Goal: Task Accomplishment & Management: Manage account settings

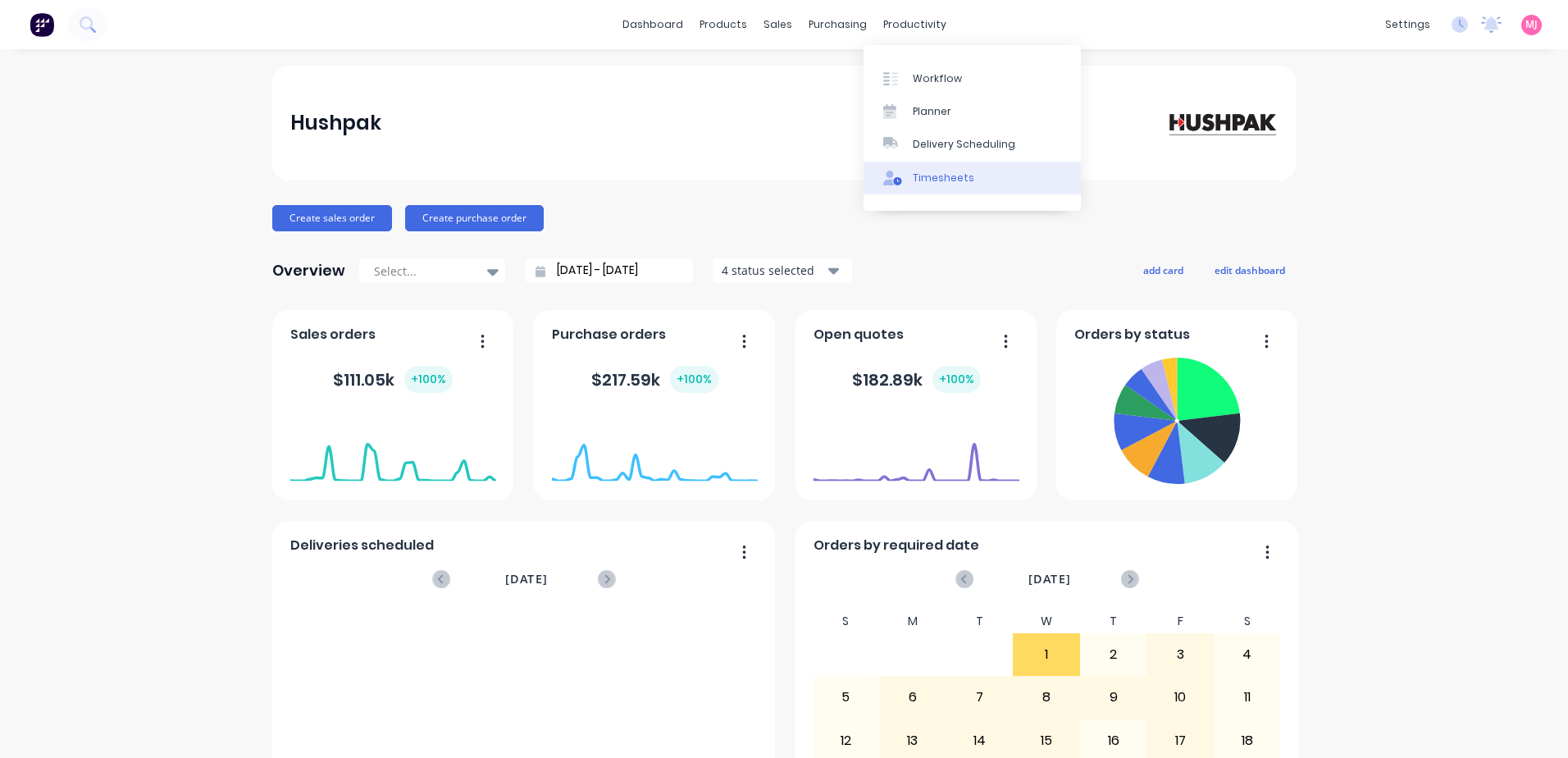
click at [940, 175] on div "Timesheets" at bounding box center [943, 177] width 62 height 14
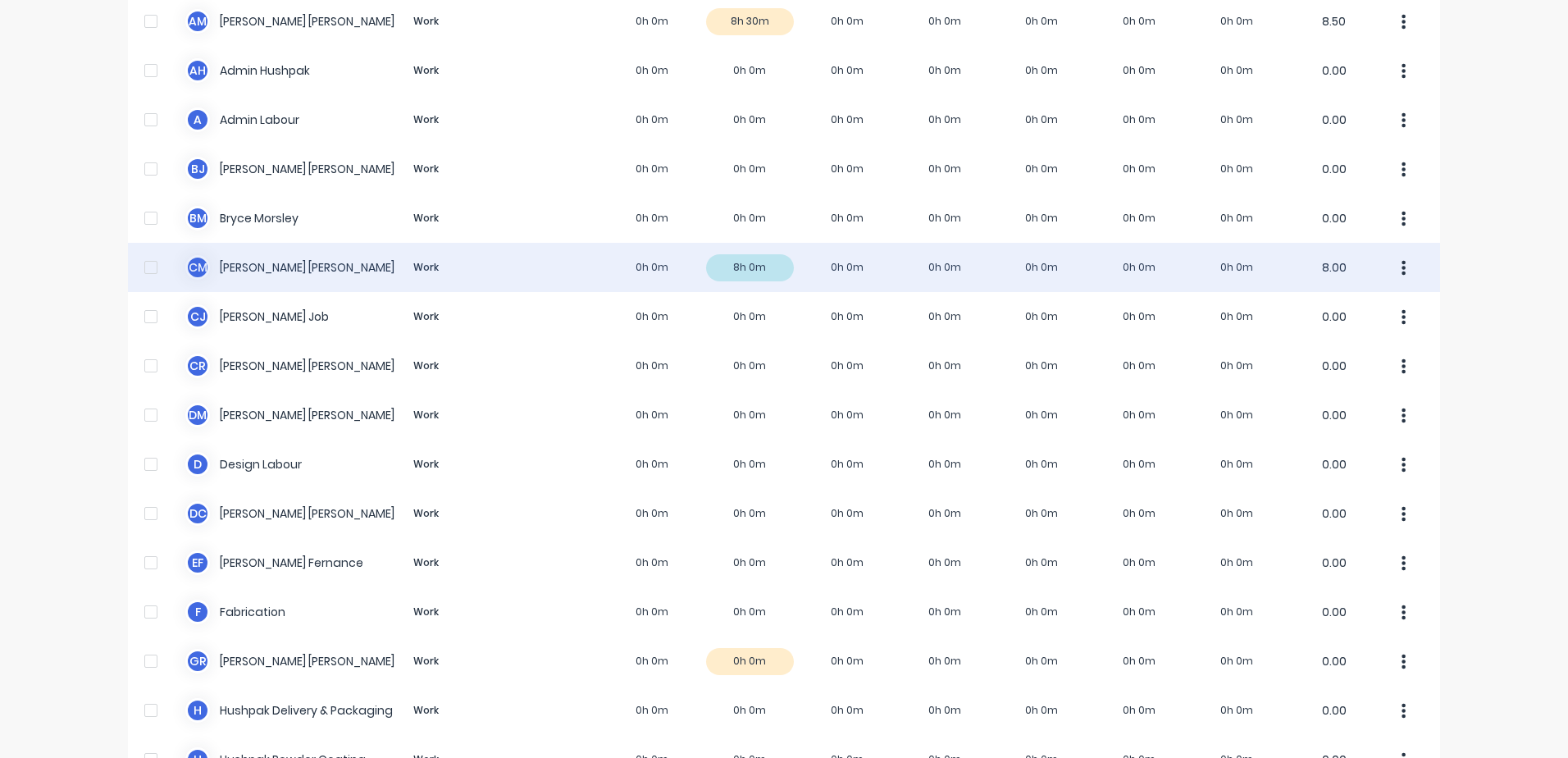
scroll to position [492, 0]
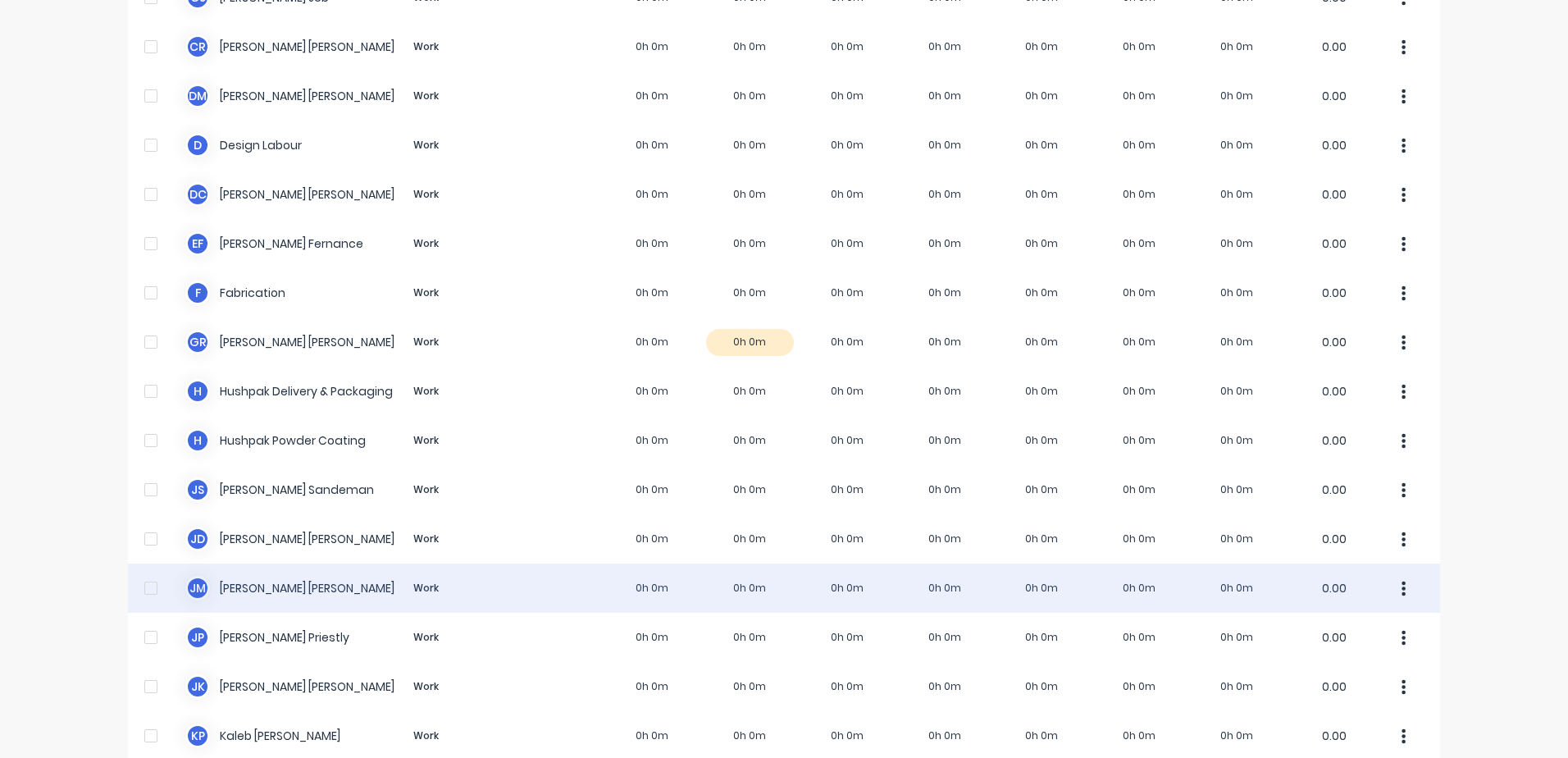
click at [265, 585] on div "[PERSON_NAME] [PERSON_NAME] Work 0h 0m 0h 0m 0h 0m 0h 0m 0h 0m 0h 0m 0h 0m 0.00" at bounding box center [784, 587] width 1311 height 49
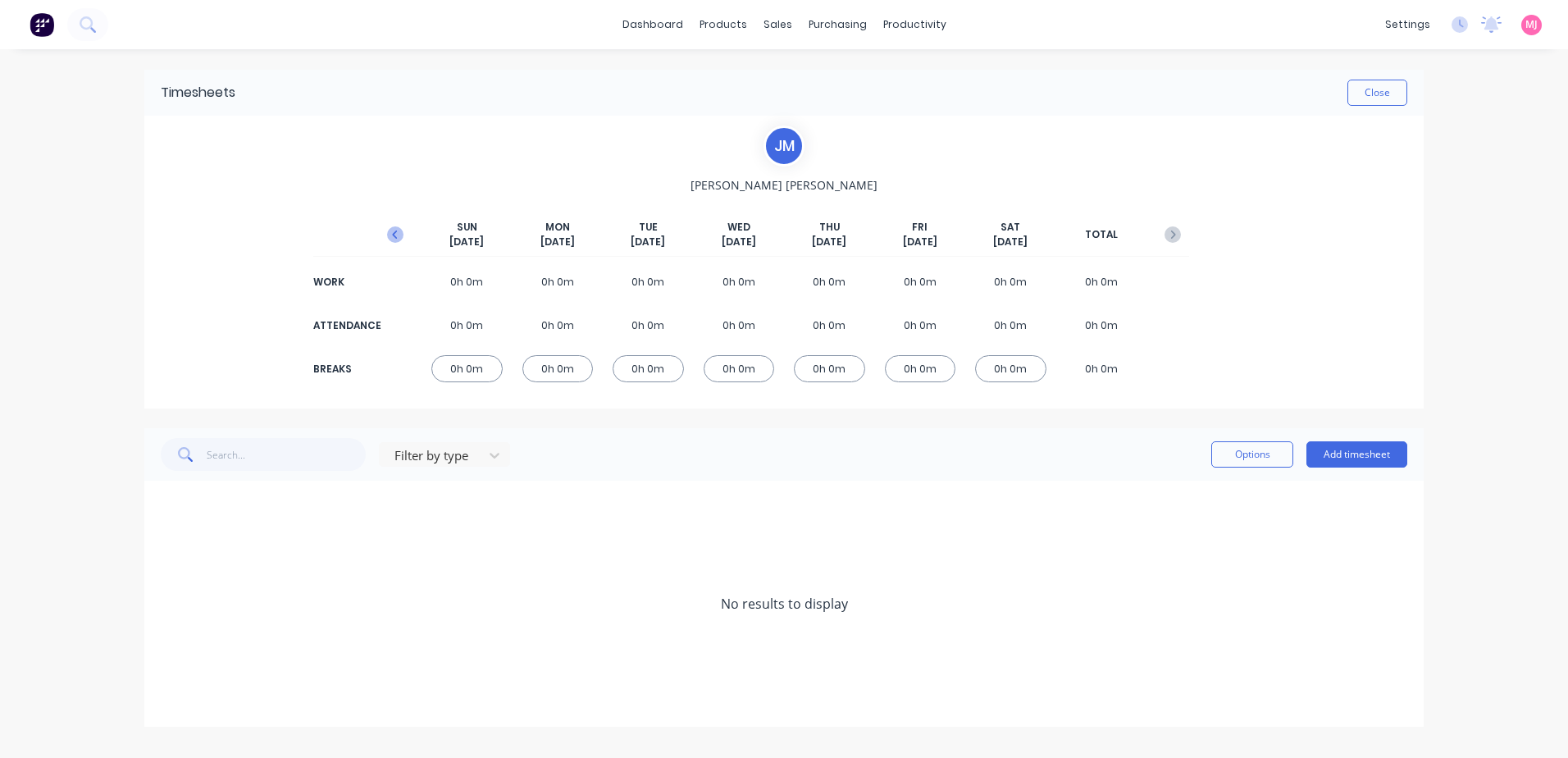
click at [390, 232] on icon "button" at bounding box center [395, 234] width 16 height 16
click at [166, 504] on icon at bounding box center [165, 506] width 10 height 10
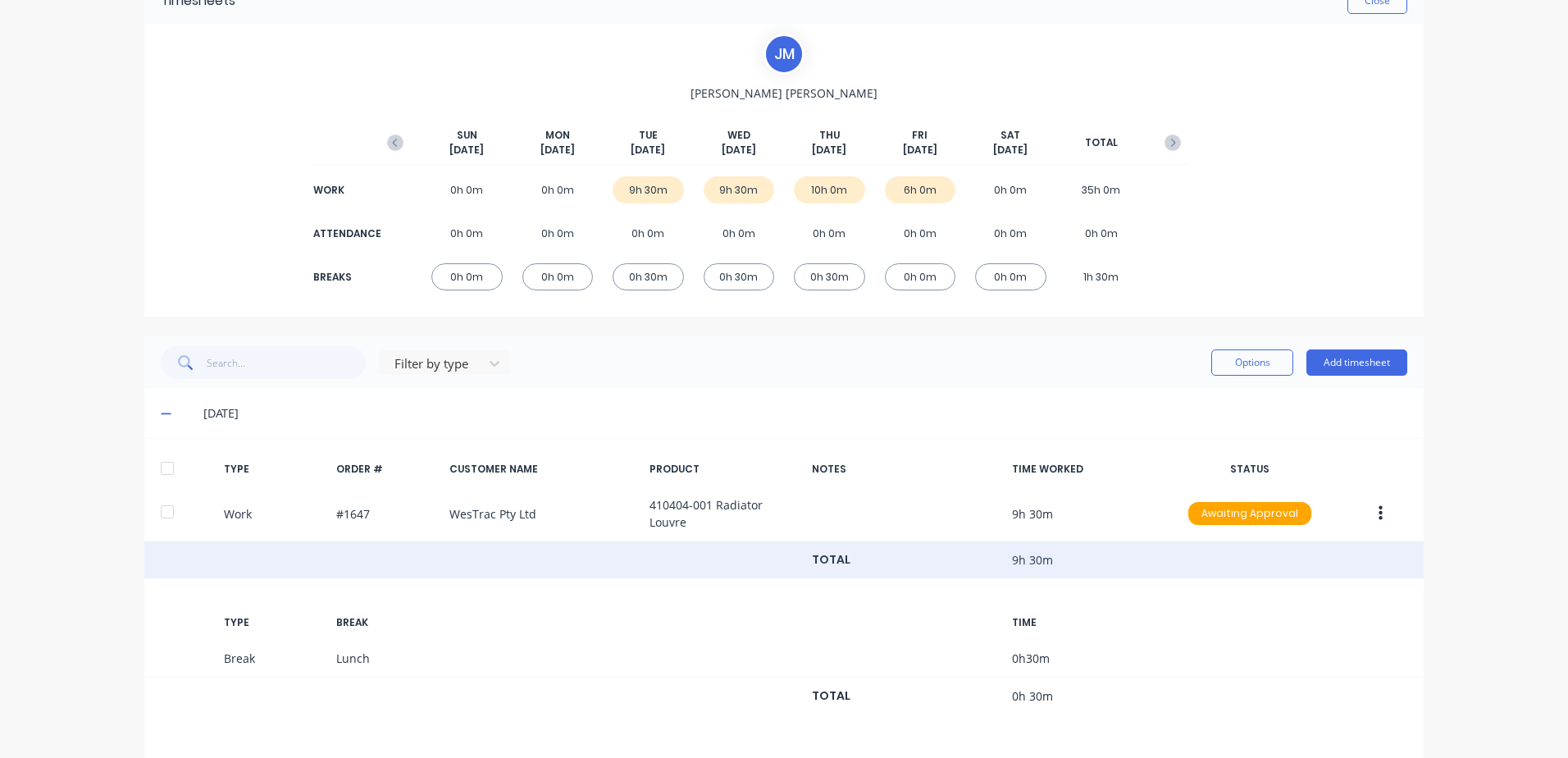
scroll to position [244, 0]
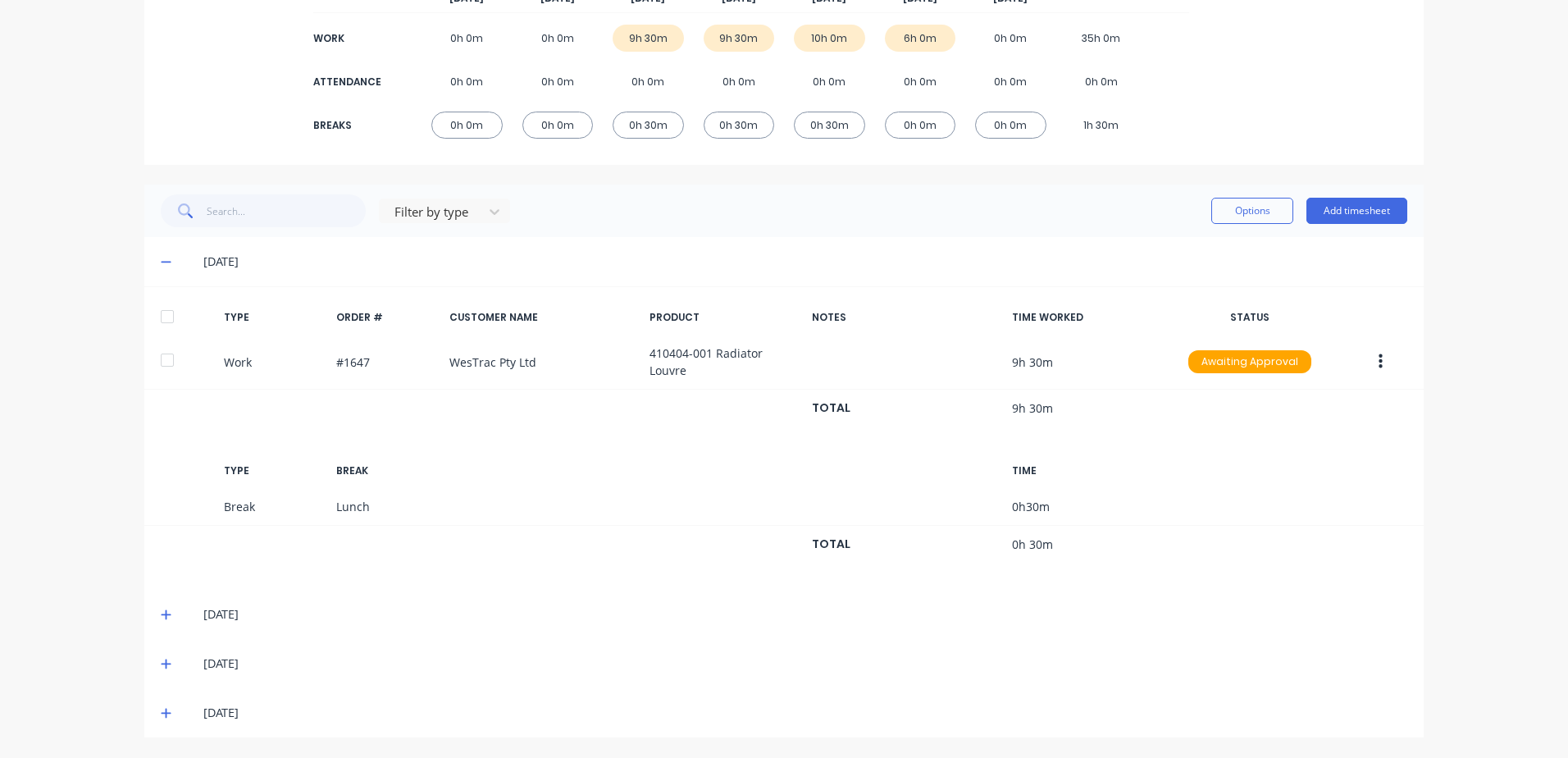
click at [160, 613] on icon at bounding box center [165, 615] width 11 height 12
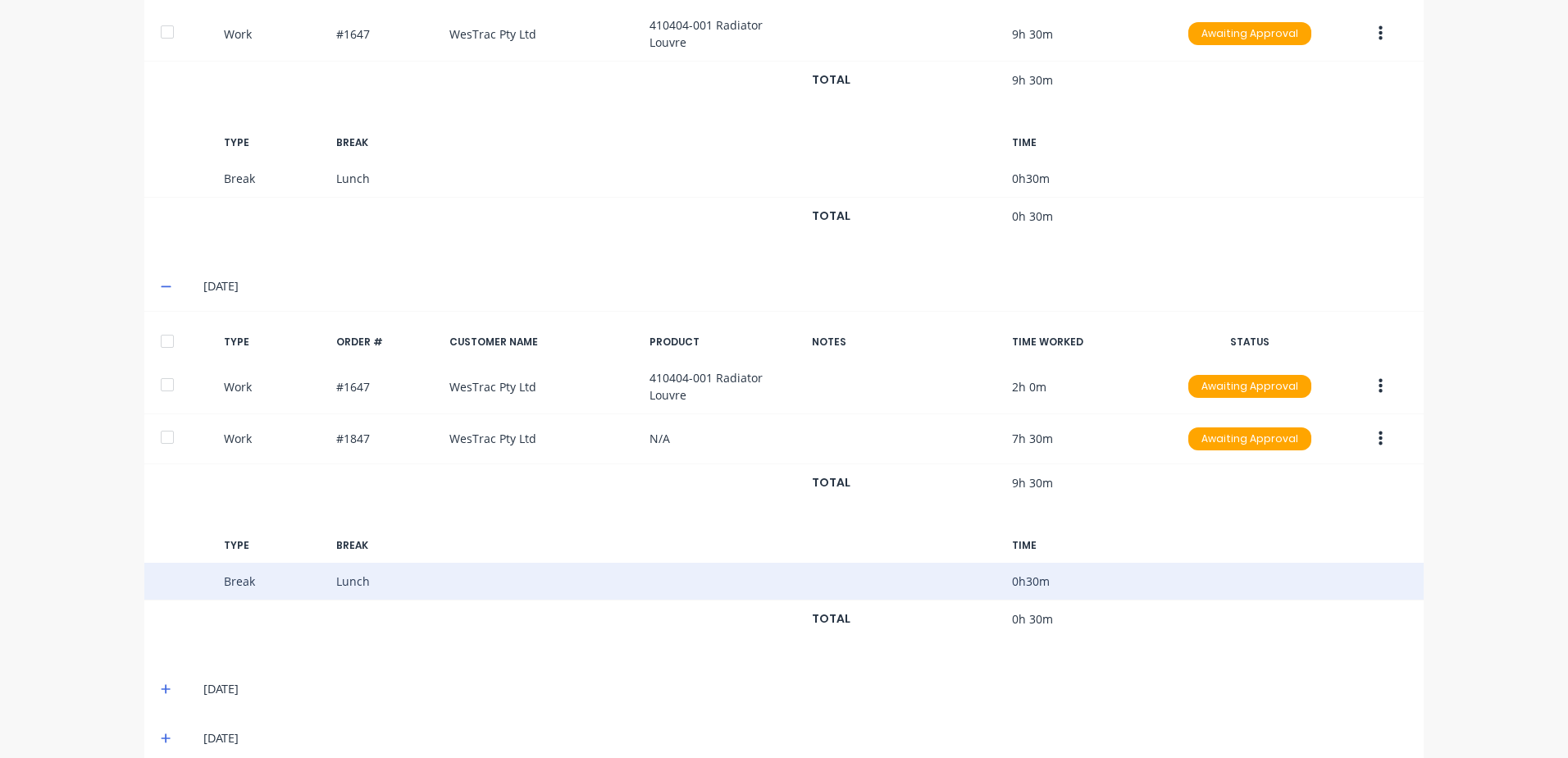
scroll to position [597, 0]
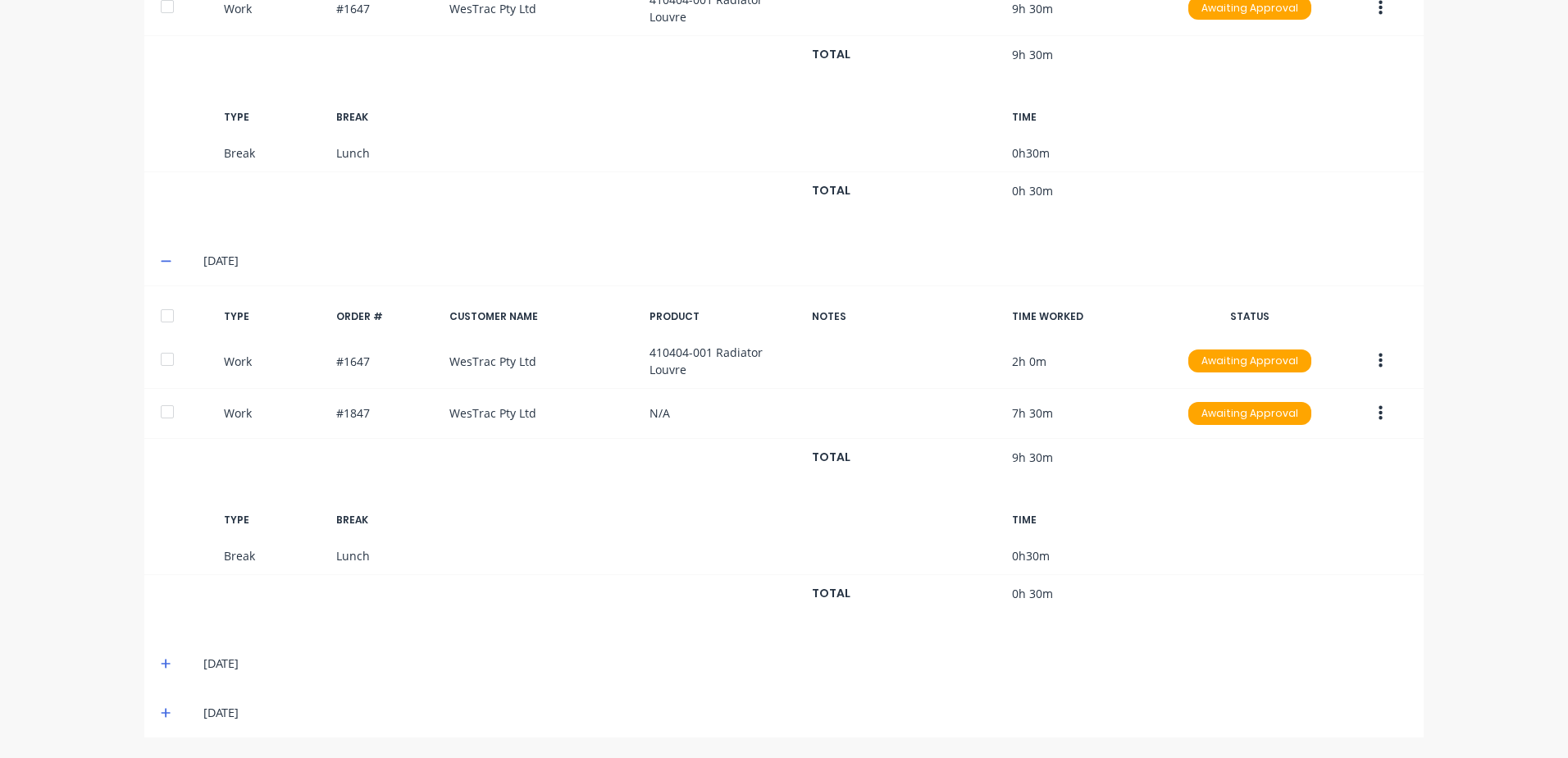
drag, startPoint x: 159, startPoint y: 663, endPoint x: 284, endPoint y: 627, distance: 130.1
click at [160, 663] on icon at bounding box center [165, 663] width 10 height 10
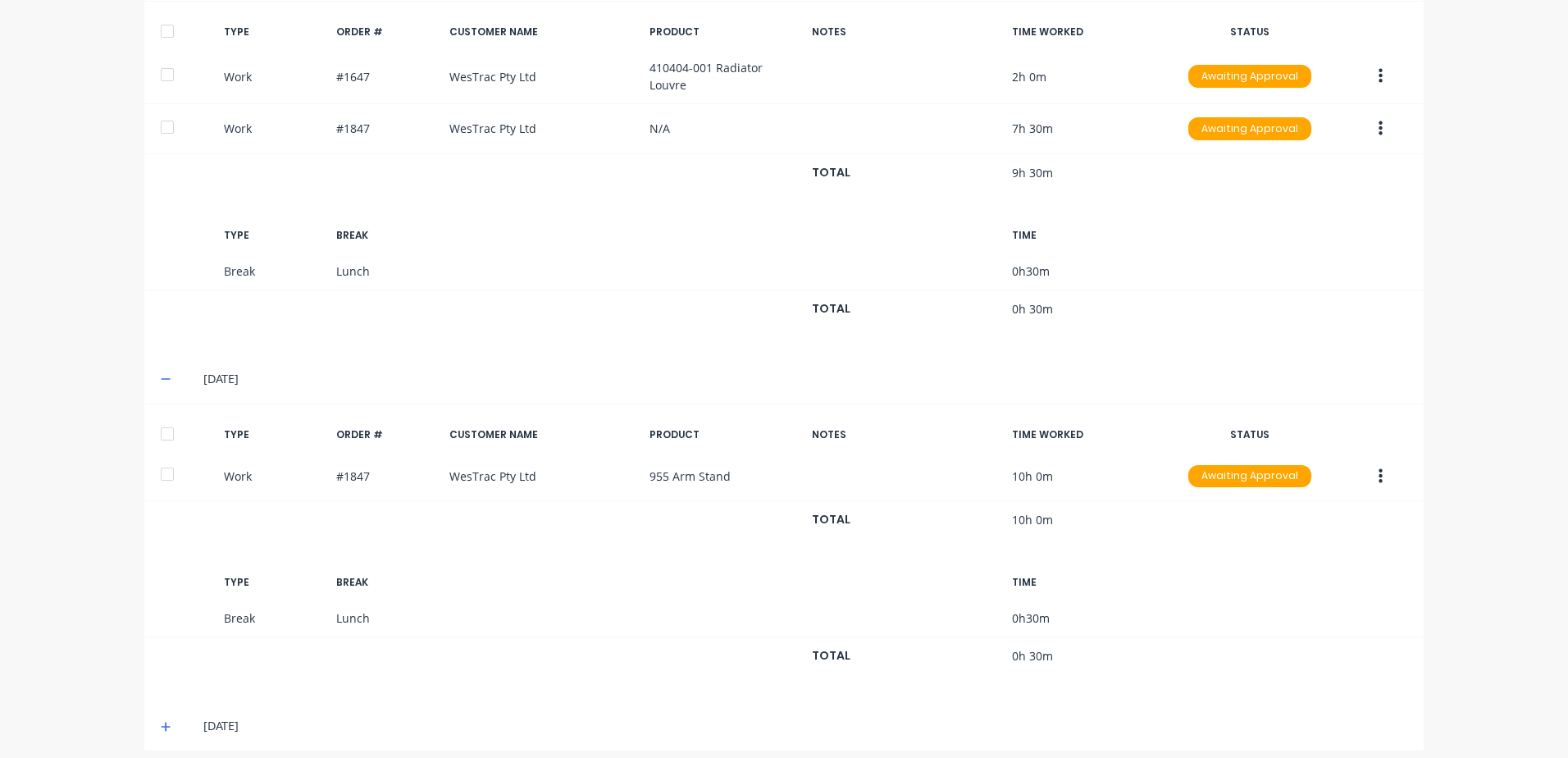
scroll to position [895, 0]
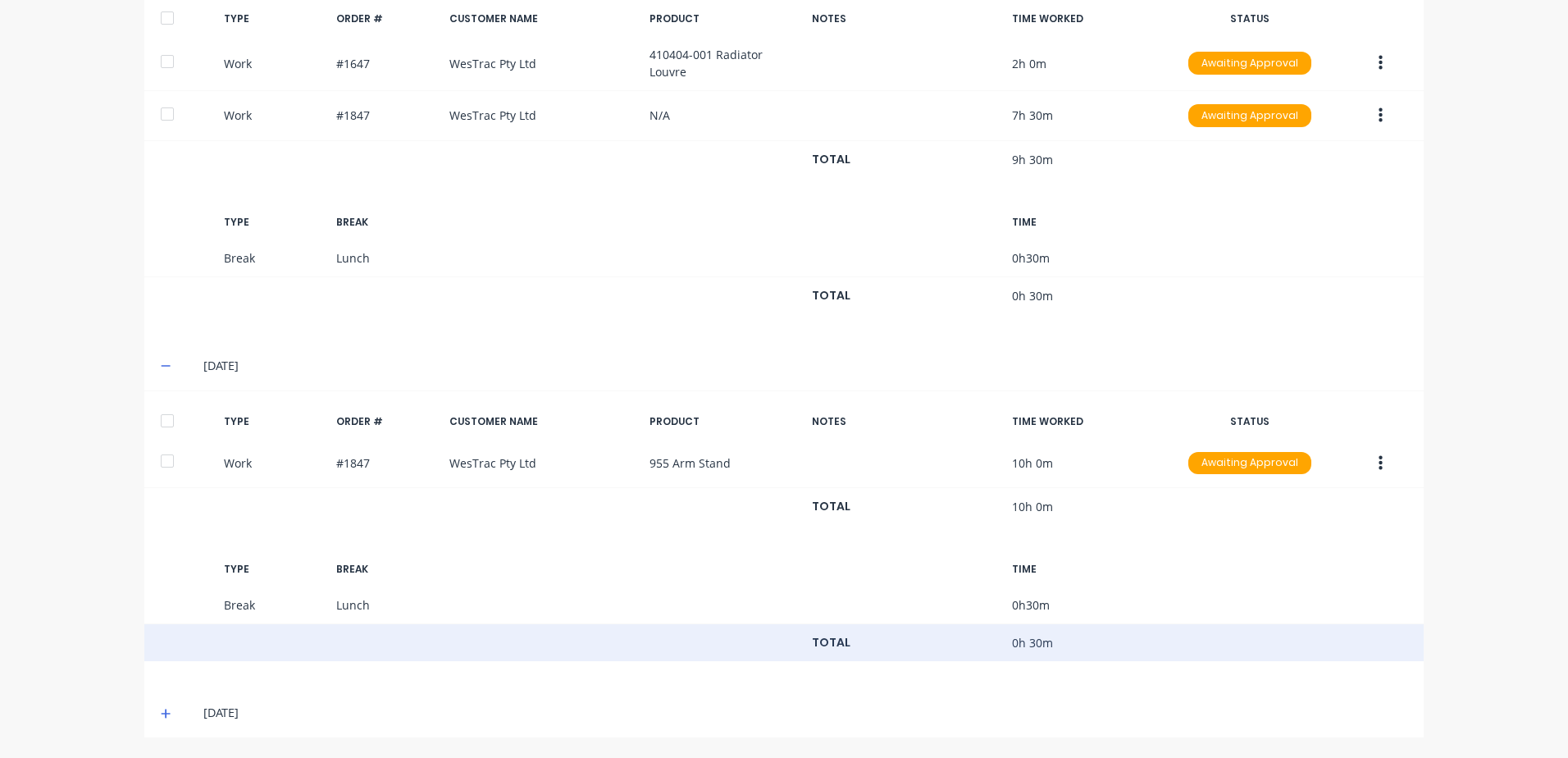
drag, startPoint x: 159, startPoint y: 711, endPoint x: 402, endPoint y: 632, distance: 255.5
click at [160, 707] on icon at bounding box center [165, 713] width 11 height 12
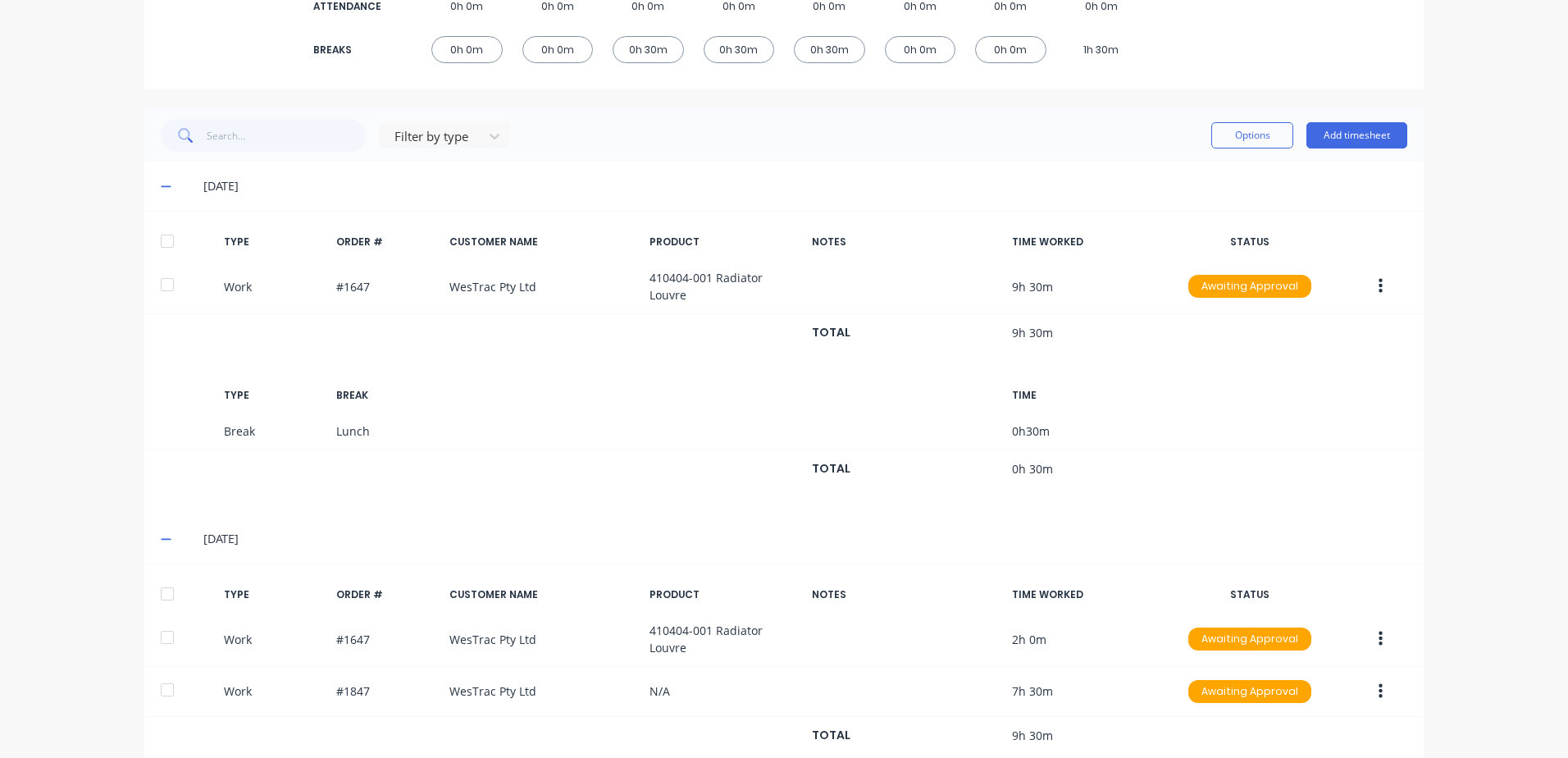
scroll to position [0, 0]
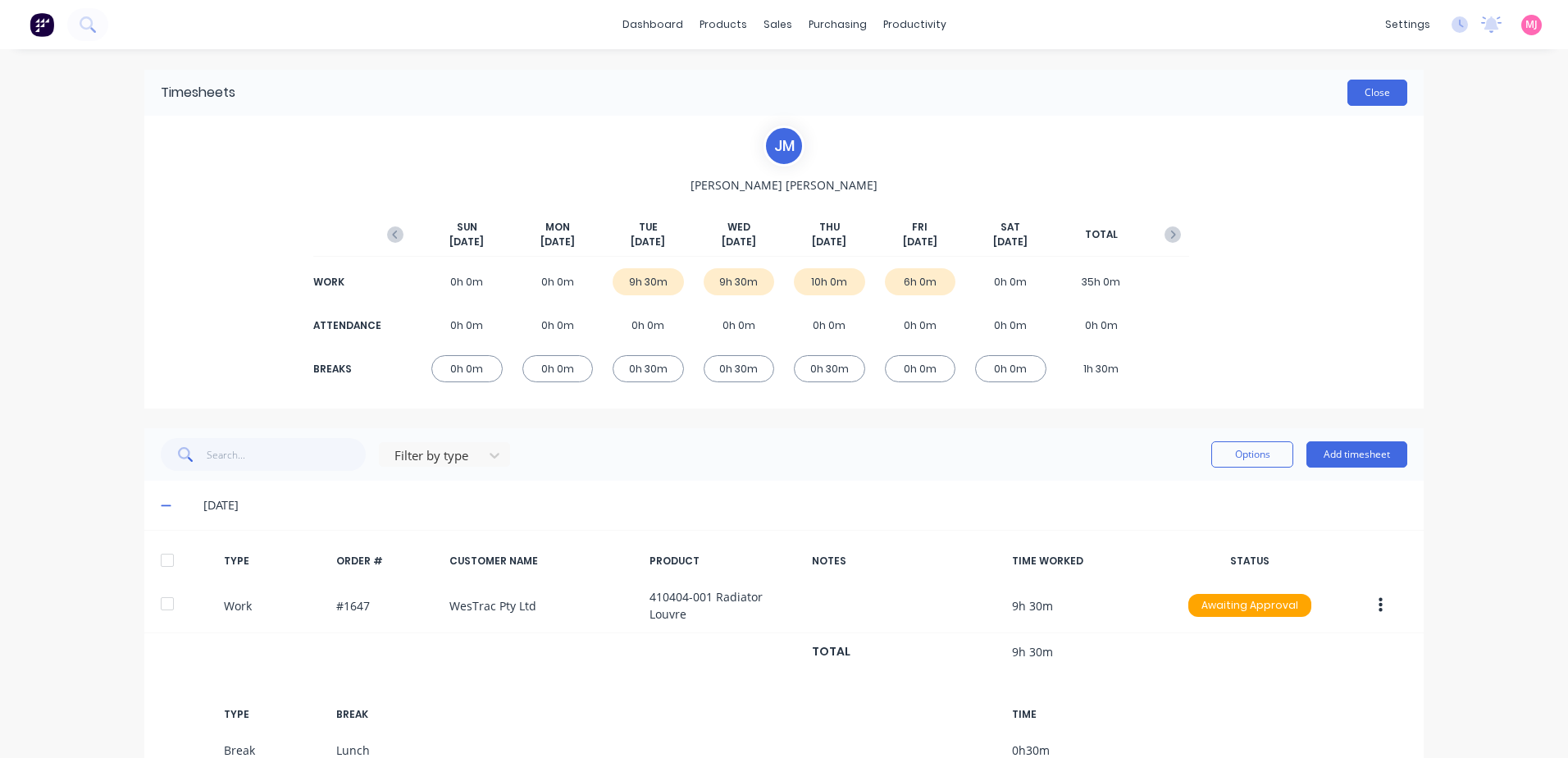
click at [1376, 95] on button "Close" at bounding box center [1376, 92] width 60 height 26
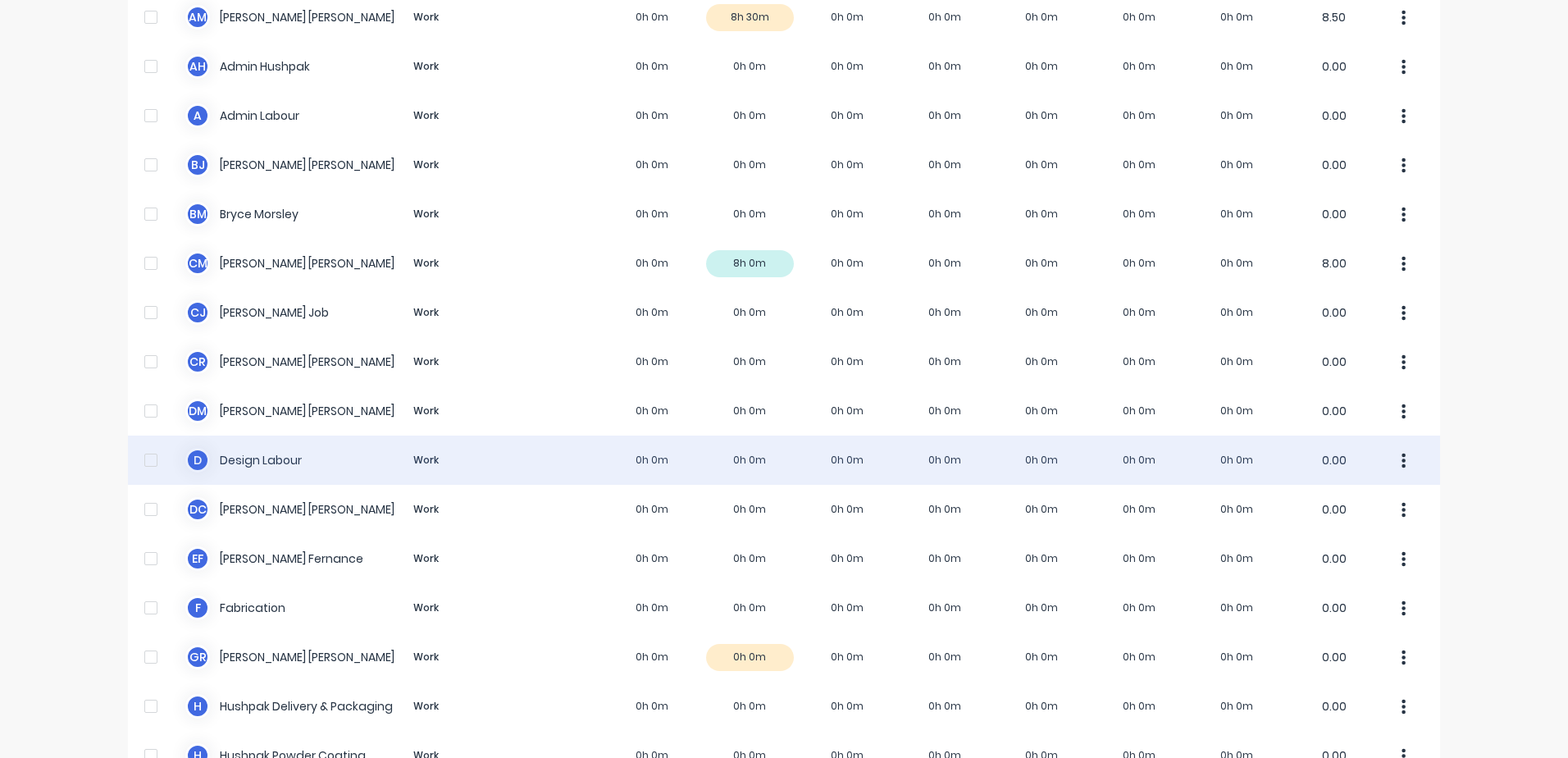
scroll to position [82, 0]
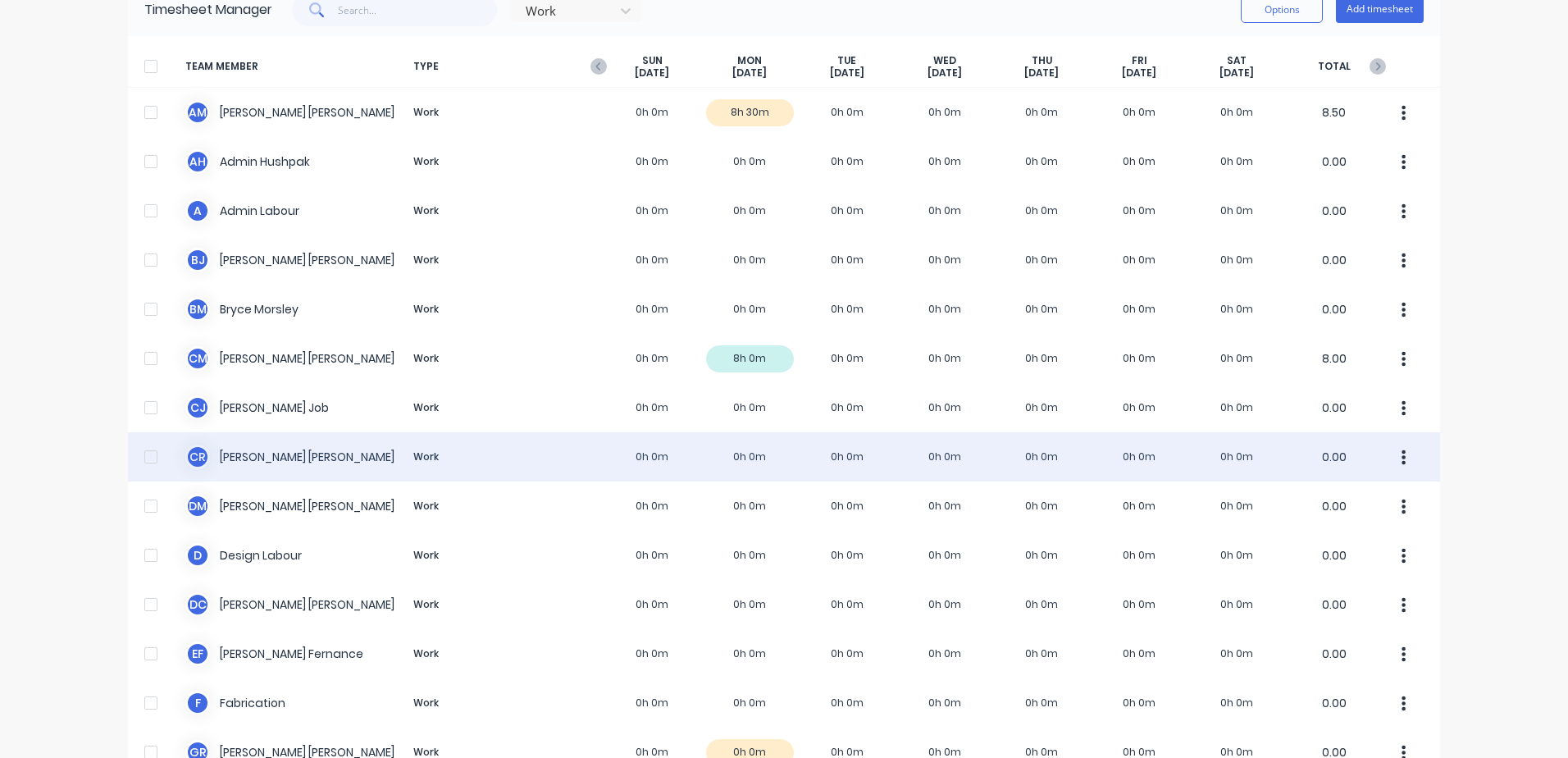
click at [246, 456] on div "[PERSON_NAME] [PERSON_NAME] Work 0h 0m 0h 0m 0h 0m 0h 0m 0h 0m 0h 0m 0h 0m 0.00" at bounding box center [784, 457] width 1311 height 49
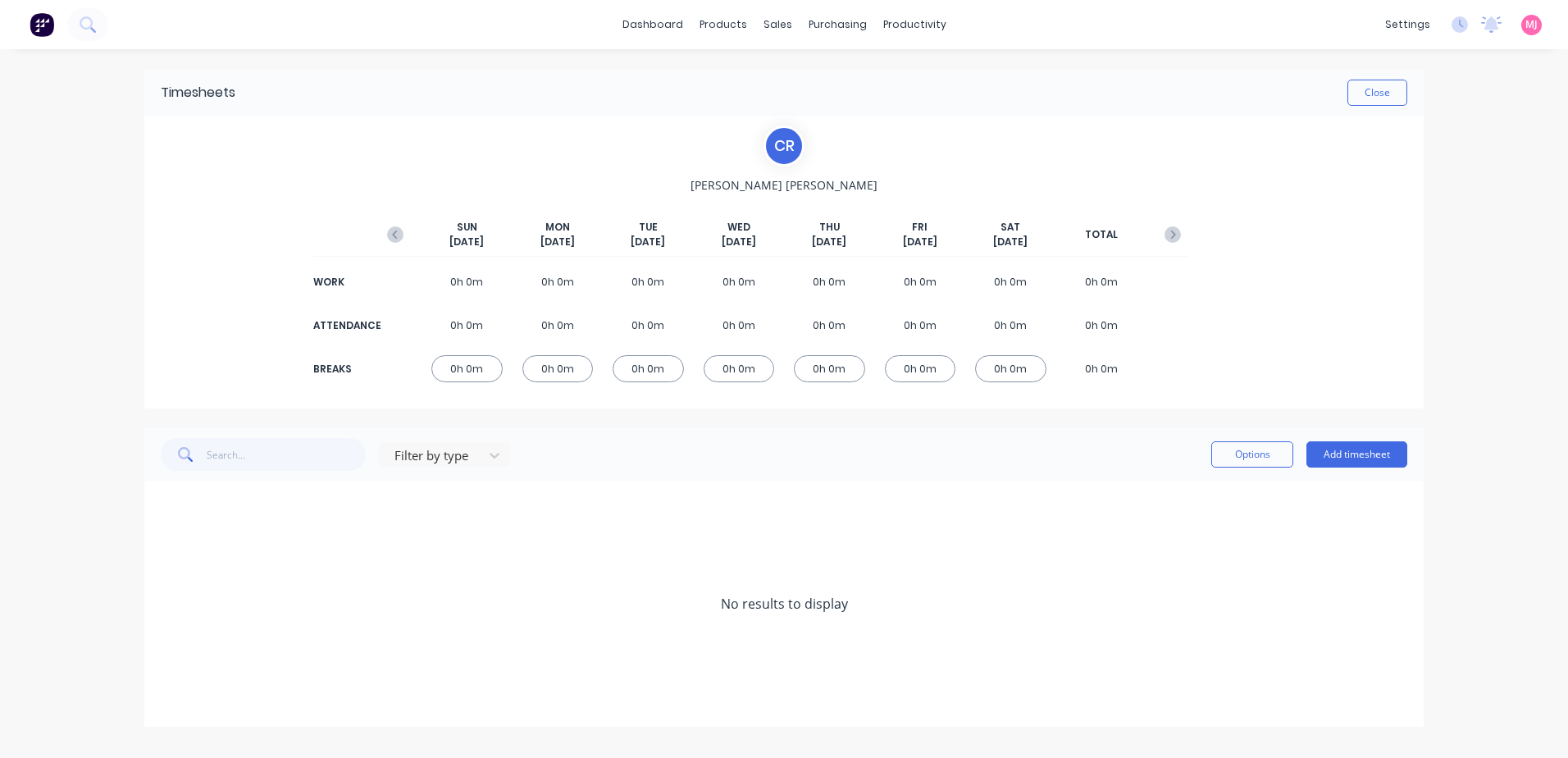
click at [396, 236] on icon "button" at bounding box center [395, 234] width 16 height 16
click at [164, 651] on icon at bounding box center [165, 653] width 11 height 12
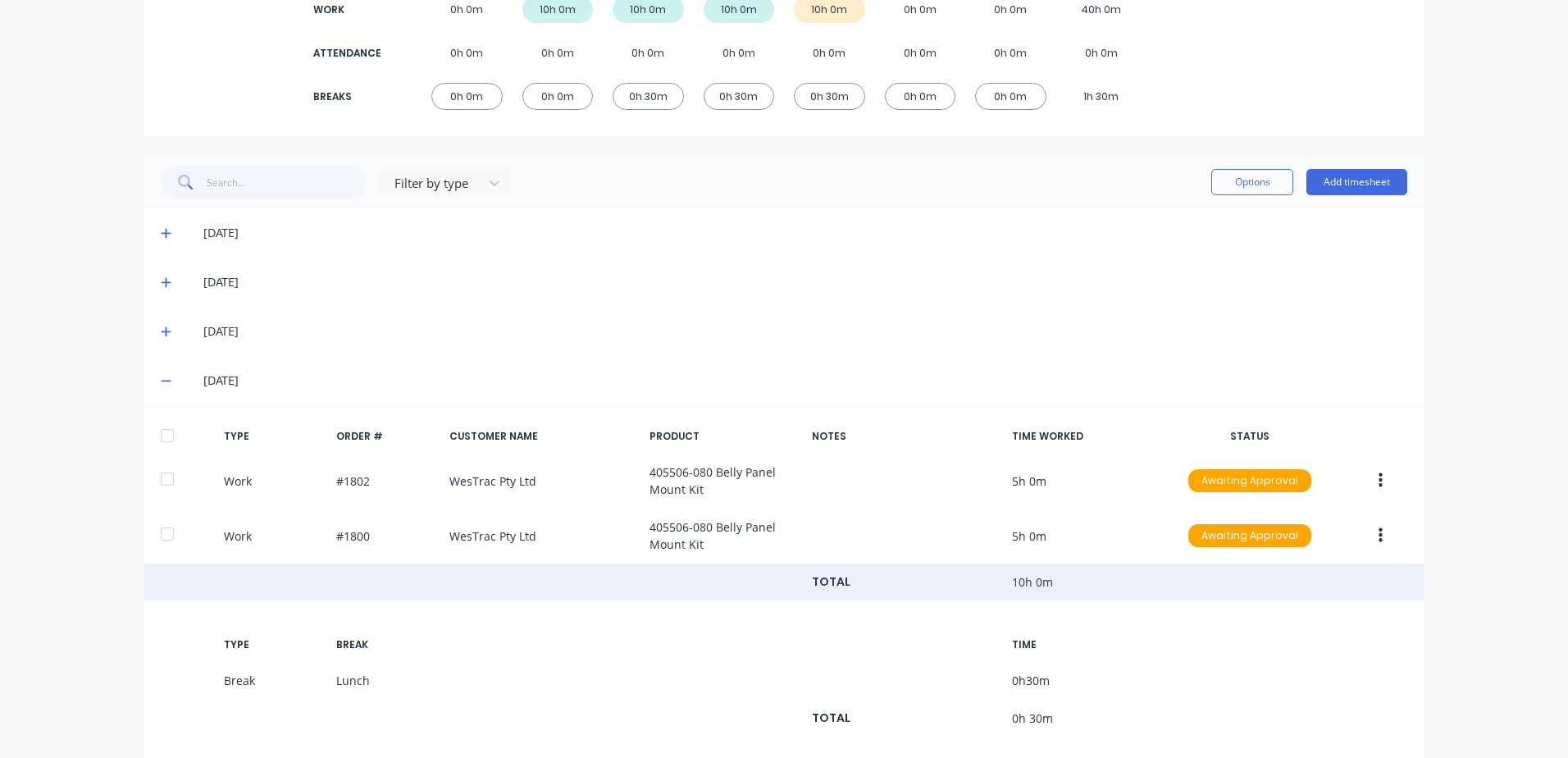
scroll to position [299, 0]
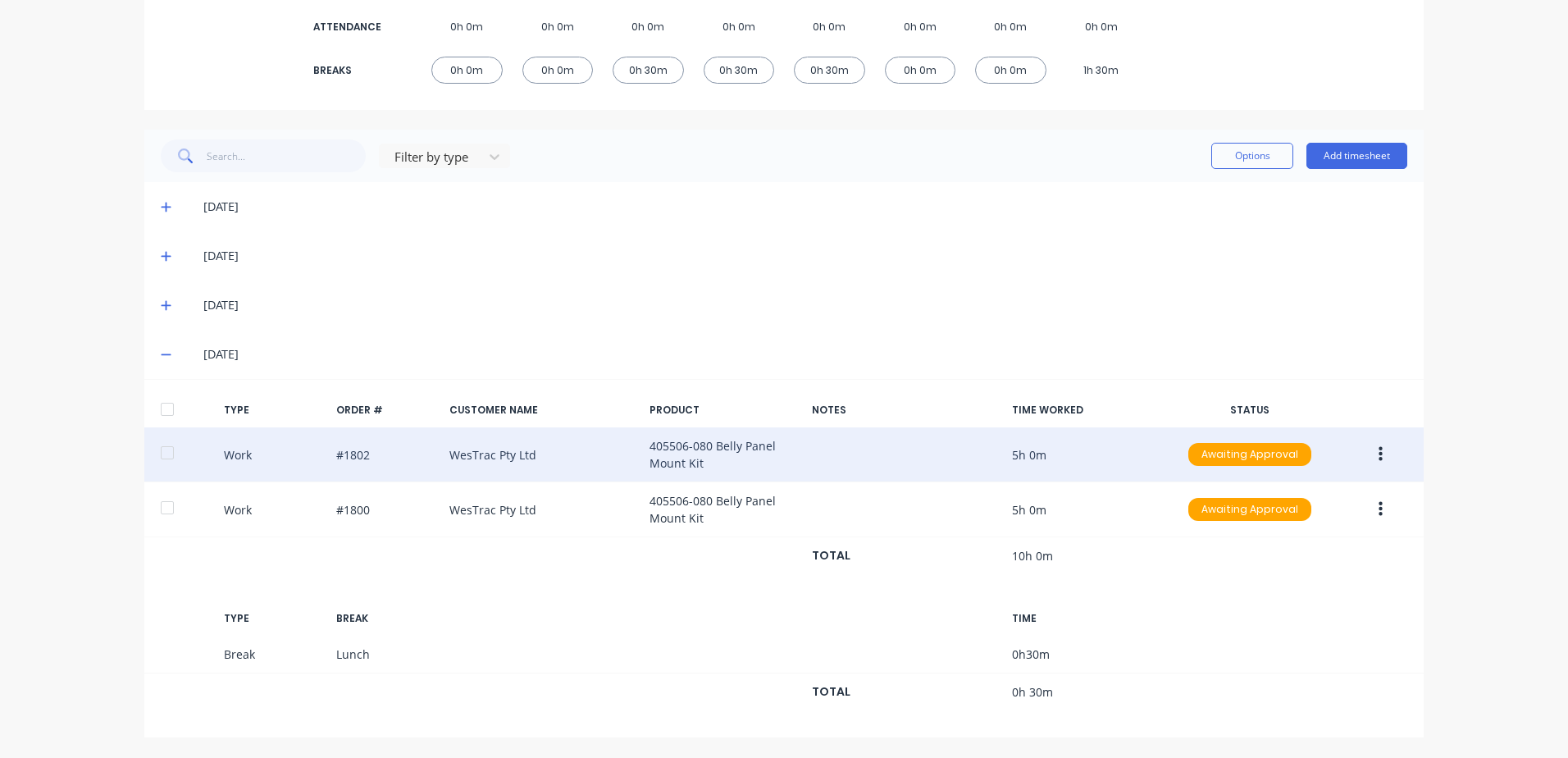
click at [1378, 456] on icon "button" at bounding box center [1380, 454] width 4 height 18
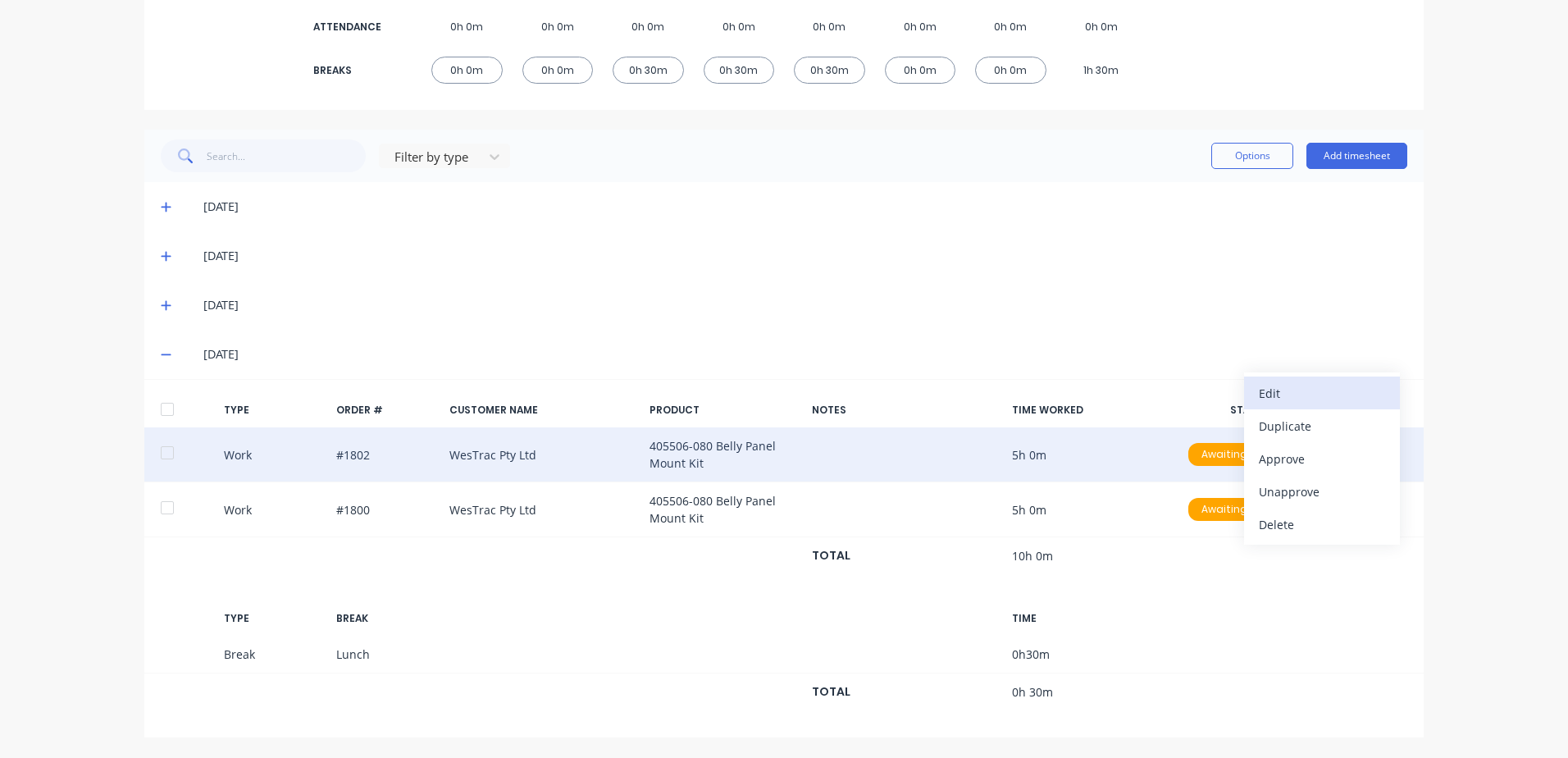
click at [1311, 393] on div "Edit" at bounding box center [1322, 393] width 127 height 24
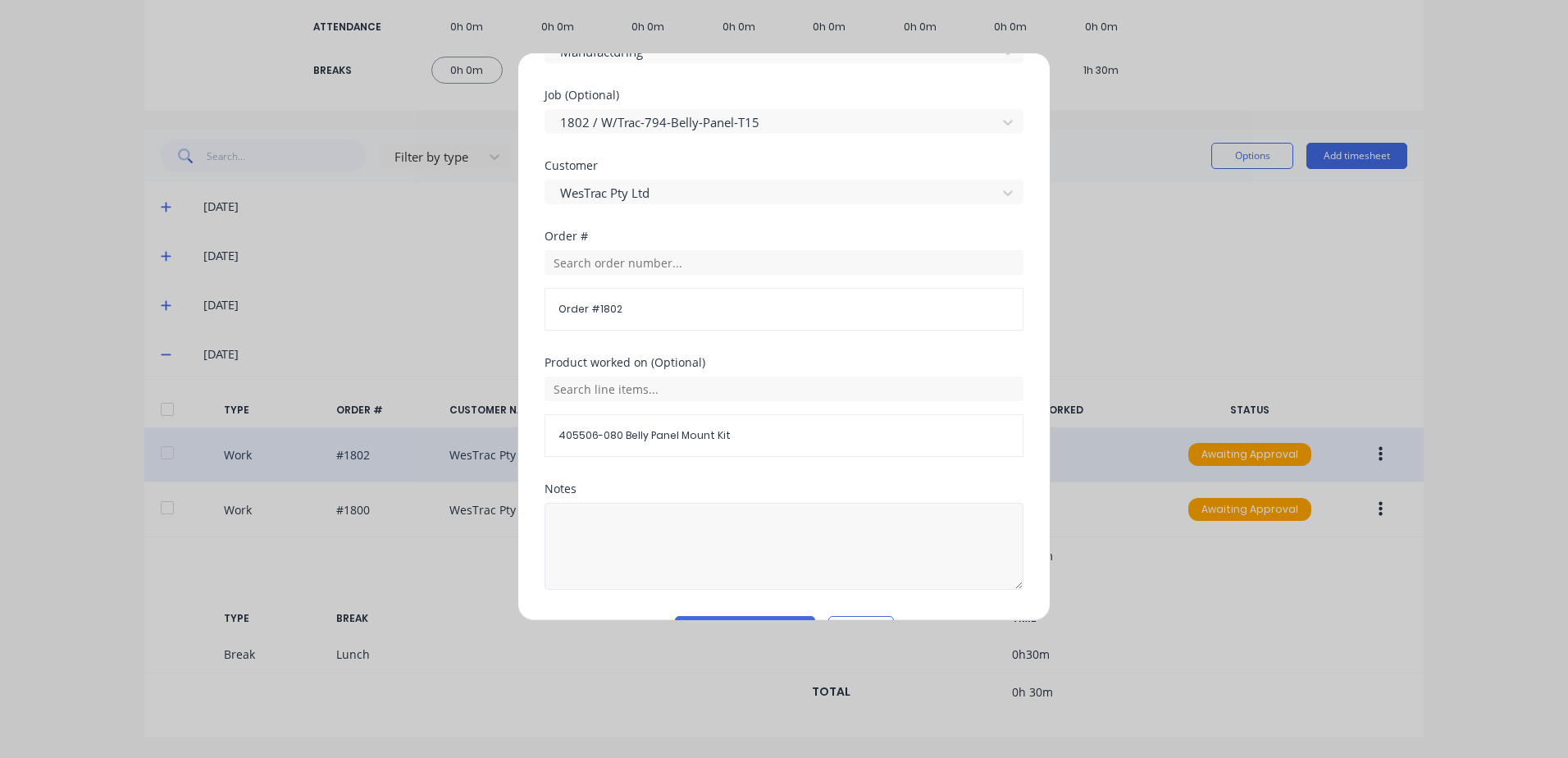
scroll to position [713, 0]
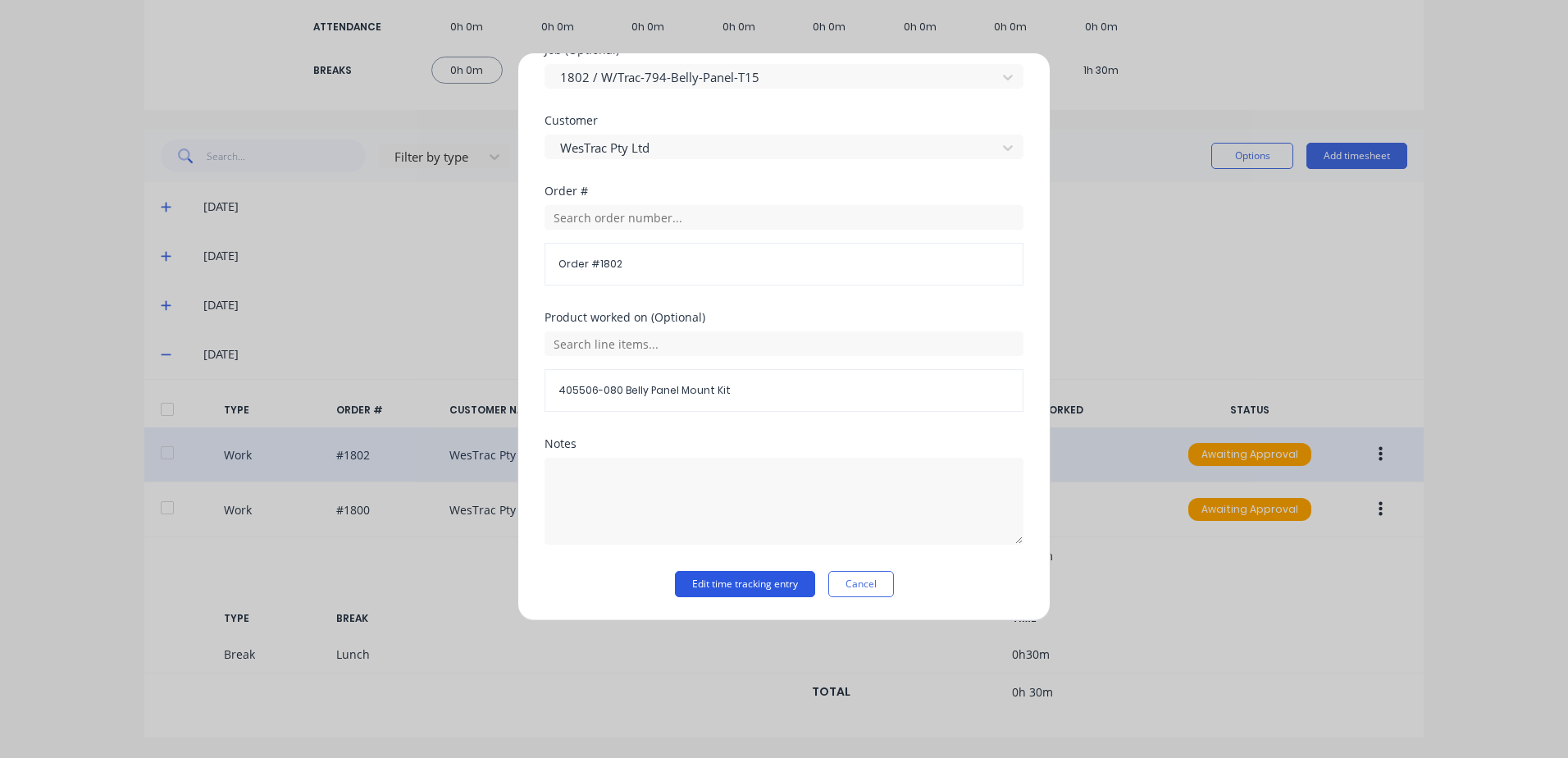
click at [732, 590] on button "Edit time tracking entry" at bounding box center [745, 583] width 140 height 26
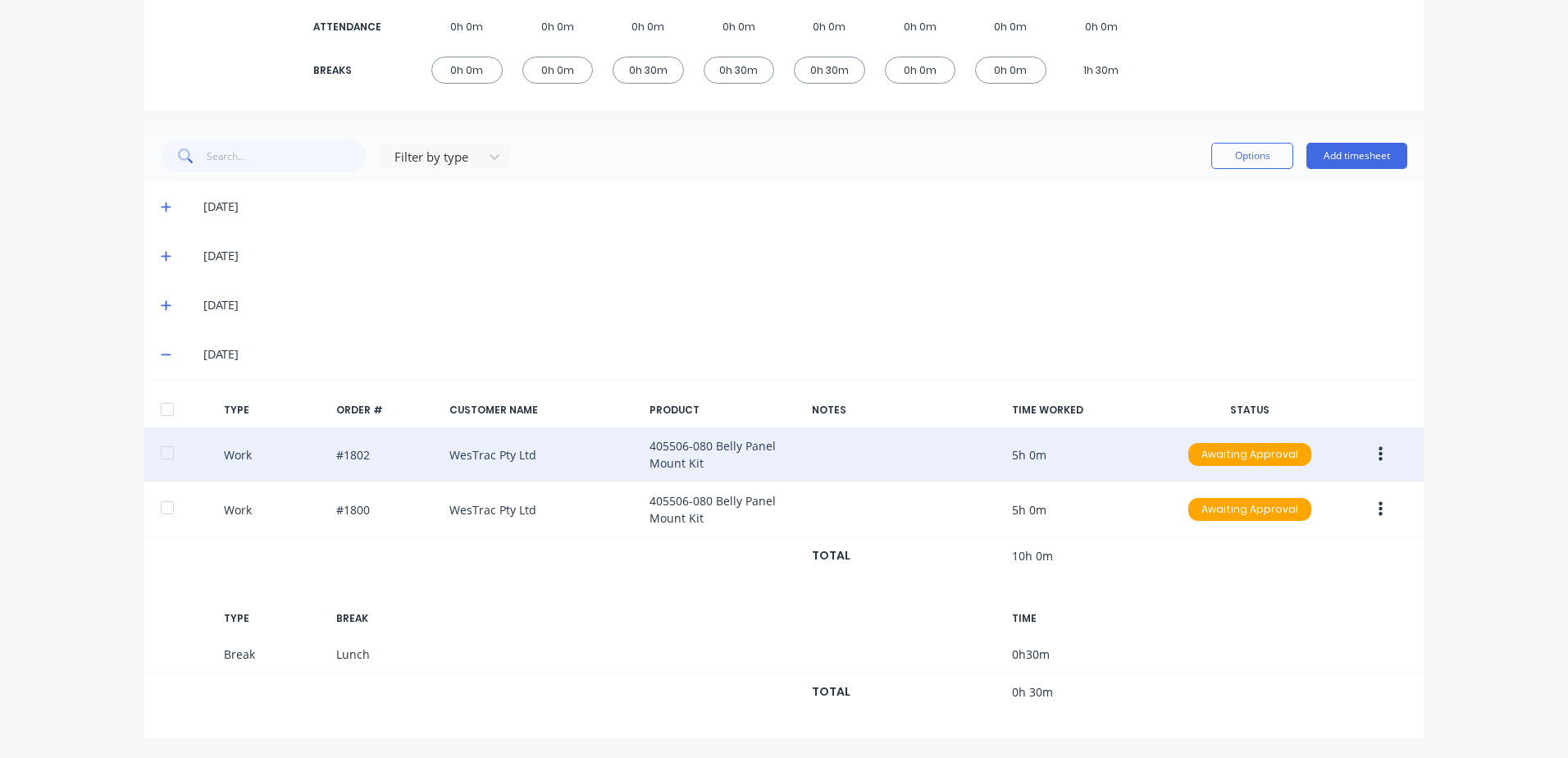
click at [1378, 453] on icon "button" at bounding box center [1380, 453] width 4 height 14
click at [1285, 461] on div "Approve" at bounding box center [1322, 458] width 127 height 24
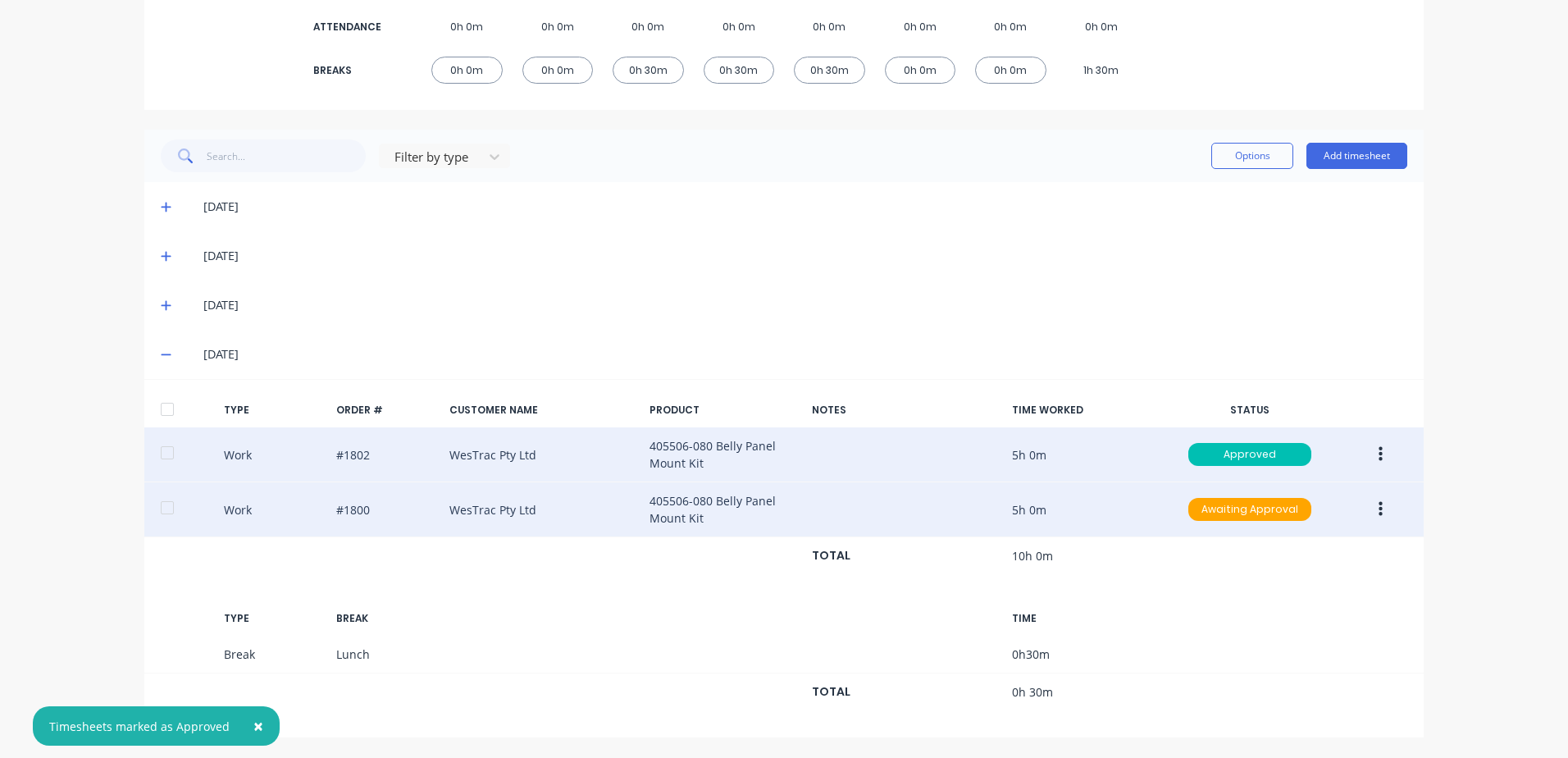
click at [1378, 507] on icon "button" at bounding box center [1380, 509] width 4 height 14
click at [1278, 448] on div "Edit" at bounding box center [1322, 448] width 127 height 24
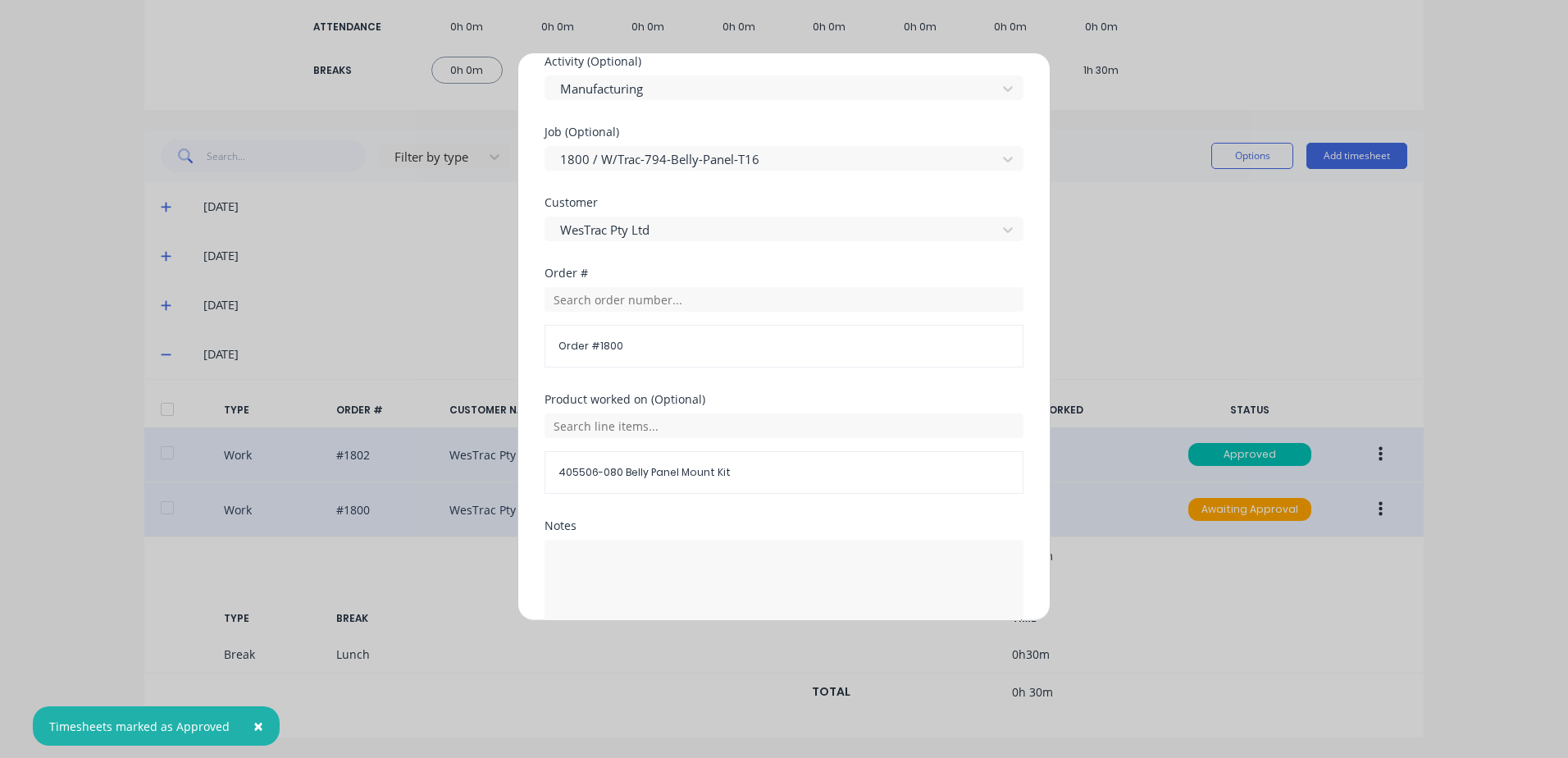
scroll to position [738, 0]
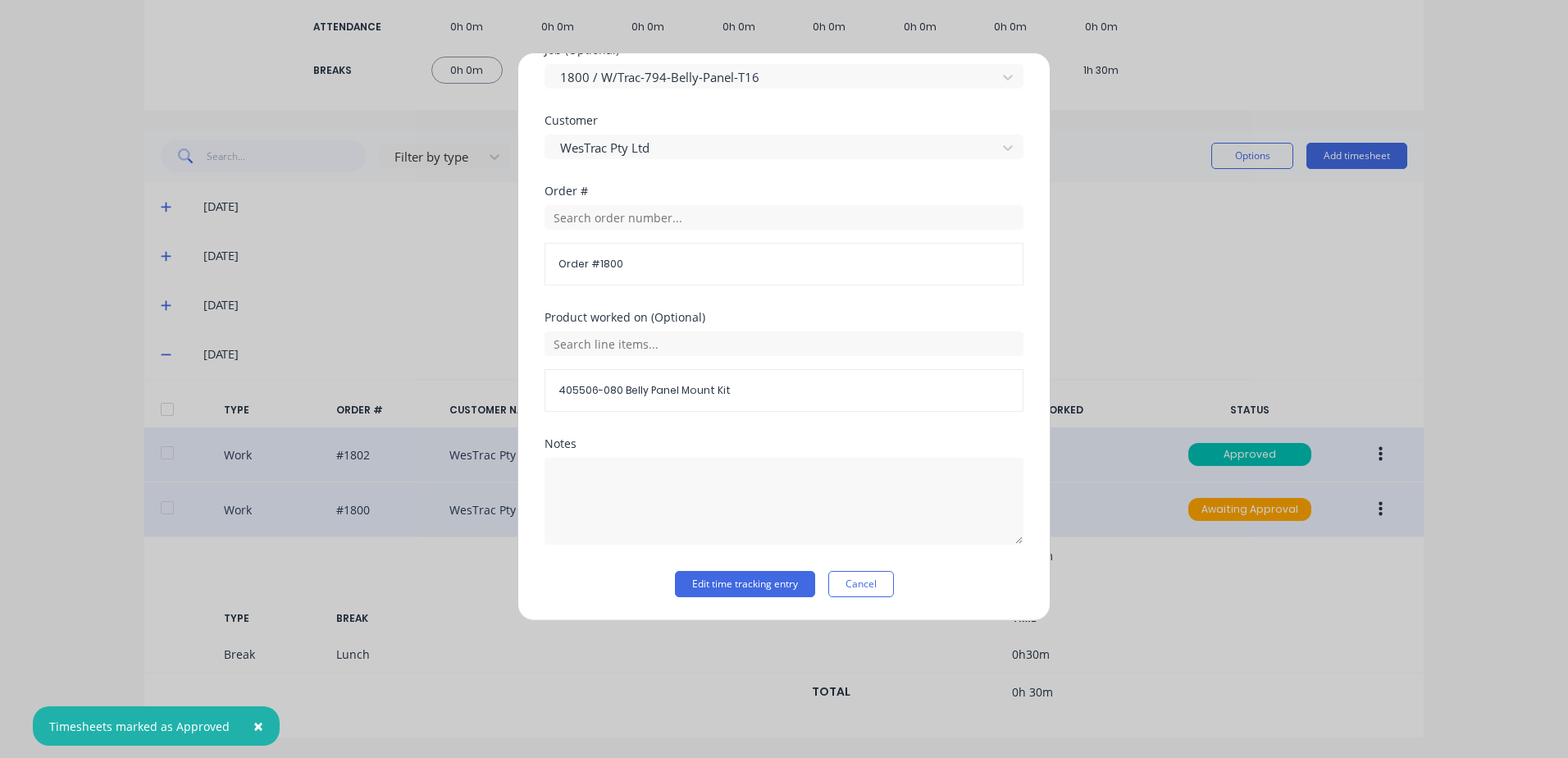
drag, startPoint x: 710, startPoint y: 578, endPoint x: 826, endPoint y: 550, distance: 119.3
click at [710, 578] on button "Edit time tracking entry" at bounding box center [745, 583] width 140 height 26
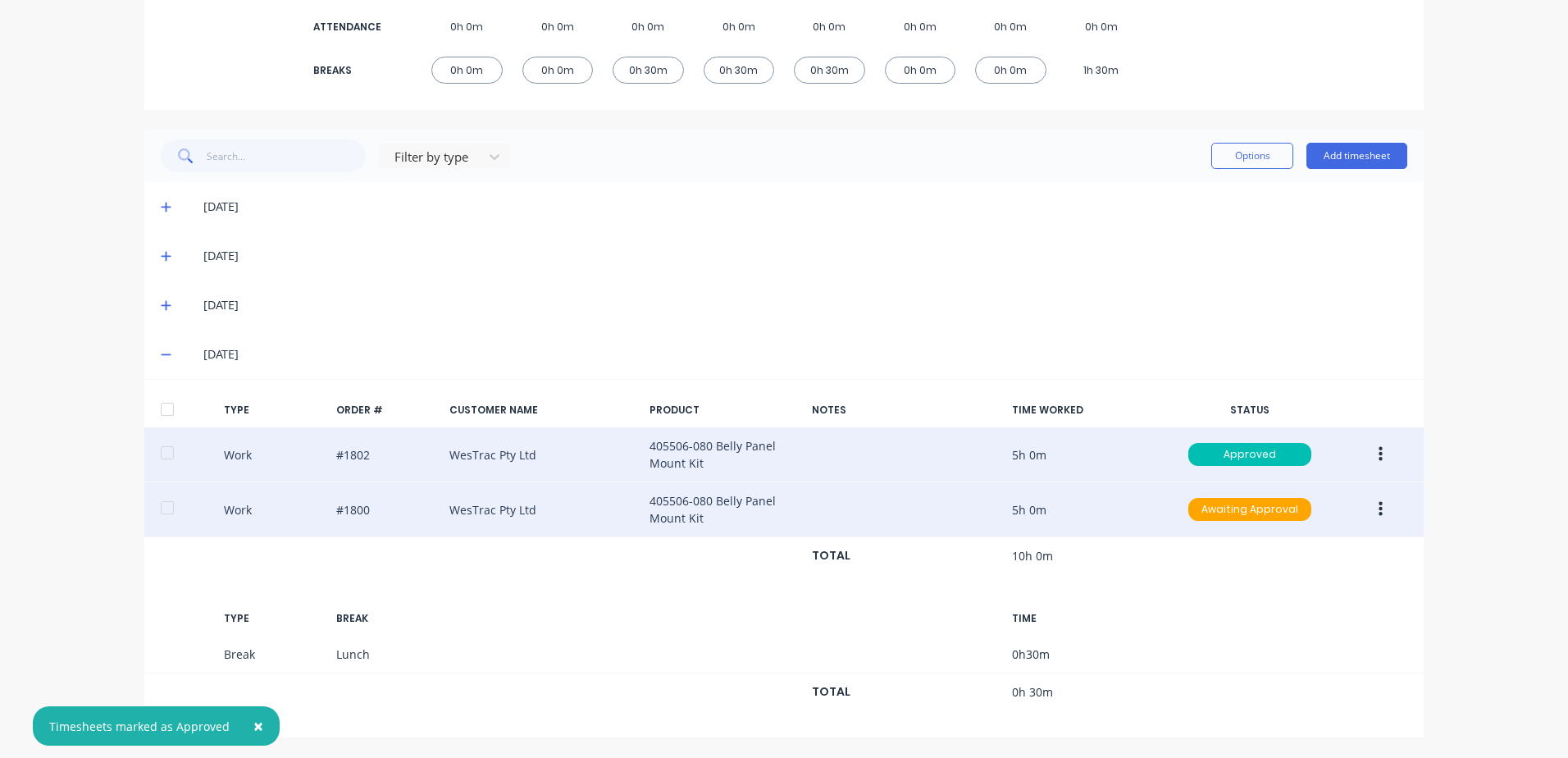
click at [1378, 509] on icon "button" at bounding box center [1380, 509] width 4 height 18
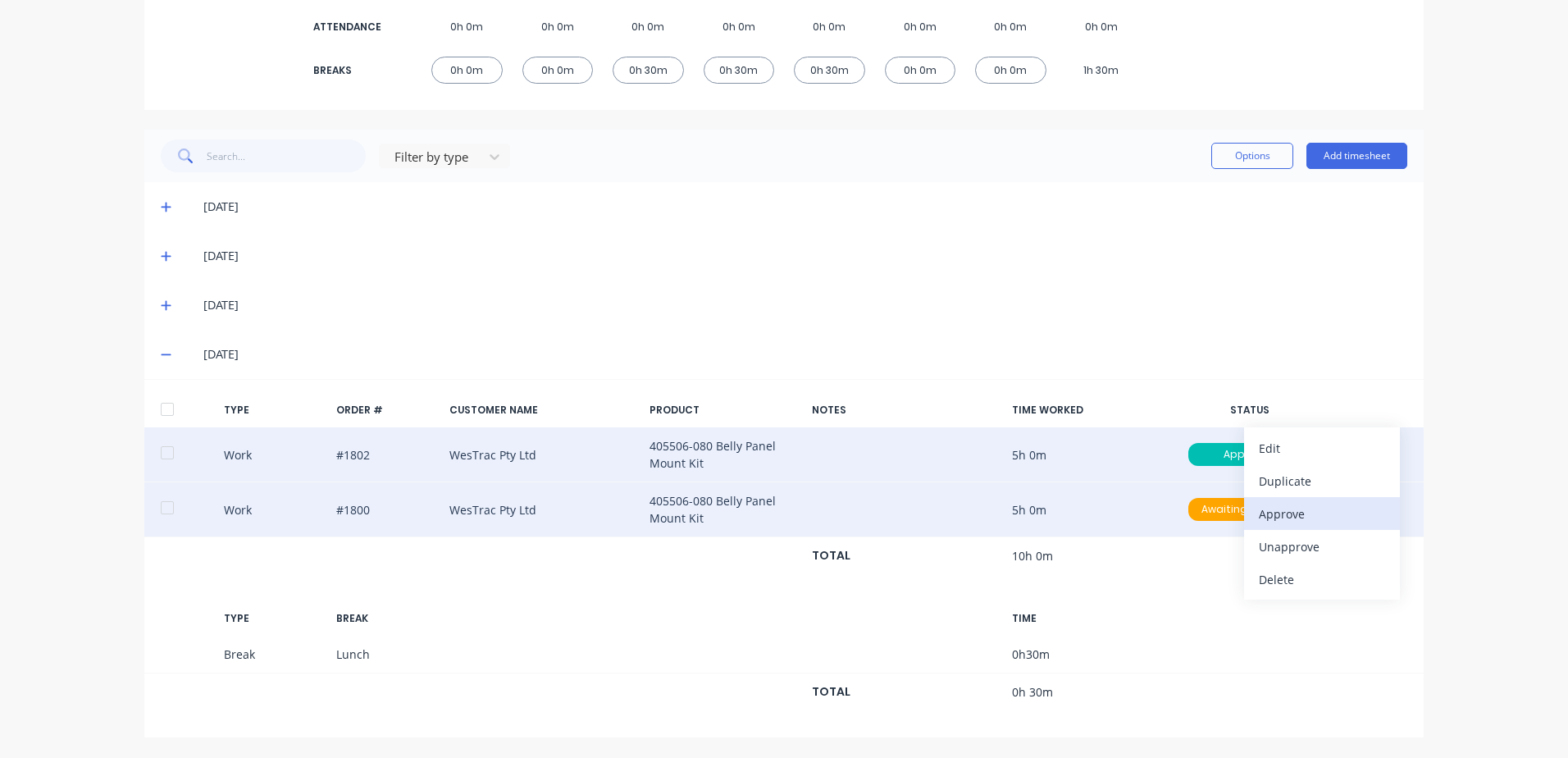
click at [1258, 514] on div "Approve" at bounding box center [1322, 514] width 127 height 24
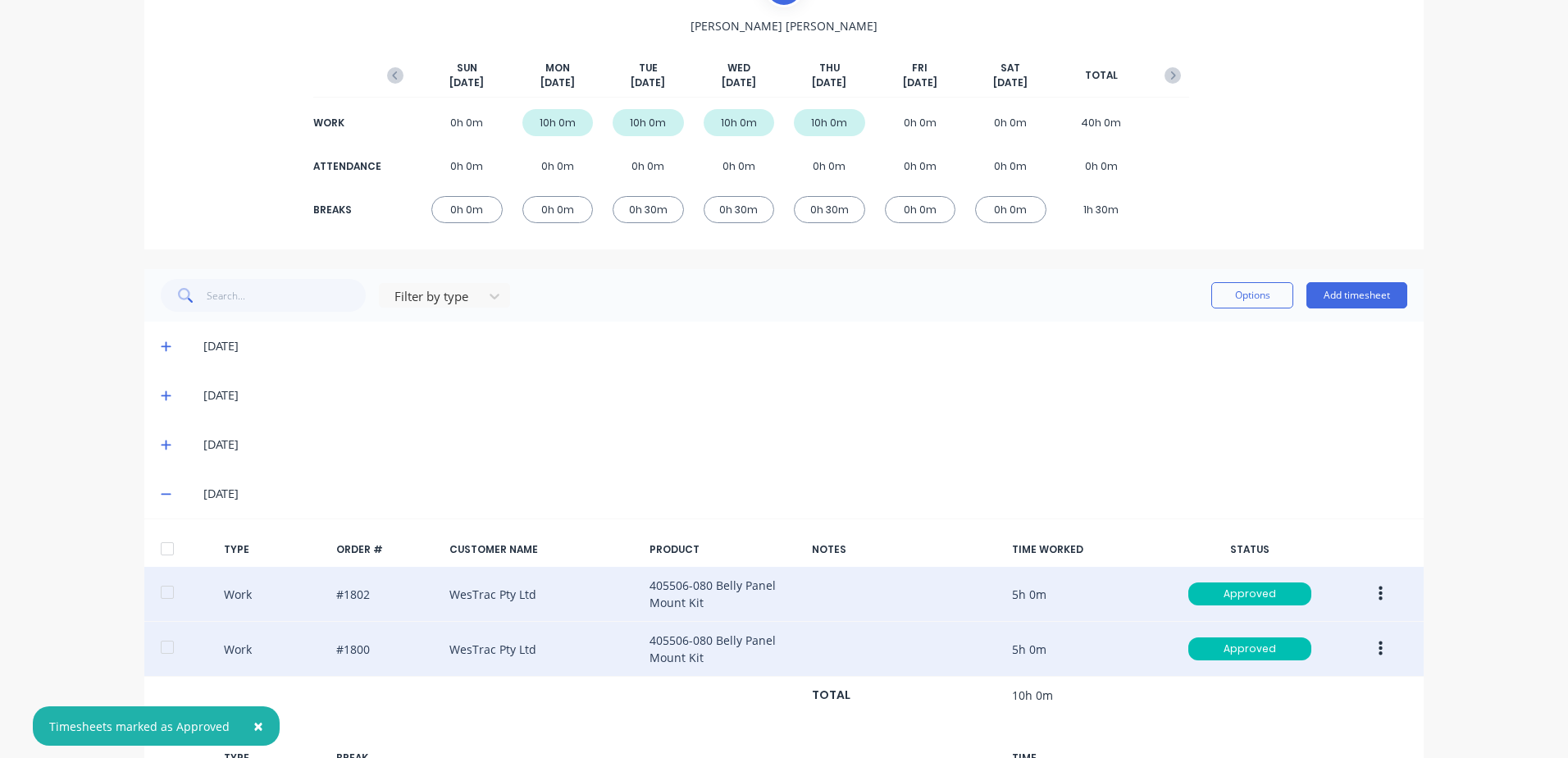
scroll to position [0, 0]
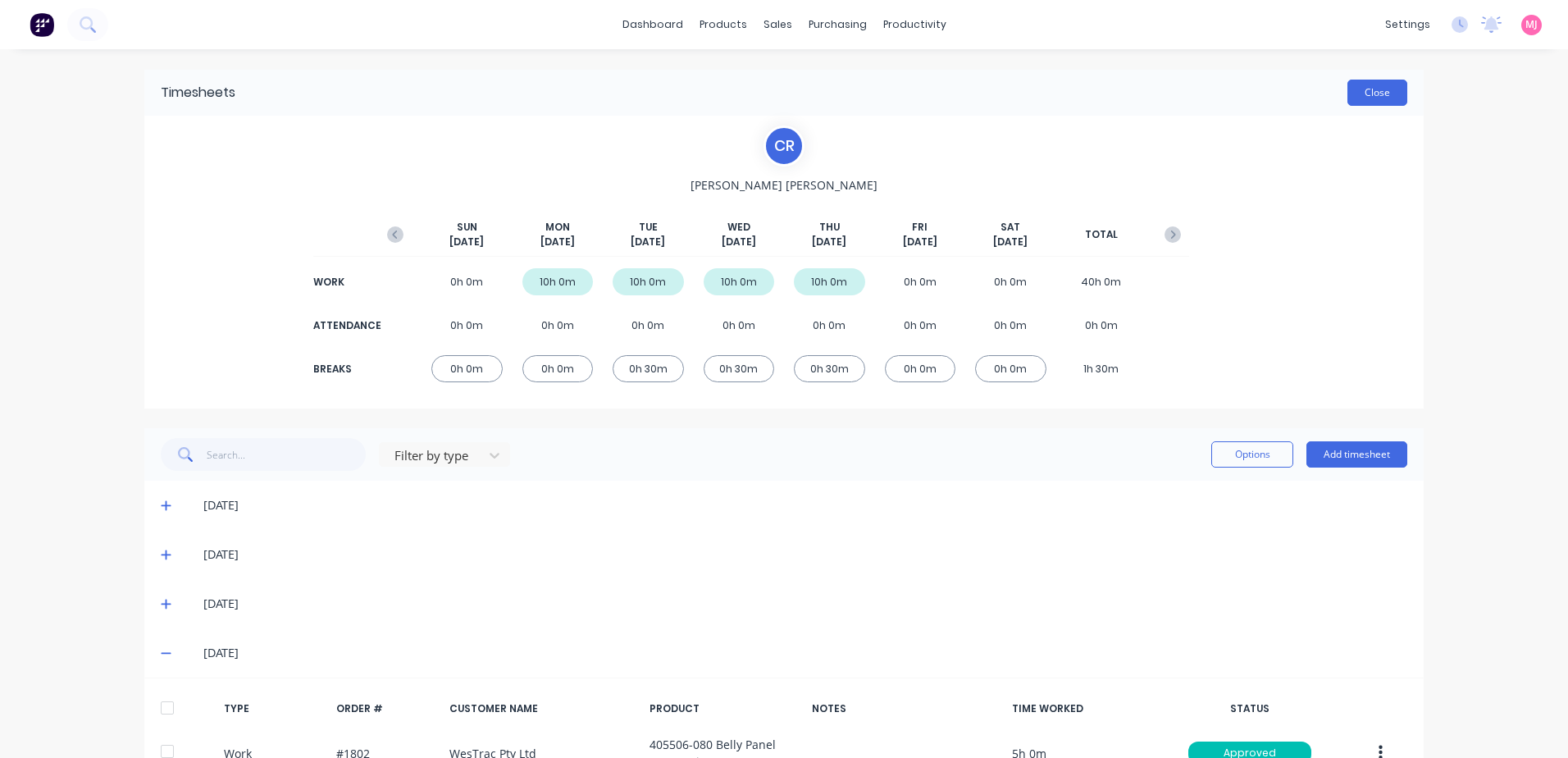
click at [1376, 89] on button "Close" at bounding box center [1376, 92] width 60 height 26
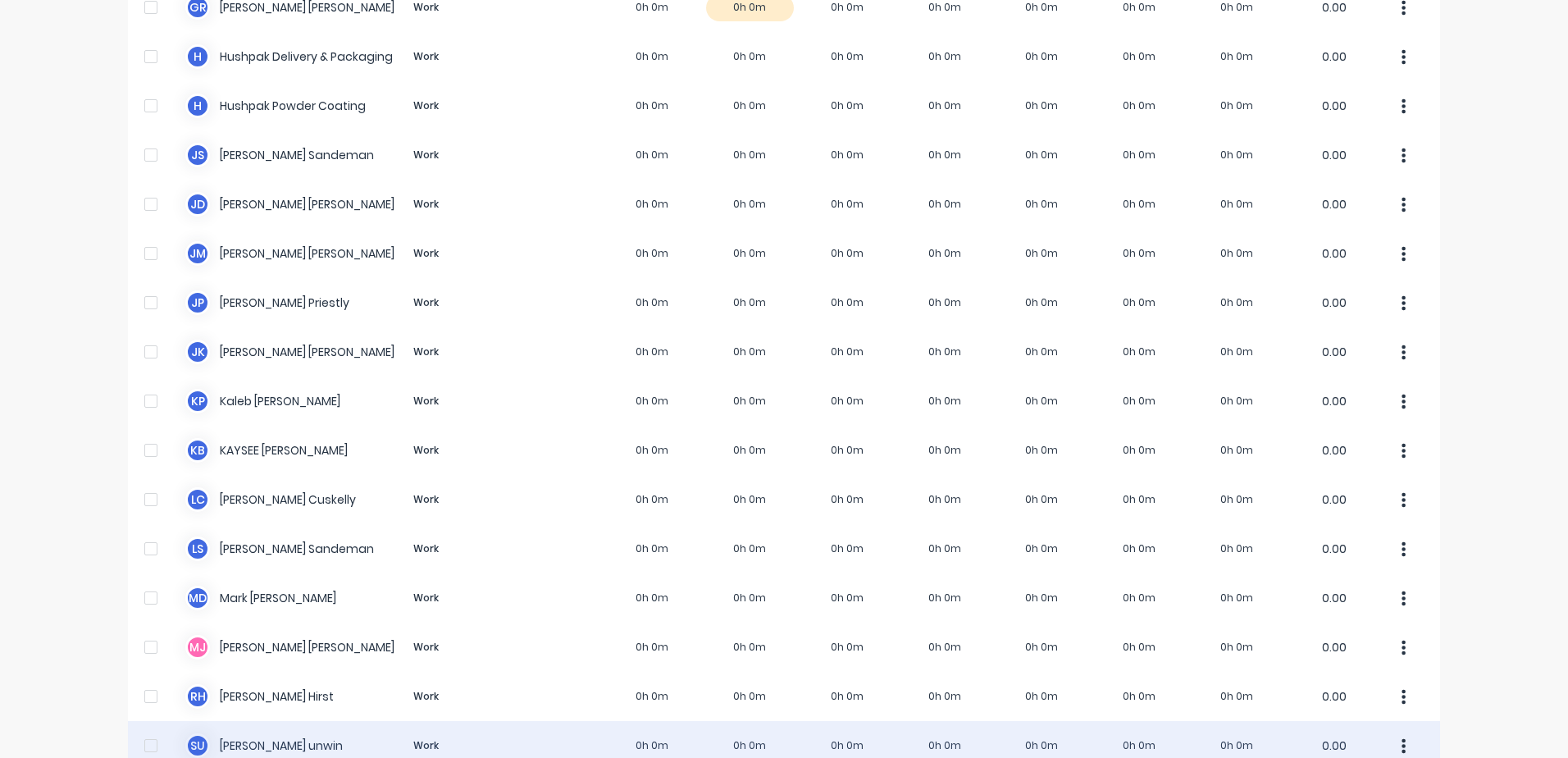
scroll to position [1062, 0]
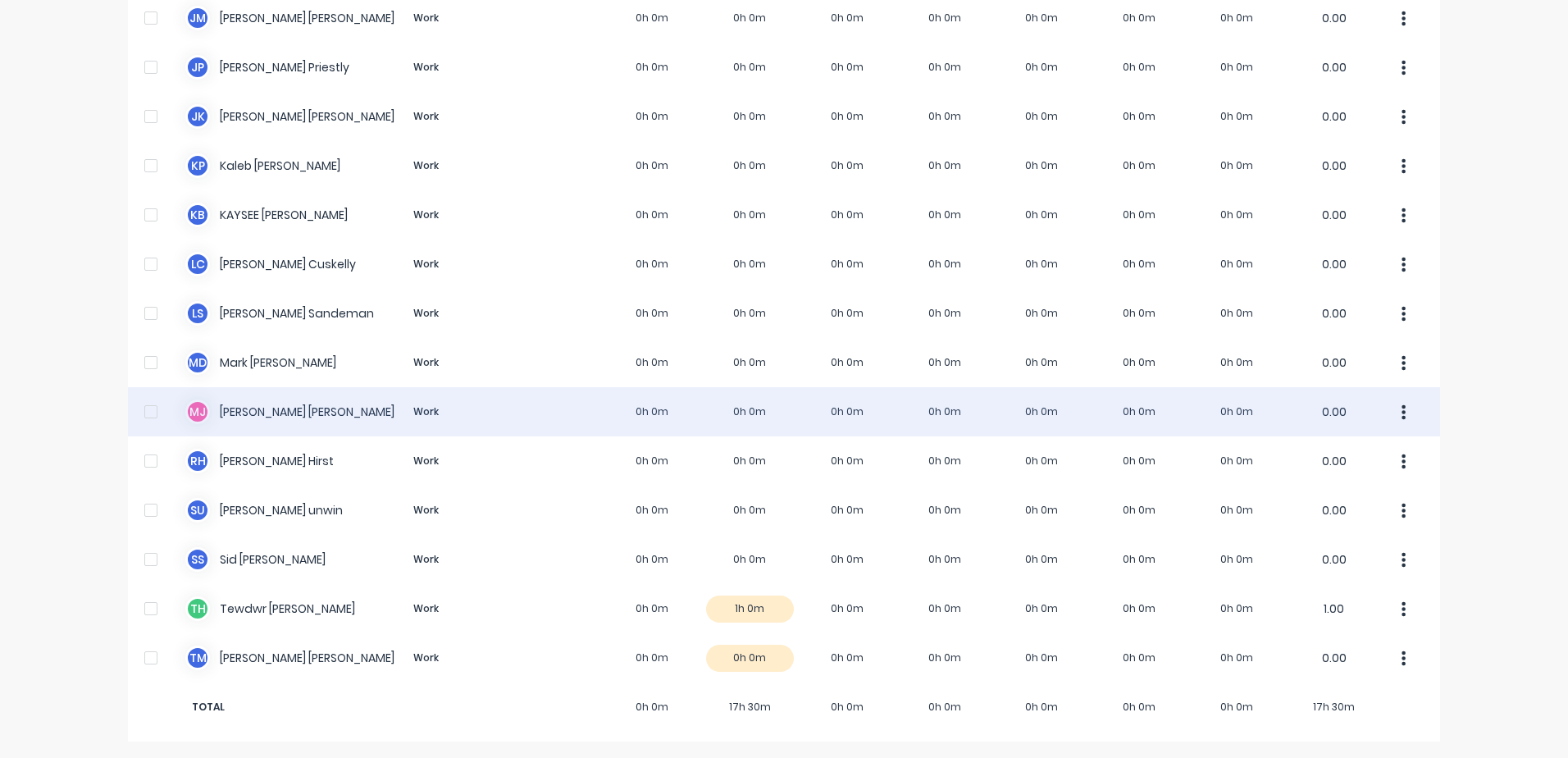
click at [273, 409] on div "[PERSON_NAME] [PERSON_NAME] Work 0h 0m 0h 0m 0h 0m 0h 0m 0h 0m 0h 0m 0h 0m 0.00" at bounding box center [784, 412] width 1311 height 49
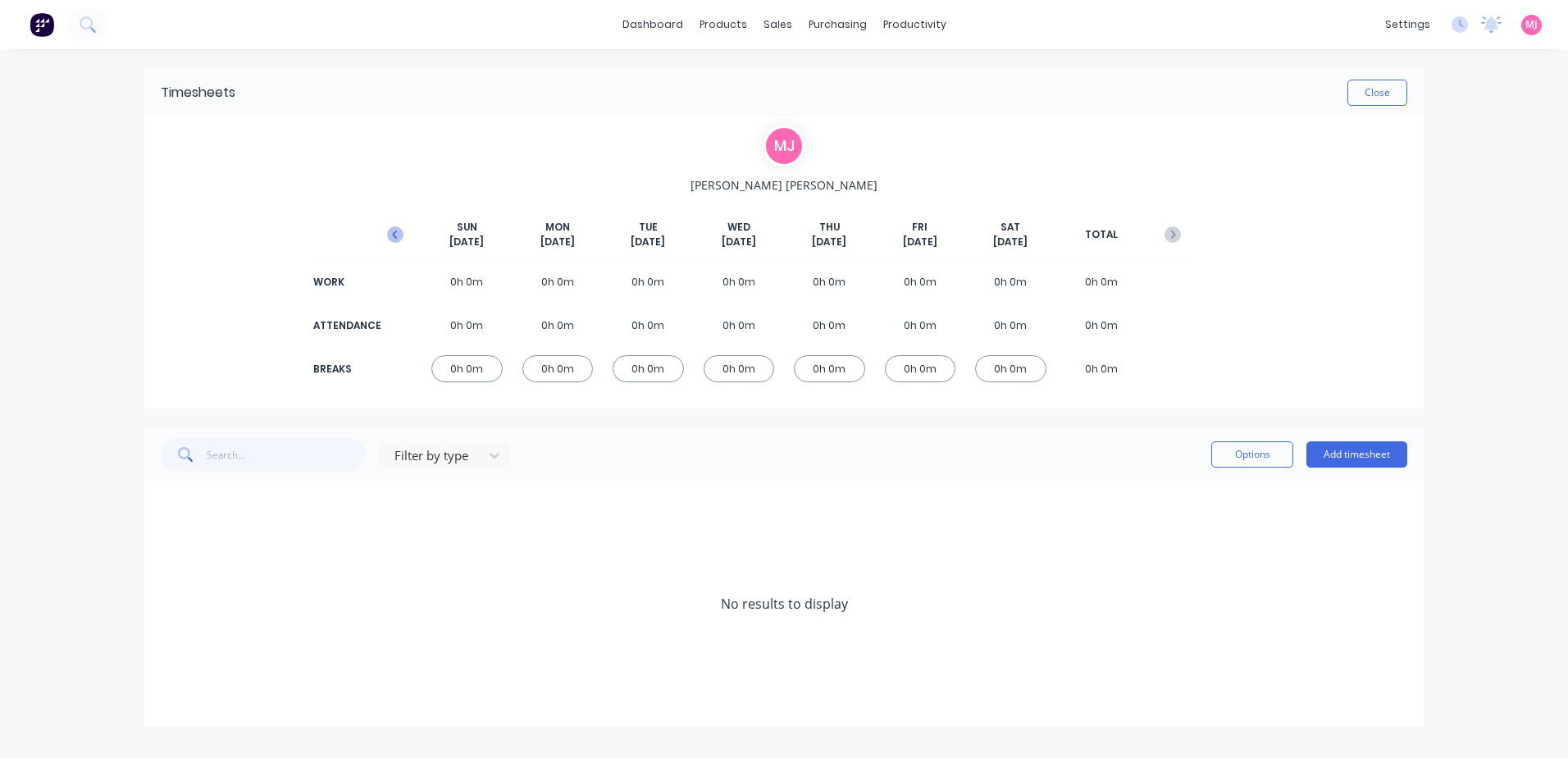
click at [392, 234] on icon "button" at bounding box center [394, 235] width 5 height 8
click at [164, 604] on icon at bounding box center [165, 604] width 10 height 10
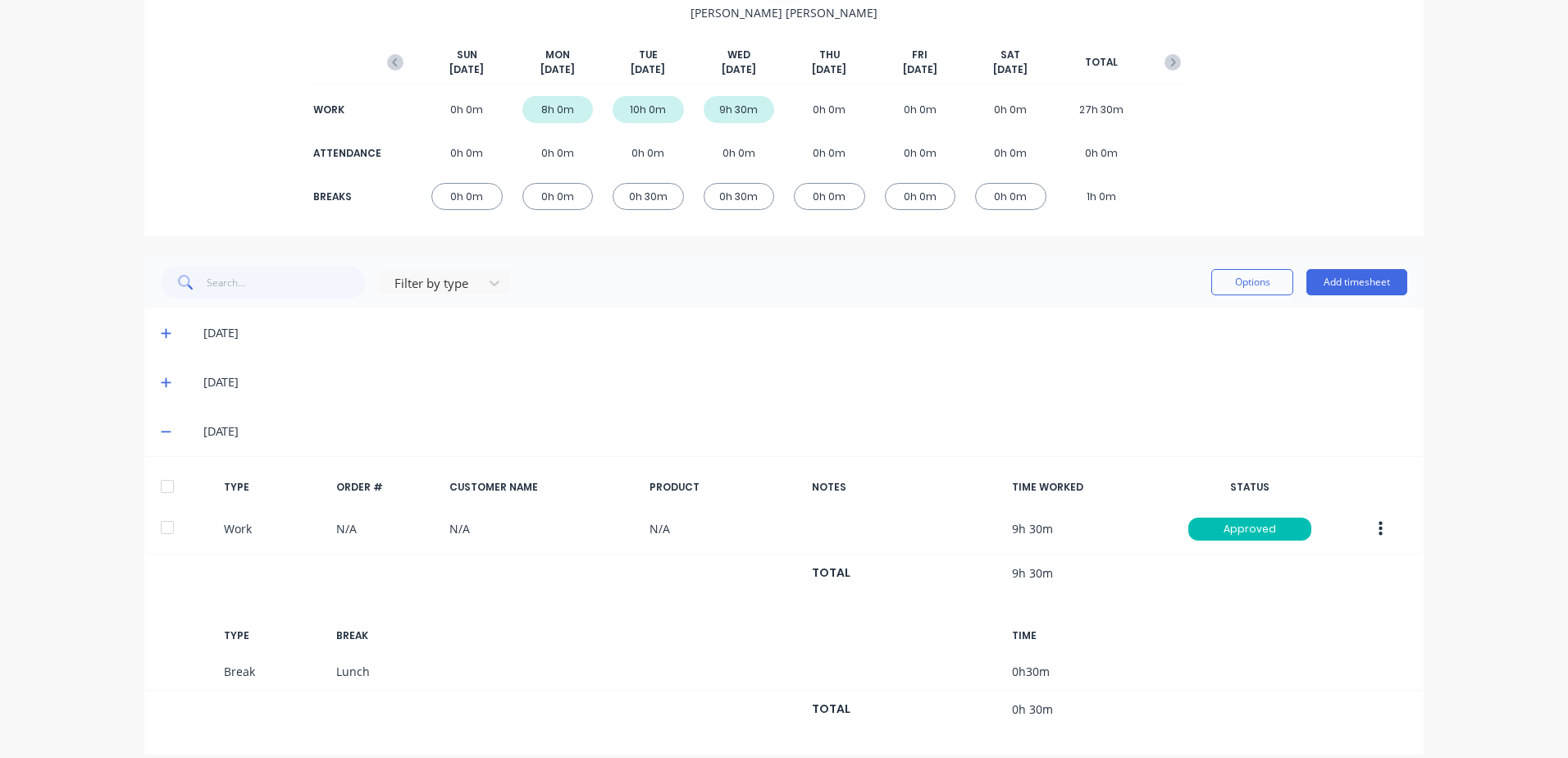
scroll to position [189, 0]
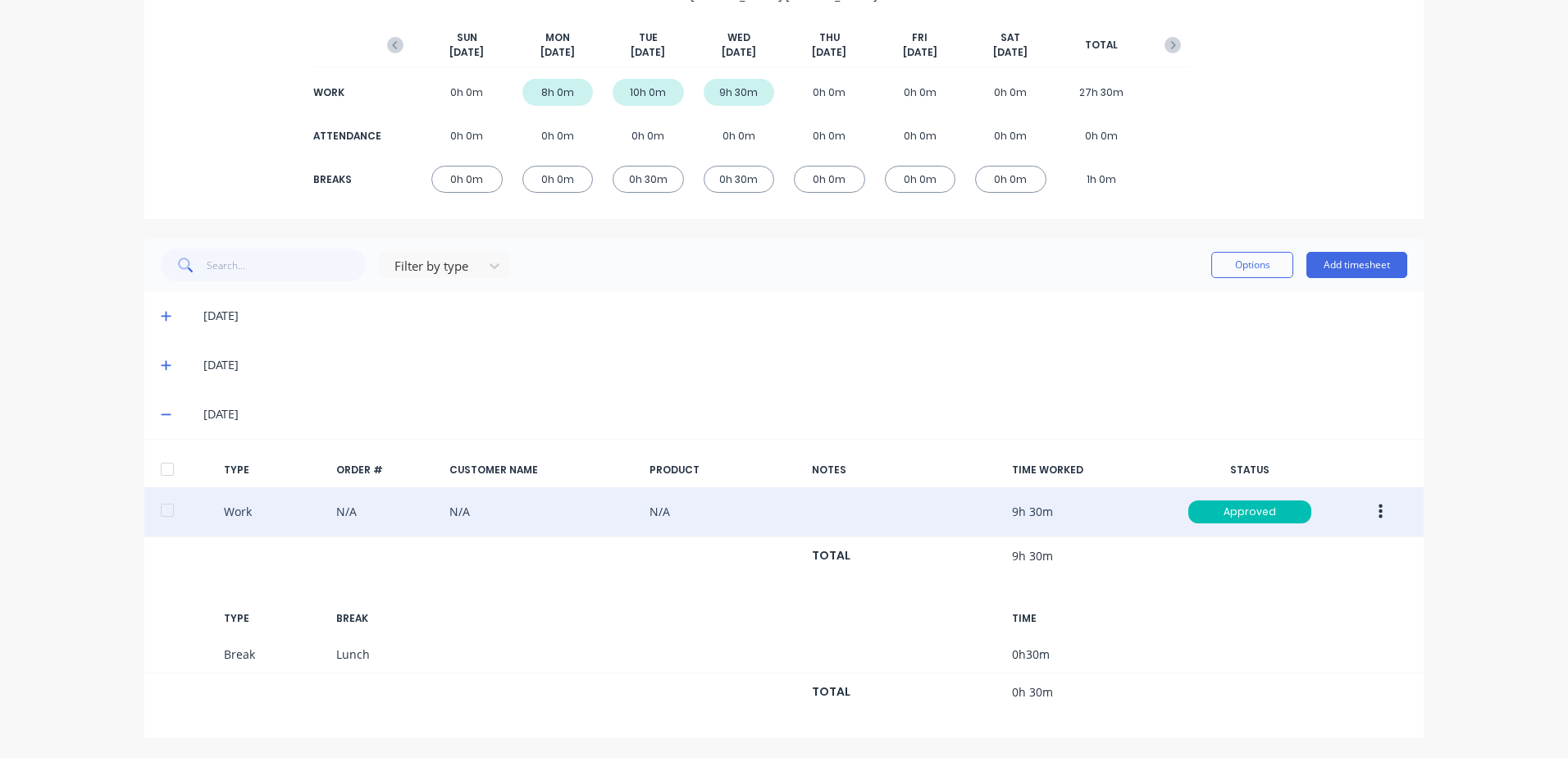
click at [1378, 512] on icon "button" at bounding box center [1380, 512] width 4 height 18
click at [1287, 483] on div "Duplicate" at bounding box center [1322, 483] width 127 height 24
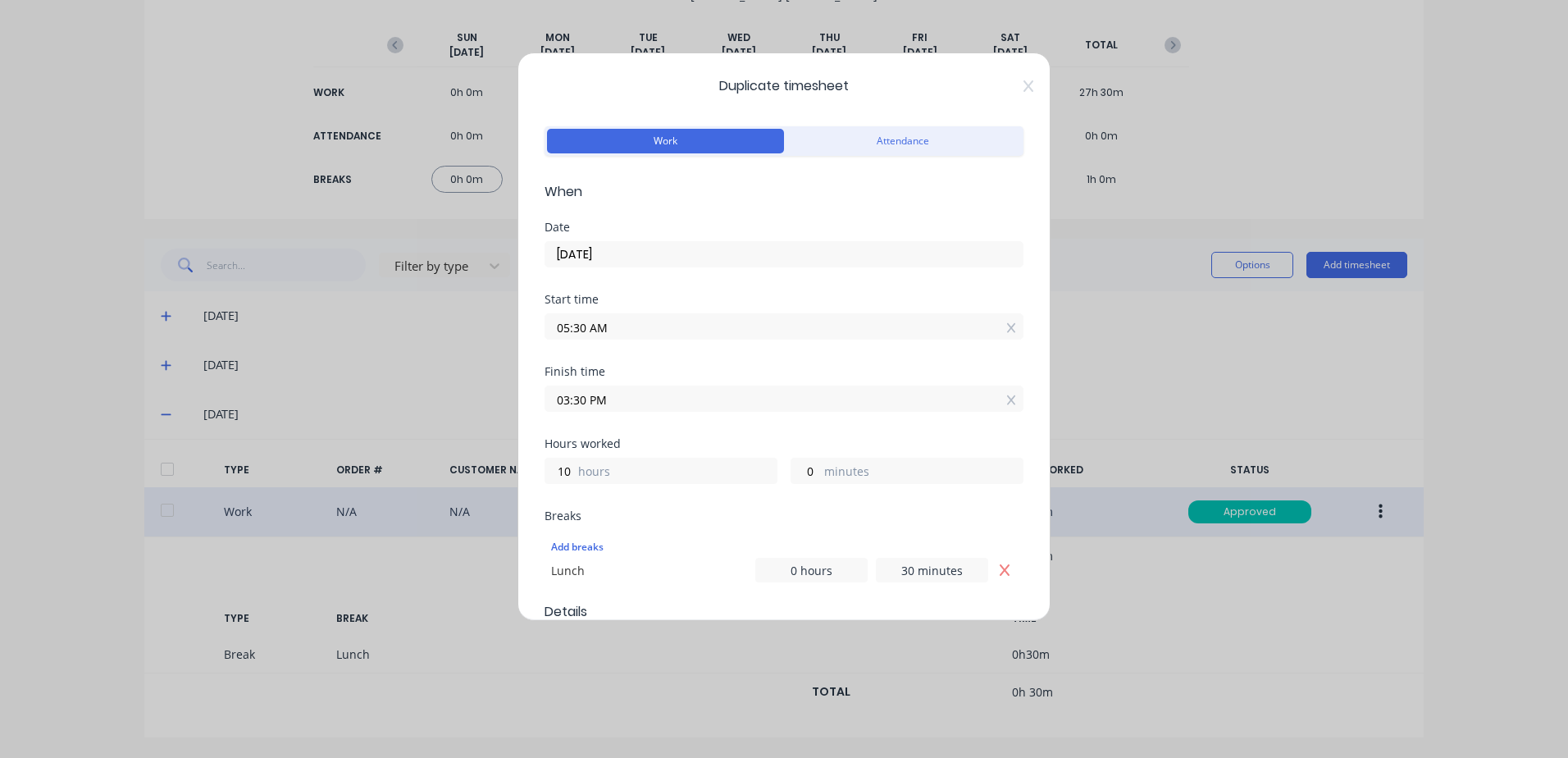
click at [625, 252] on input "[DATE]" at bounding box center [783, 254] width 477 height 24
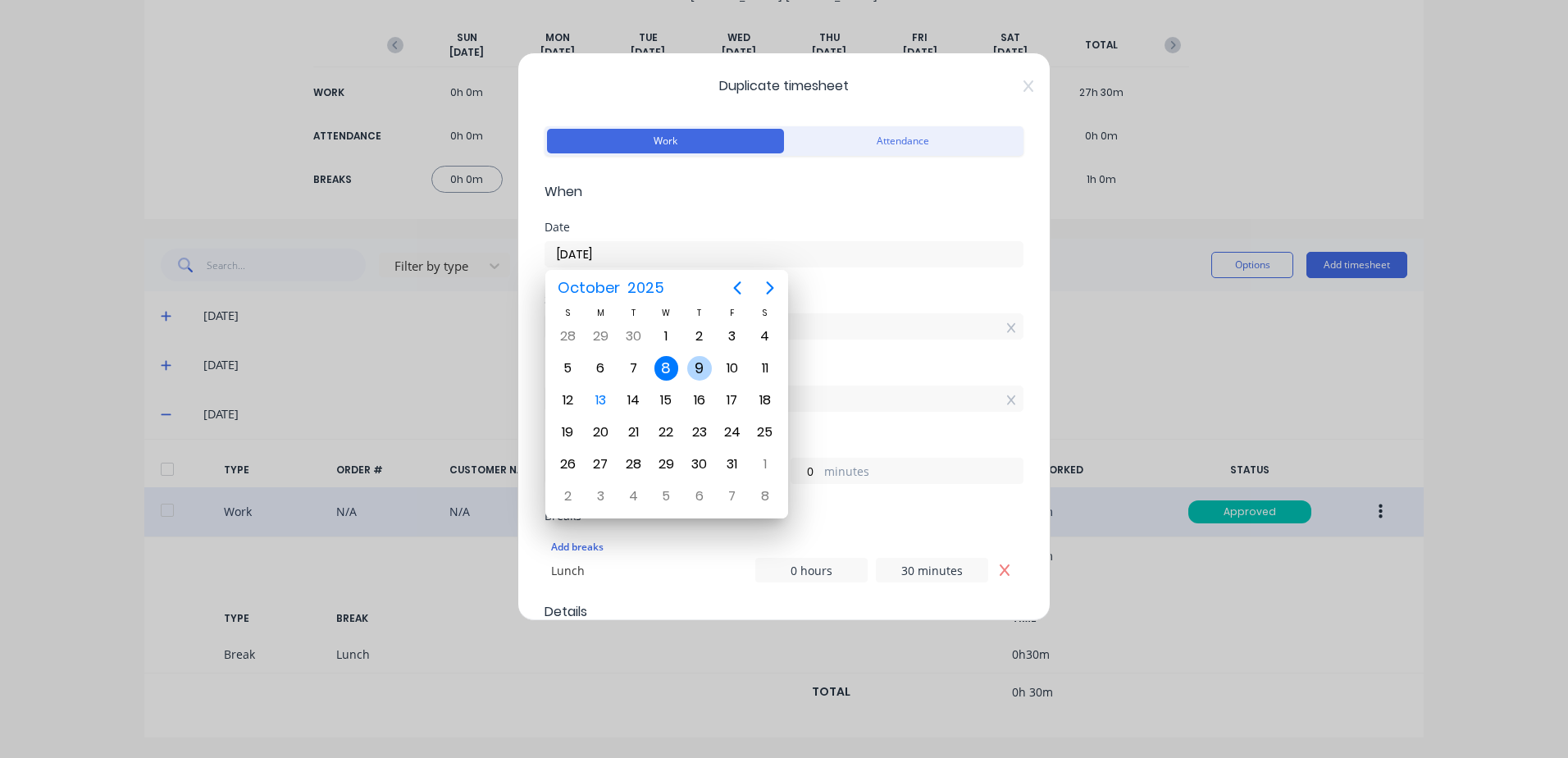
click at [701, 365] on div "9" at bounding box center [699, 368] width 24 height 24
type input "[DATE]"
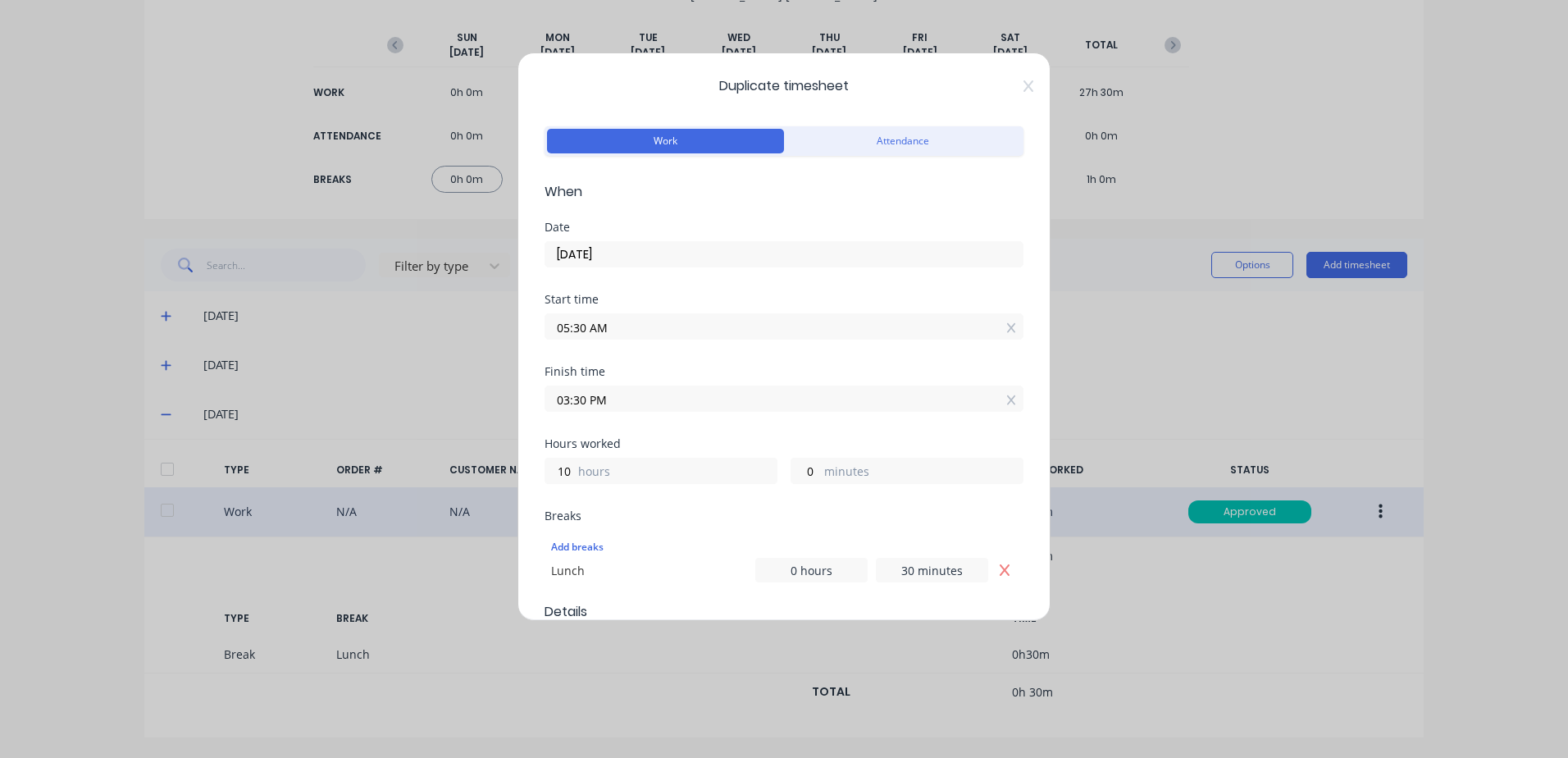
click at [632, 324] on input "05:30 AM" at bounding box center [783, 326] width 477 height 24
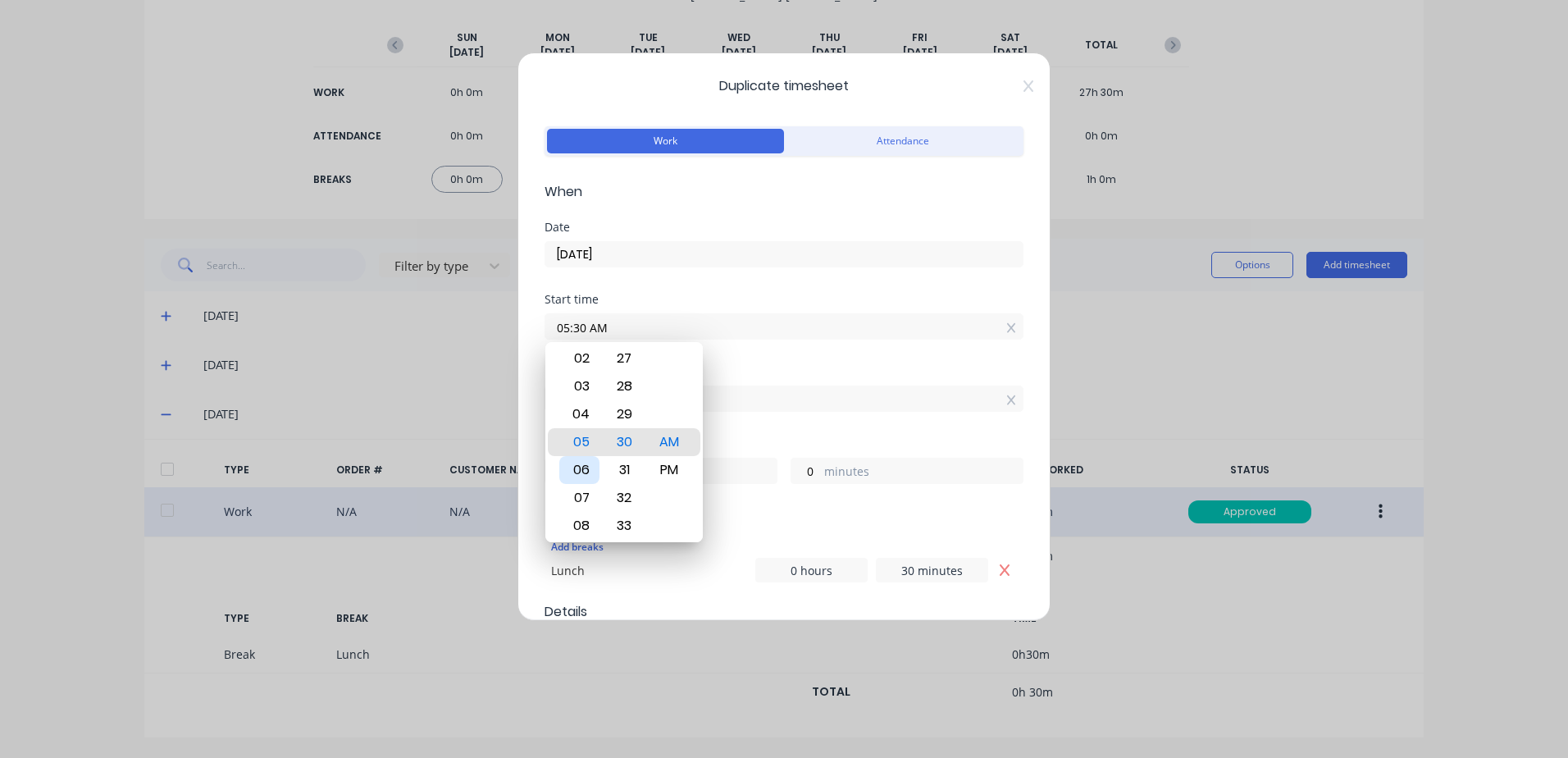
click at [580, 467] on div "06" at bounding box center [580, 469] width 41 height 28
type input "06:30 AM"
type input "9"
type input "06:28 AM"
type input "2"
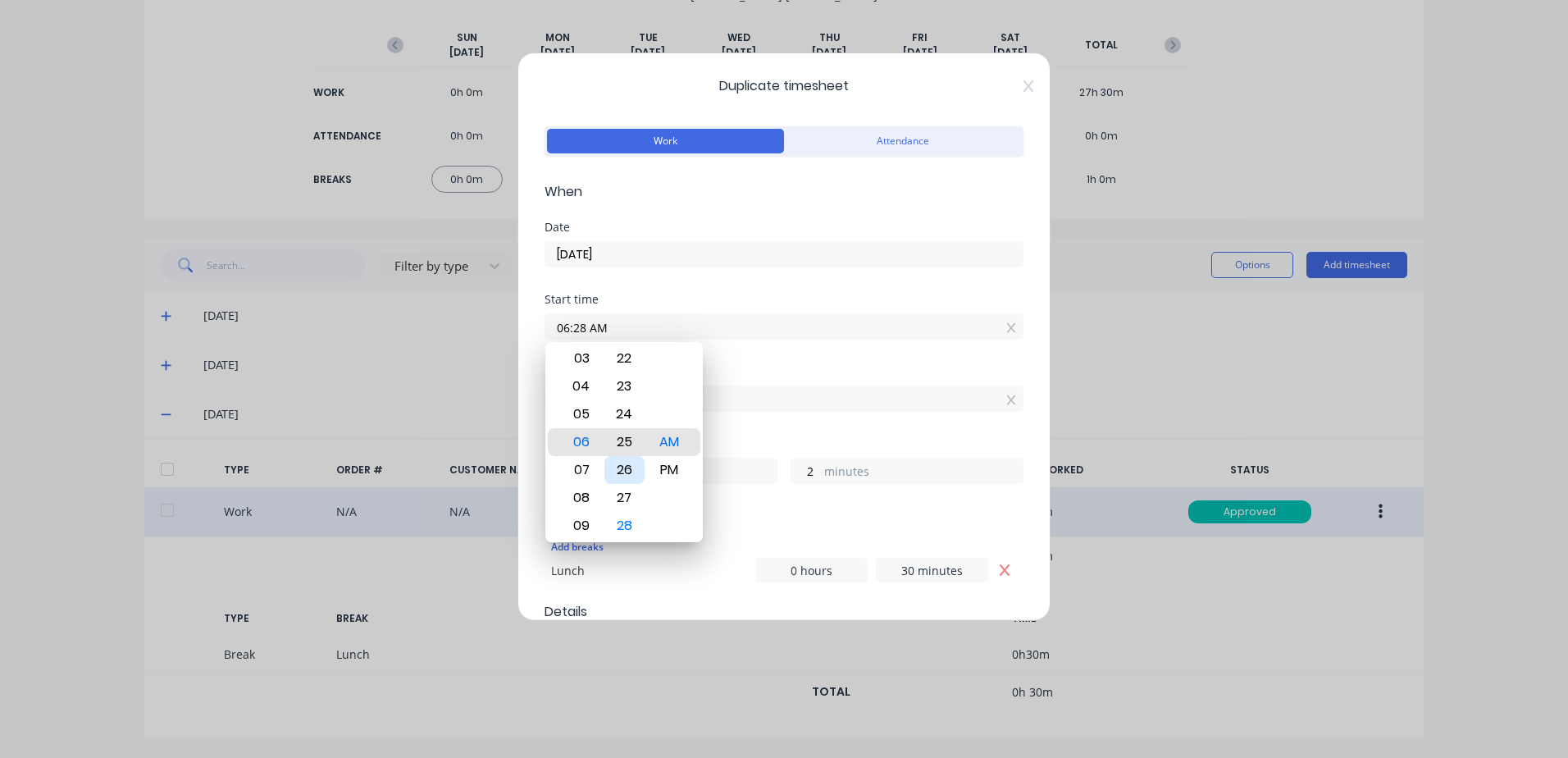
type input "06:24 AM"
type input "6"
type input "06:22 AM"
type input "8"
click at [623, 380] on div "20" at bounding box center [624, 386] width 41 height 28
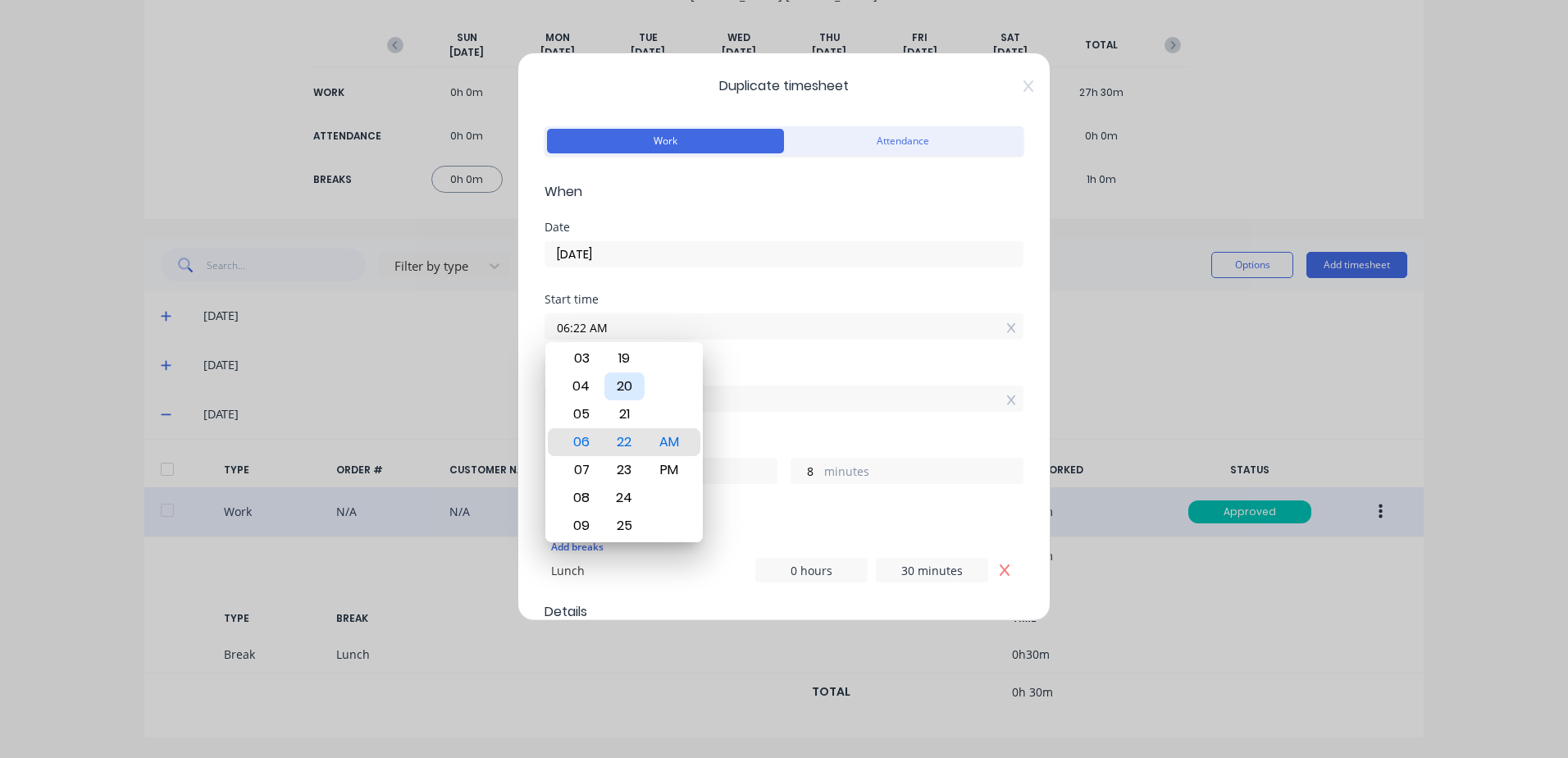
type input "06:20 AM"
type input "10"
click at [780, 428] on div "Finish time 03:30 PM" at bounding box center [783, 401] width 479 height 72
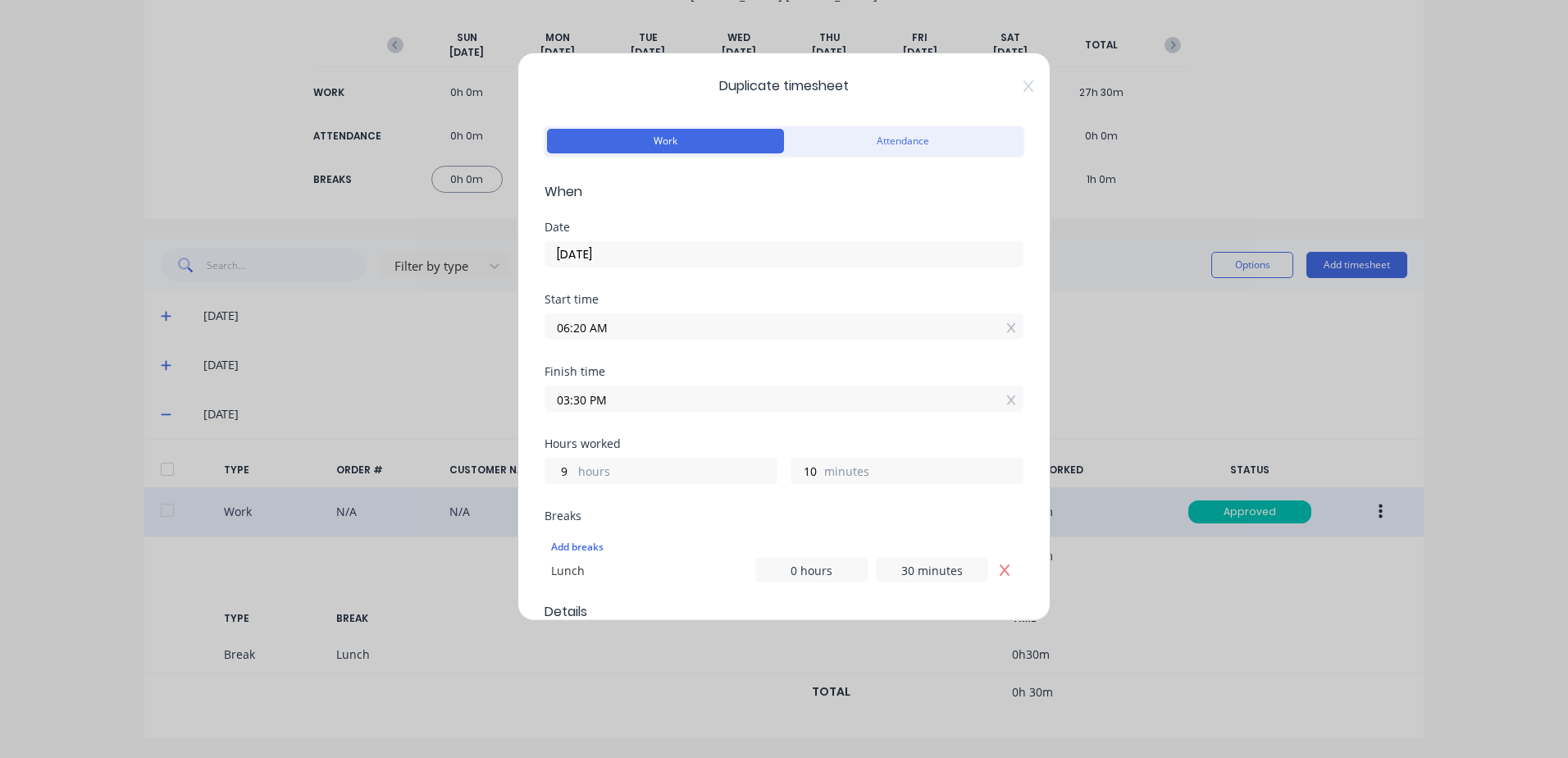
click at [624, 399] on input "03:30 PM" at bounding box center [783, 398] width 477 height 24
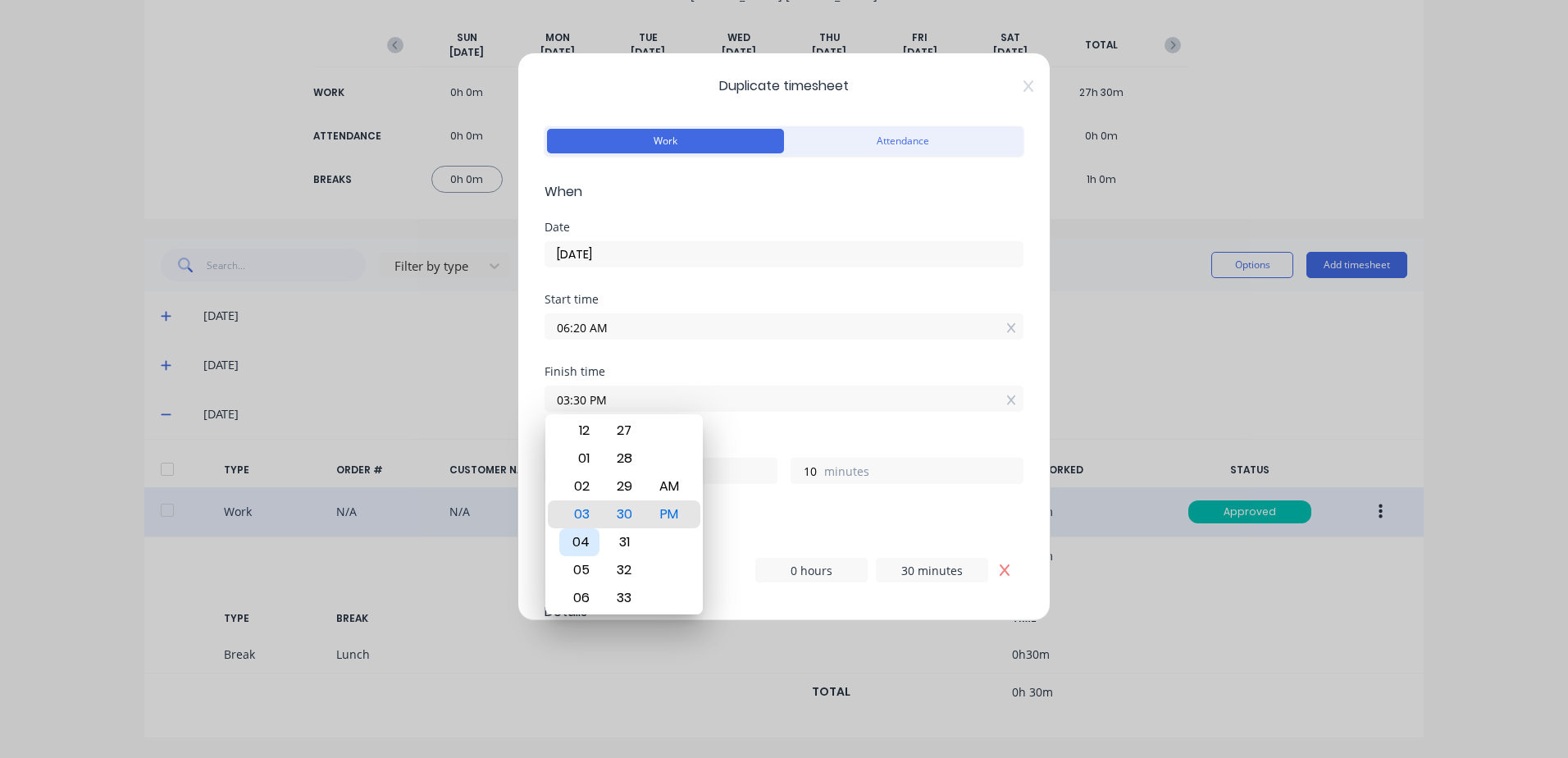
click at [587, 544] on div "04" at bounding box center [580, 542] width 41 height 28
type input "04:30 PM"
type input "10"
type input "04:28 PM"
type input "8"
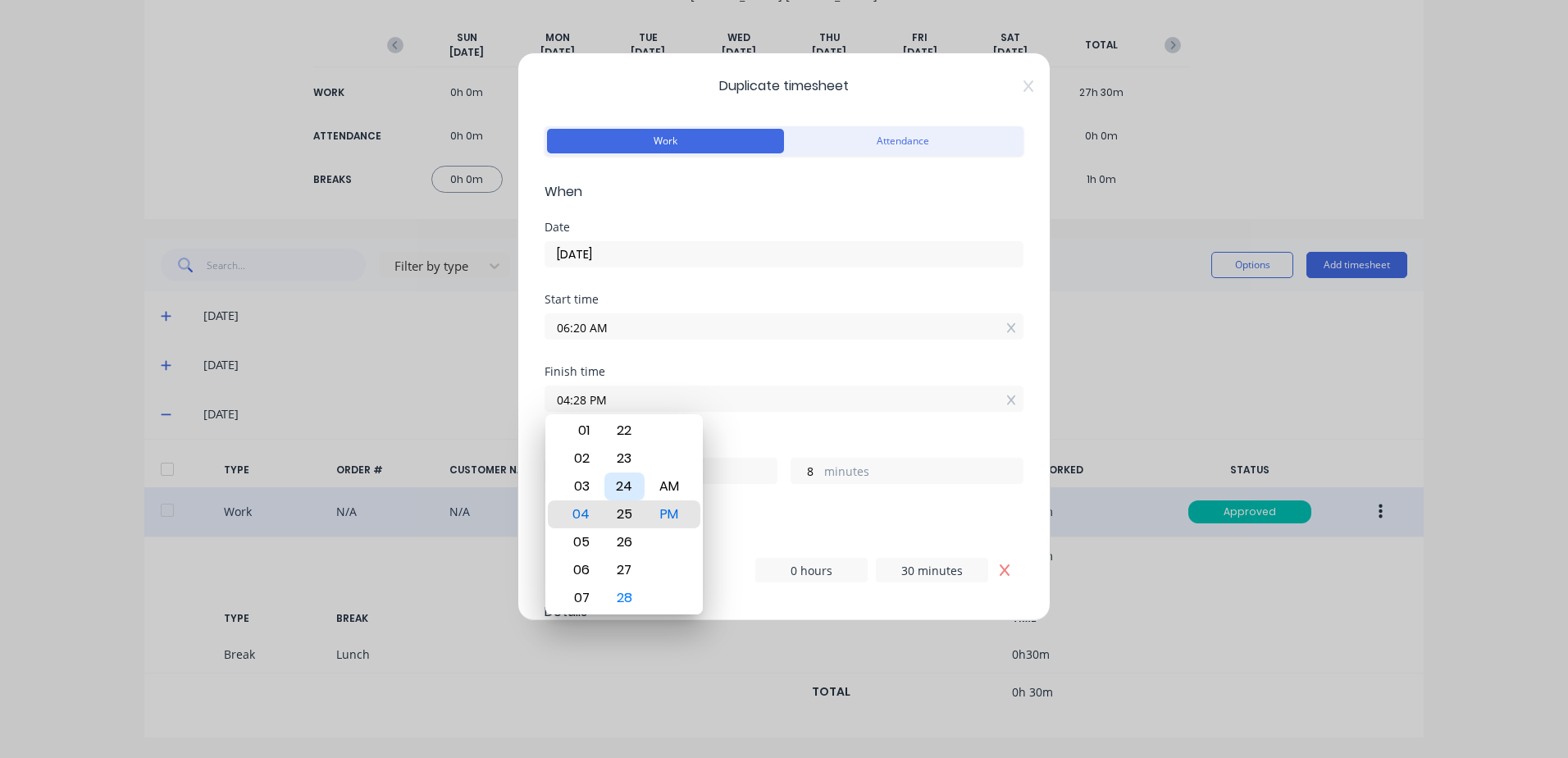
type input "04:25 PM"
type input "5"
type input "04:22 PM"
type input "2"
type input "04:20 PM"
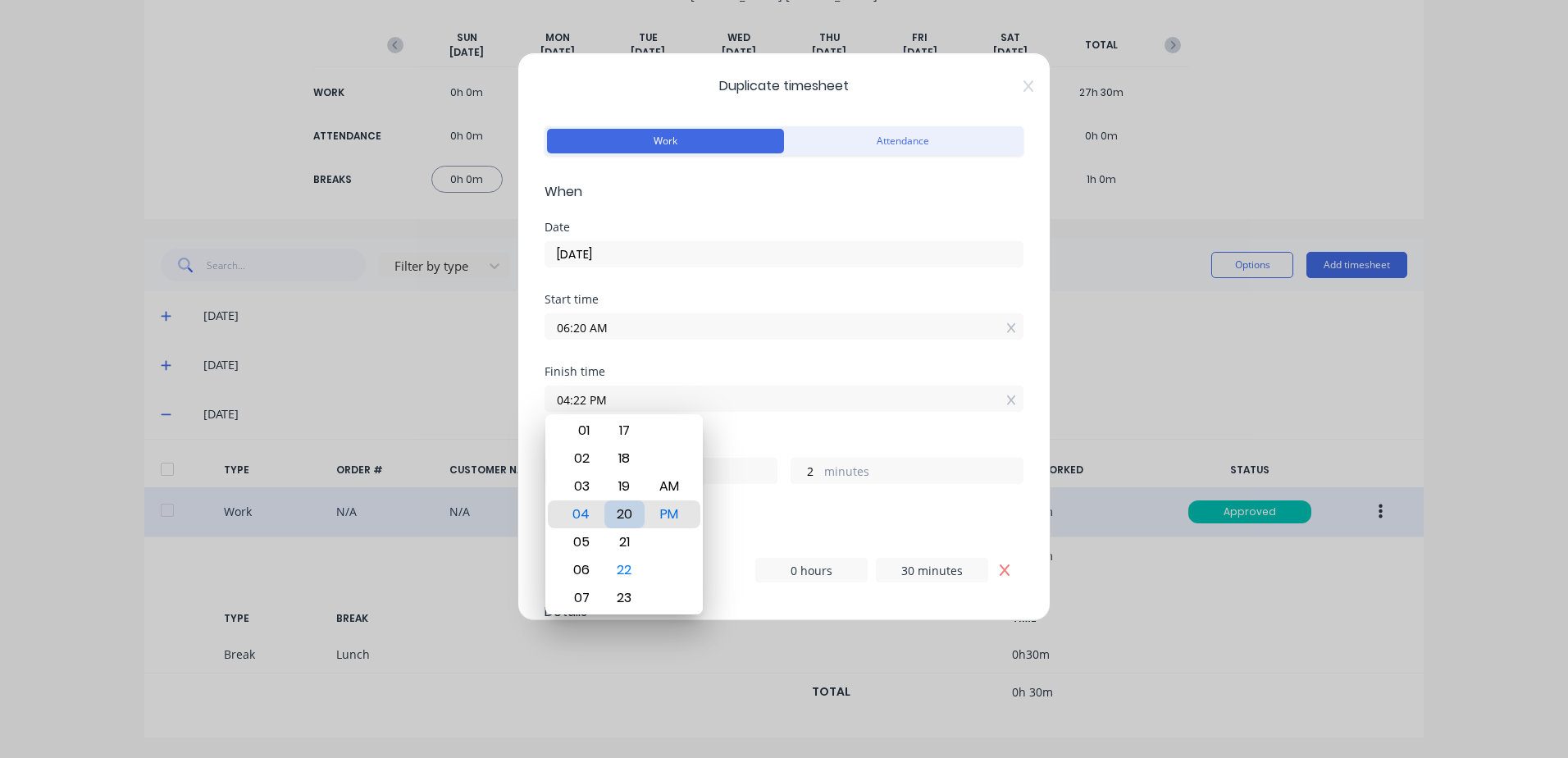
type input "0"
click at [625, 512] on div "20" at bounding box center [624, 514] width 41 height 28
click at [768, 425] on div "Finish time 04:20 PM" at bounding box center [783, 401] width 479 height 72
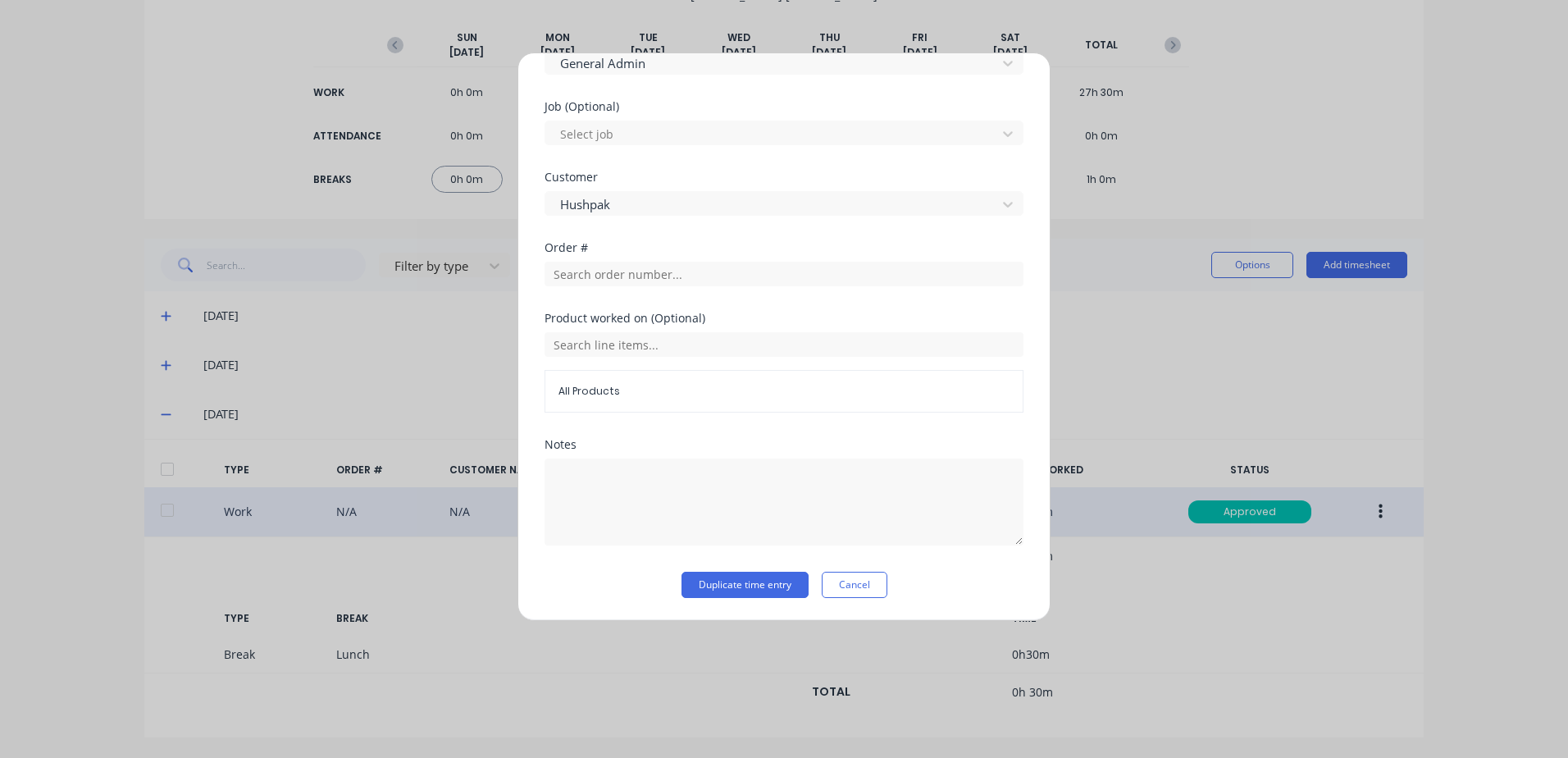
scroll to position [682, 0]
click at [740, 587] on button "Duplicate time entry" at bounding box center [744, 583] width 127 height 26
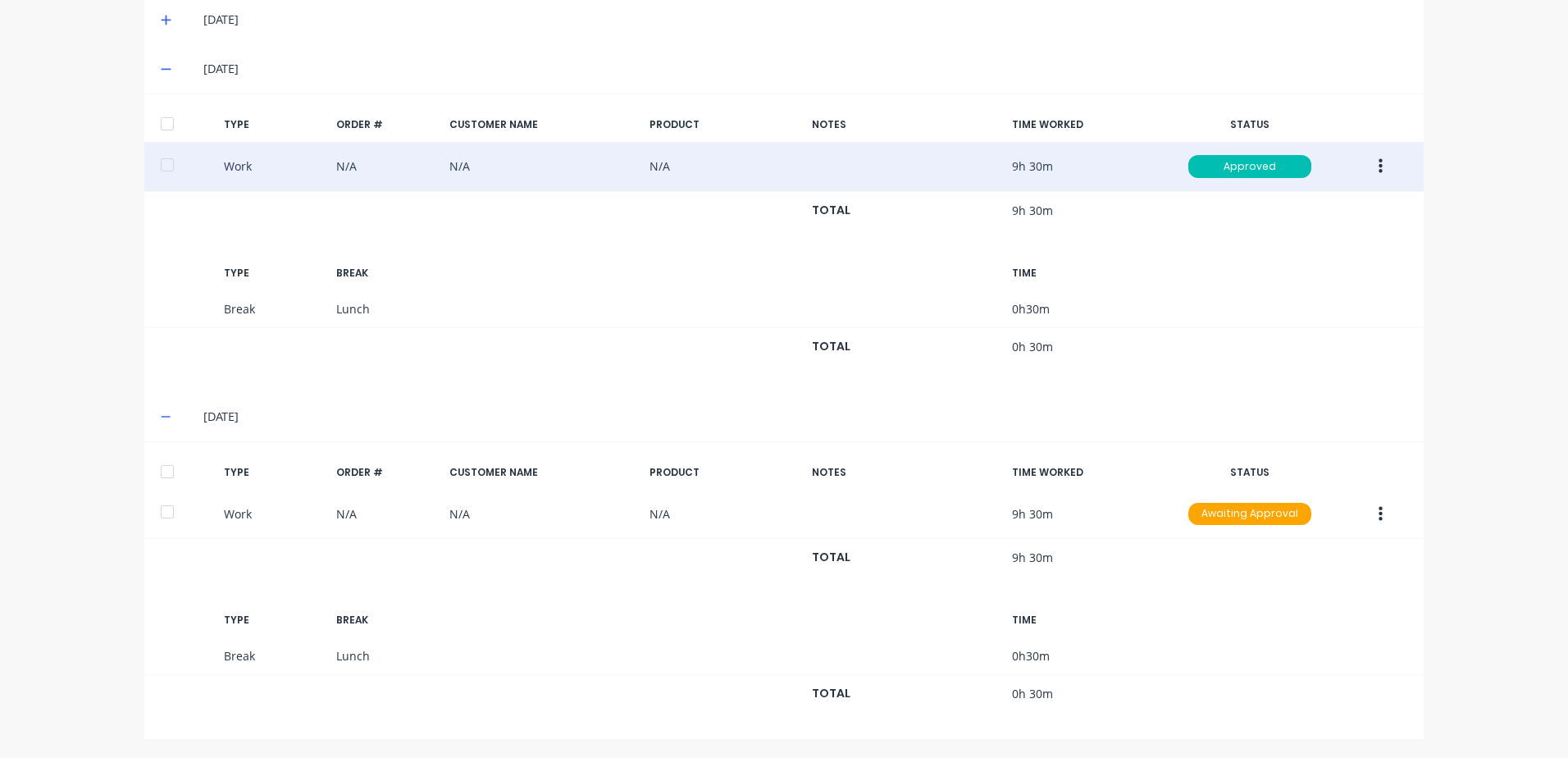
scroll to position [536, 0]
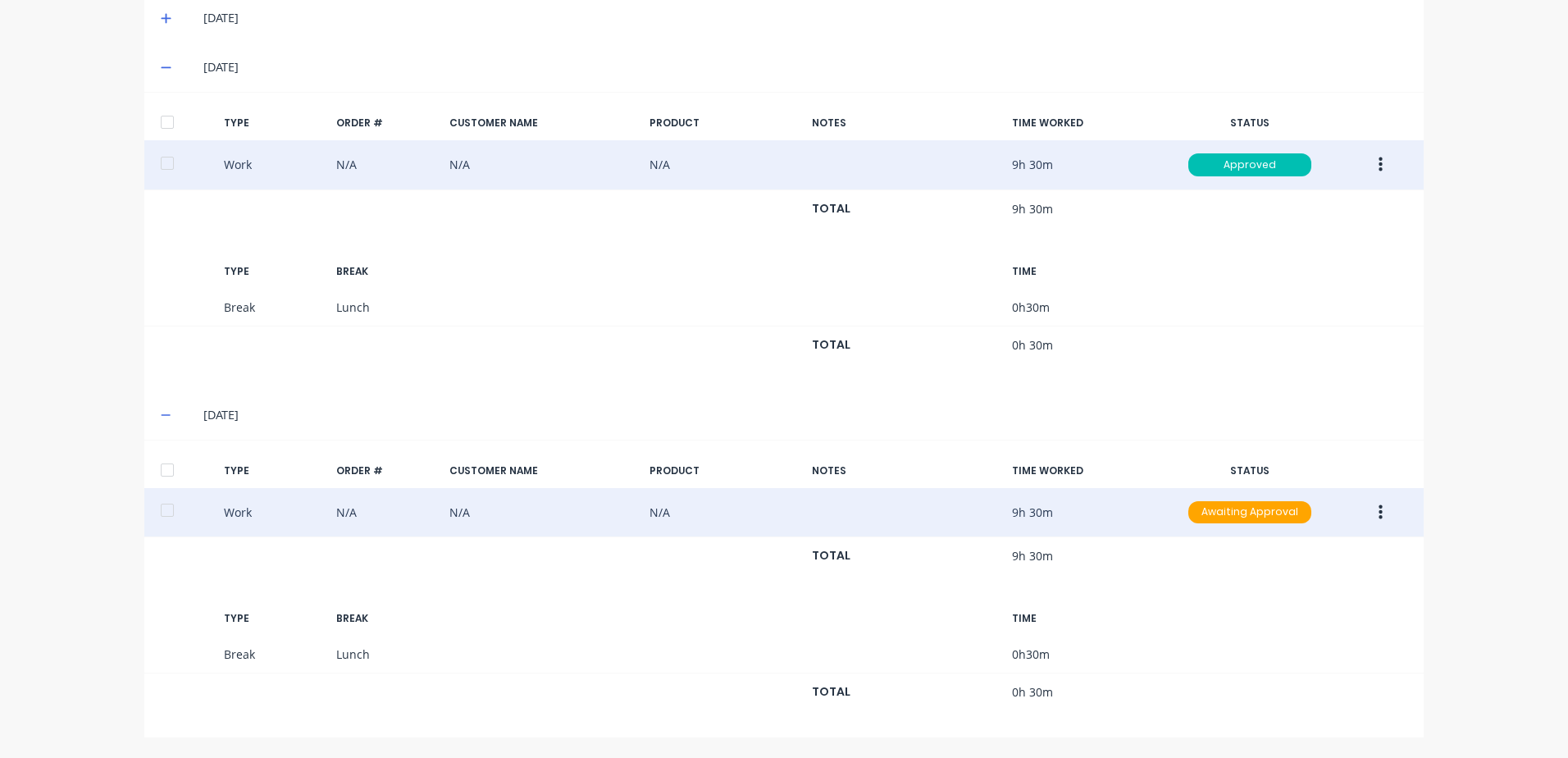
click at [1371, 512] on button "button" at bounding box center [1381, 512] width 39 height 30
click at [1268, 518] on div "Approve" at bounding box center [1322, 516] width 127 height 24
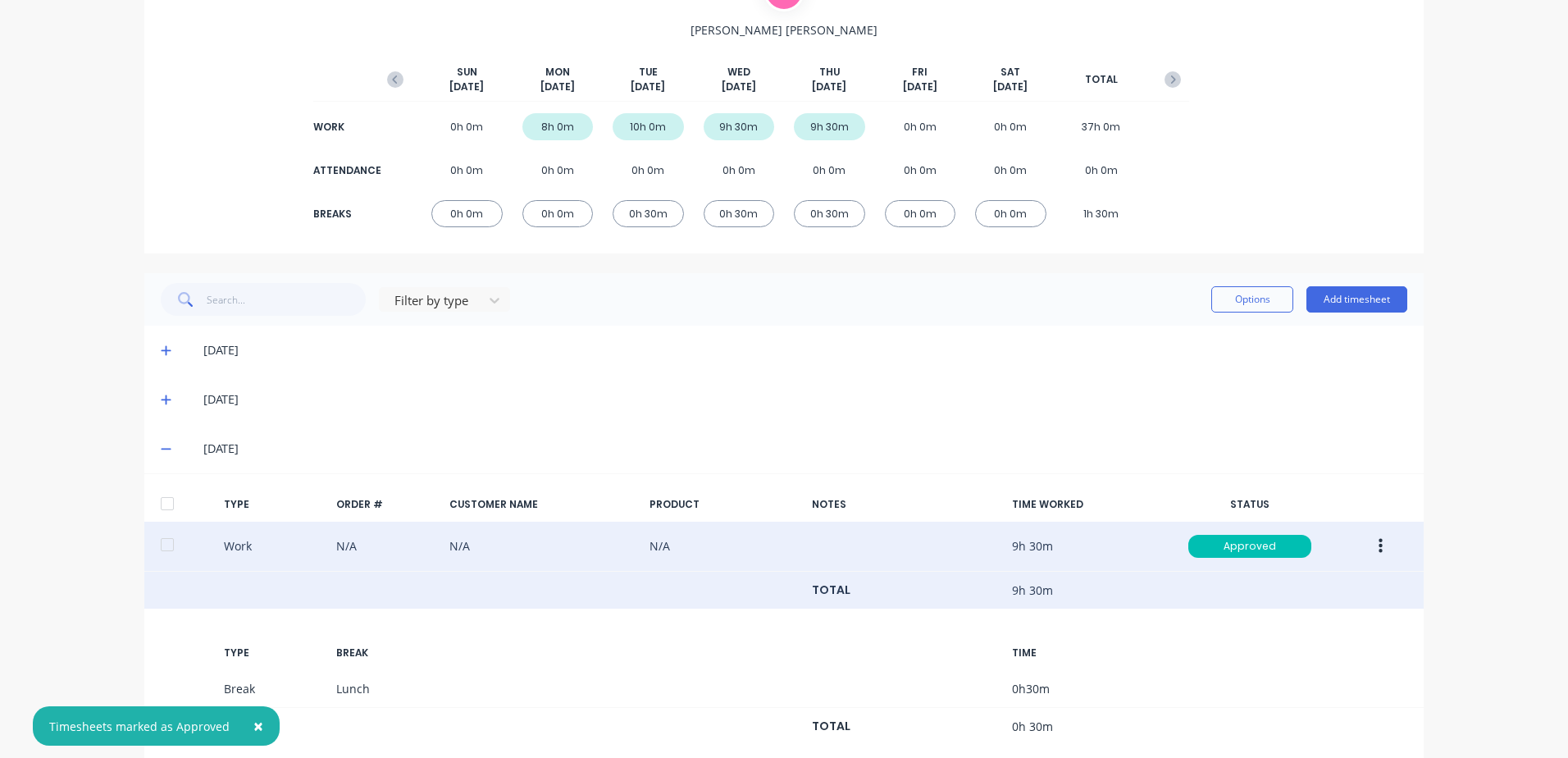
scroll to position [0, 0]
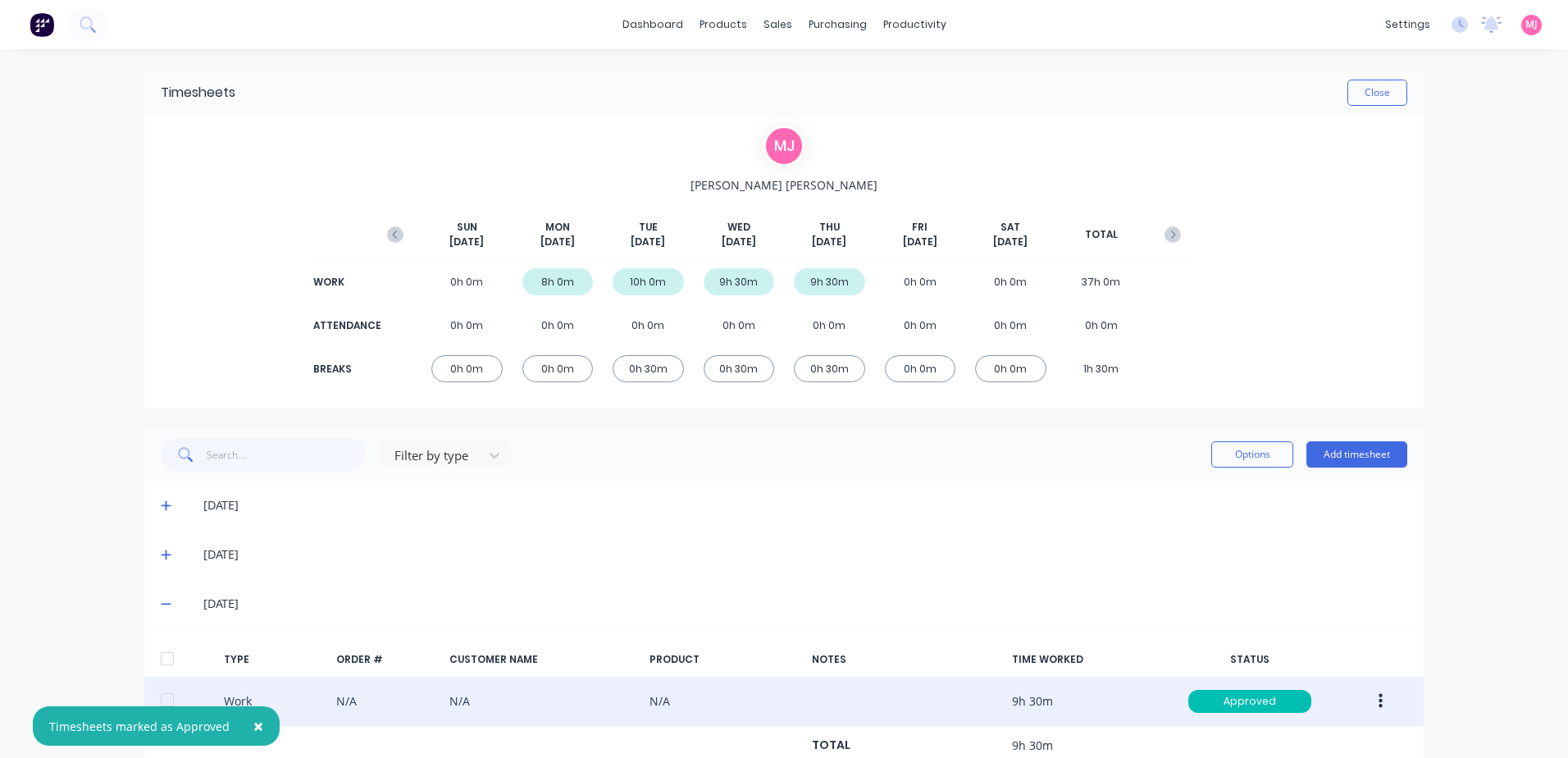
click at [160, 500] on icon at bounding box center [165, 506] width 11 height 12
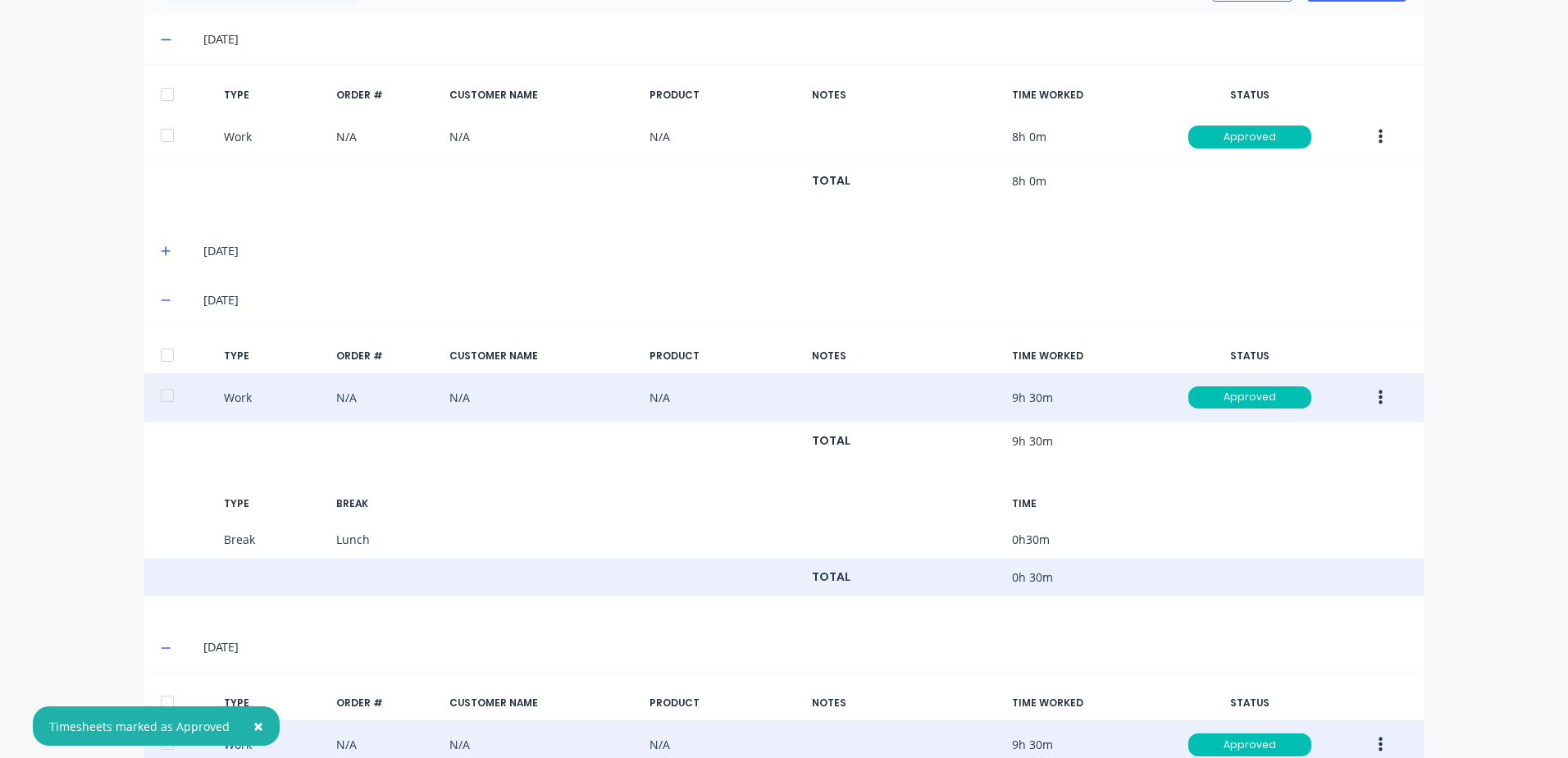
scroll to position [492, 0]
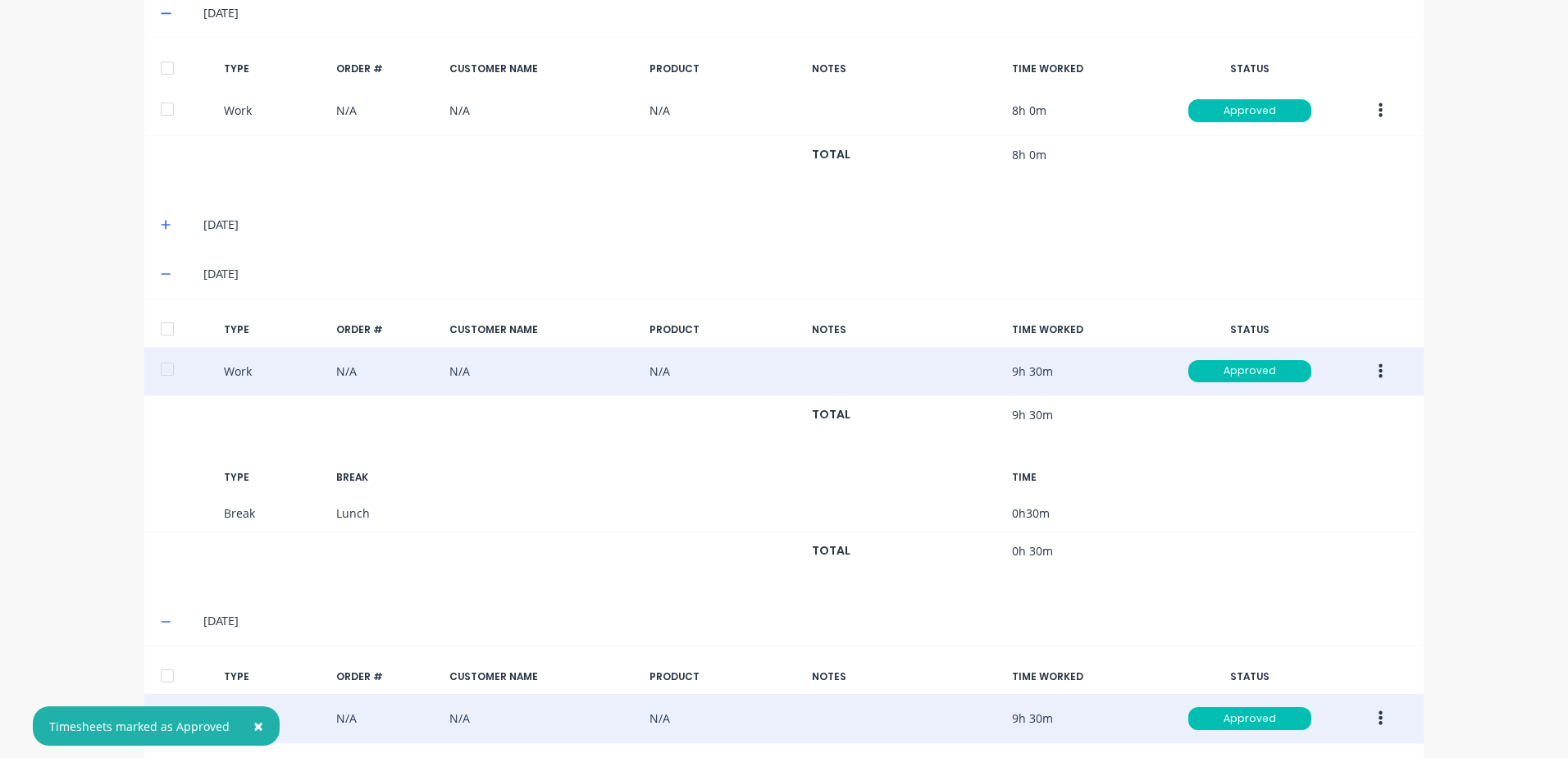
click at [160, 223] on icon at bounding box center [165, 225] width 10 height 10
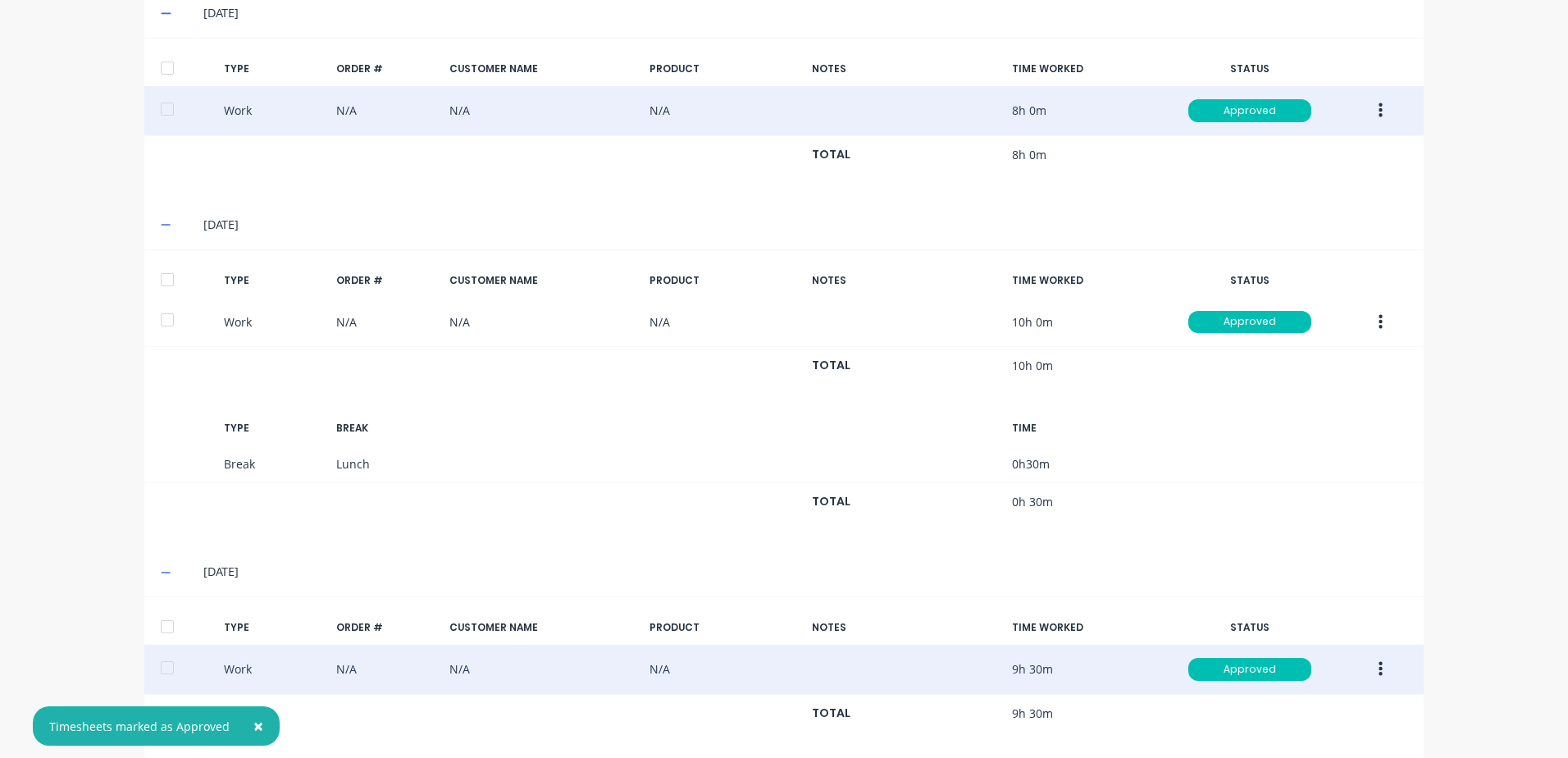
drag, startPoint x: 162, startPoint y: 70, endPoint x: 161, endPoint y: 89, distance: 19.0
click at [161, 89] on div "TYPE ORDER # CUSTOMER NAME PRODUCT NOTES TIME WORKED STATUS Work N/A N/A N/A 8h…" at bounding box center [784, 112] width 1279 height 122
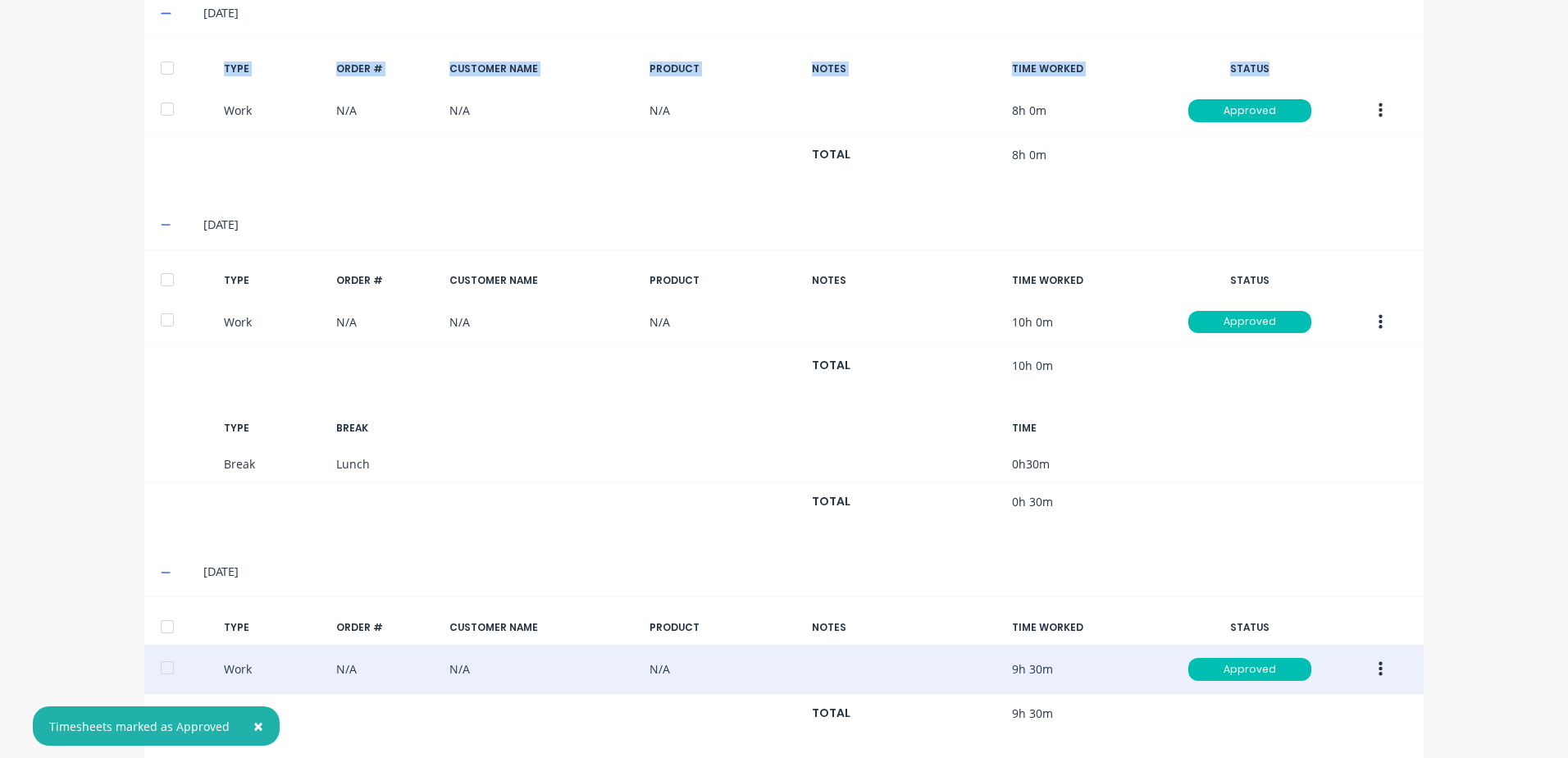
click at [162, 66] on div at bounding box center [167, 68] width 33 height 33
click at [159, 279] on div at bounding box center [167, 279] width 33 height 33
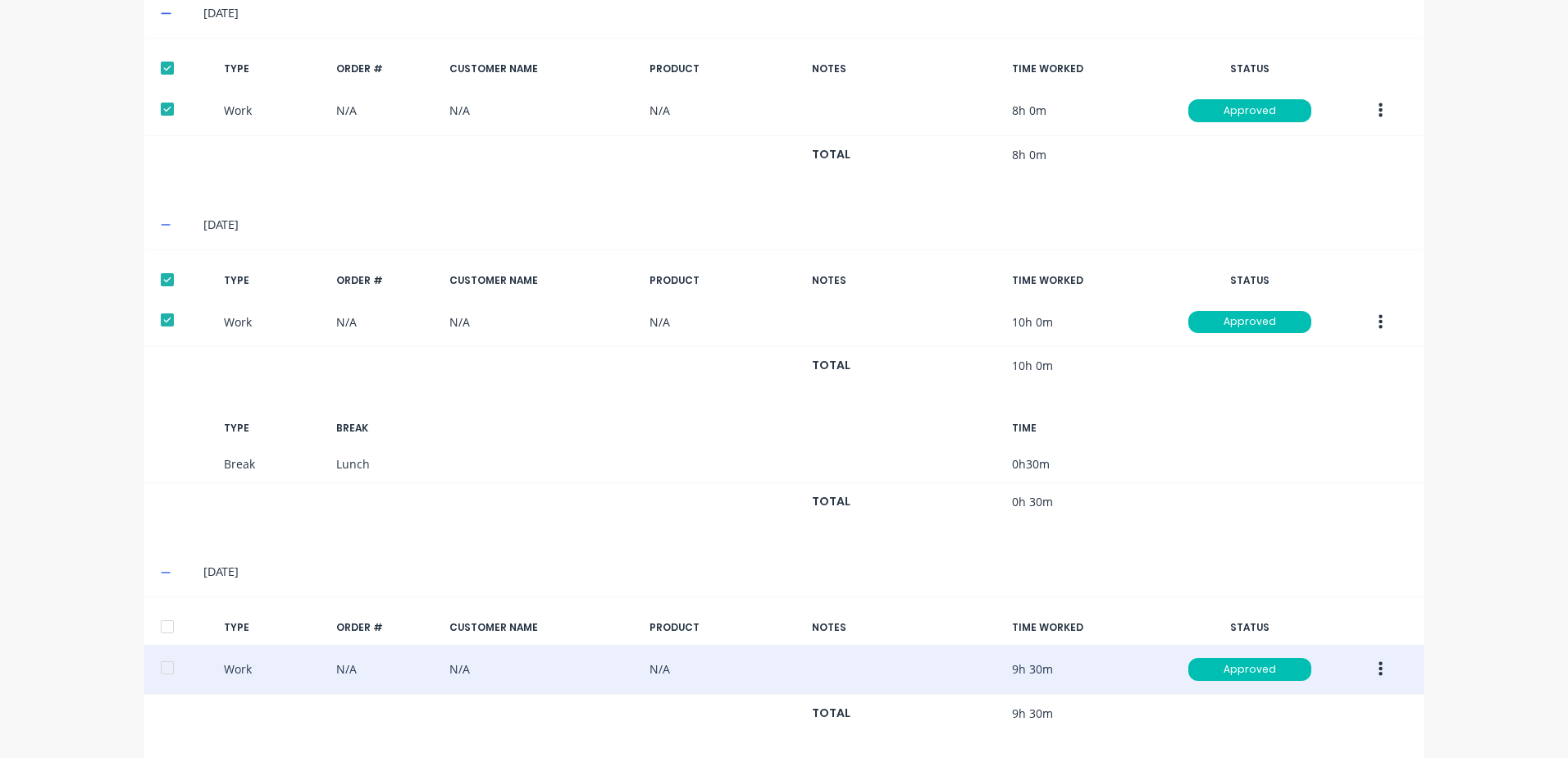
click at [165, 620] on div at bounding box center [167, 626] width 33 height 33
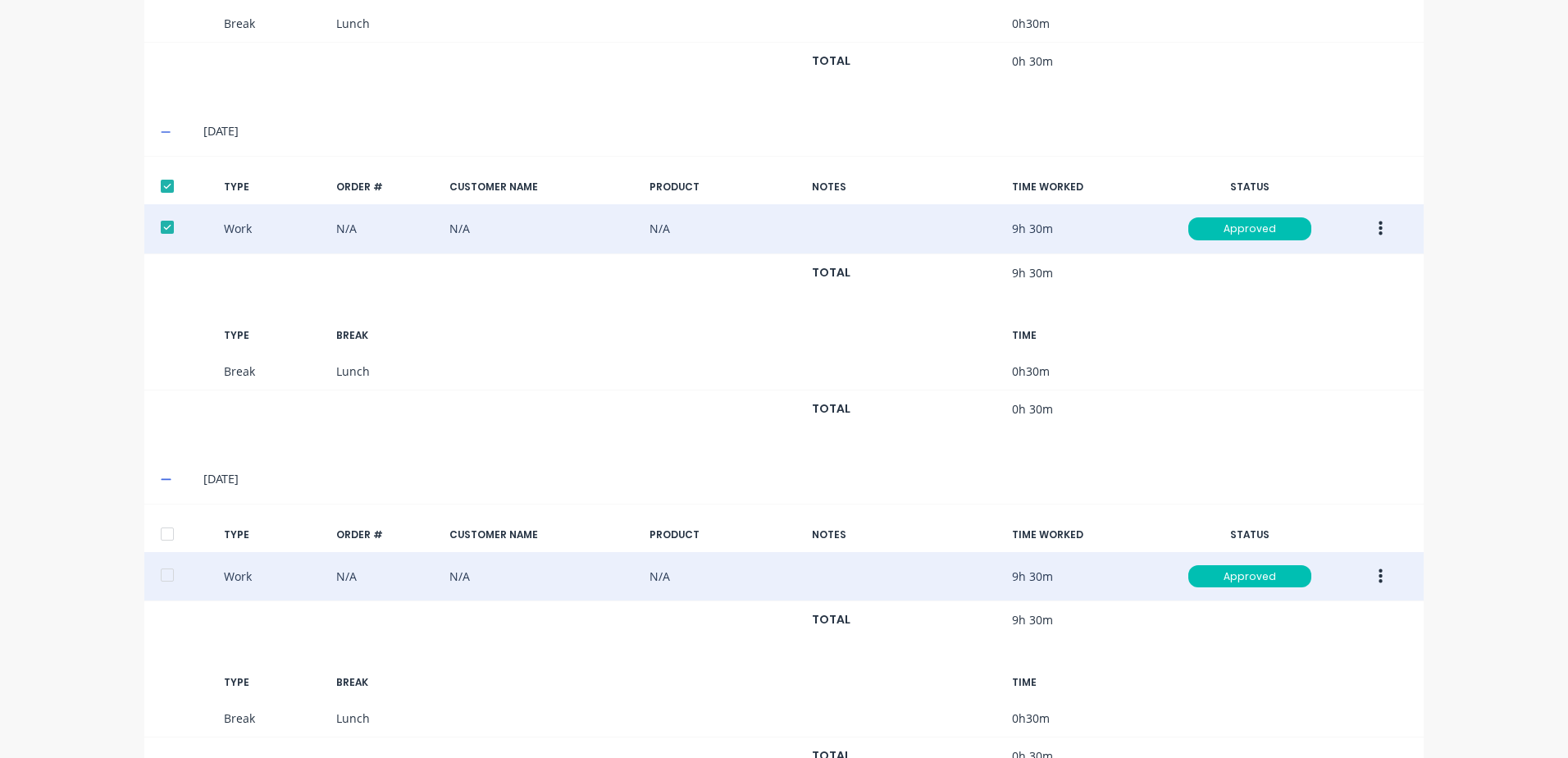
scroll to position [984, 0]
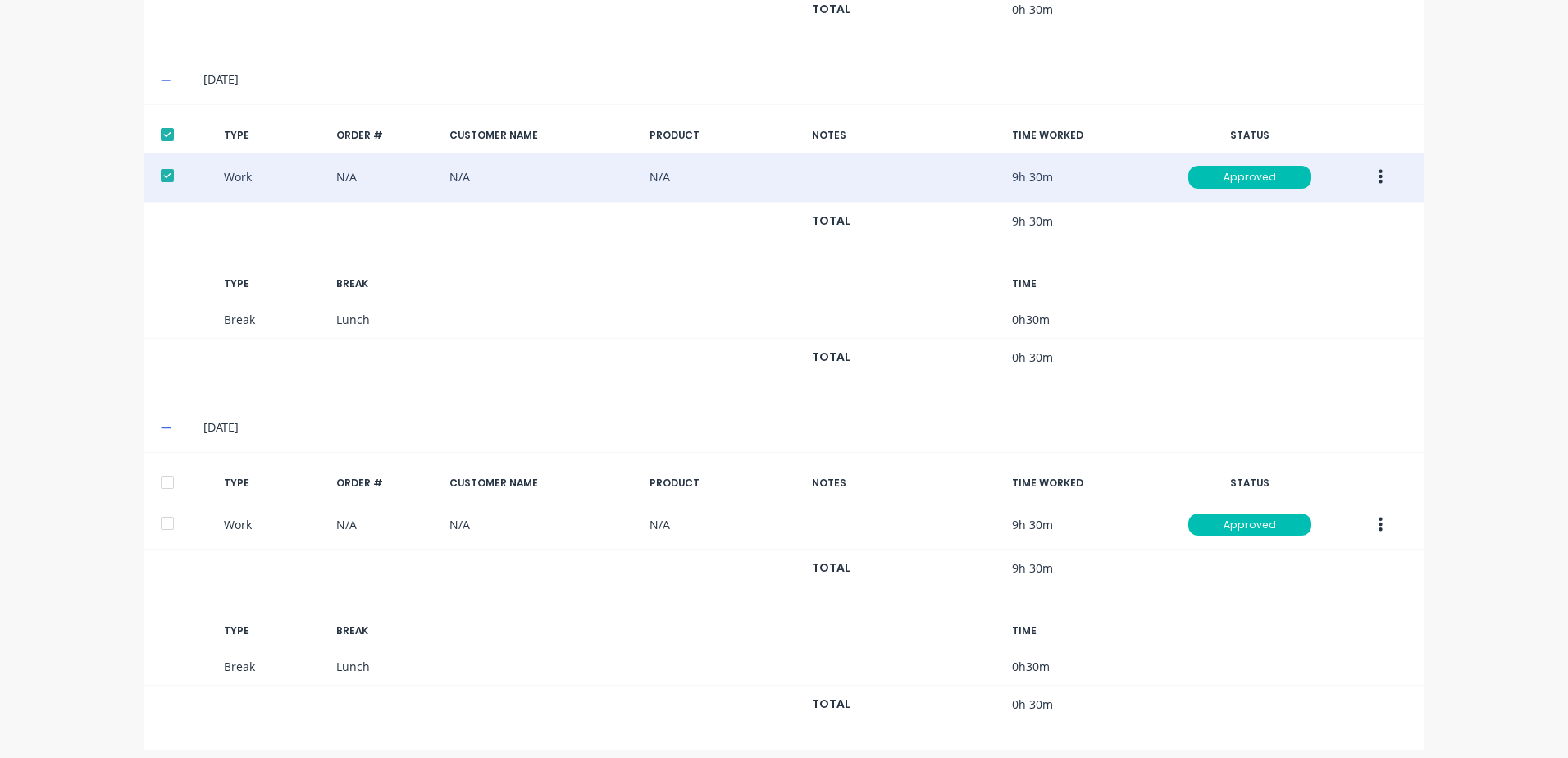
click at [157, 482] on div at bounding box center [167, 482] width 33 height 33
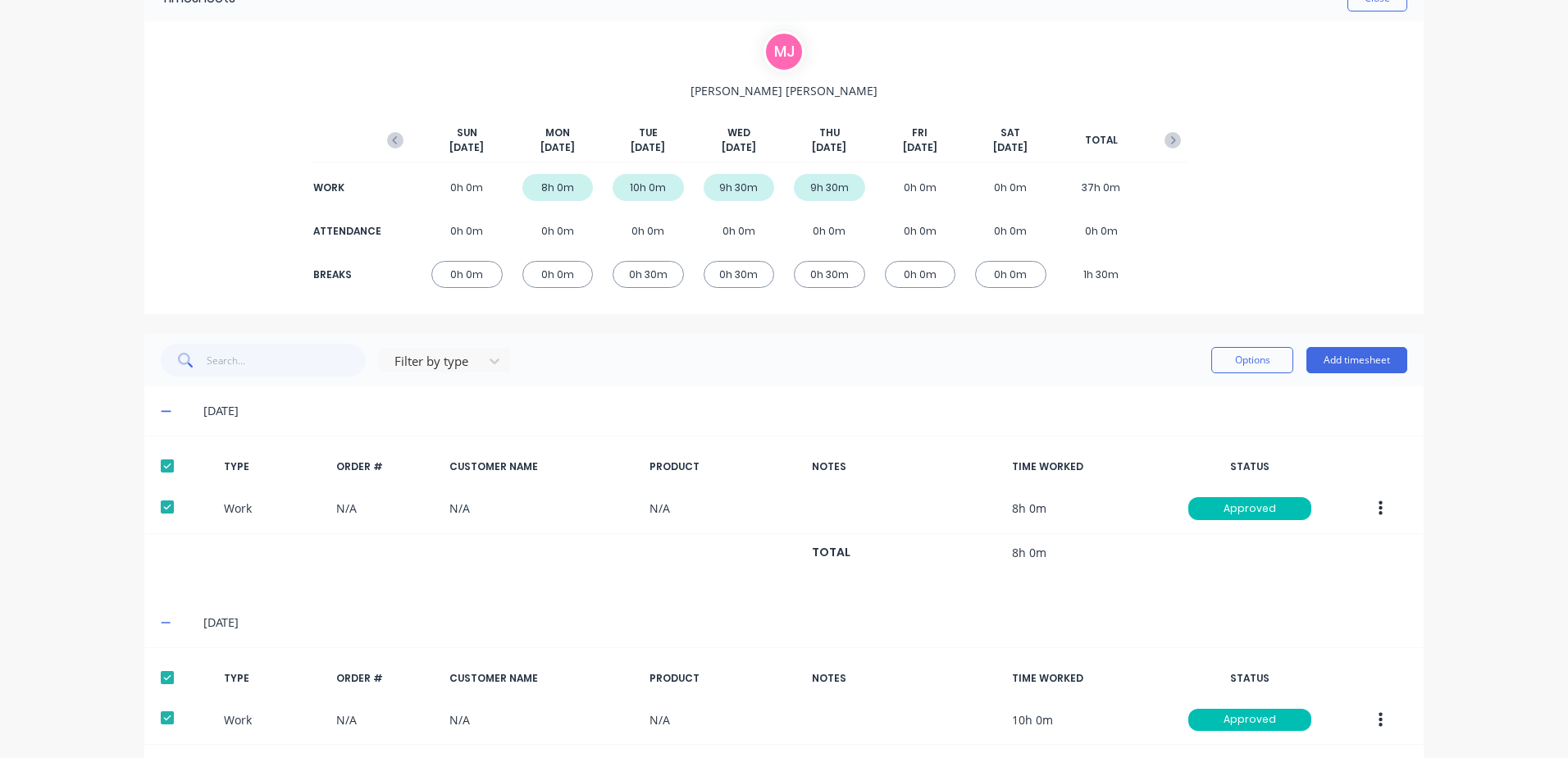
scroll to position [0, 0]
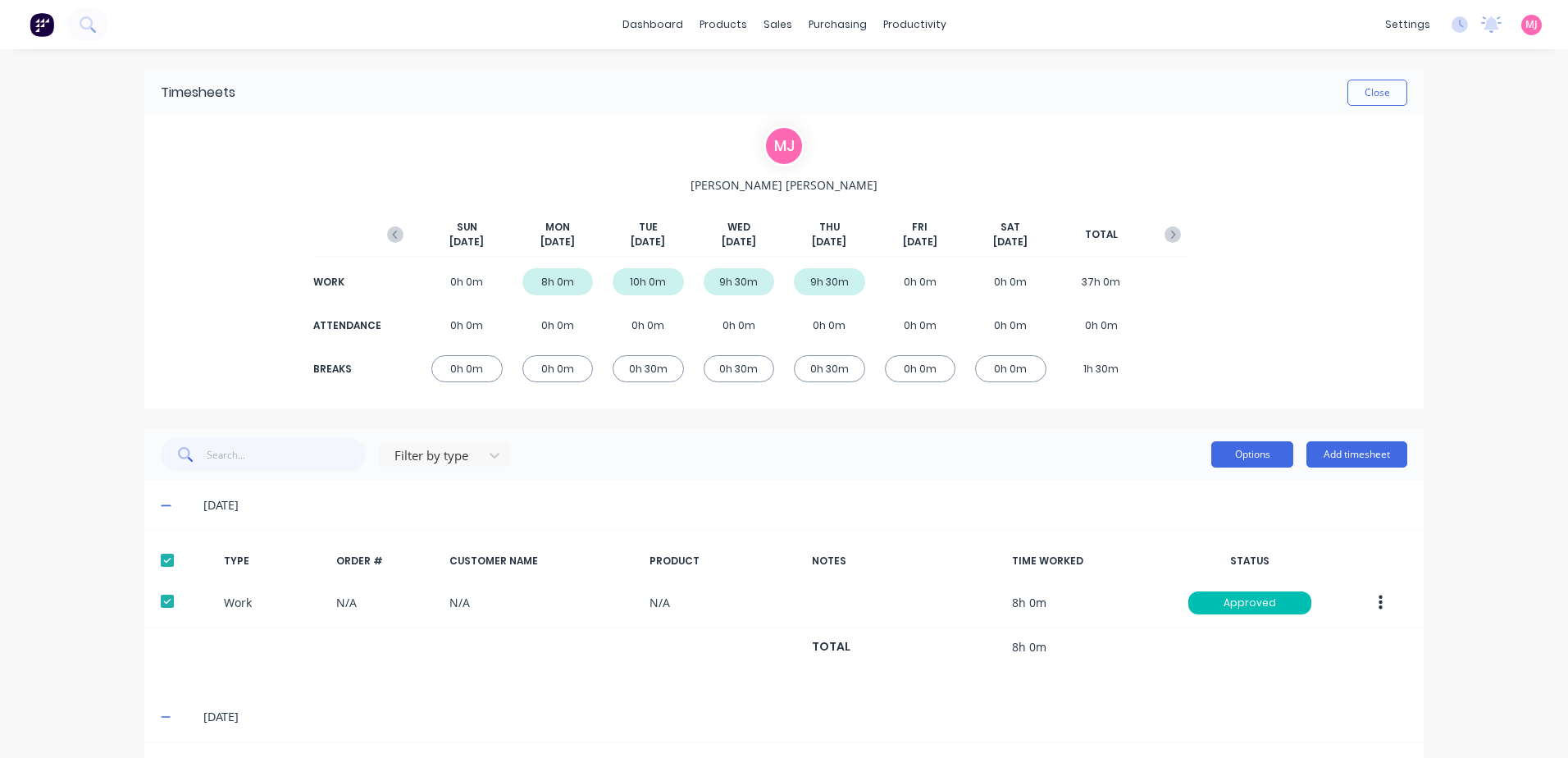
click at [1262, 452] on button "Options" at bounding box center [1252, 454] width 82 height 26
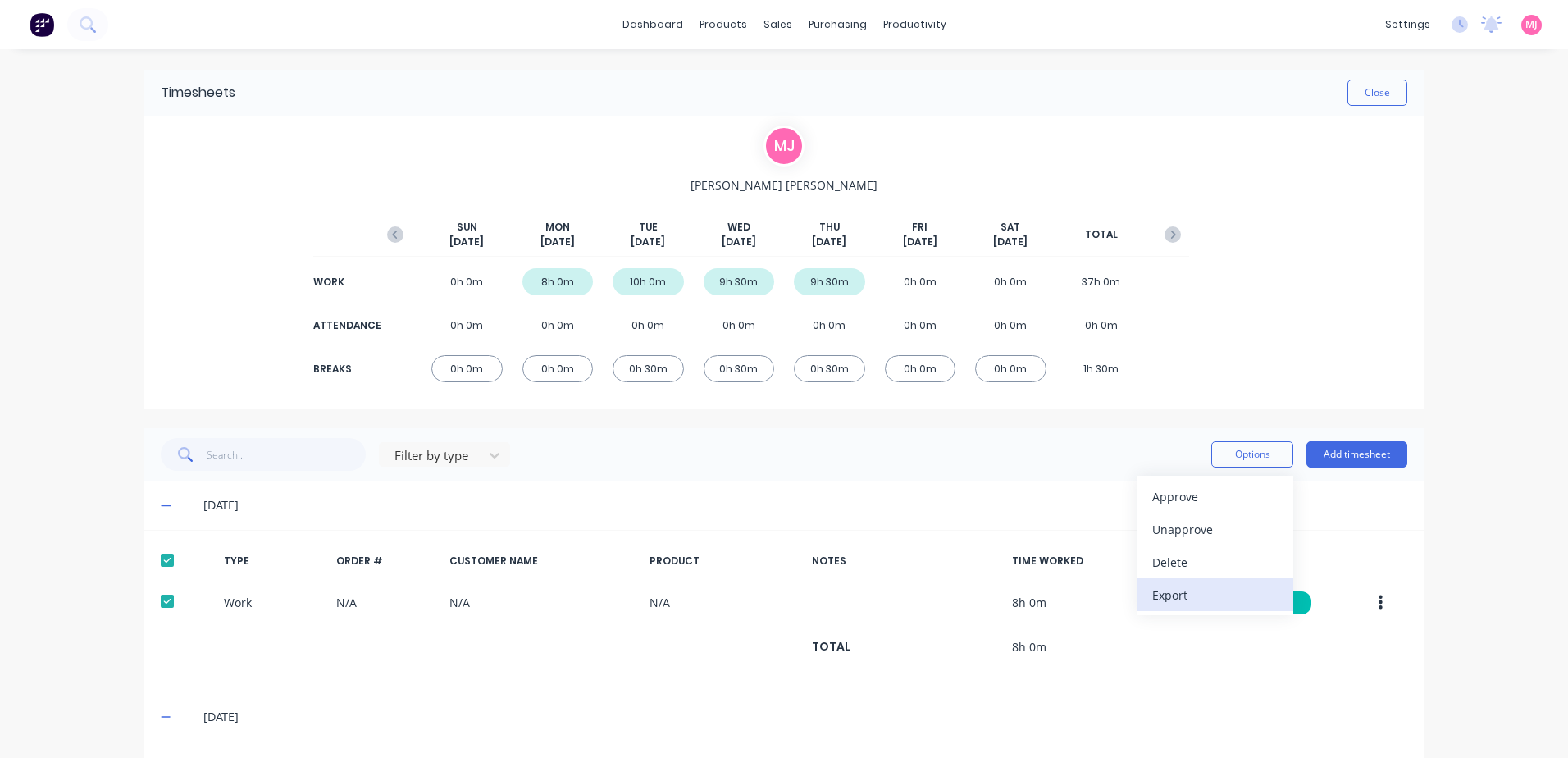
click at [1181, 594] on div "Export" at bounding box center [1215, 595] width 127 height 24
click at [1360, 89] on button "Close" at bounding box center [1376, 92] width 60 height 26
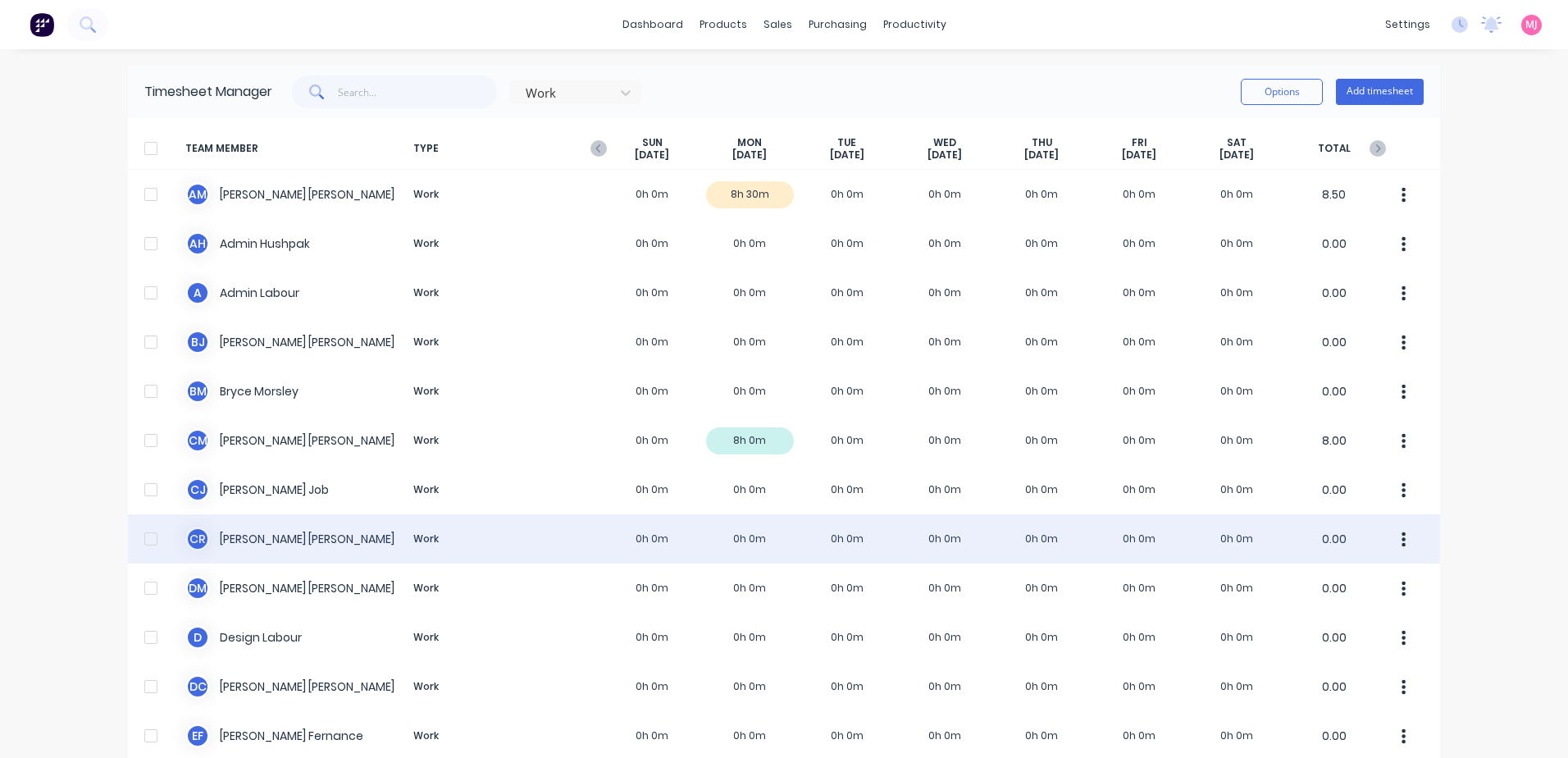
click at [270, 541] on div "[PERSON_NAME] [PERSON_NAME] Work 0h 0m 0h 0m 0h 0m 0h 0m 0h 0m 0h 0m 0h 0m 0.00" at bounding box center [784, 539] width 1311 height 49
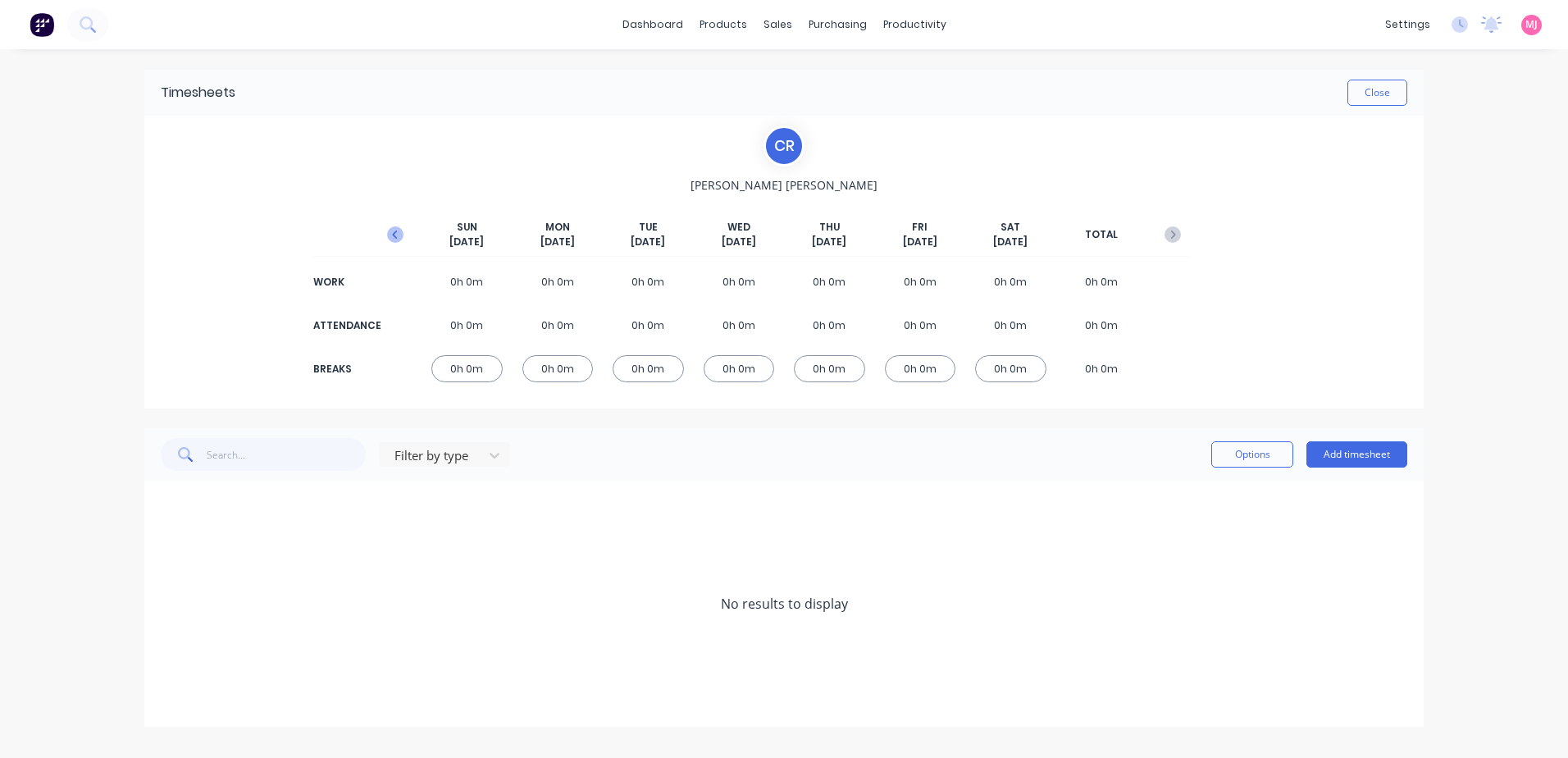
click at [397, 232] on icon "button" at bounding box center [395, 234] width 16 height 16
click at [165, 506] on icon at bounding box center [165, 506] width 10 height 10
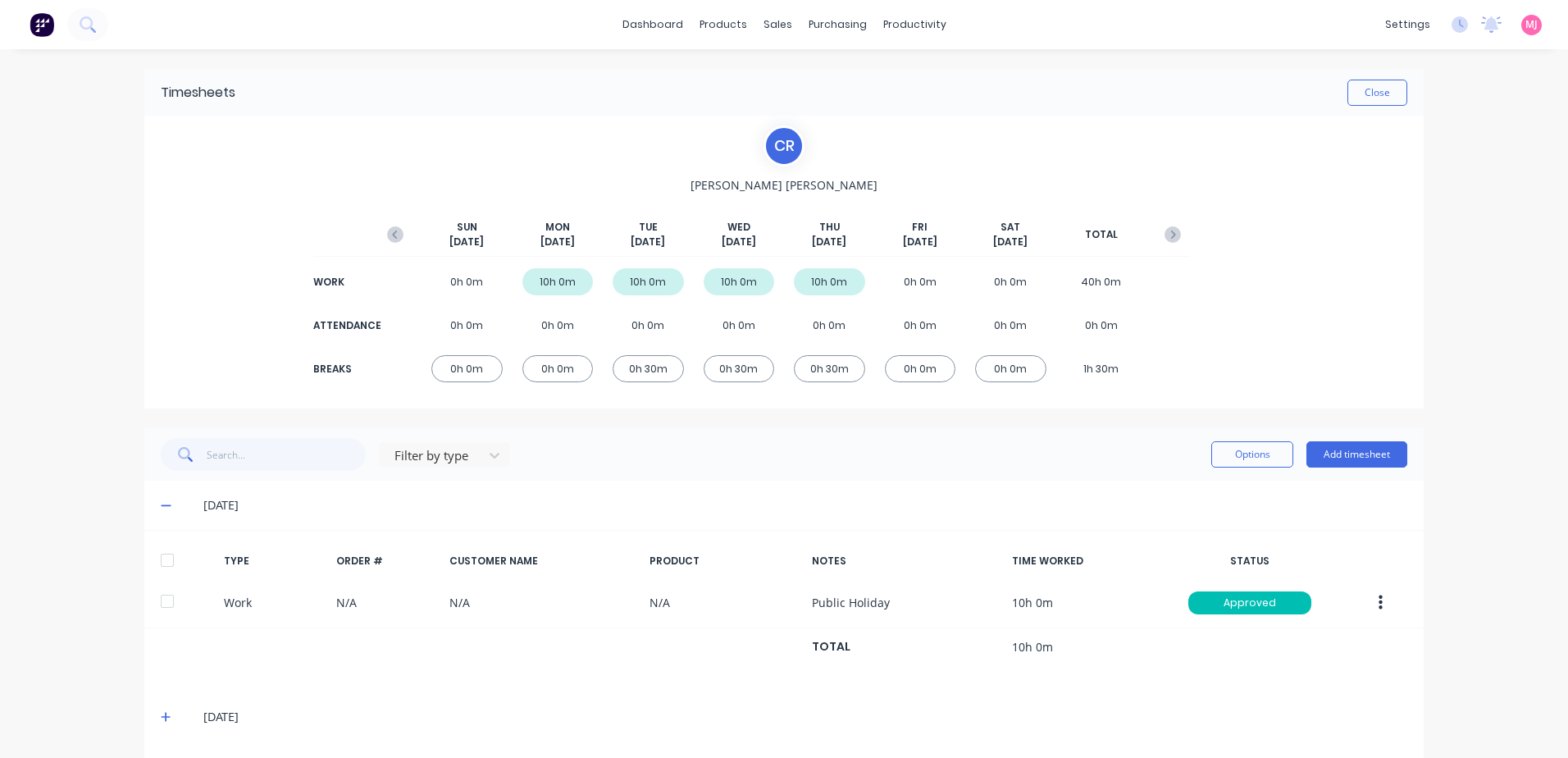
scroll to position [102, 0]
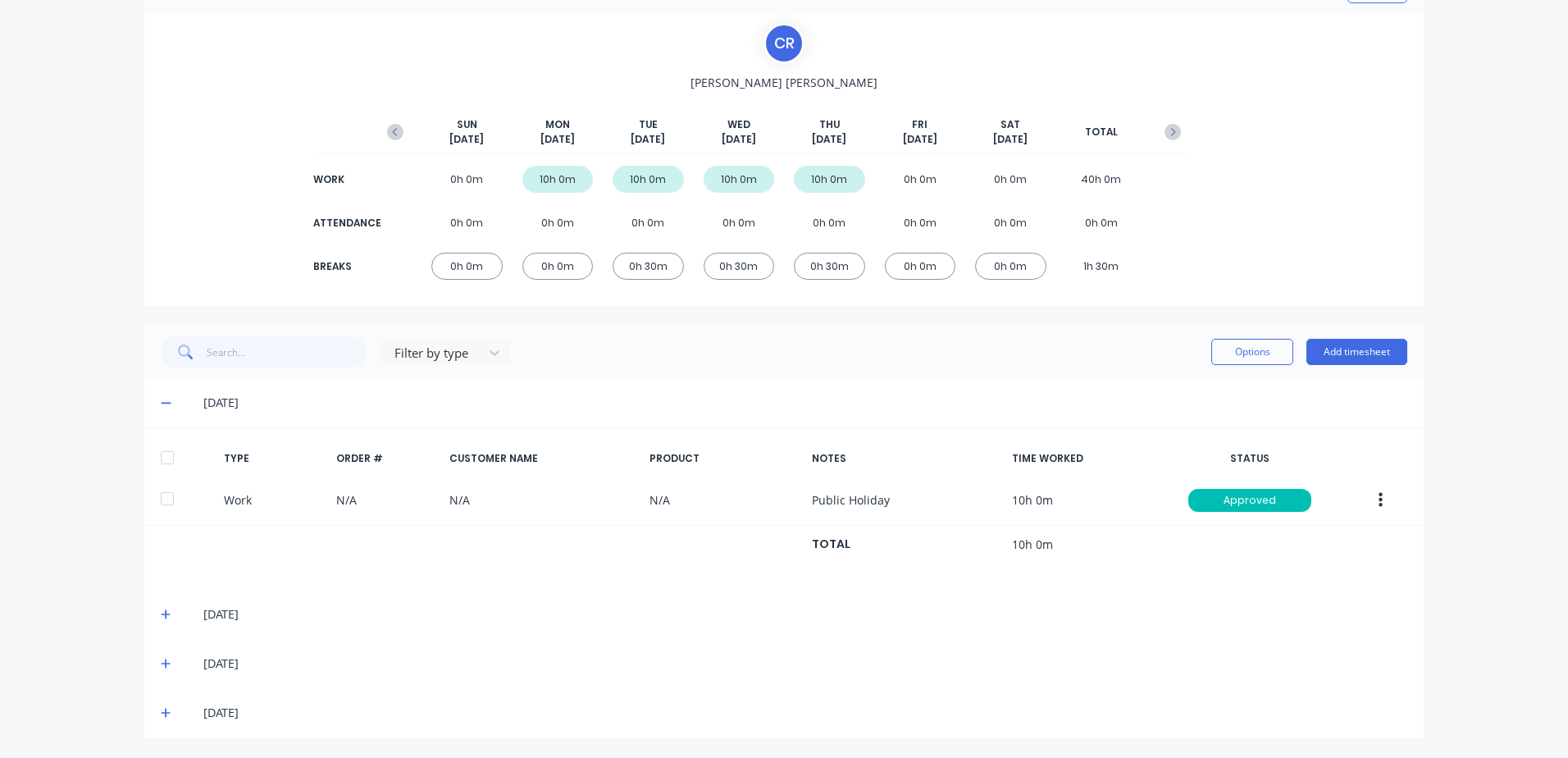
click at [160, 616] on icon at bounding box center [165, 615] width 11 height 12
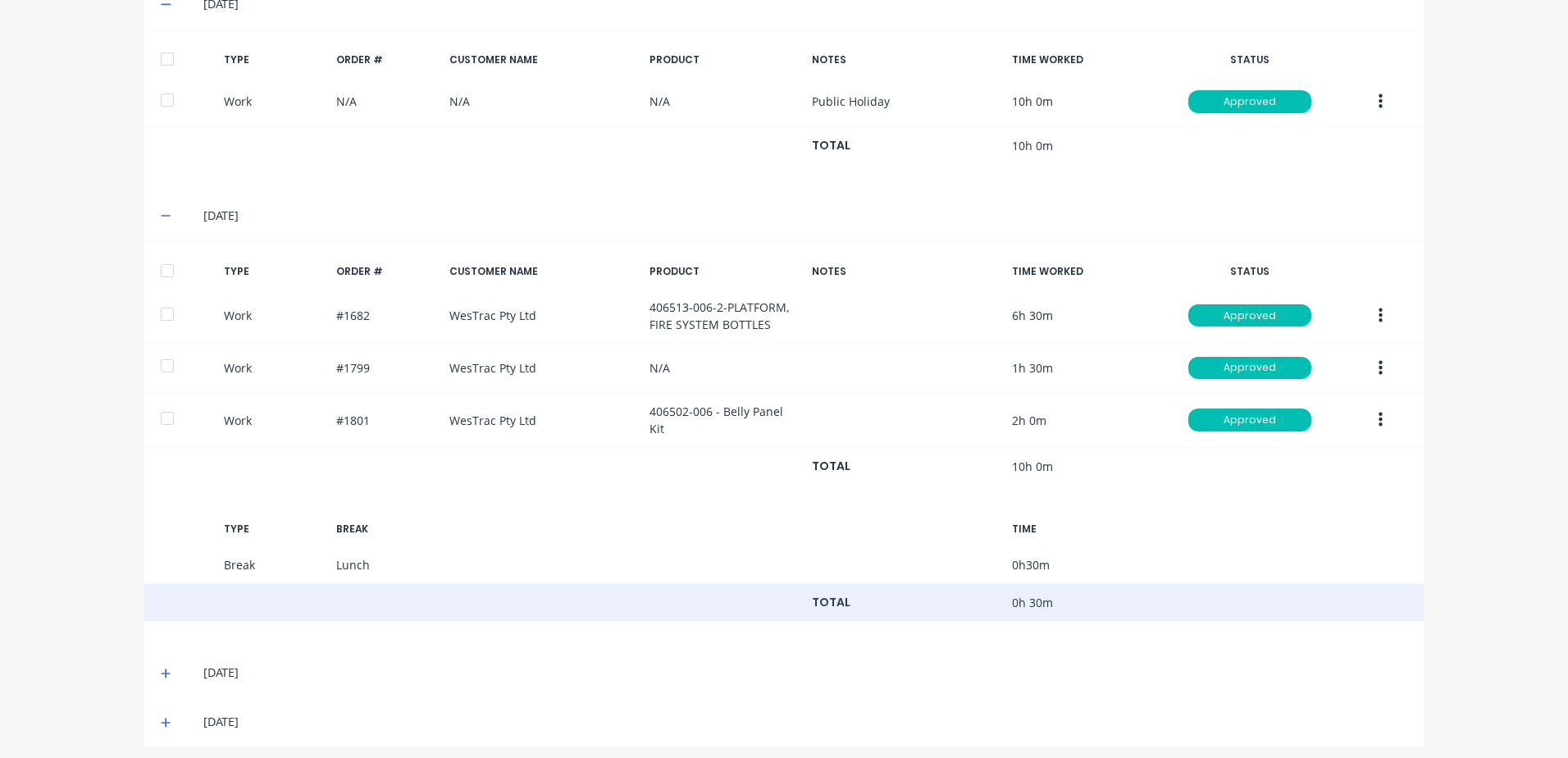
scroll to position [505, 0]
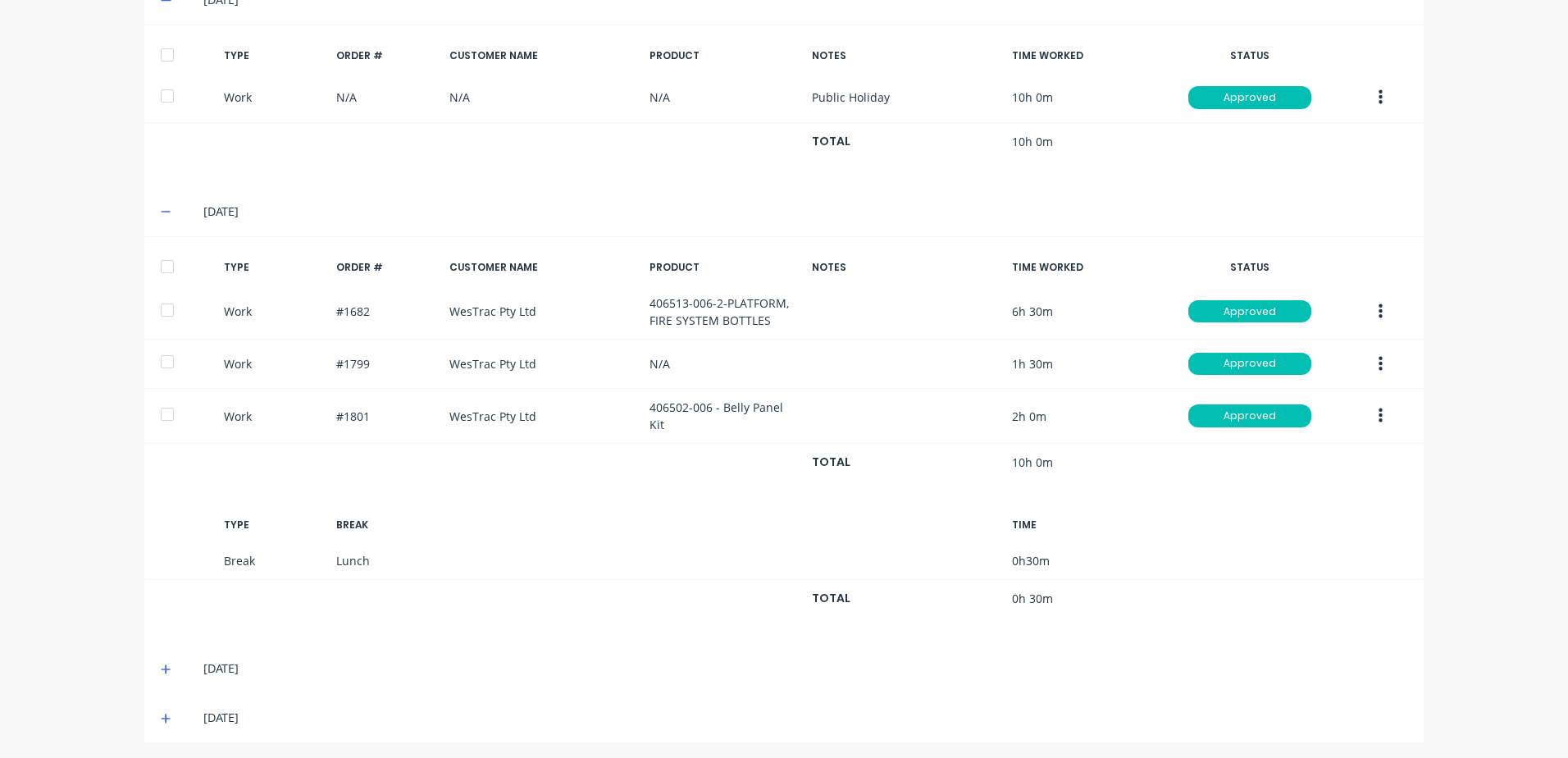
click at [160, 663] on icon at bounding box center [165, 669] width 11 height 12
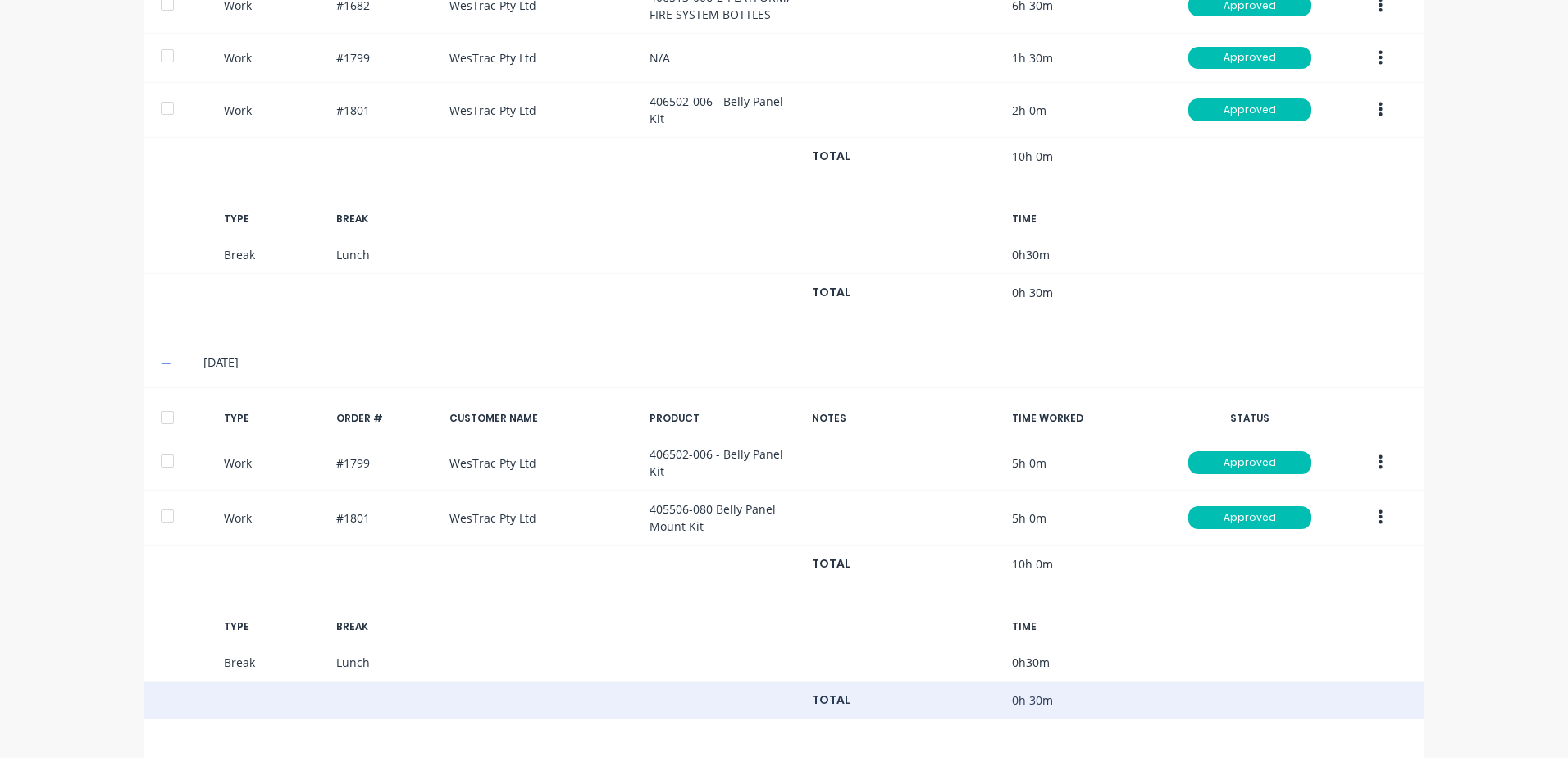
scroll to position [858, 0]
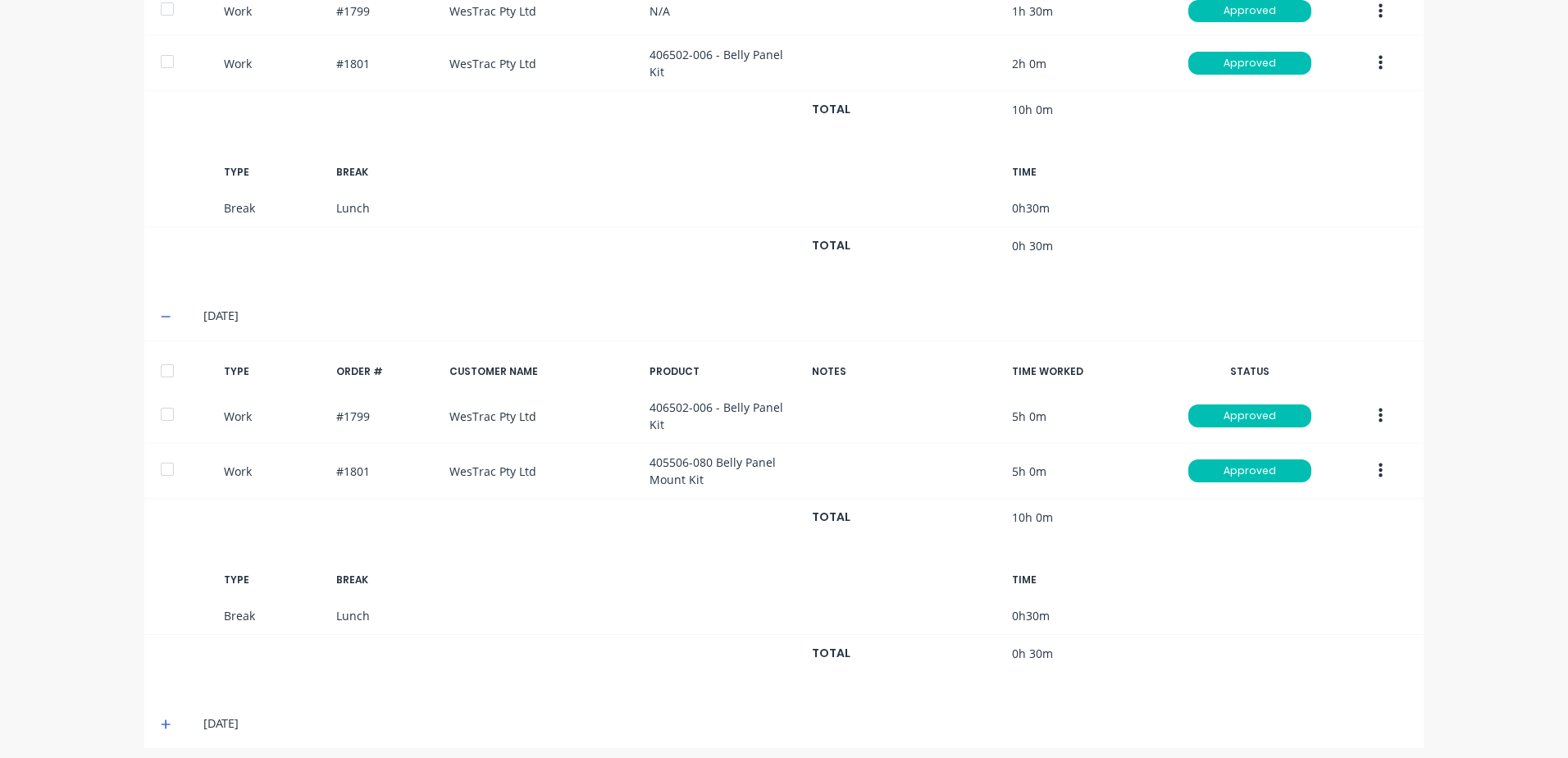
click at [161, 718] on icon at bounding box center [165, 724] width 11 height 12
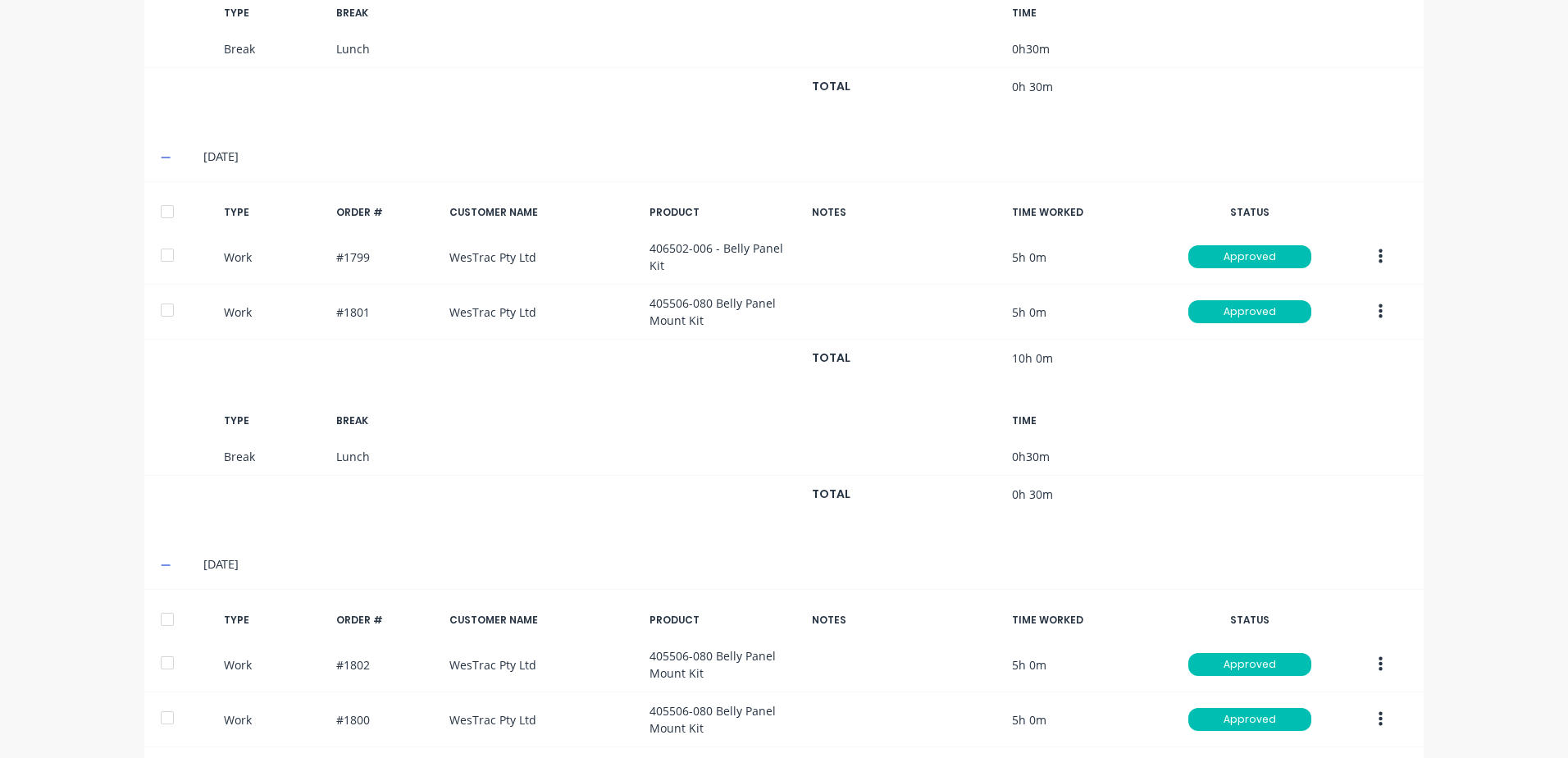
scroll to position [1216, 0]
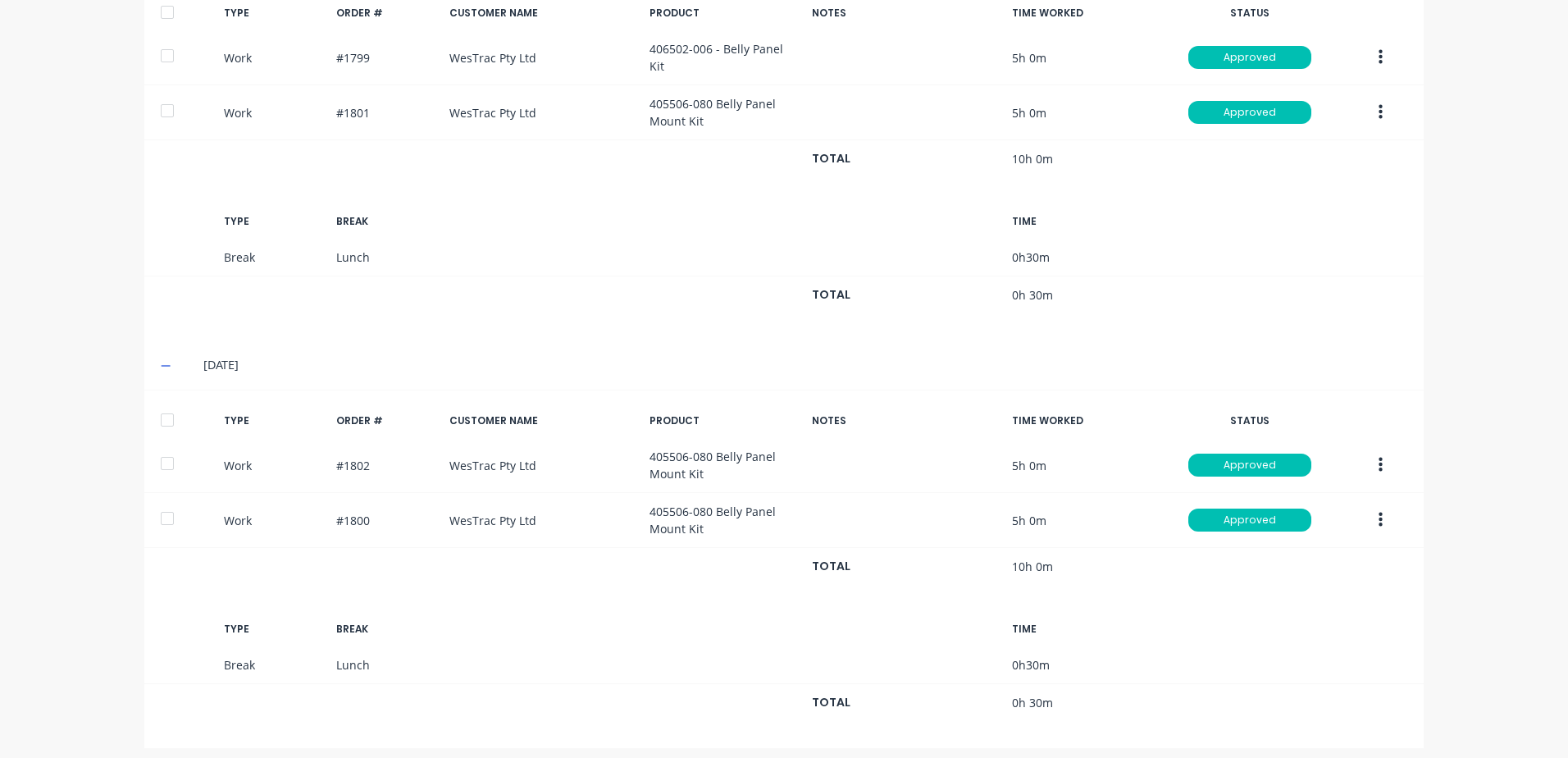
click at [164, 406] on div at bounding box center [167, 420] width 33 height 33
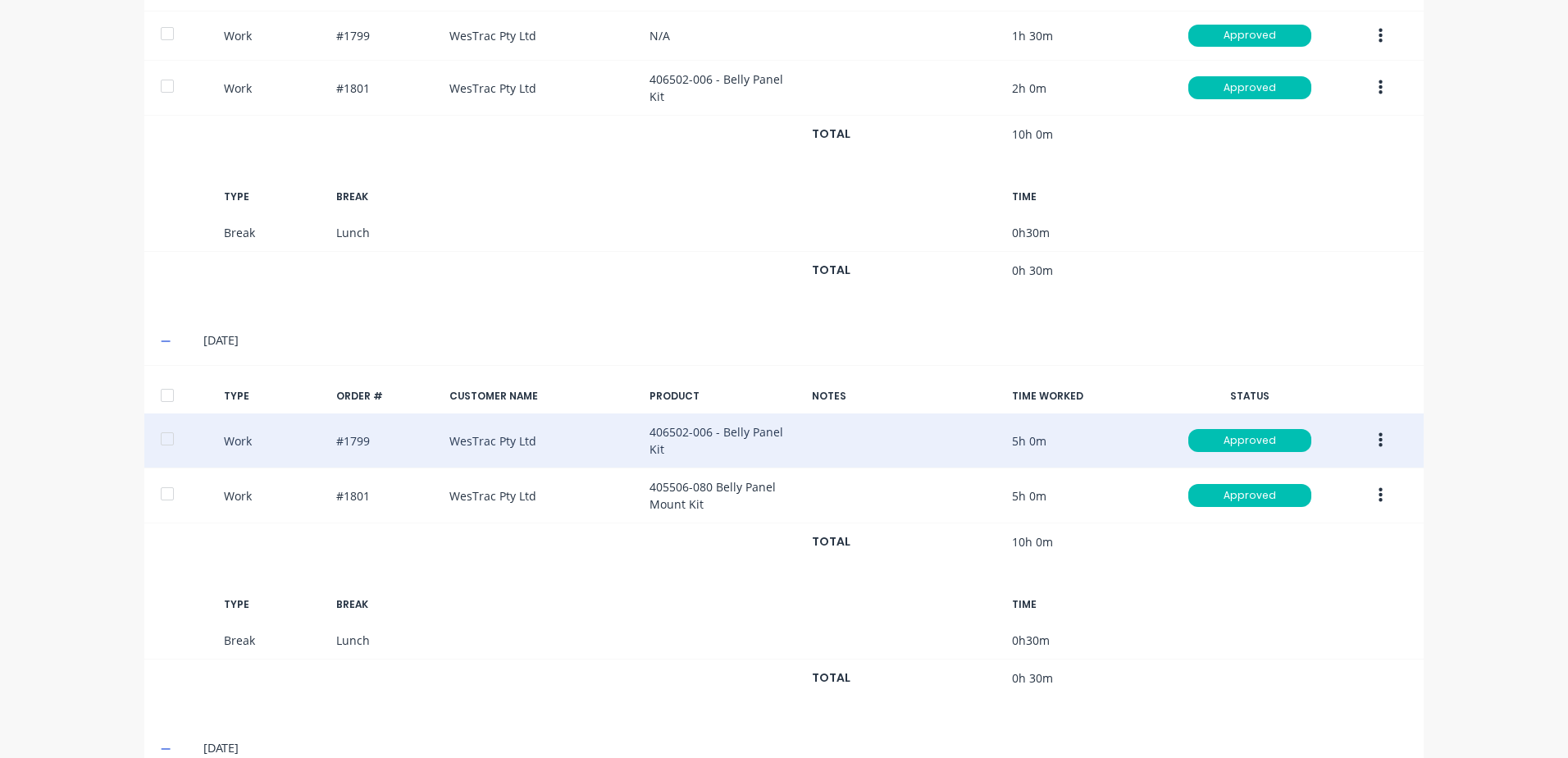
scroll to position [806, 0]
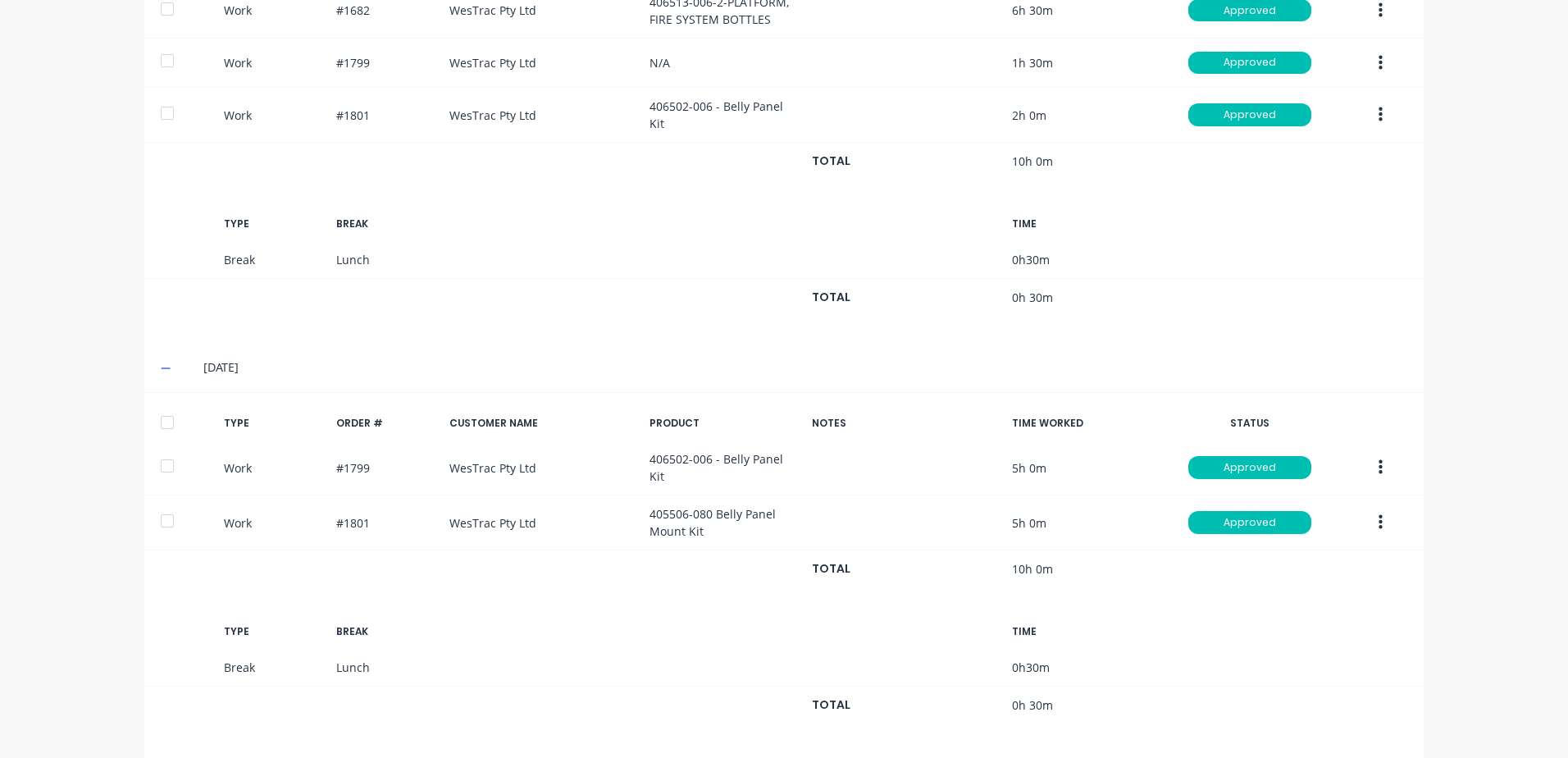
click at [164, 415] on div at bounding box center [167, 422] width 33 height 33
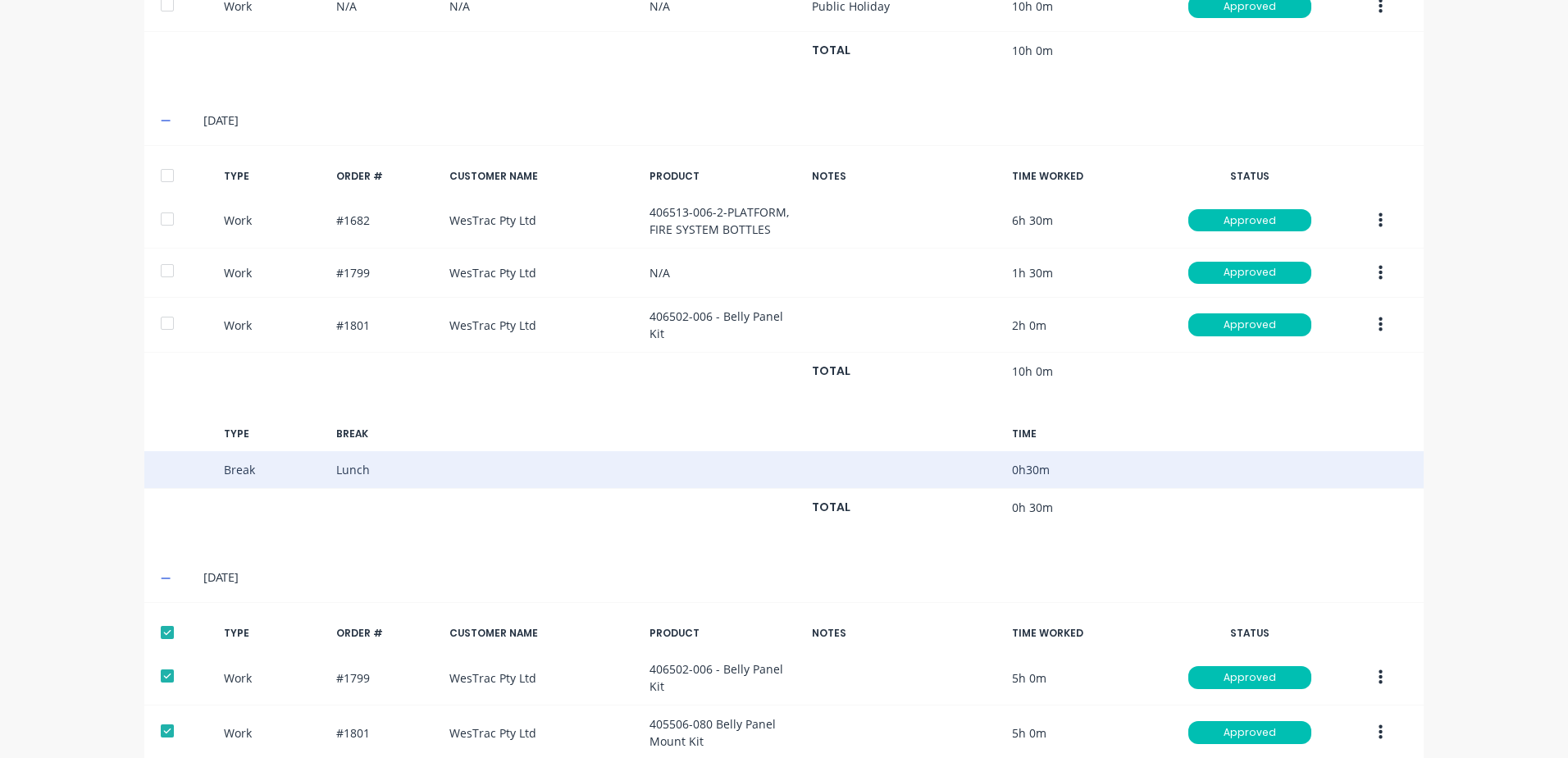
scroll to position [560, 0]
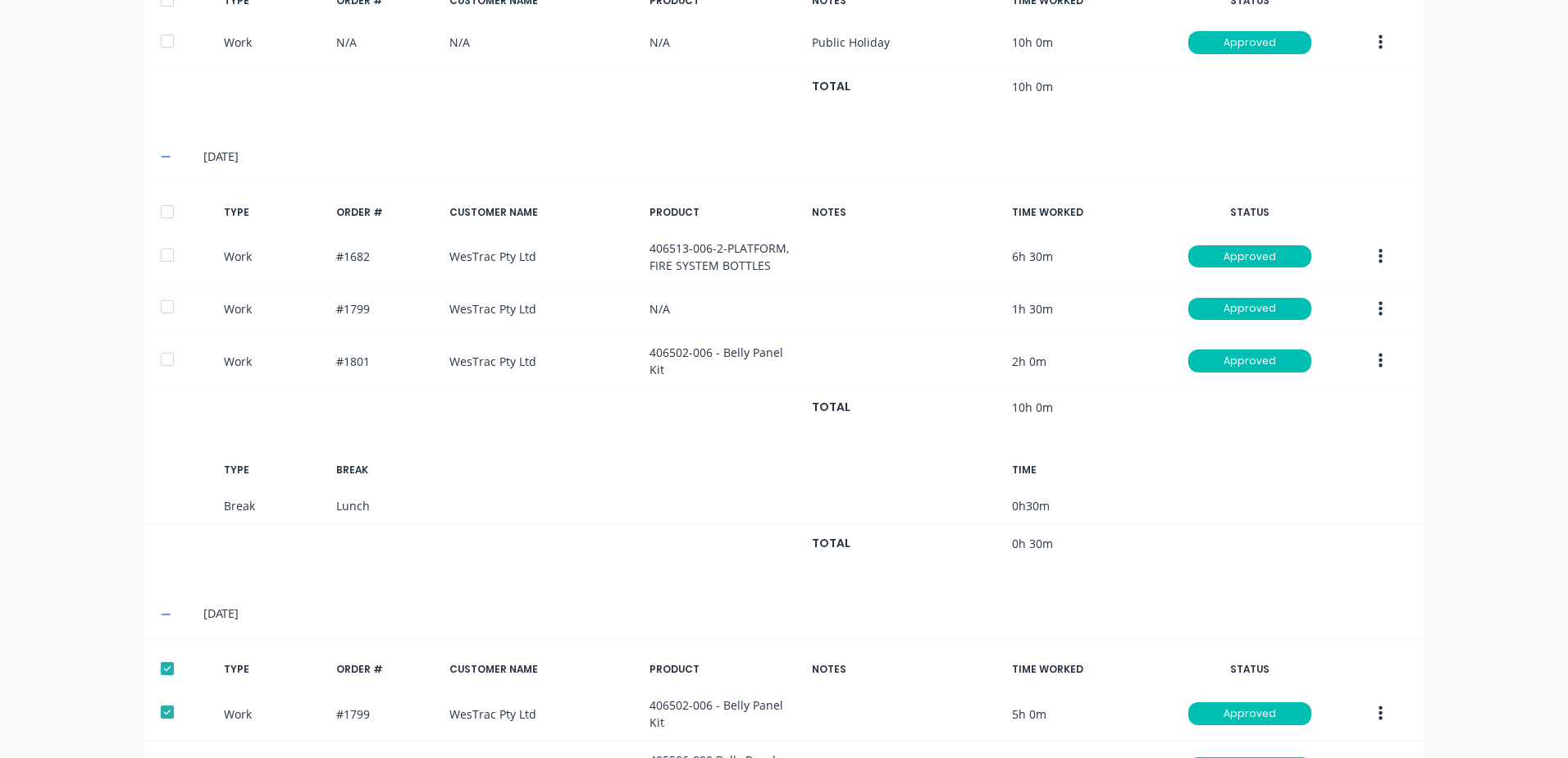
click at [162, 208] on div at bounding box center [167, 211] width 33 height 33
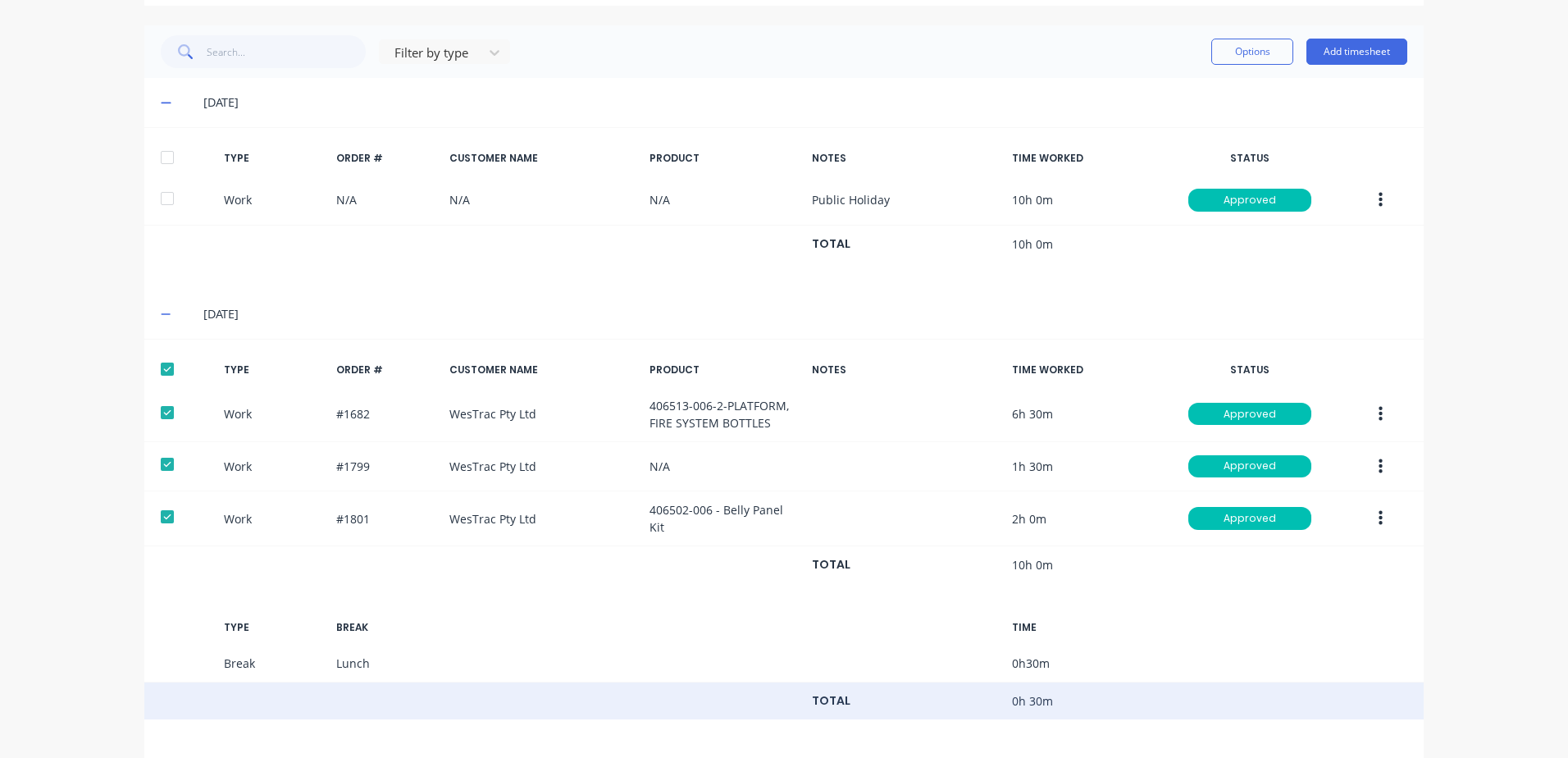
scroll to position [314, 0]
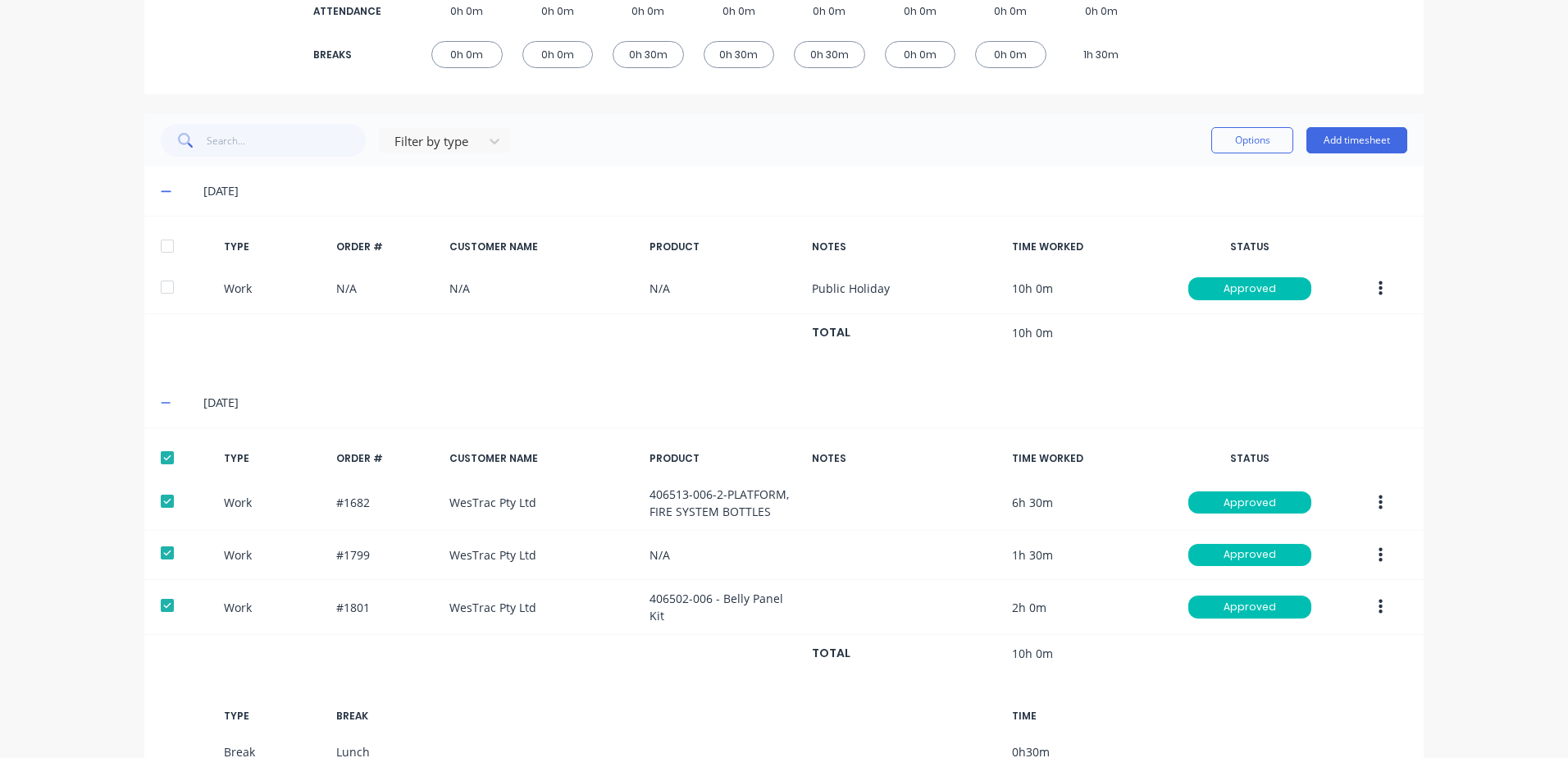
click at [162, 242] on div at bounding box center [167, 246] width 33 height 33
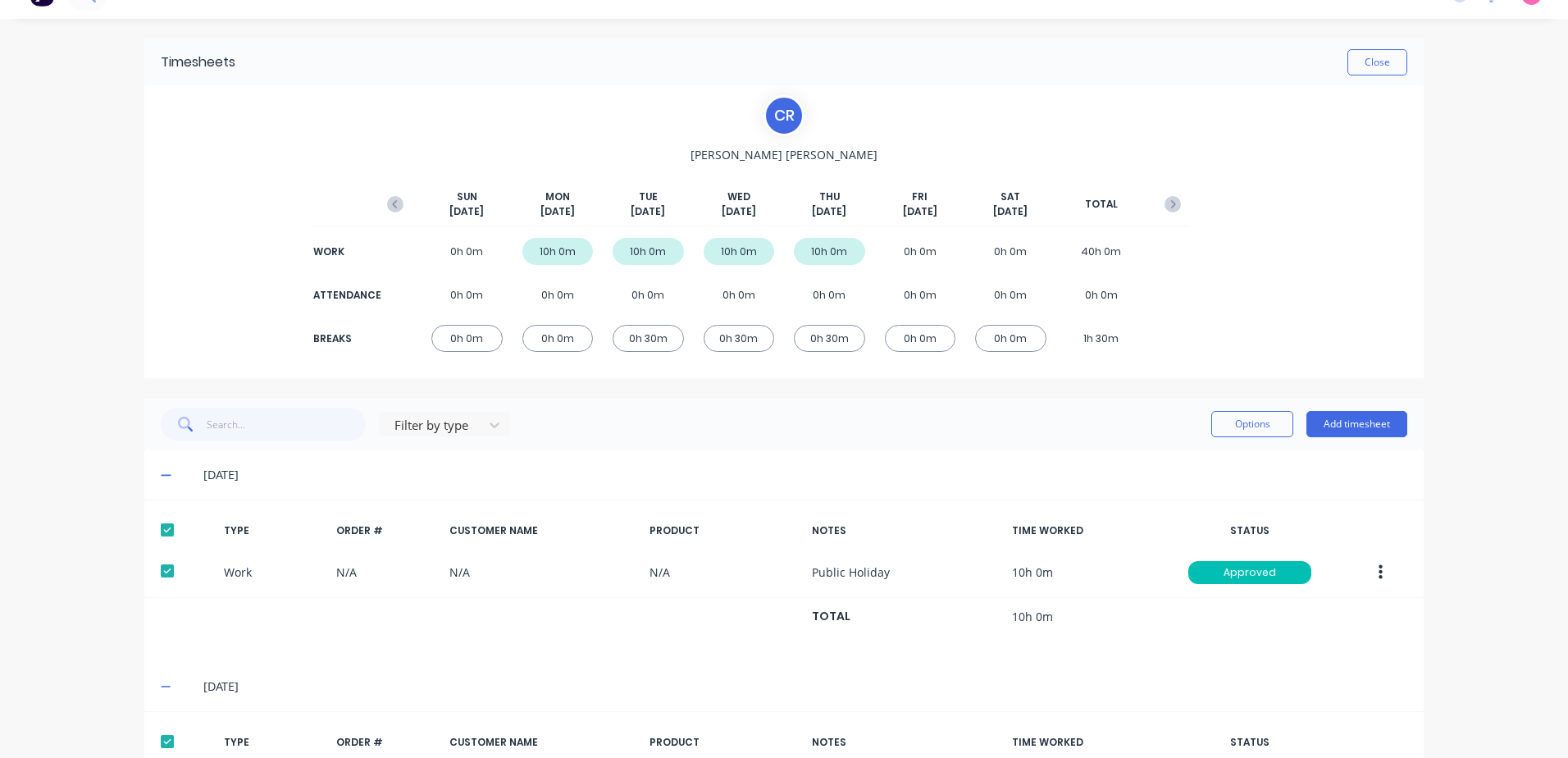
scroll to position [0, 0]
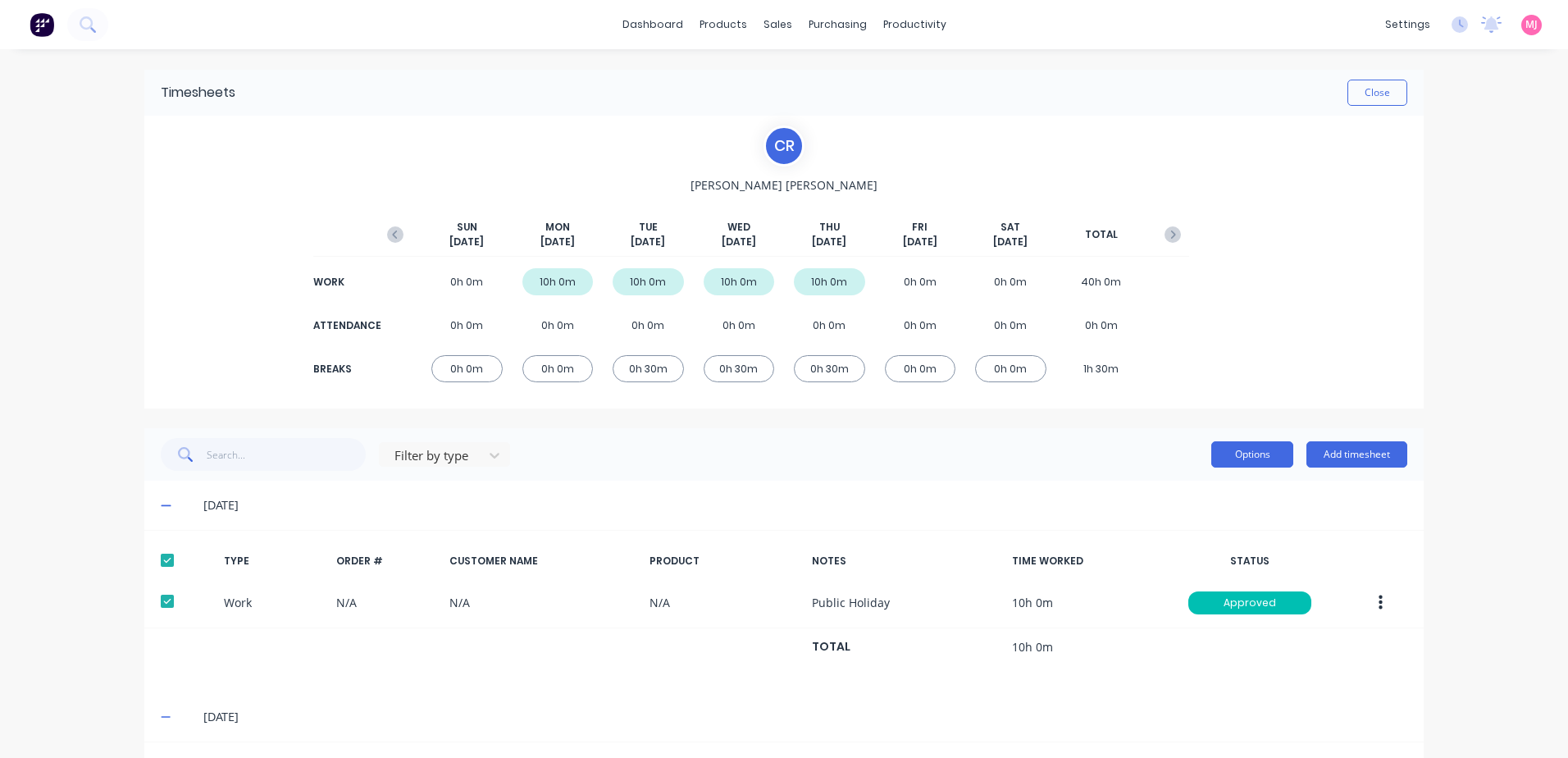
click at [1233, 449] on button "Options" at bounding box center [1252, 454] width 82 height 26
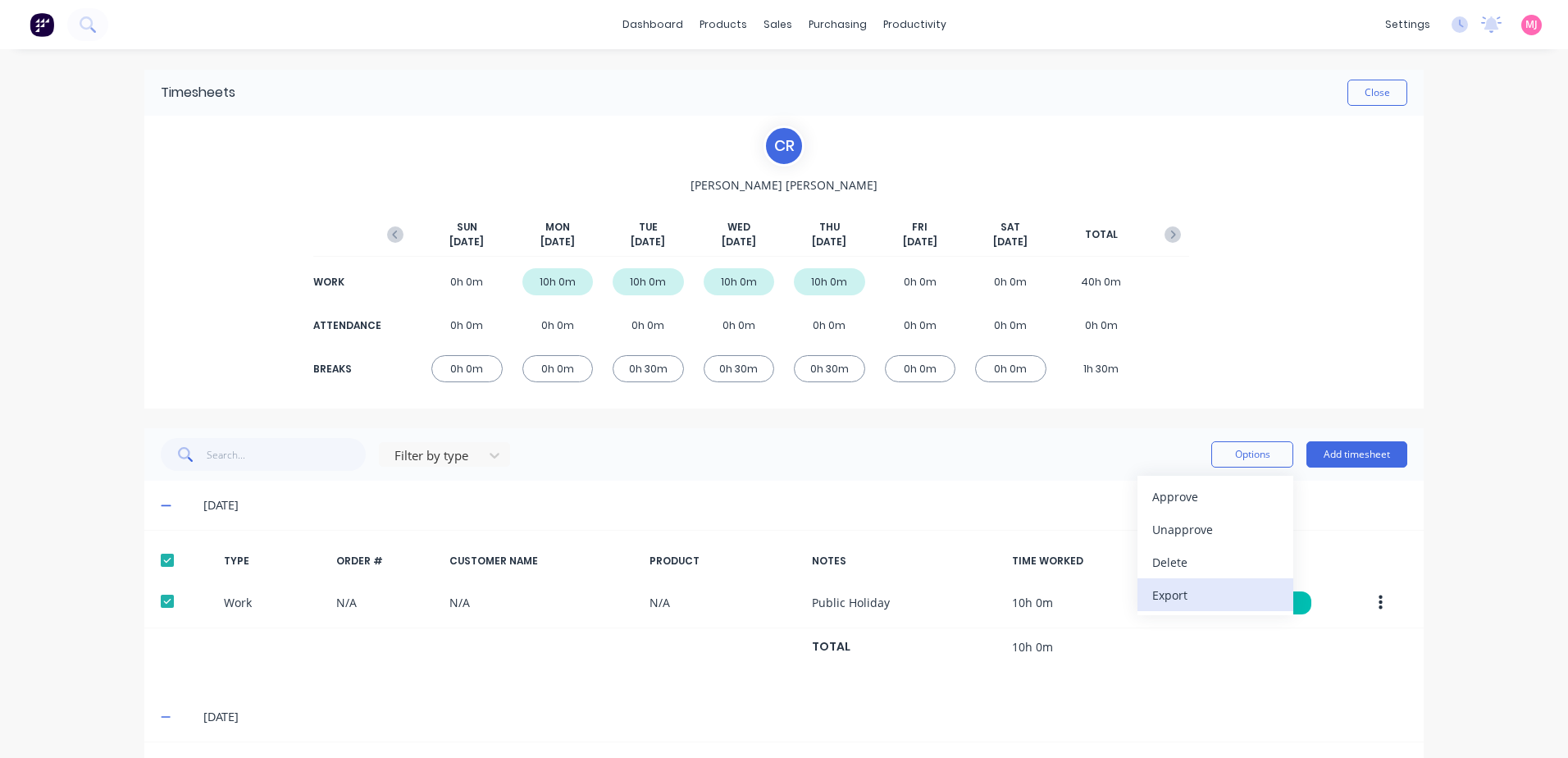
click at [1165, 593] on div "Export" at bounding box center [1215, 595] width 127 height 24
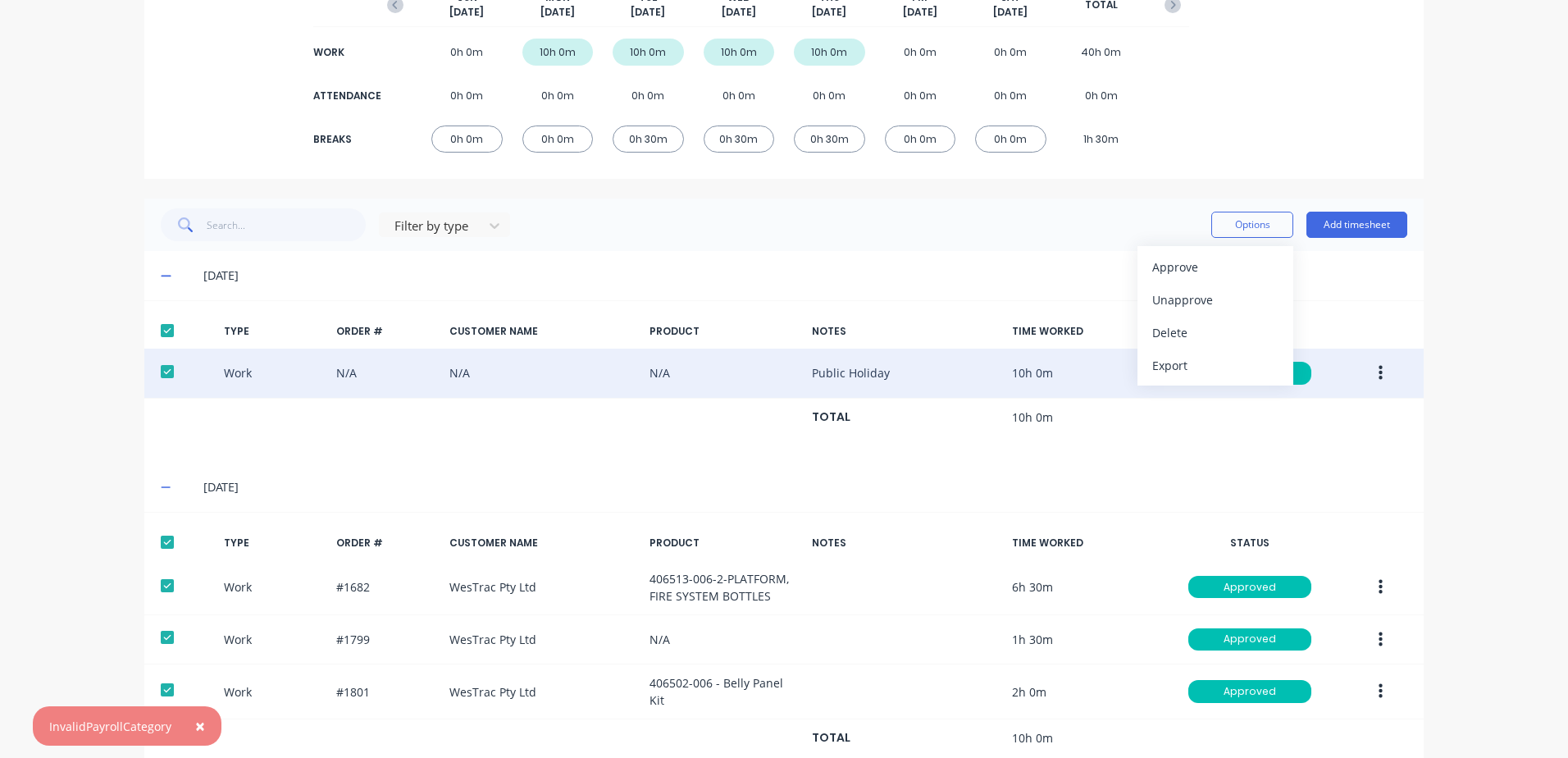
scroll to position [246, 0]
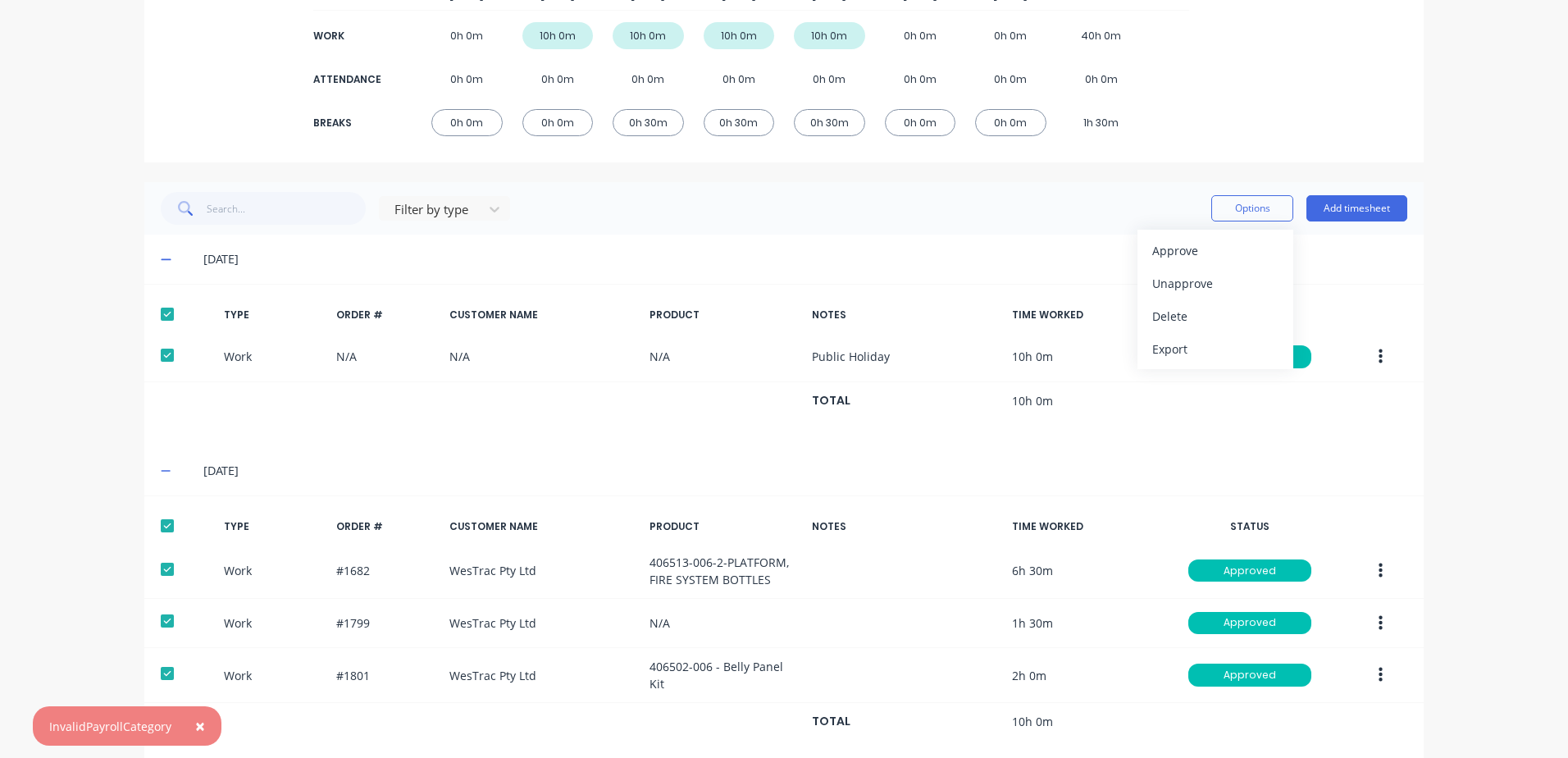
click at [1396, 431] on div "TYPE ORDER # CUSTOMER NAME PRODUCT NOTES TIME WORKED STATUS Work N/A N/A N/A Pu…" at bounding box center [784, 365] width 1279 height 135
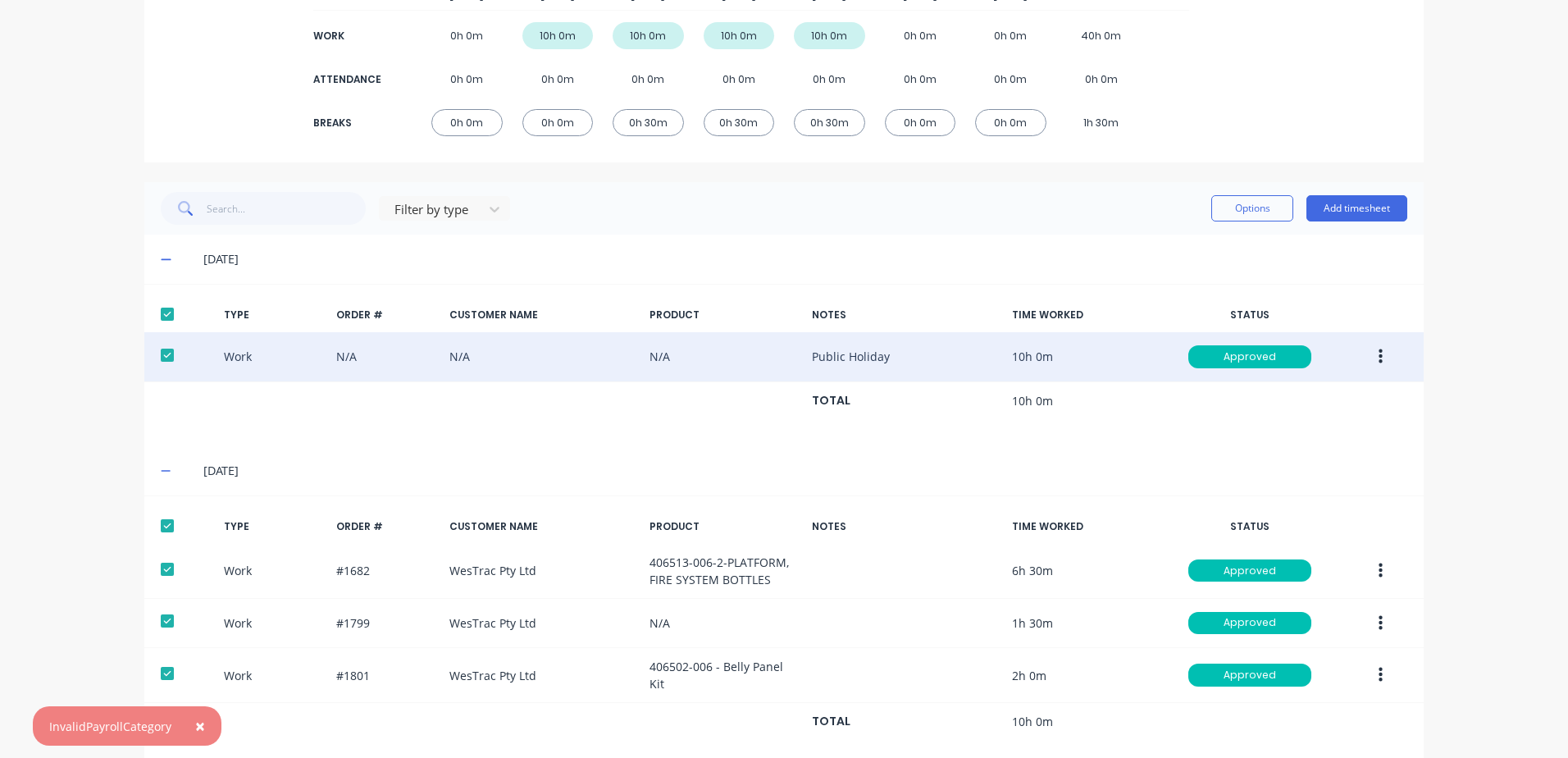
click at [160, 352] on div at bounding box center [167, 355] width 33 height 33
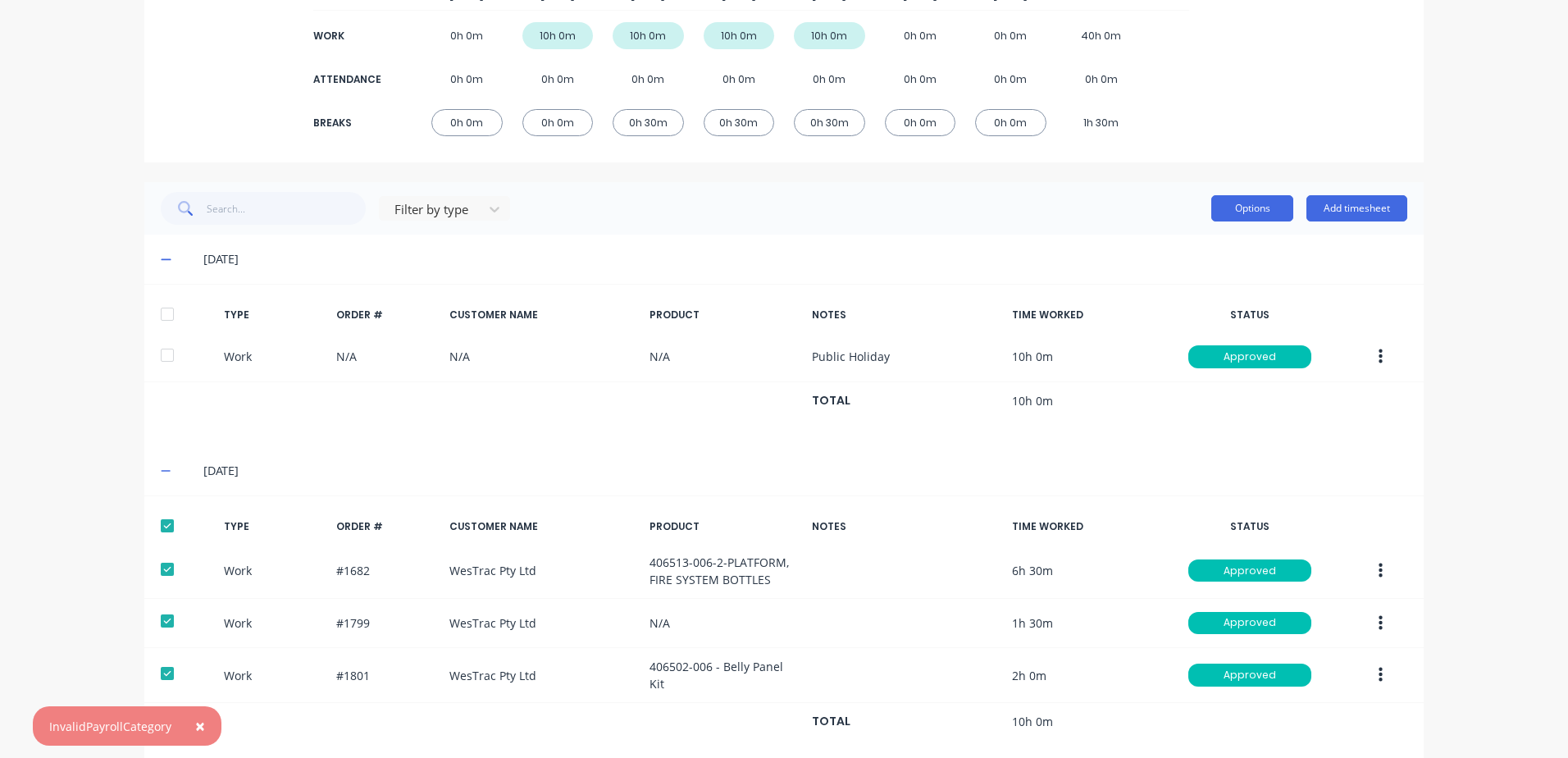
click at [1239, 206] on button "Options" at bounding box center [1252, 208] width 82 height 26
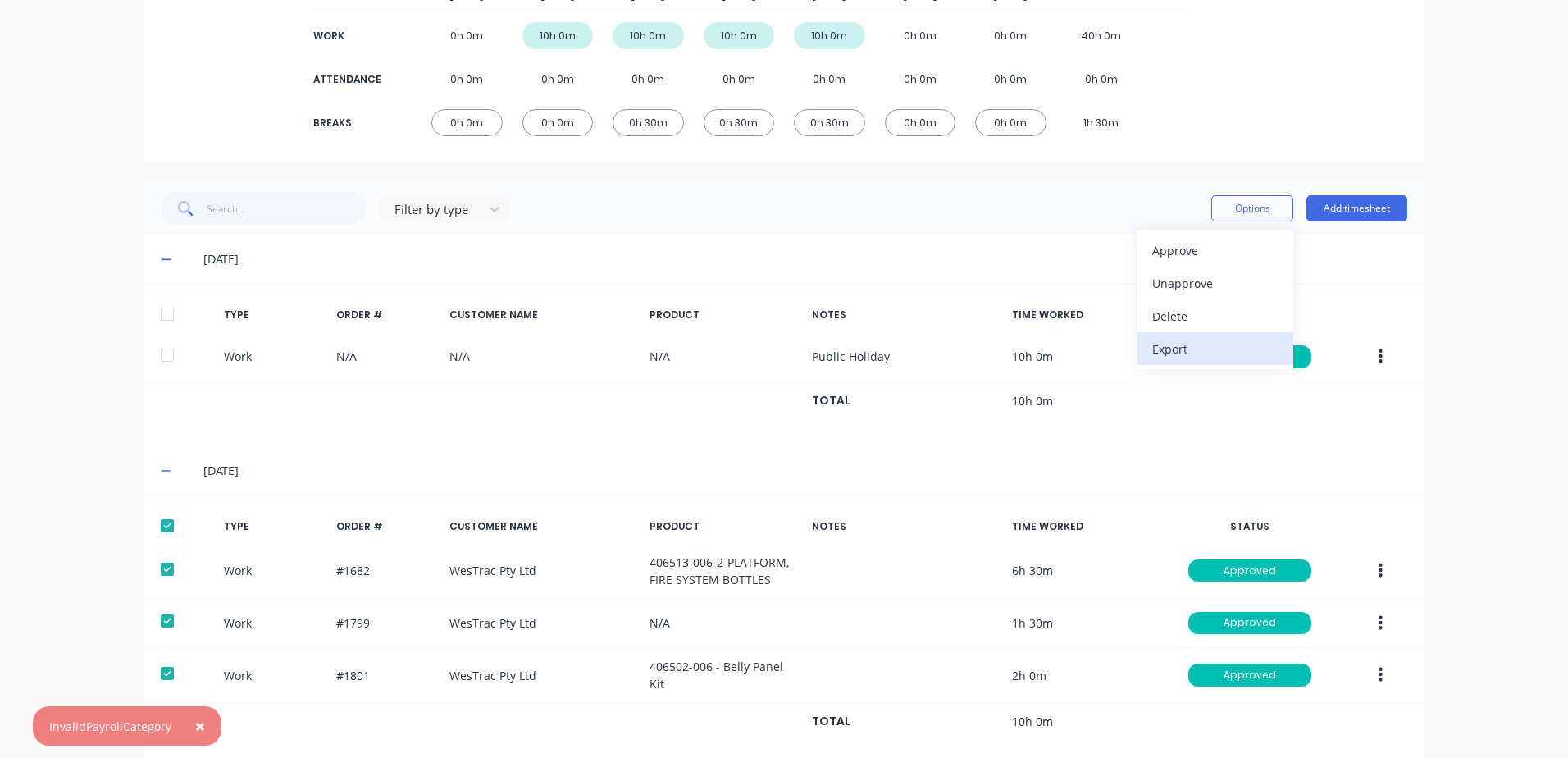
click at [1176, 351] on div "Export" at bounding box center [1215, 349] width 127 height 24
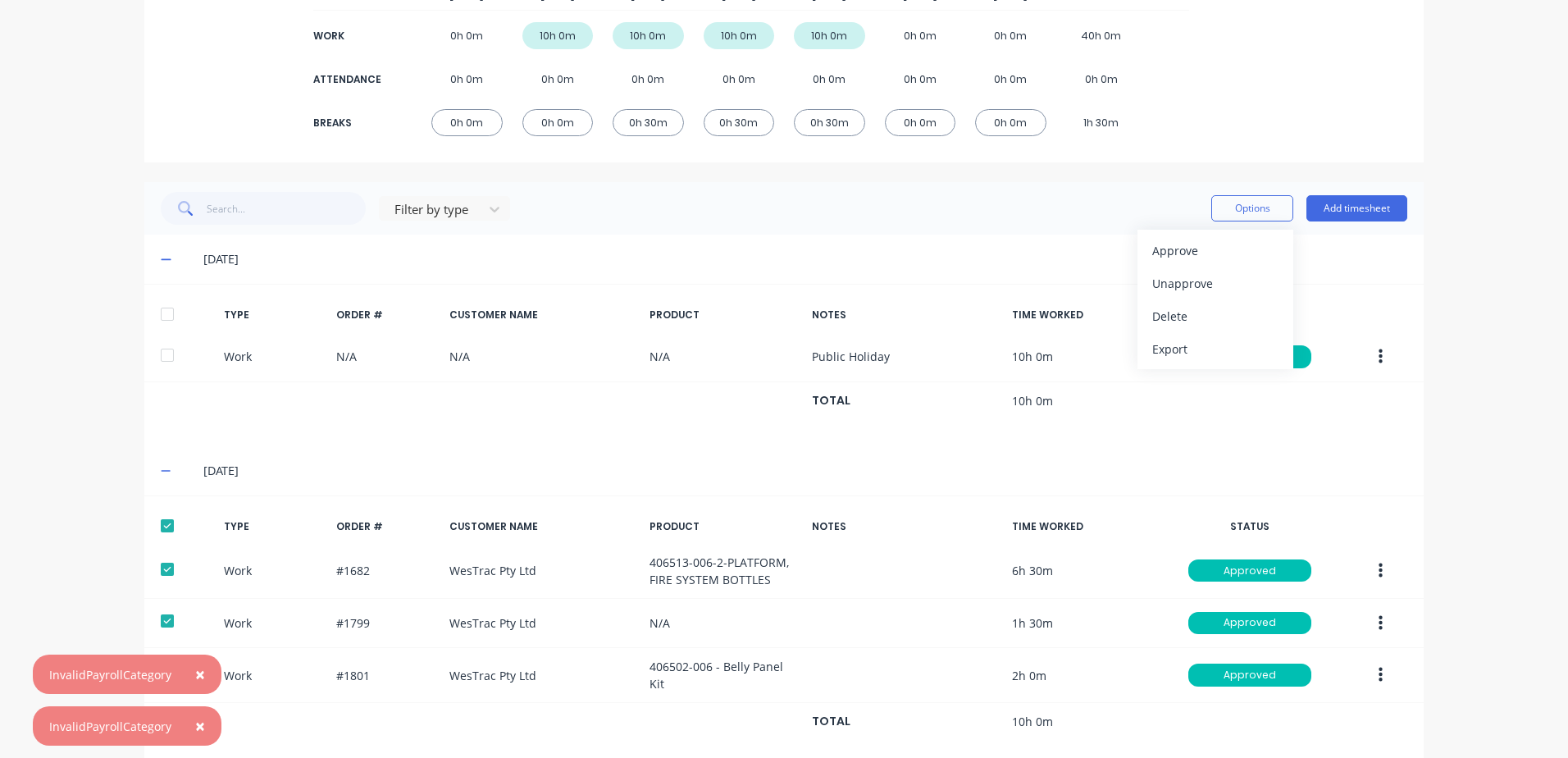
click at [196, 670] on span "×" at bounding box center [200, 674] width 10 height 23
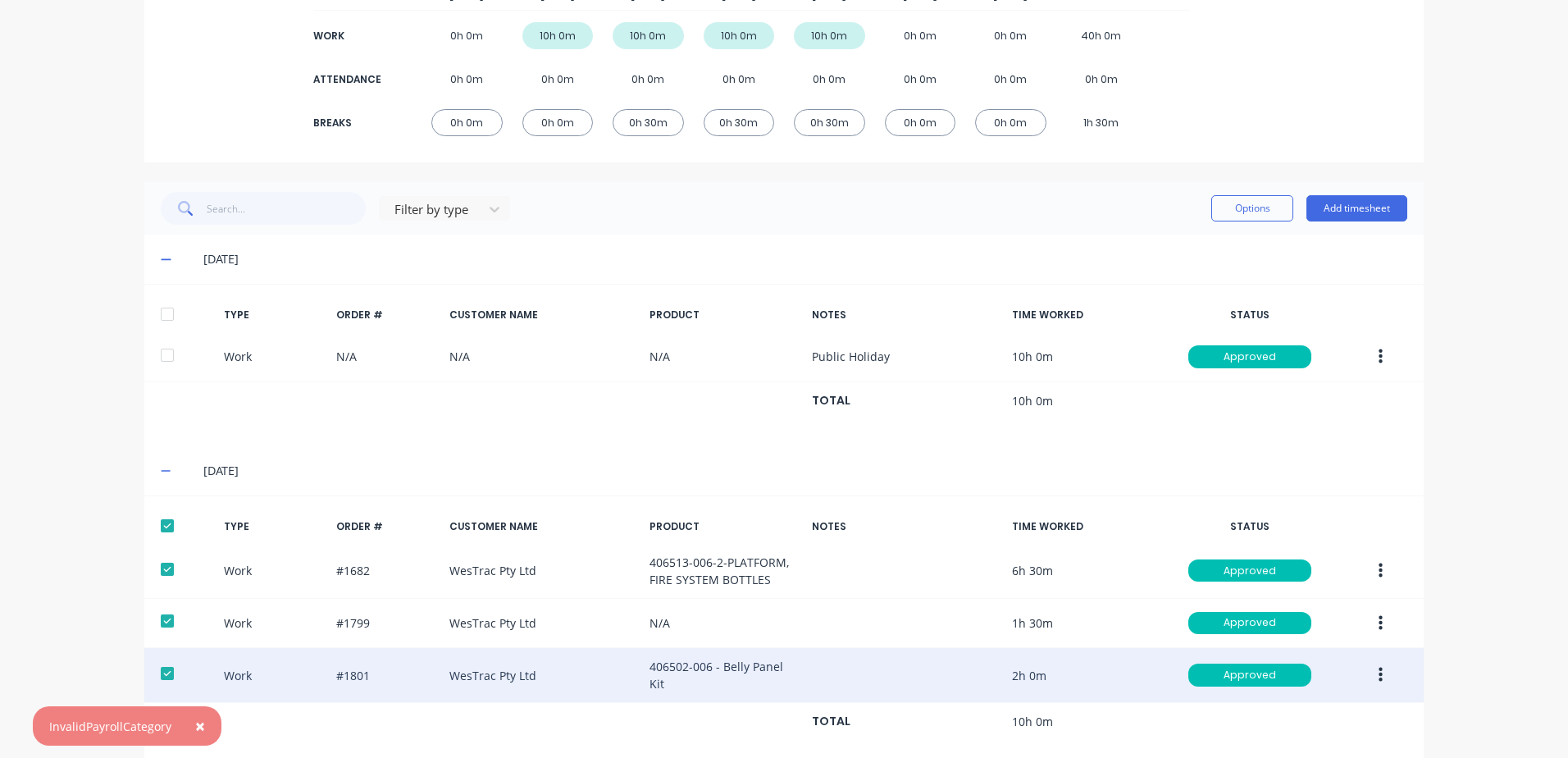
drag, startPoint x: 202, startPoint y: 728, endPoint x: 201, endPoint y: 658, distance: 70.0
click at [201, 728] on span "×" at bounding box center [200, 725] width 10 height 23
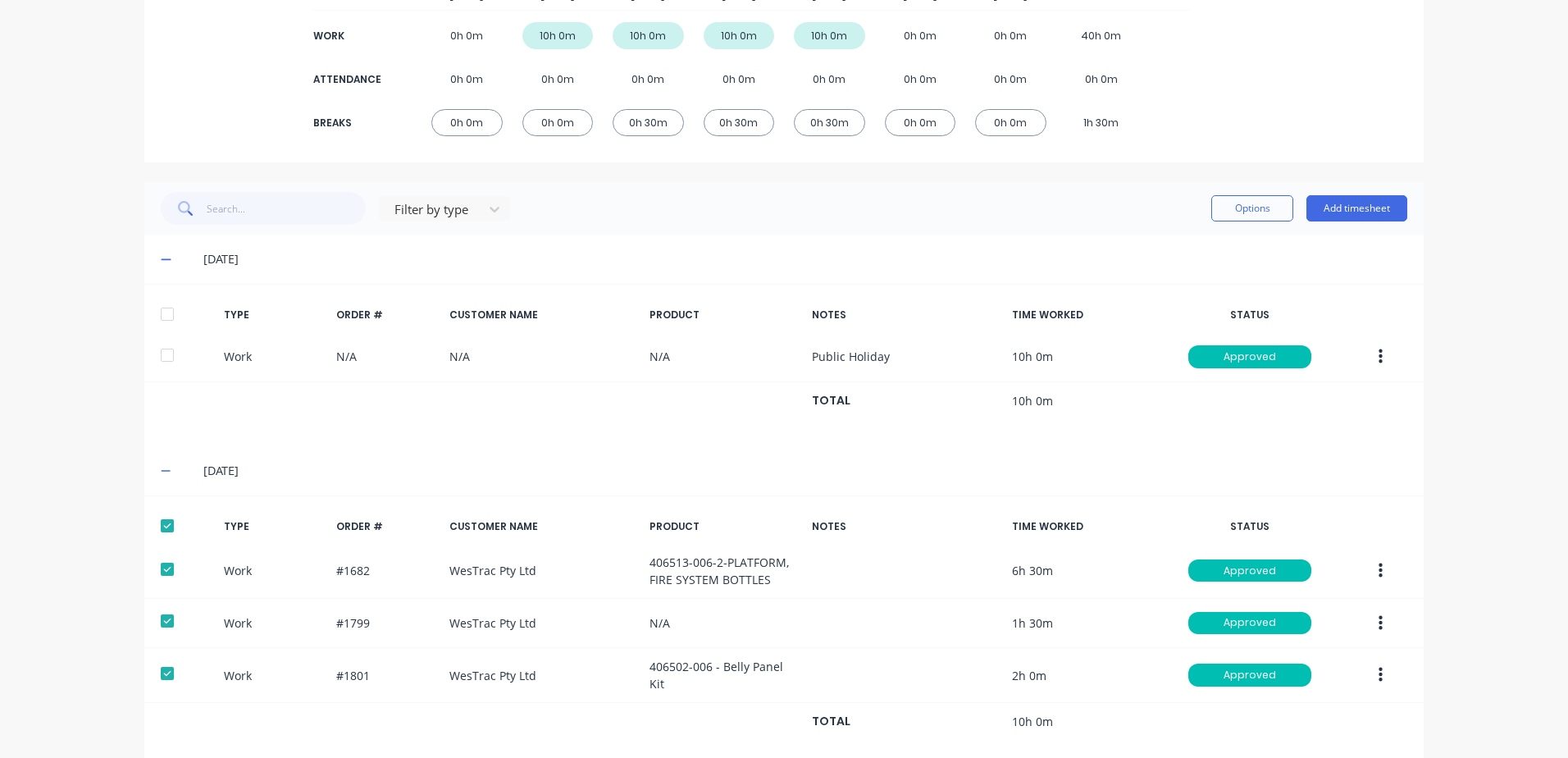
drag, startPoint x: 161, startPoint y: 319, endPoint x: 157, endPoint y: 333, distance: 14.6
click at [161, 318] on div at bounding box center [167, 314] width 33 height 33
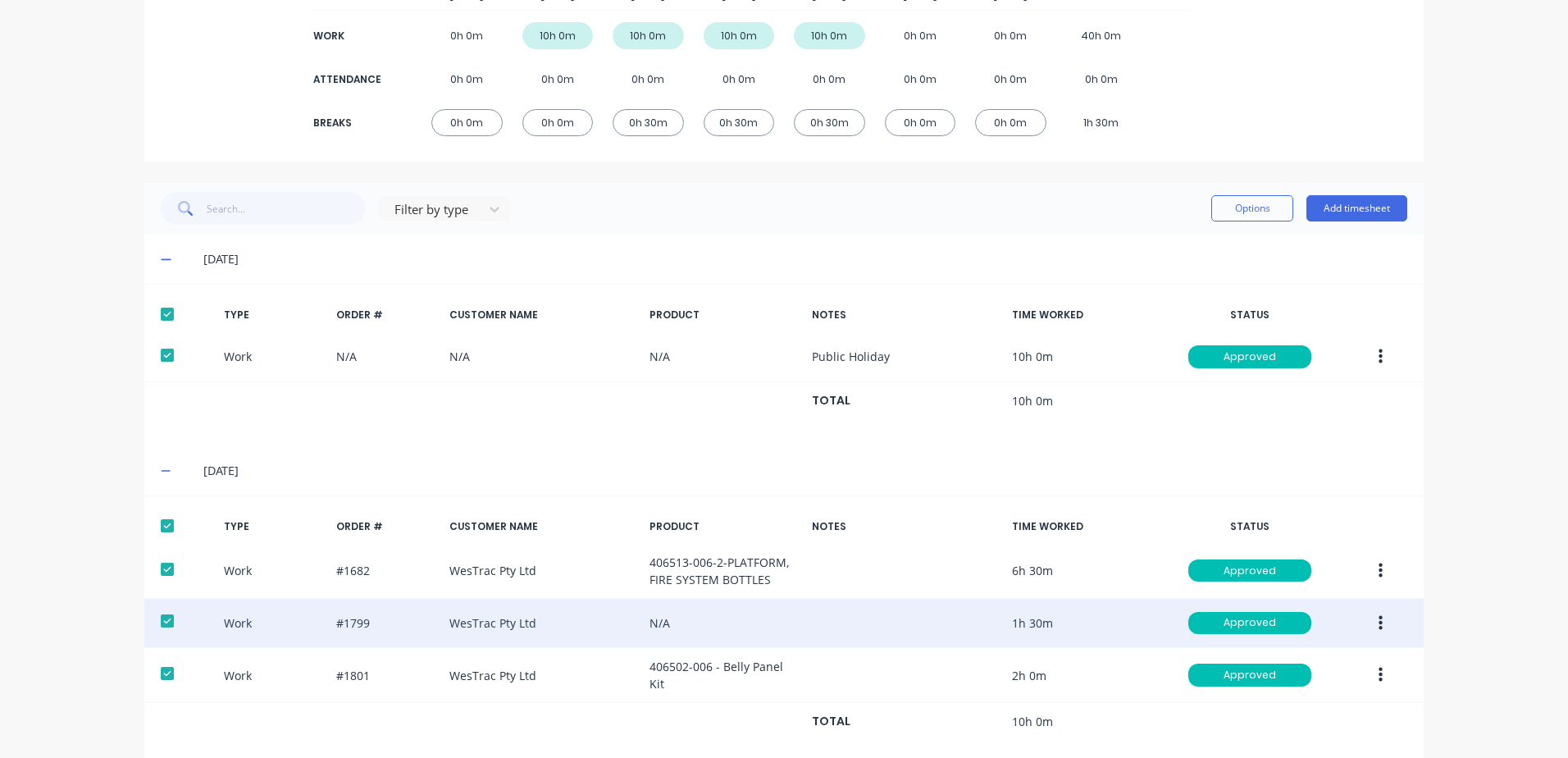
click at [1378, 620] on icon "button" at bounding box center [1380, 623] width 4 height 18
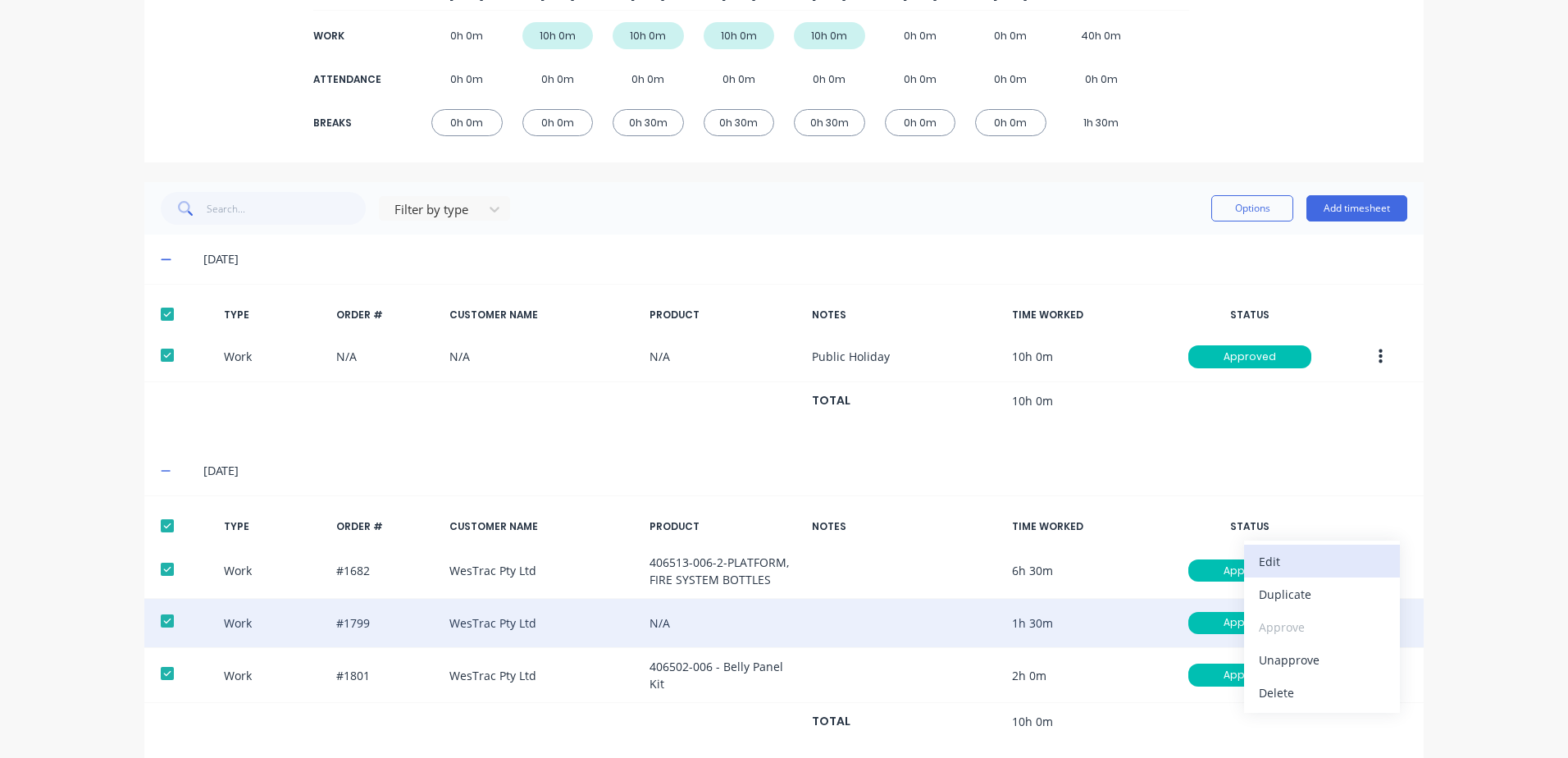
click at [1279, 561] on div "Edit" at bounding box center [1322, 561] width 127 height 24
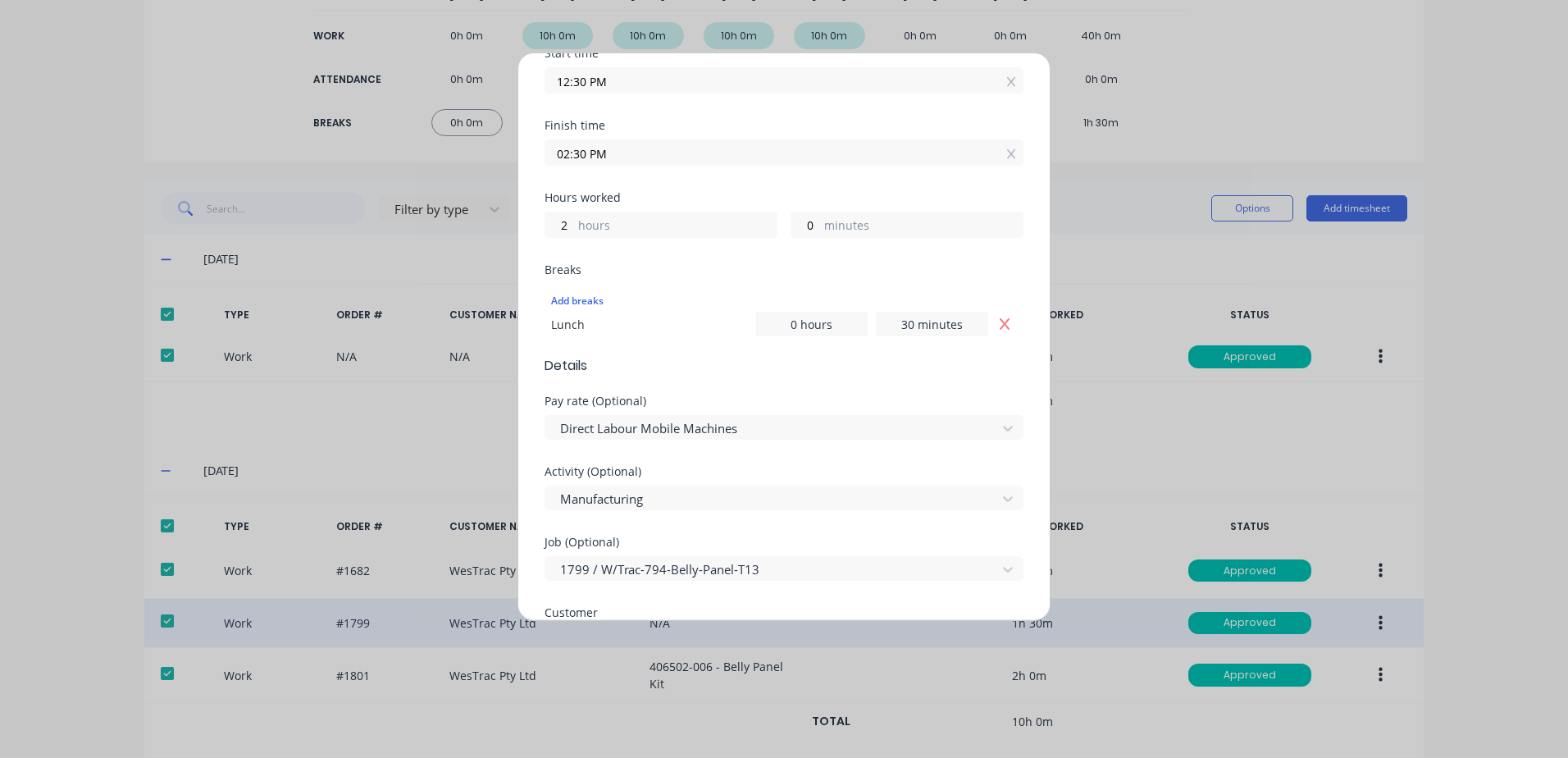
scroll to position [328, 0]
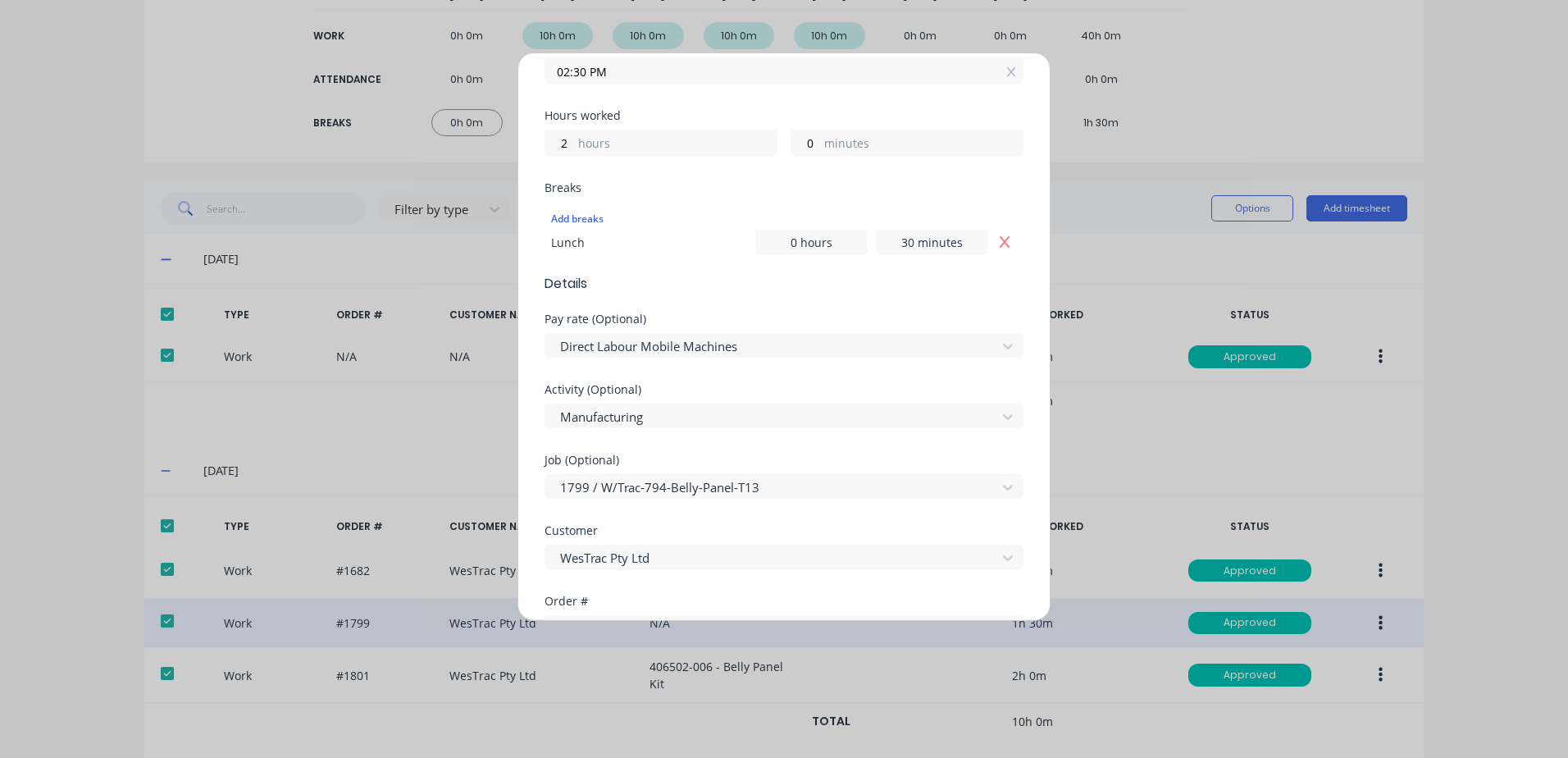
click at [841, 645] on div "Edit time tracking entry Work Attendance When Date [DATE] Start time 12:30 PM F…" at bounding box center [784, 379] width 1568 height 758
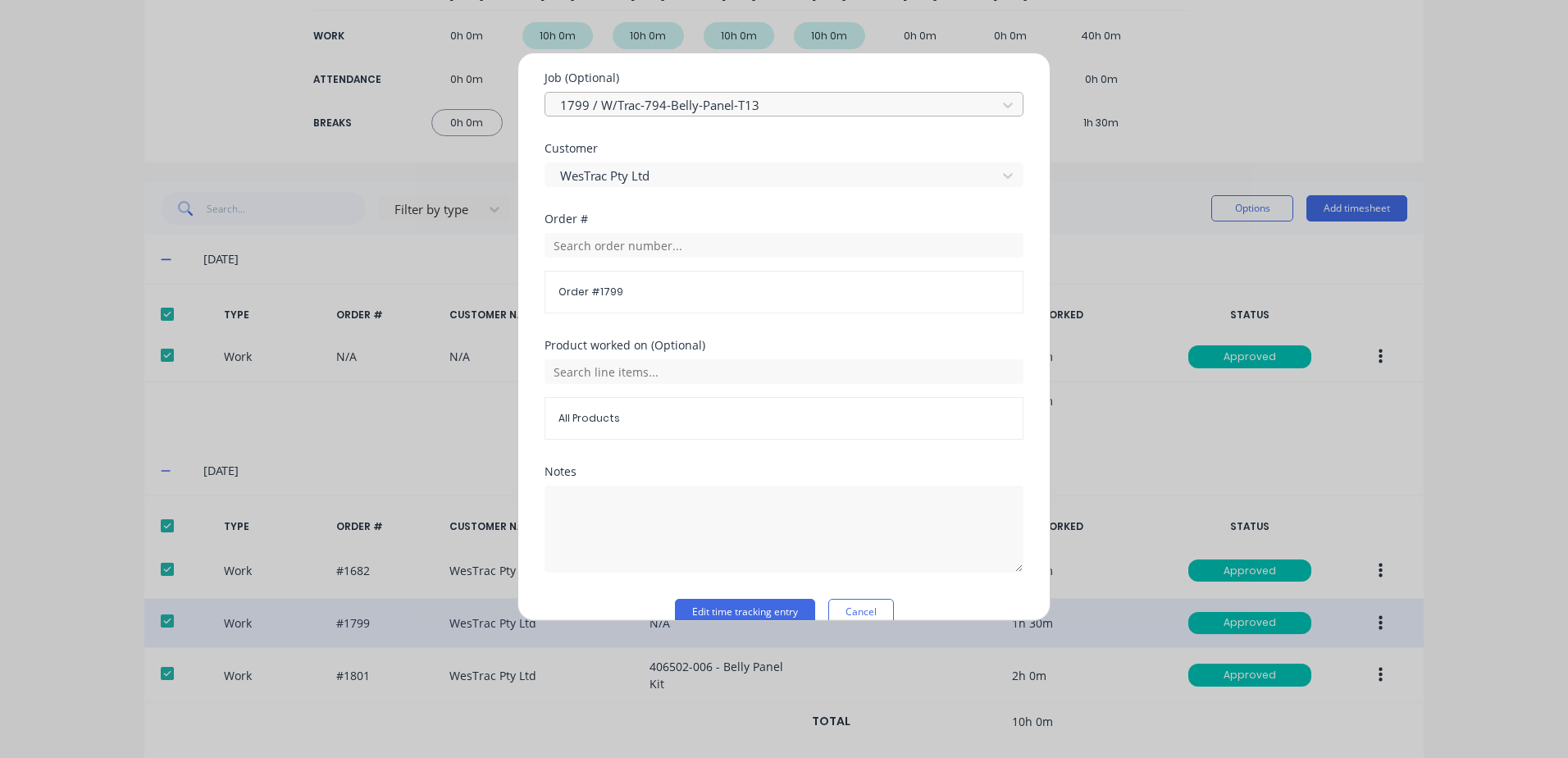
scroll to position [738, 0]
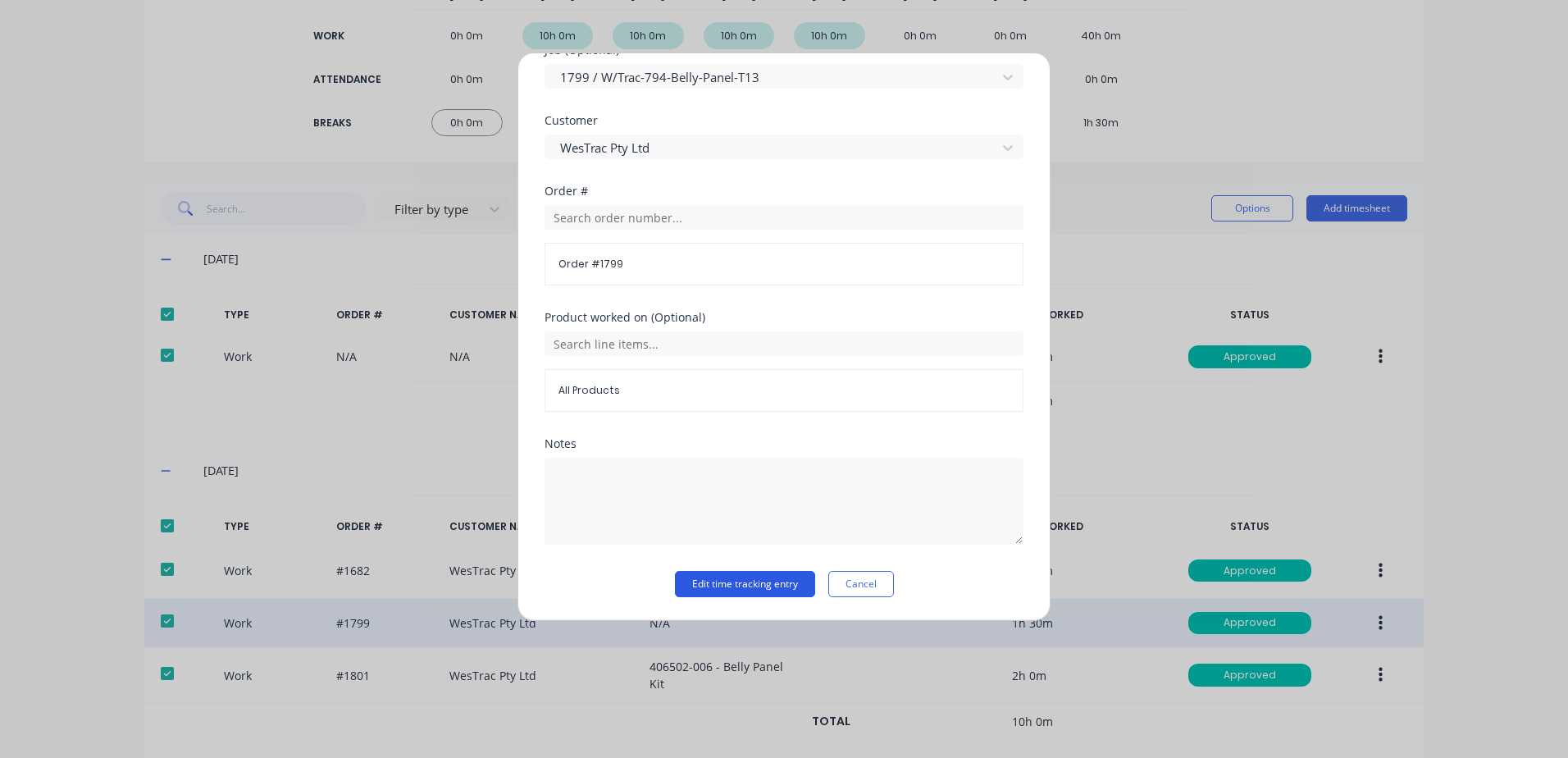
click at [711, 587] on button "Edit time tracking entry" at bounding box center [745, 583] width 140 height 26
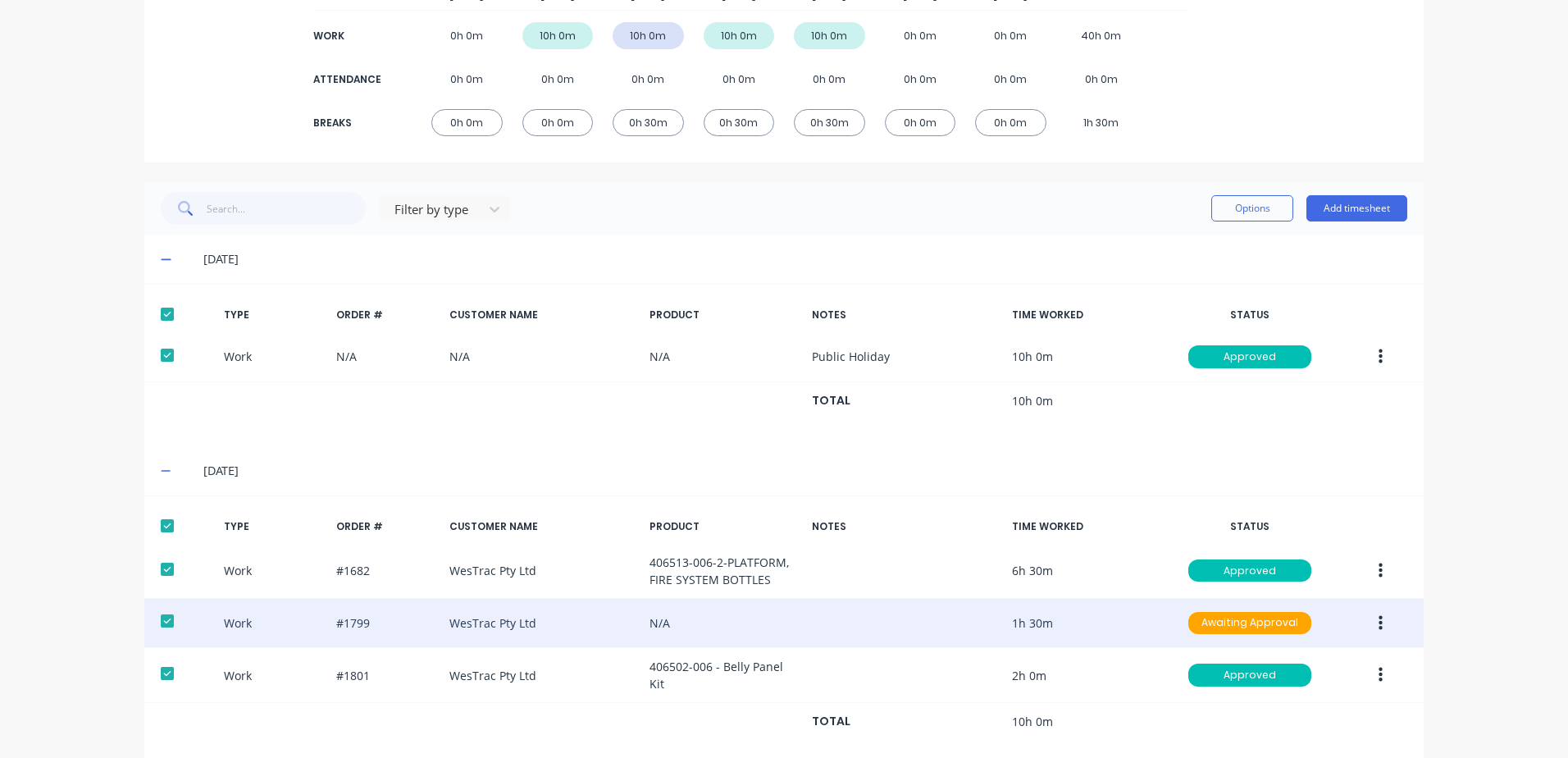
click at [1378, 622] on icon "button" at bounding box center [1380, 622] width 4 height 14
click at [1289, 628] on div "Approve" at bounding box center [1322, 627] width 127 height 24
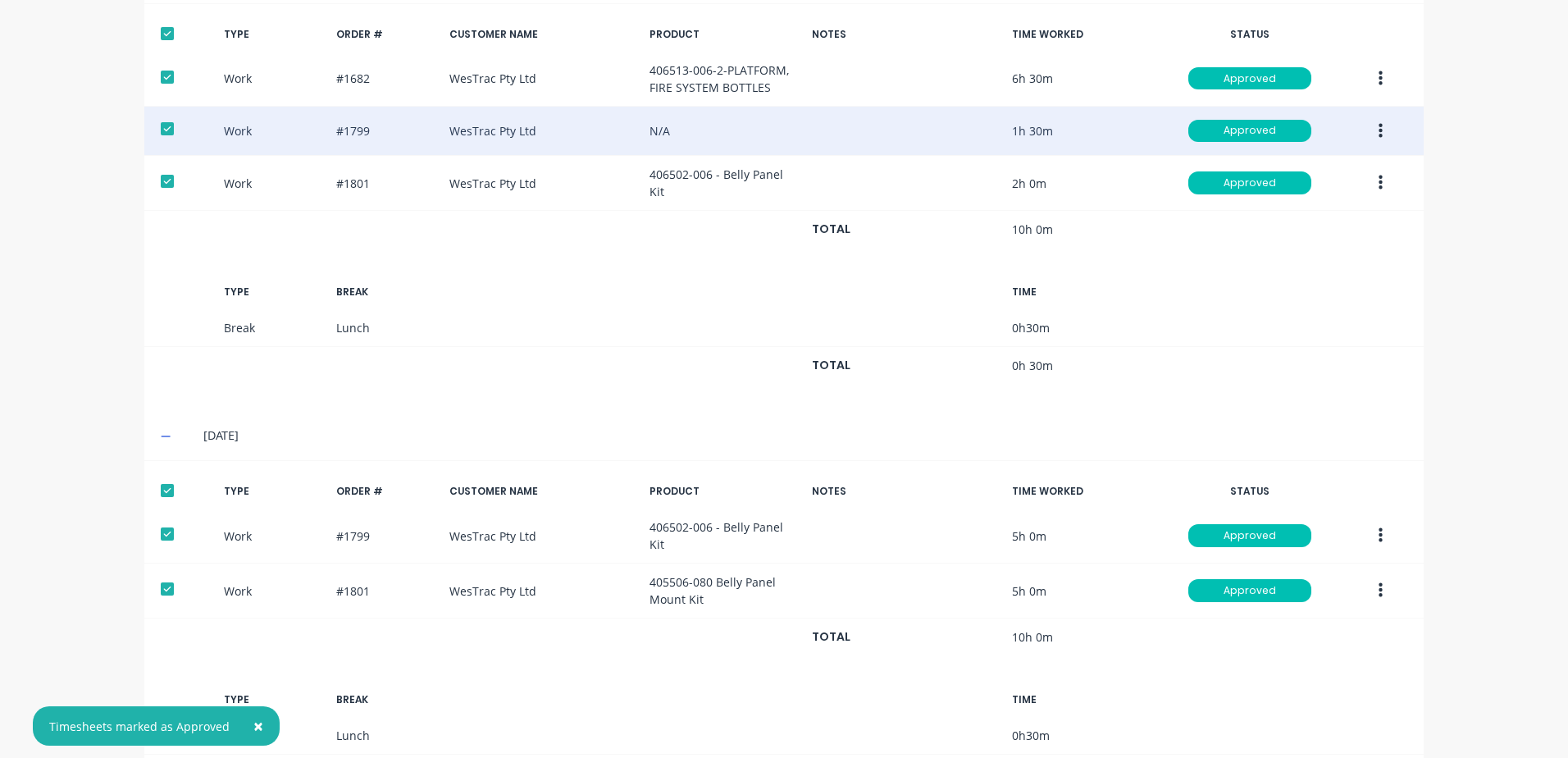
scroll to position [1216, 0]
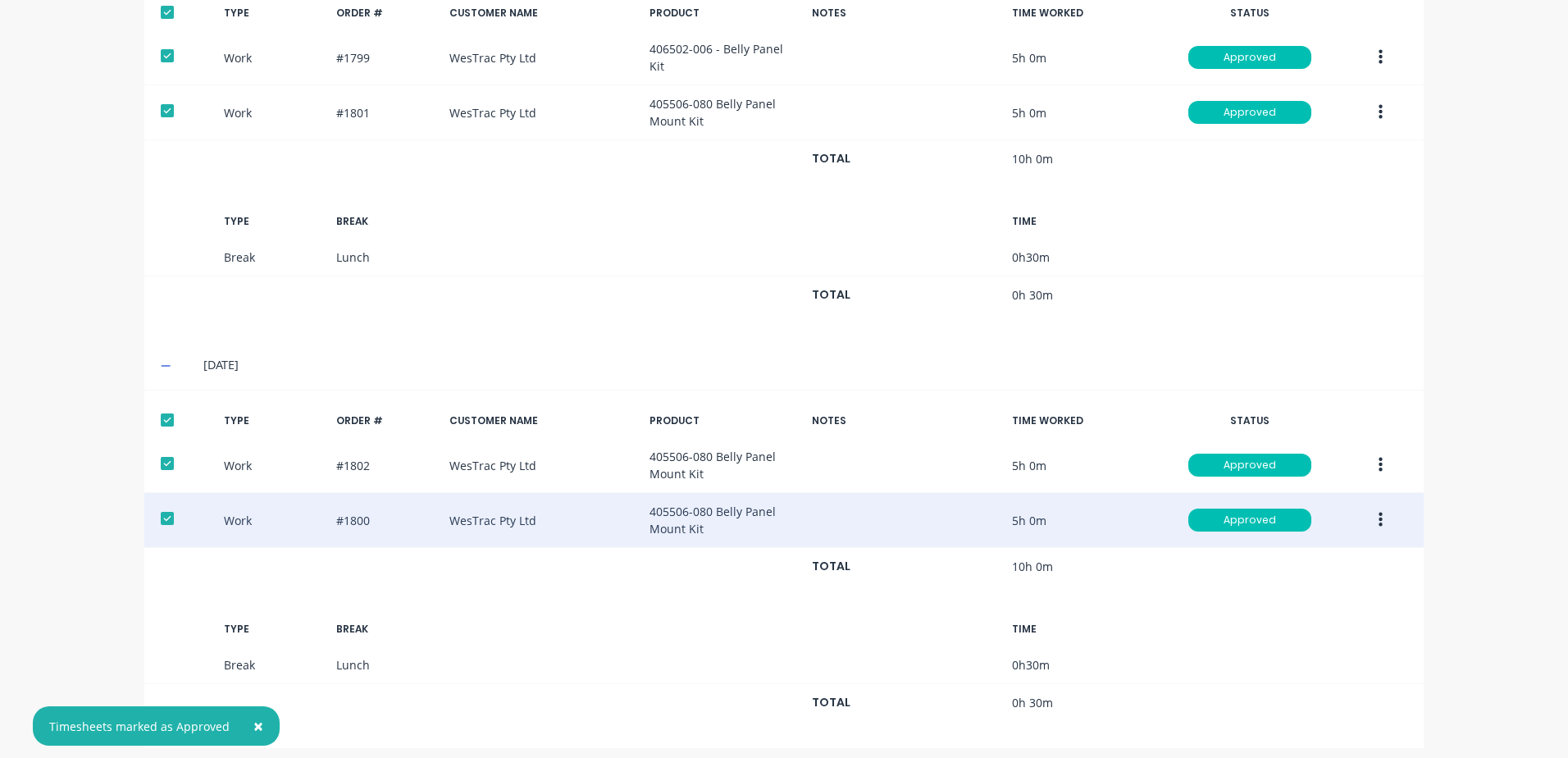
click at [1378, 512] on icon "button" at bounding box center [1380, 519] width 4 height 14
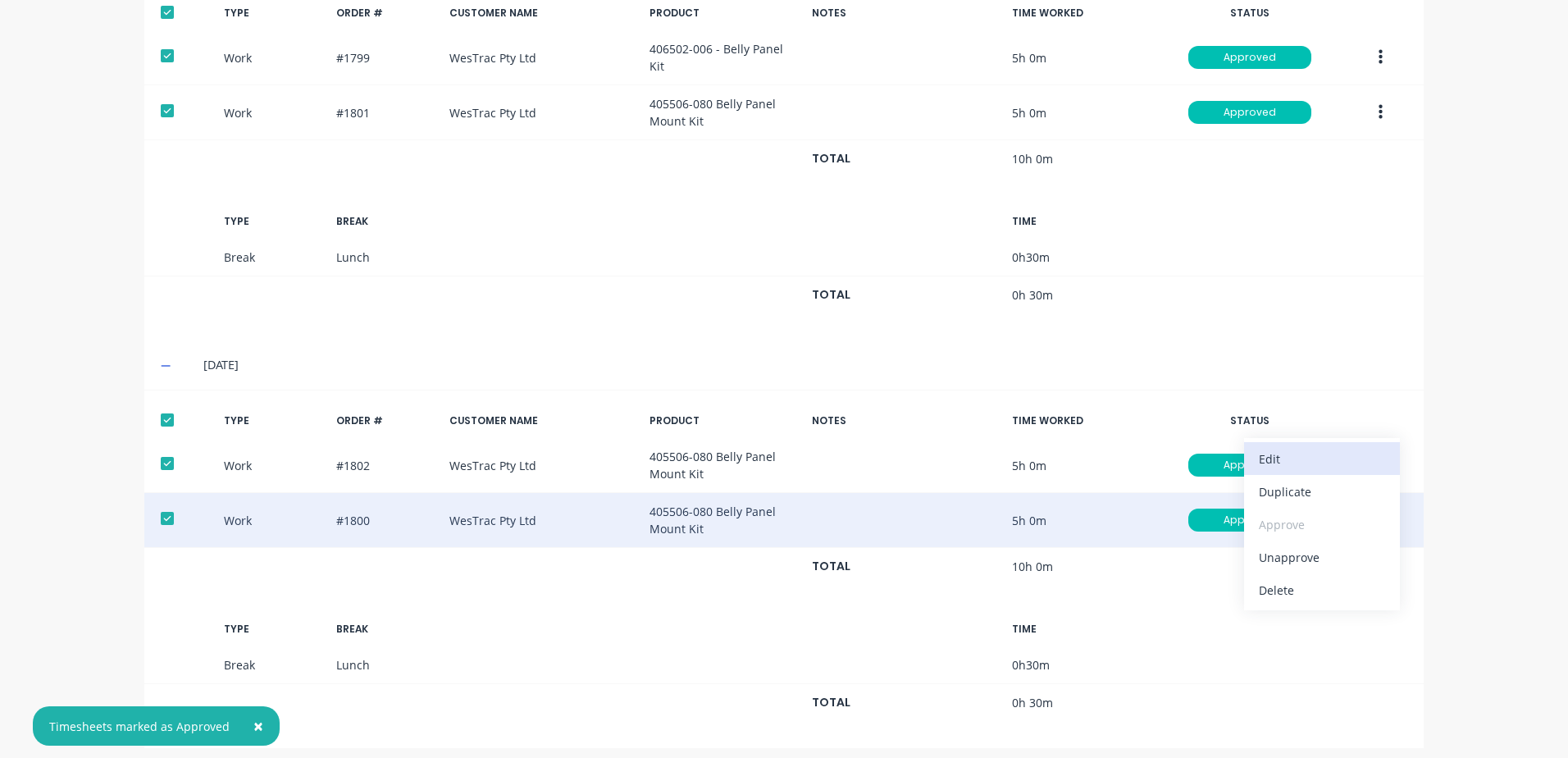
click at [1270, 447] on div "Edit" at bounding box center [1322, 458] width 127 height 24
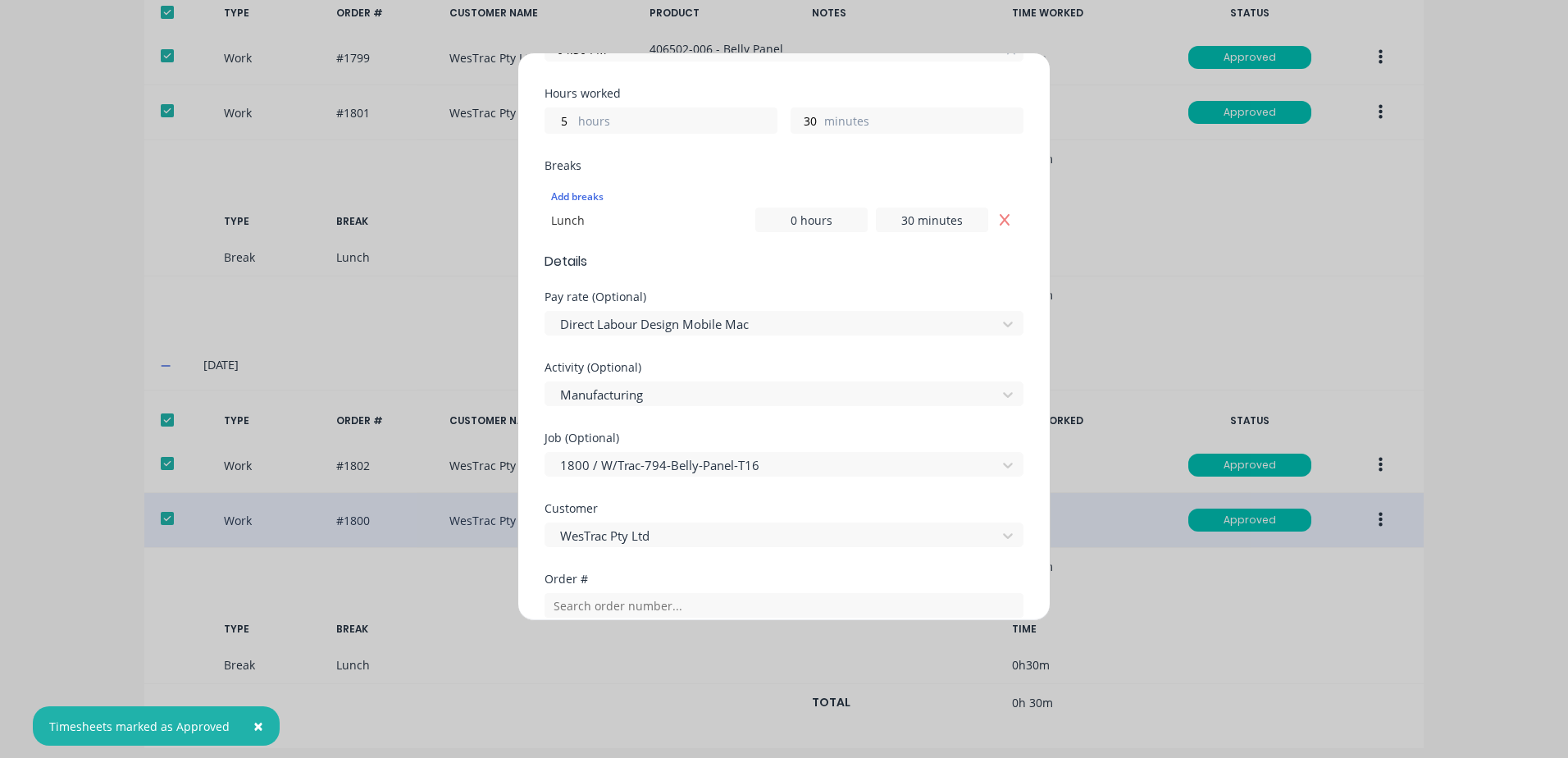
scroll to position [410, 0]
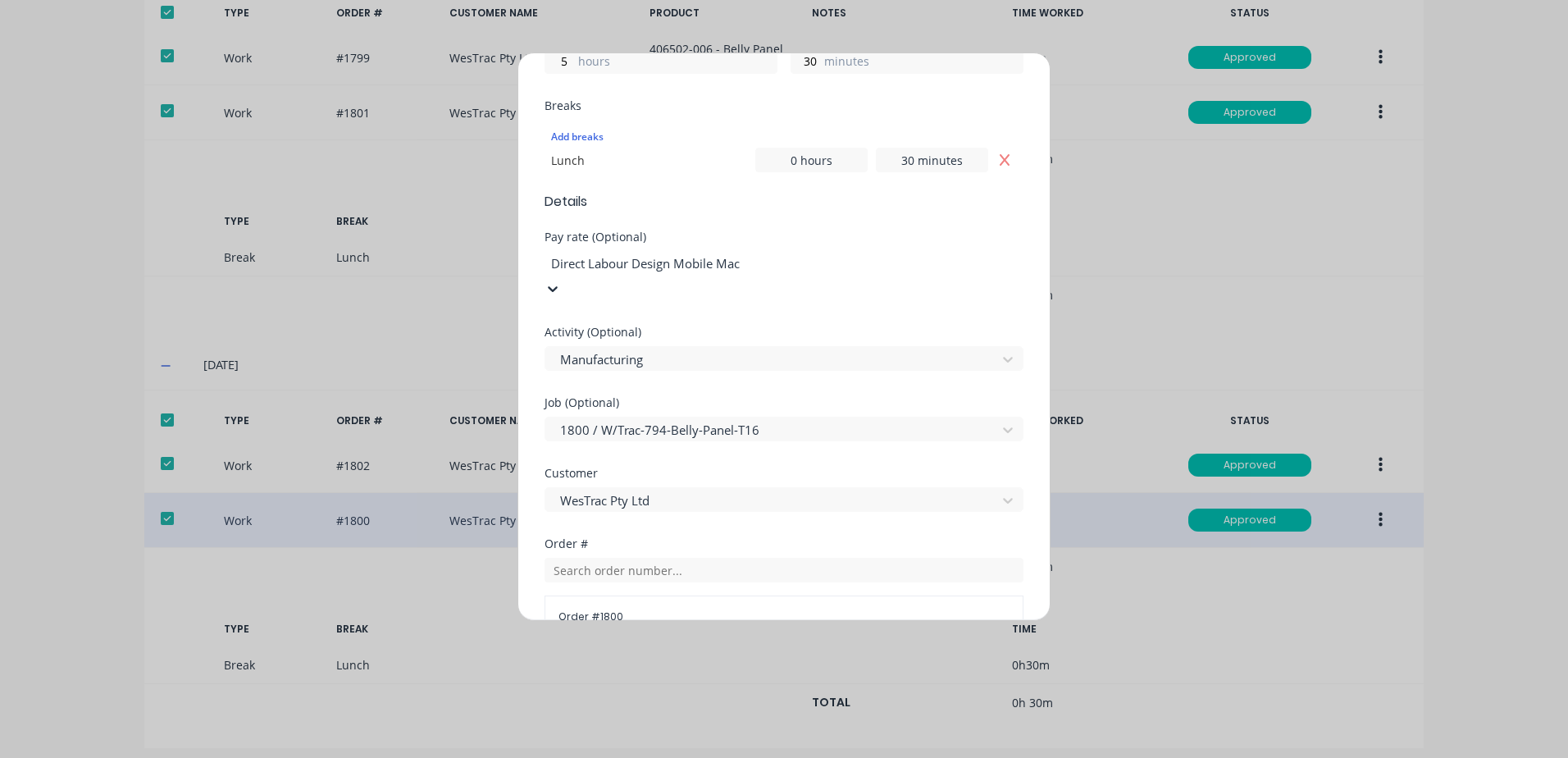
click at [783, 267] on div at bounding box center [668, 263] width 236 height 20
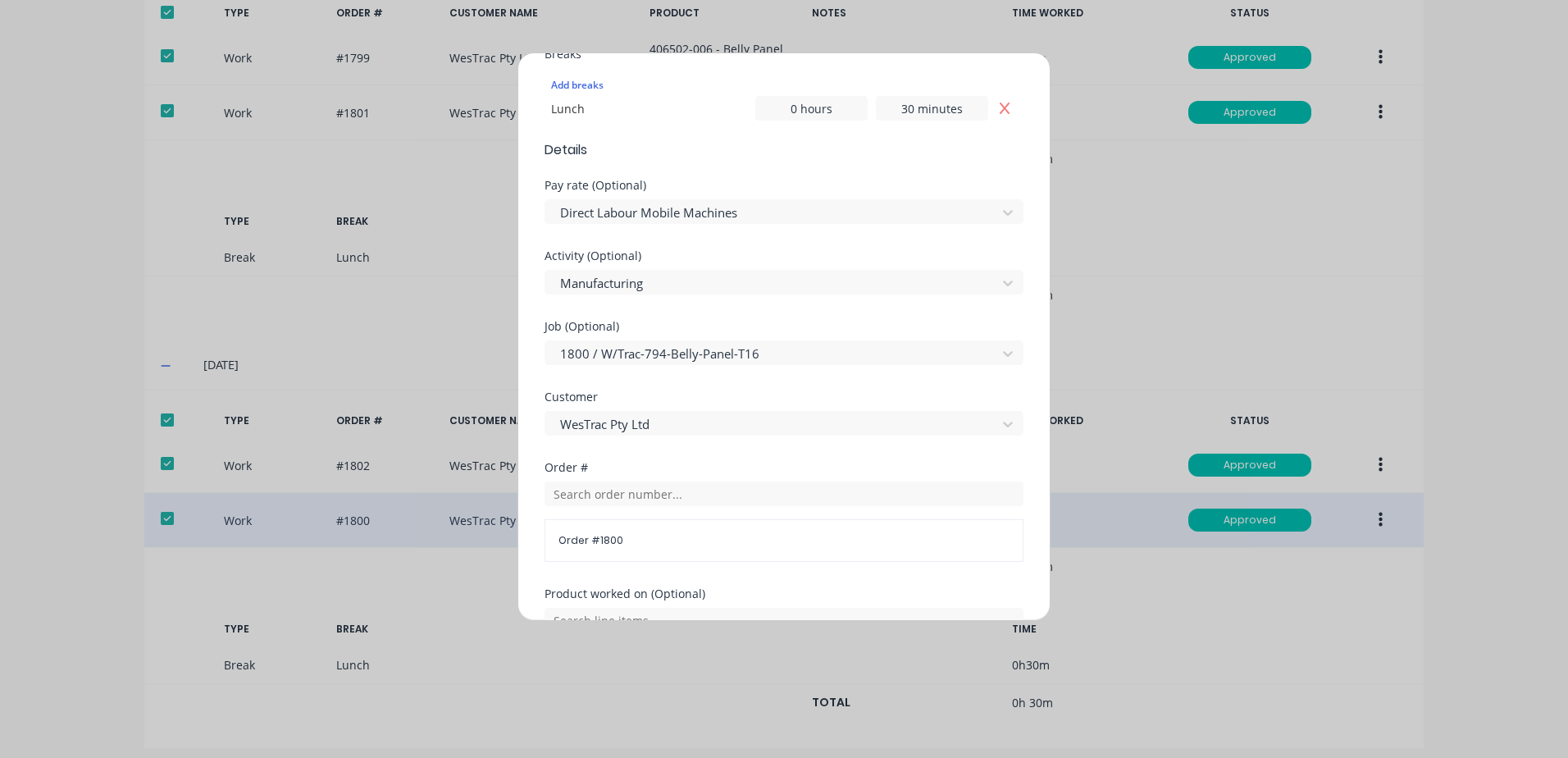
scroll to position [738, 0]
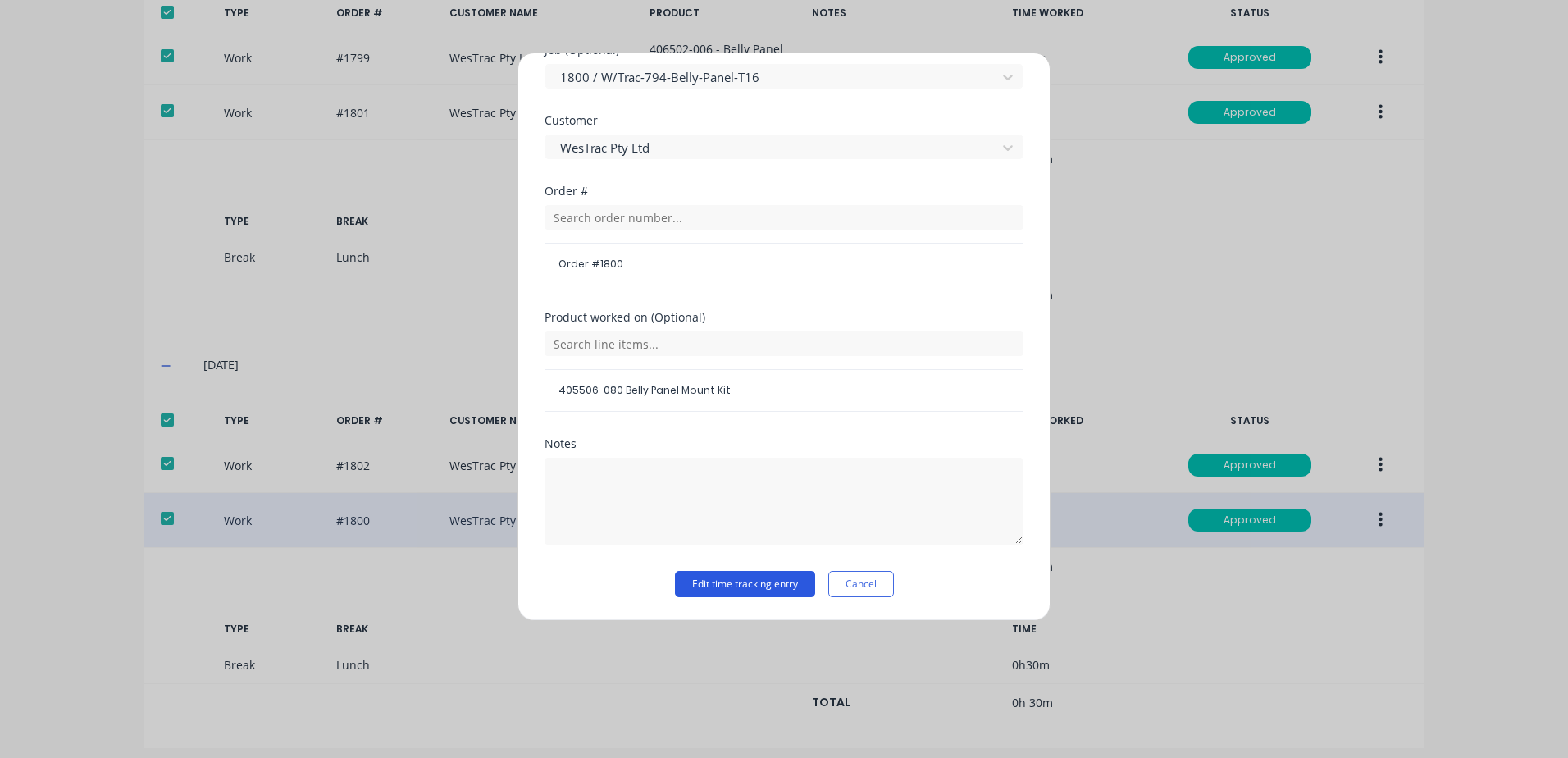
click at [709, 587] on button "Edit time tracking entry" at bounding box center [745, 583] width 140 height 26
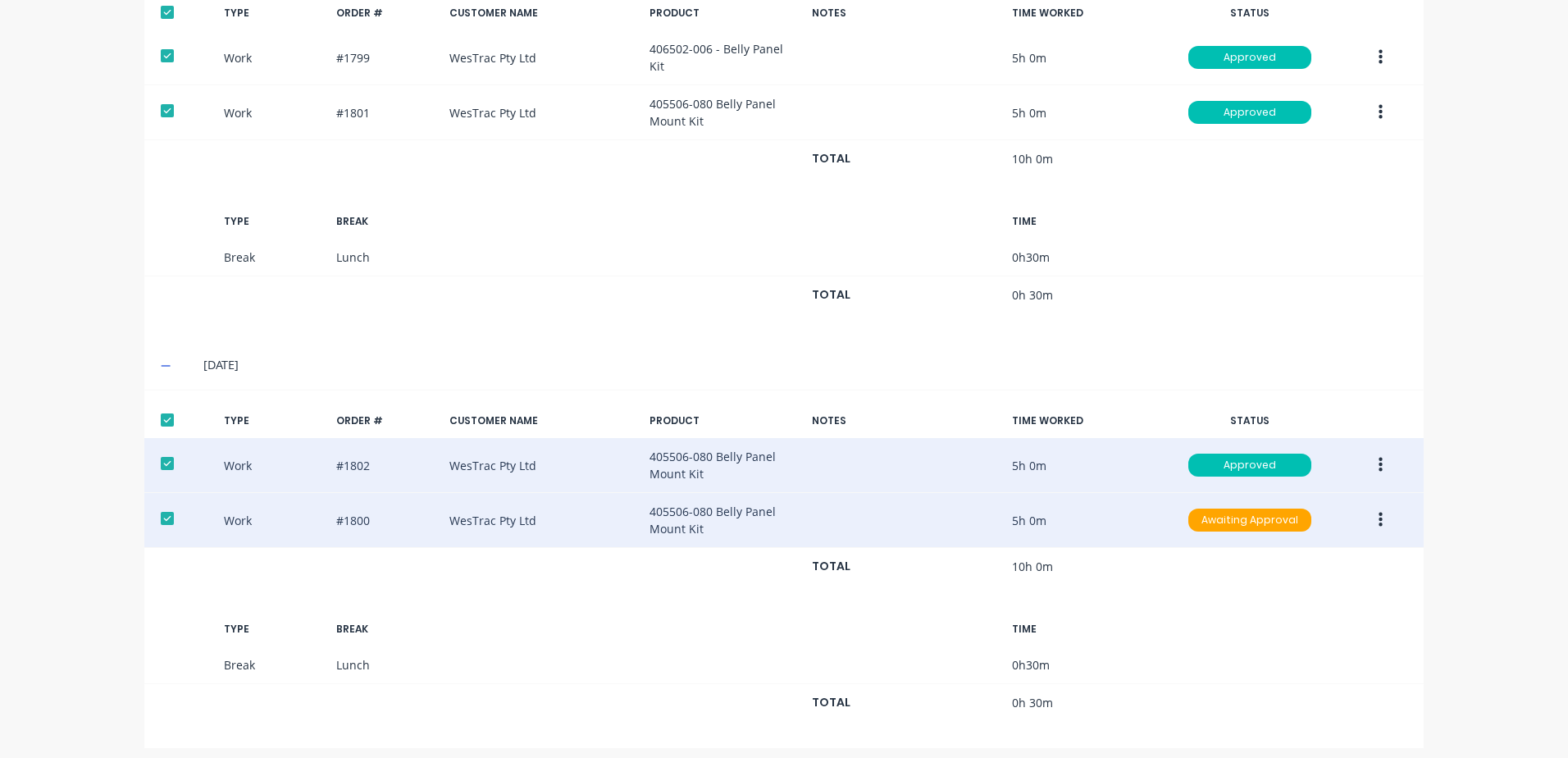
click at [1371, 454] on button "button" at bounding box center [1381, 464] width 39 height 30
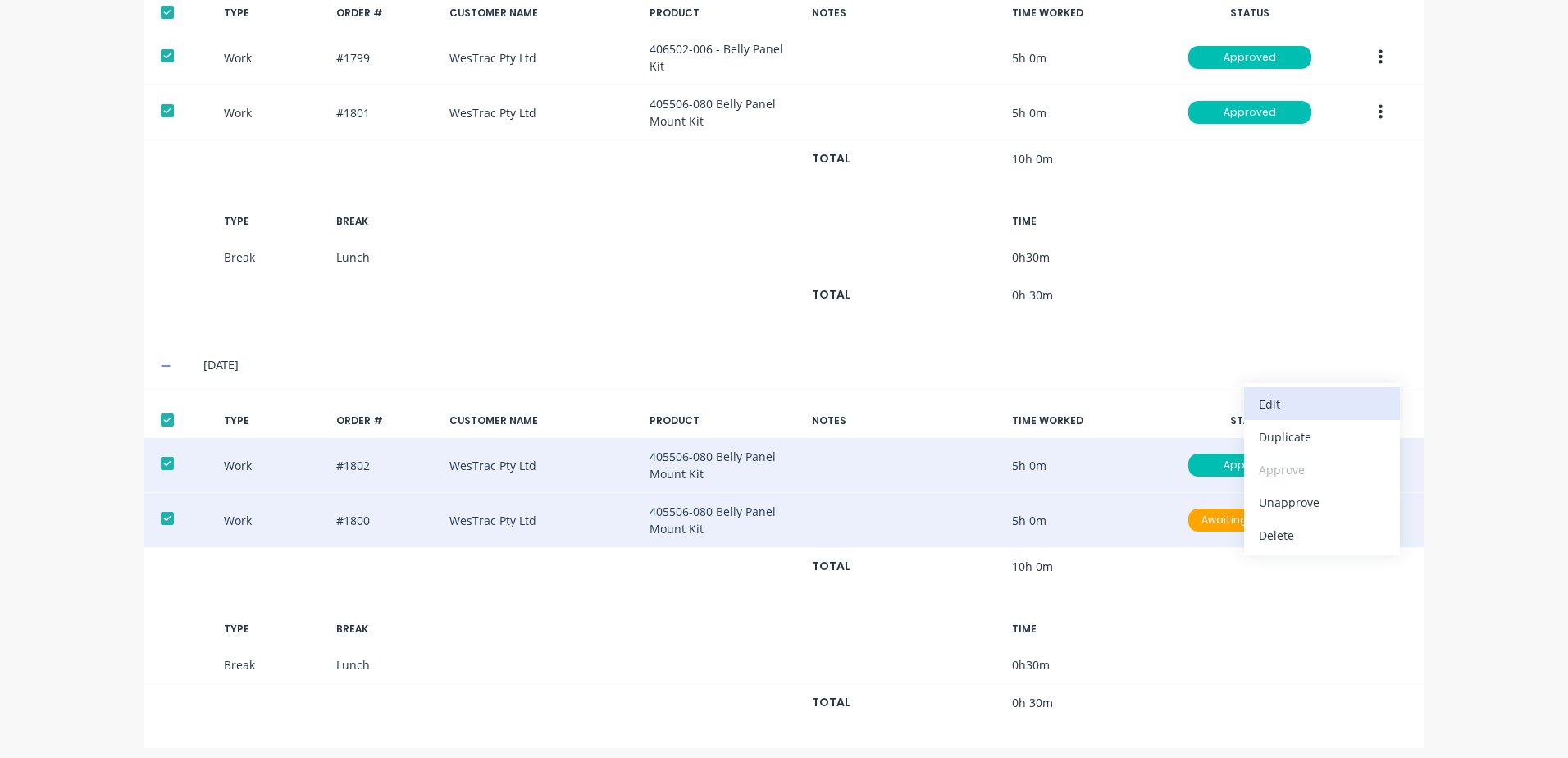
click at [1269, 393] on div "Edit" at bounding box center [1322, 403] width 127 height 24
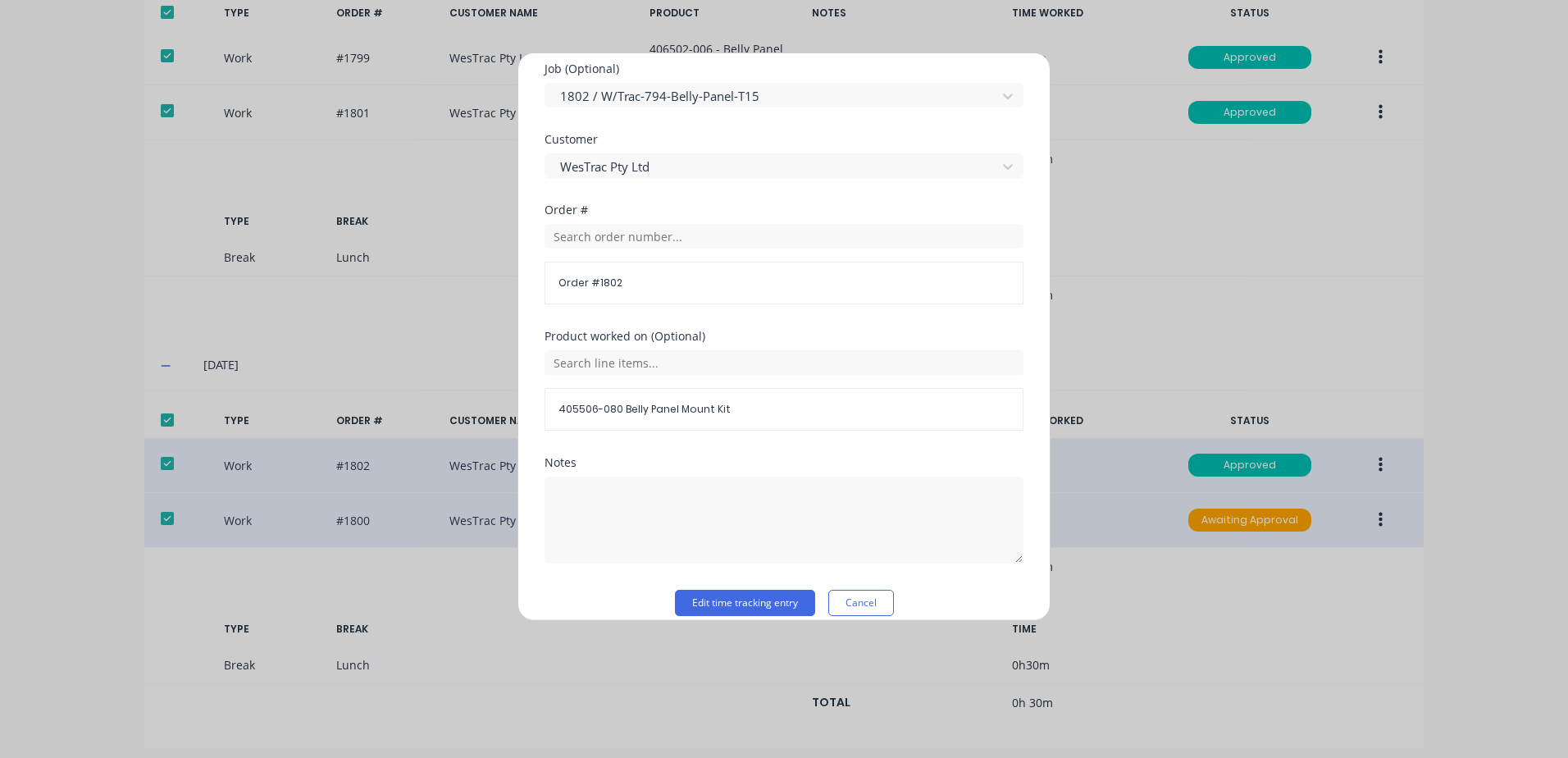
scroll to position [713, 0]
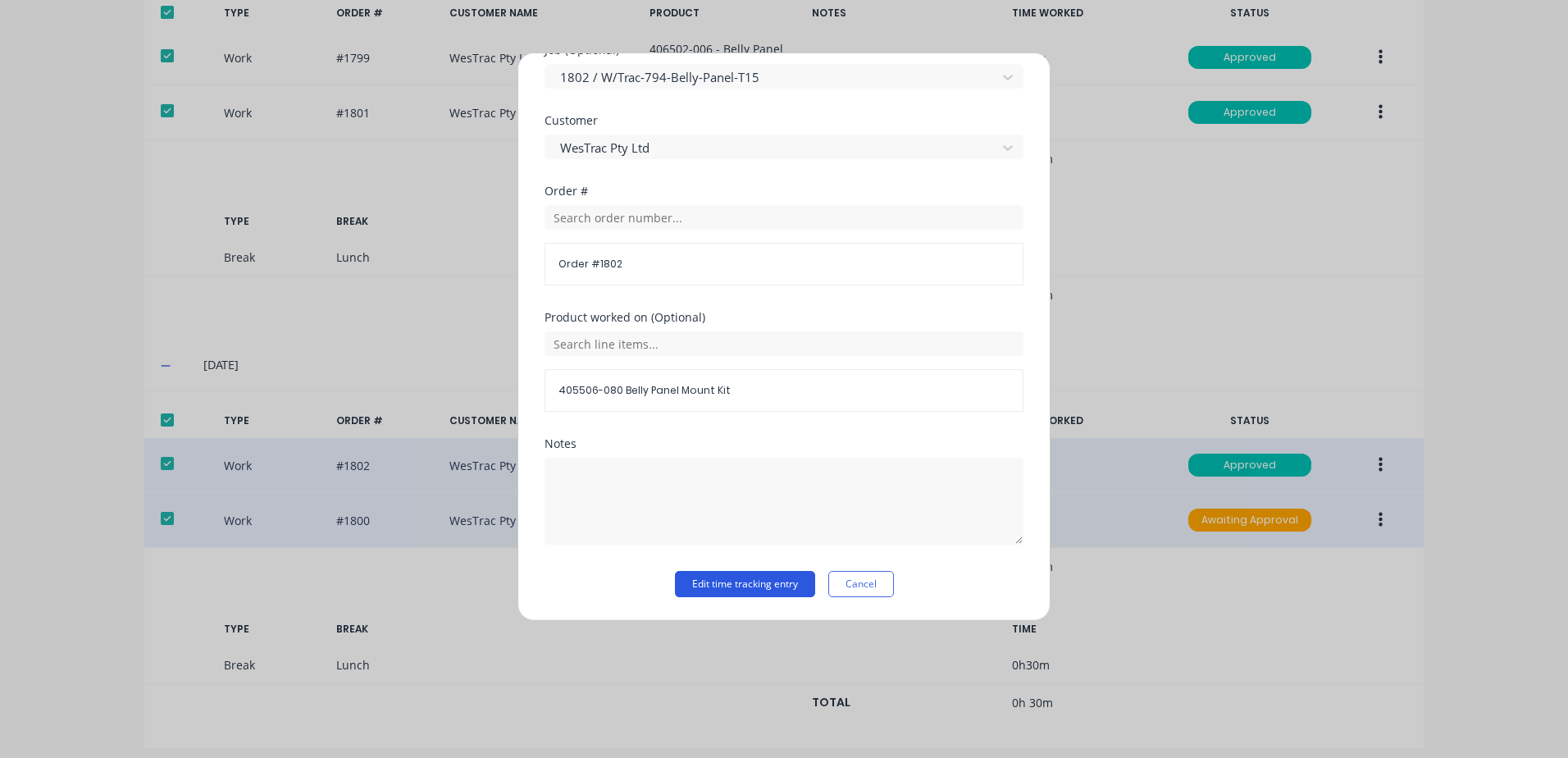
click at [717, 582] on button "Edit time tracking entry" at bounding box center [745, 583] width 140 height 26
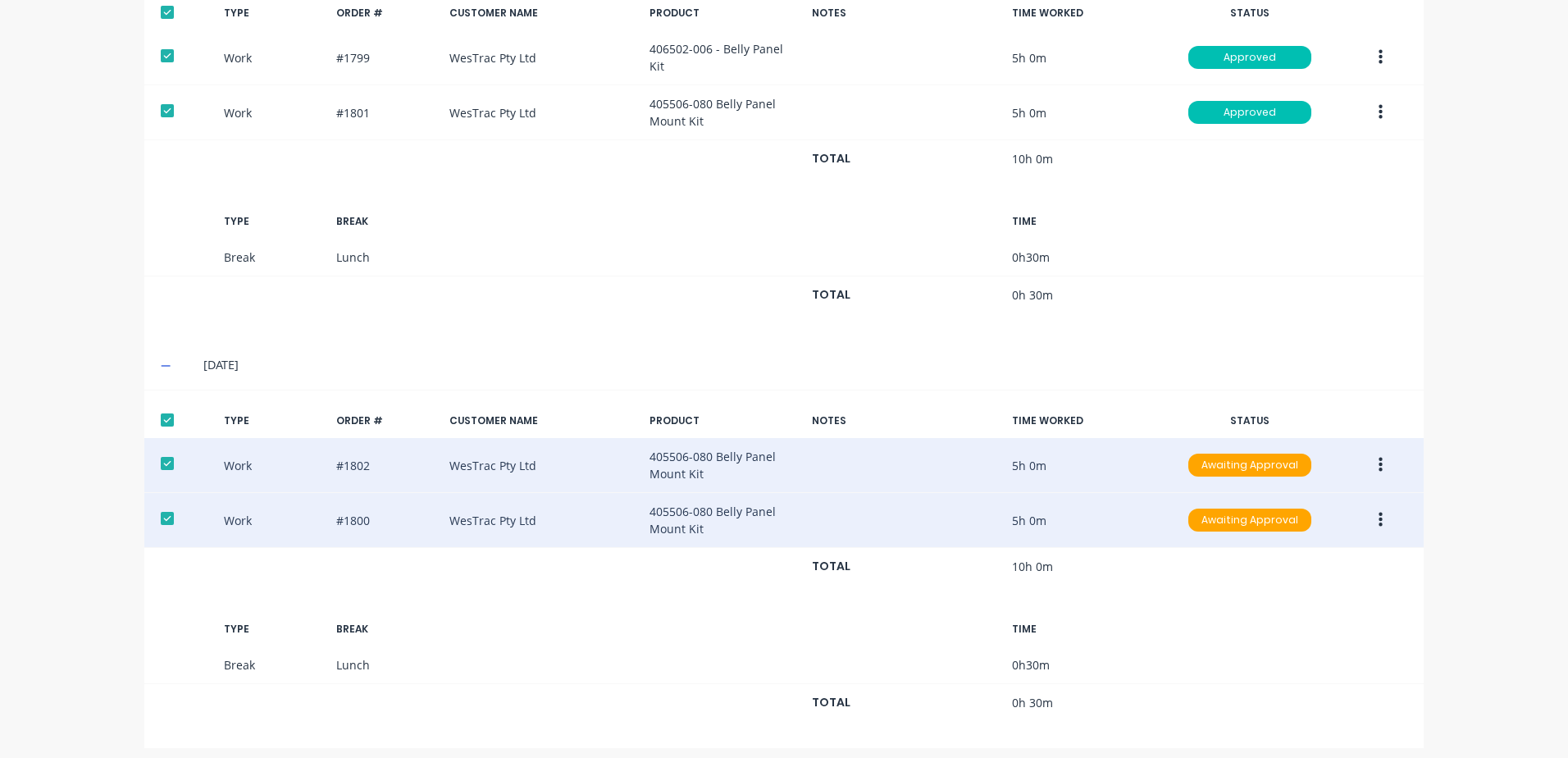
click at [1378, 458] on icon "button" at bounding box center [1380, 464] width 4 height 14
click at [1280, 458] on div "Approve" at bounding box center [1322, 469] width 127 height 24
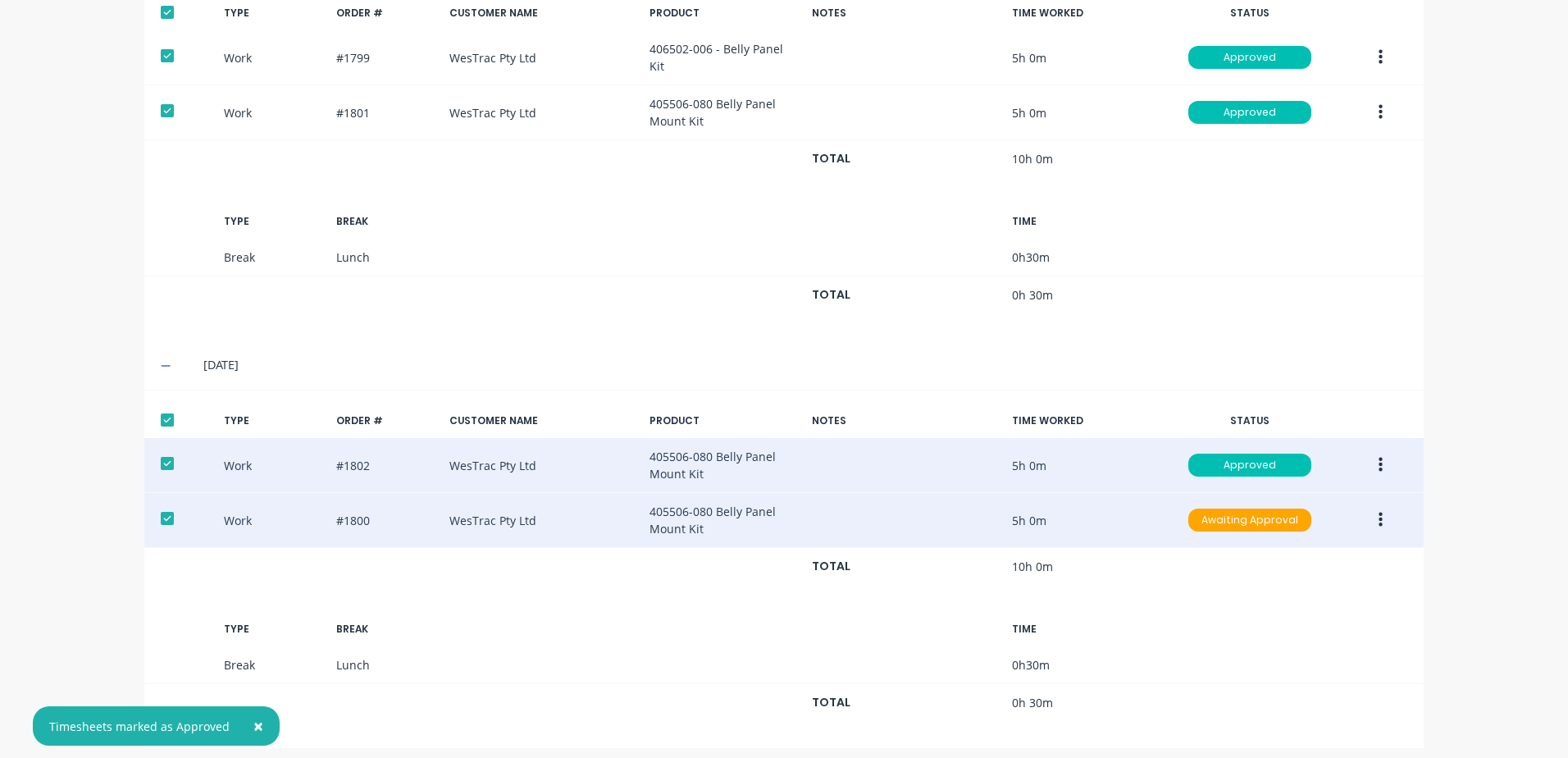
click at [1378, 512] on icon "button" at bounding box center [1380, 519] width 4 height 14
click at [1293, 514] on div "Approve" at bounding box center [1322, 524] width 127 height 24
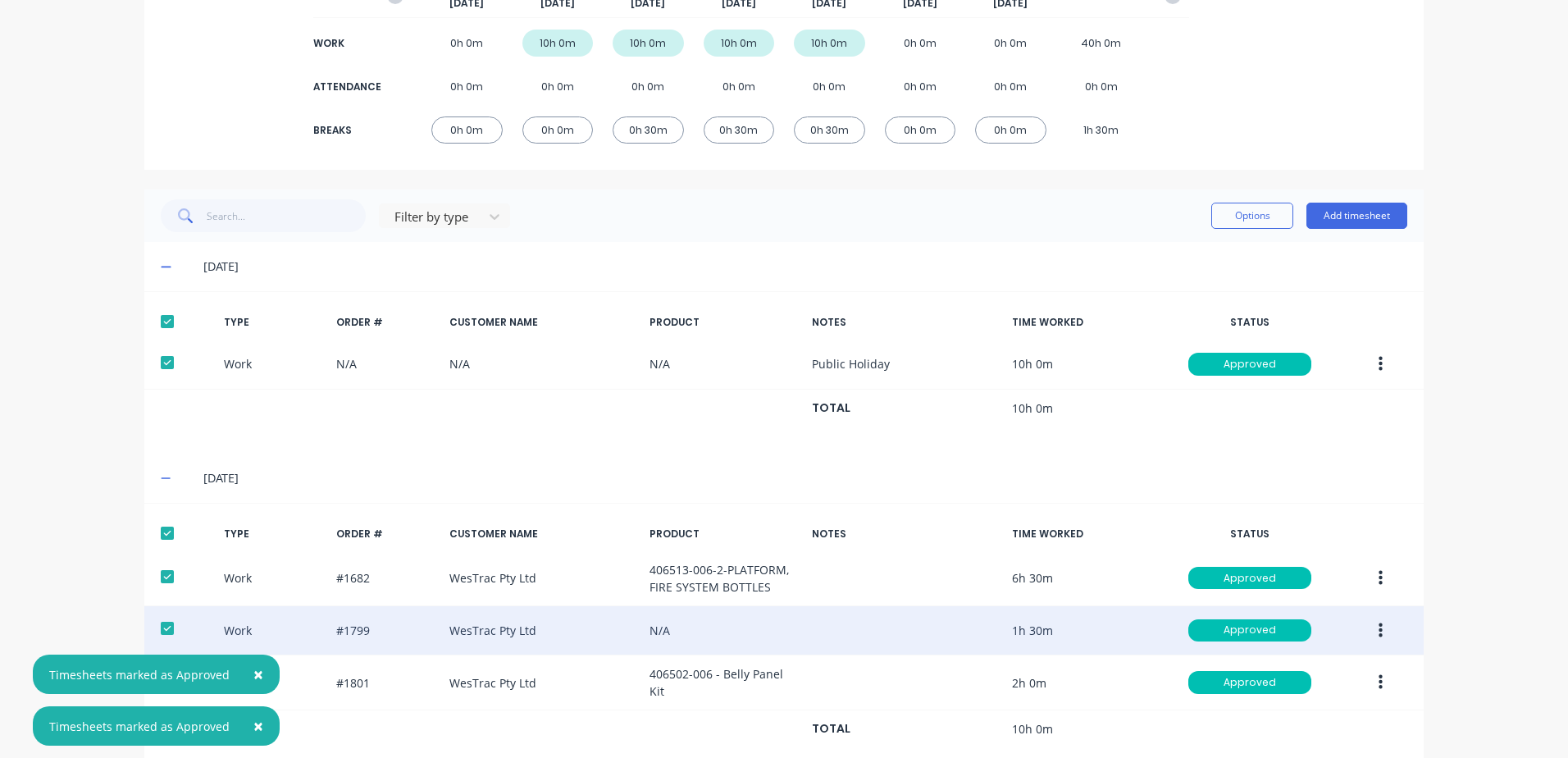
scroll to position [0, 0]
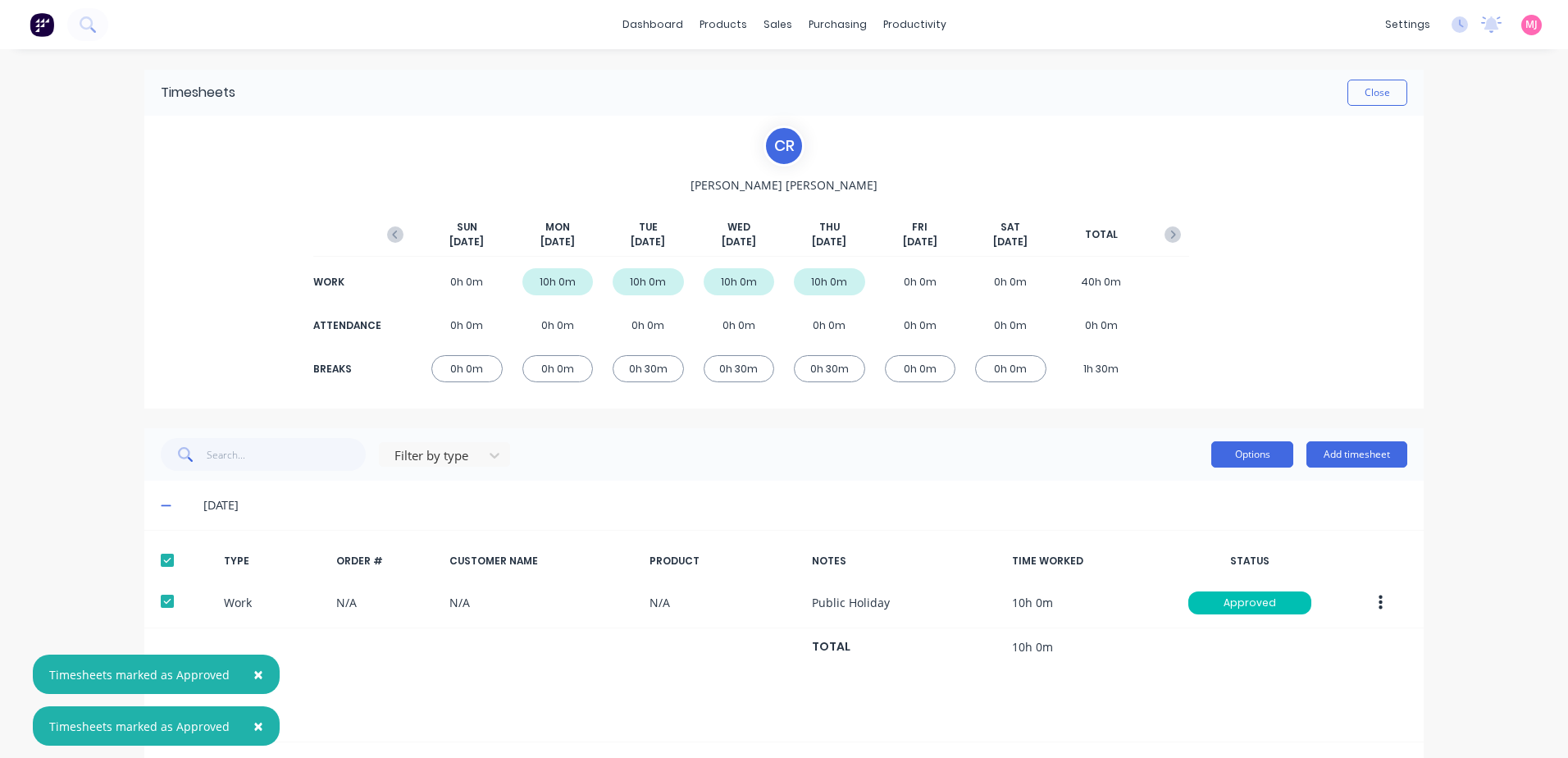
click at [1240, 457] on button "Options" at bounding box center [1252, 454] width 82 height 26
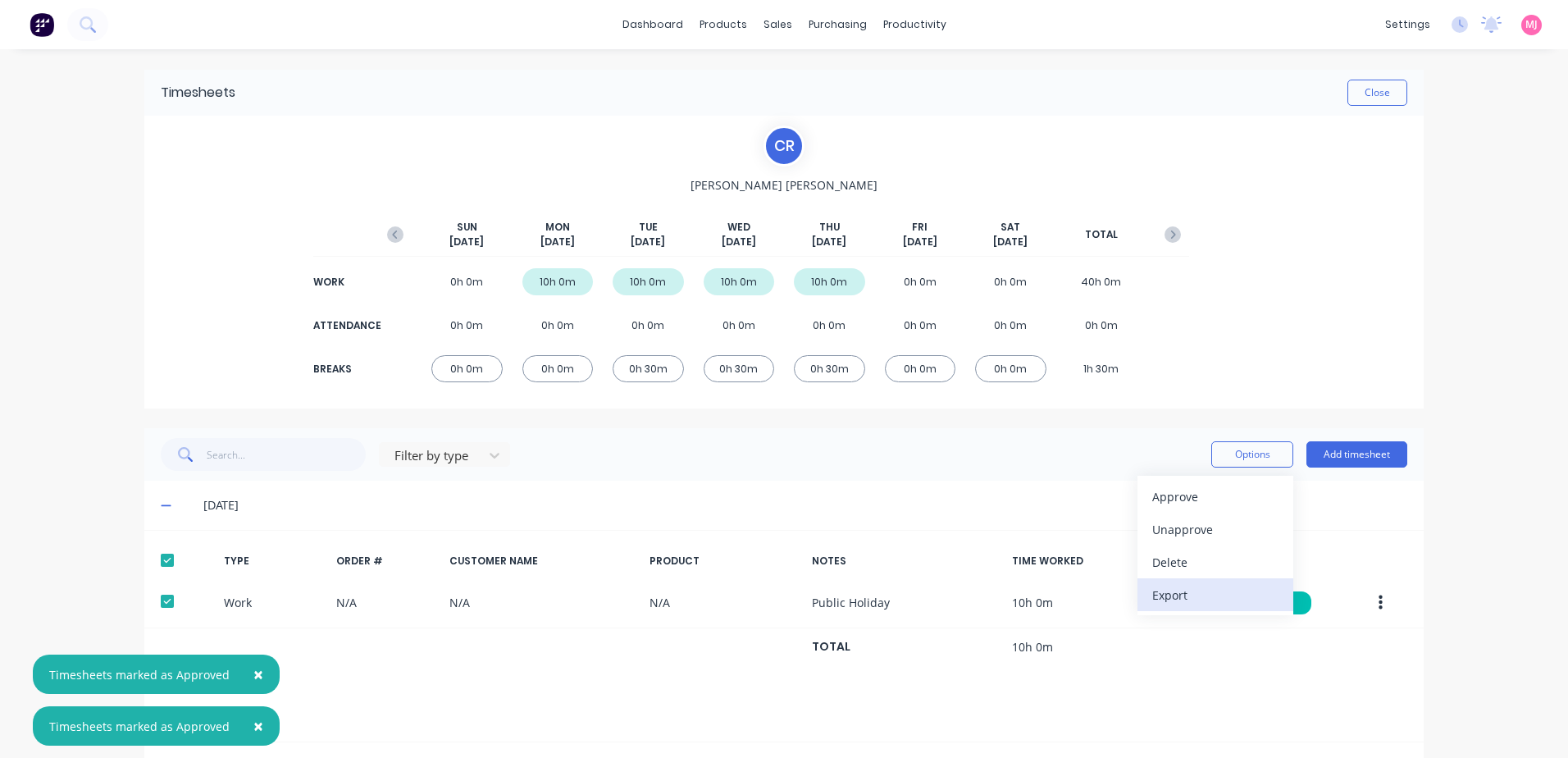
click at [1167, 598] on div "Export" at bounding box center [1215, 595] width 127 height 24
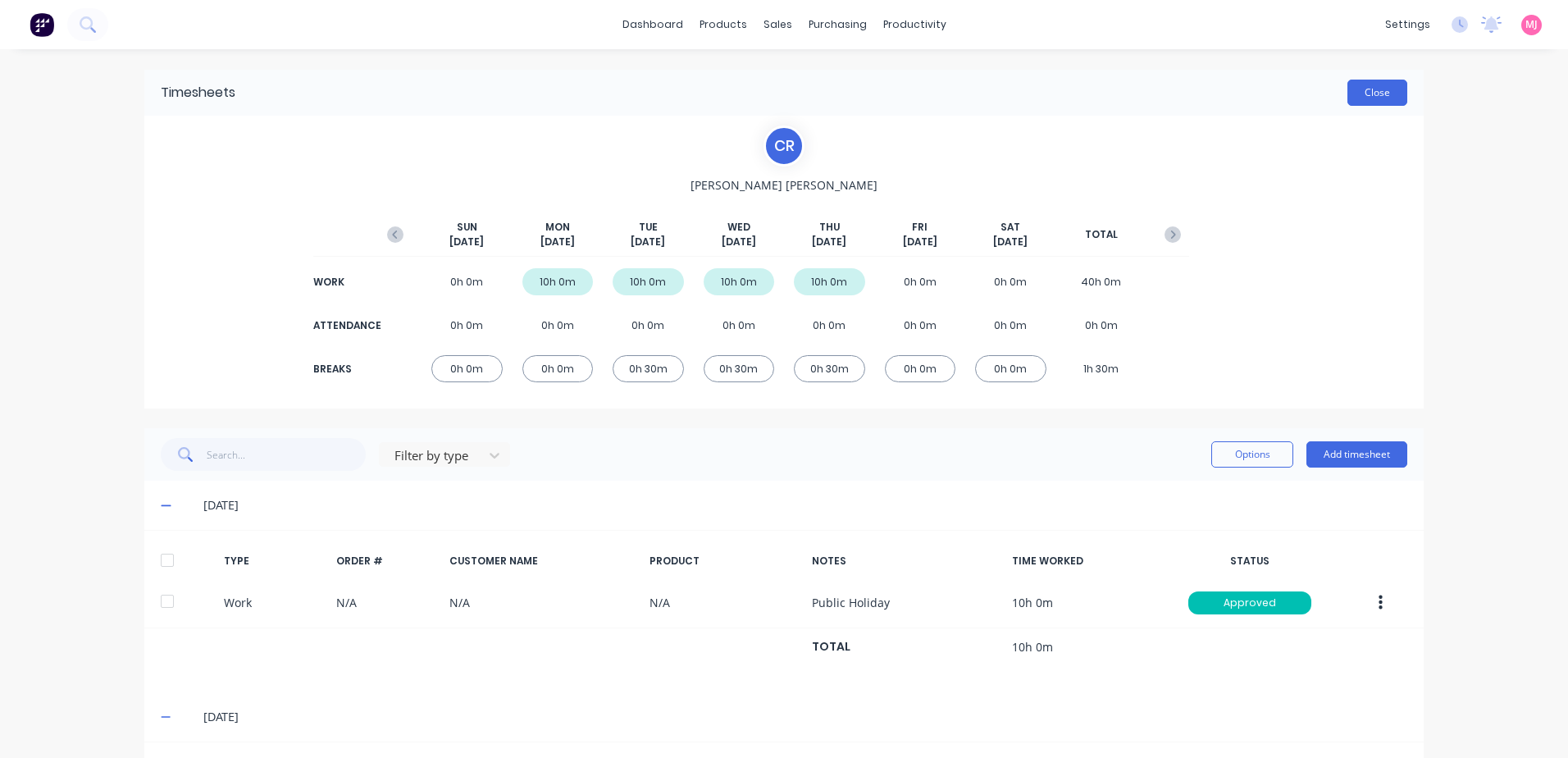
click at [1381, 95] on button "Close" at bounding box center [1376, 92] width 60 height 26
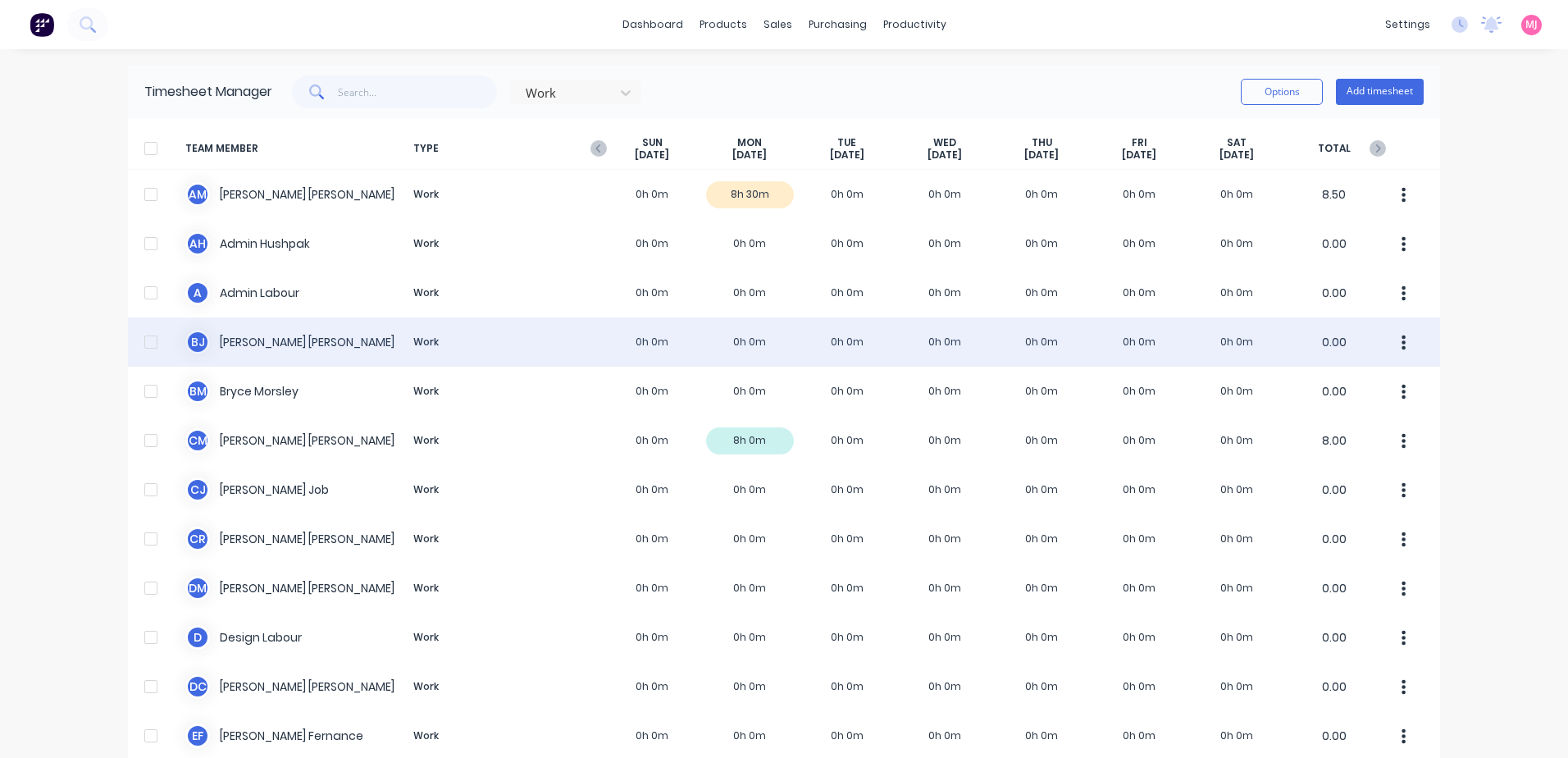
click at [267, 340] on div "[PERSON_NAME] Work 0h 0m 0h 0m 0h 0m 0h 0m 0h 0m 0h 0m 0h 0m 0.00" at bounding box center [784, 342] width 1311 height 49
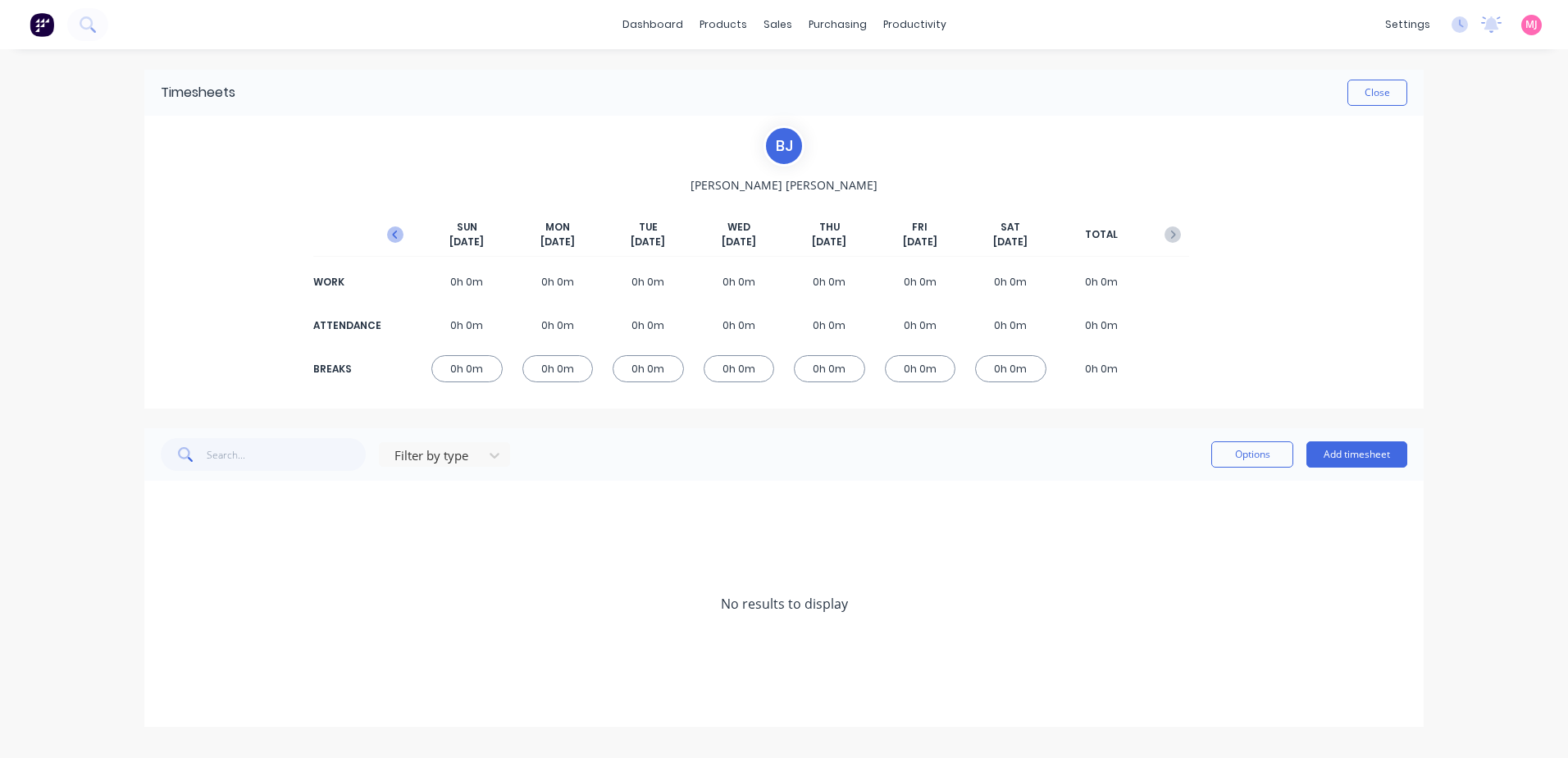
click at [397, 233] on icon "button" at bounding box center [395, 234] width 16 height 16
click at [167, 503] on icon at bounding box center [165, 506] width 11 height 12
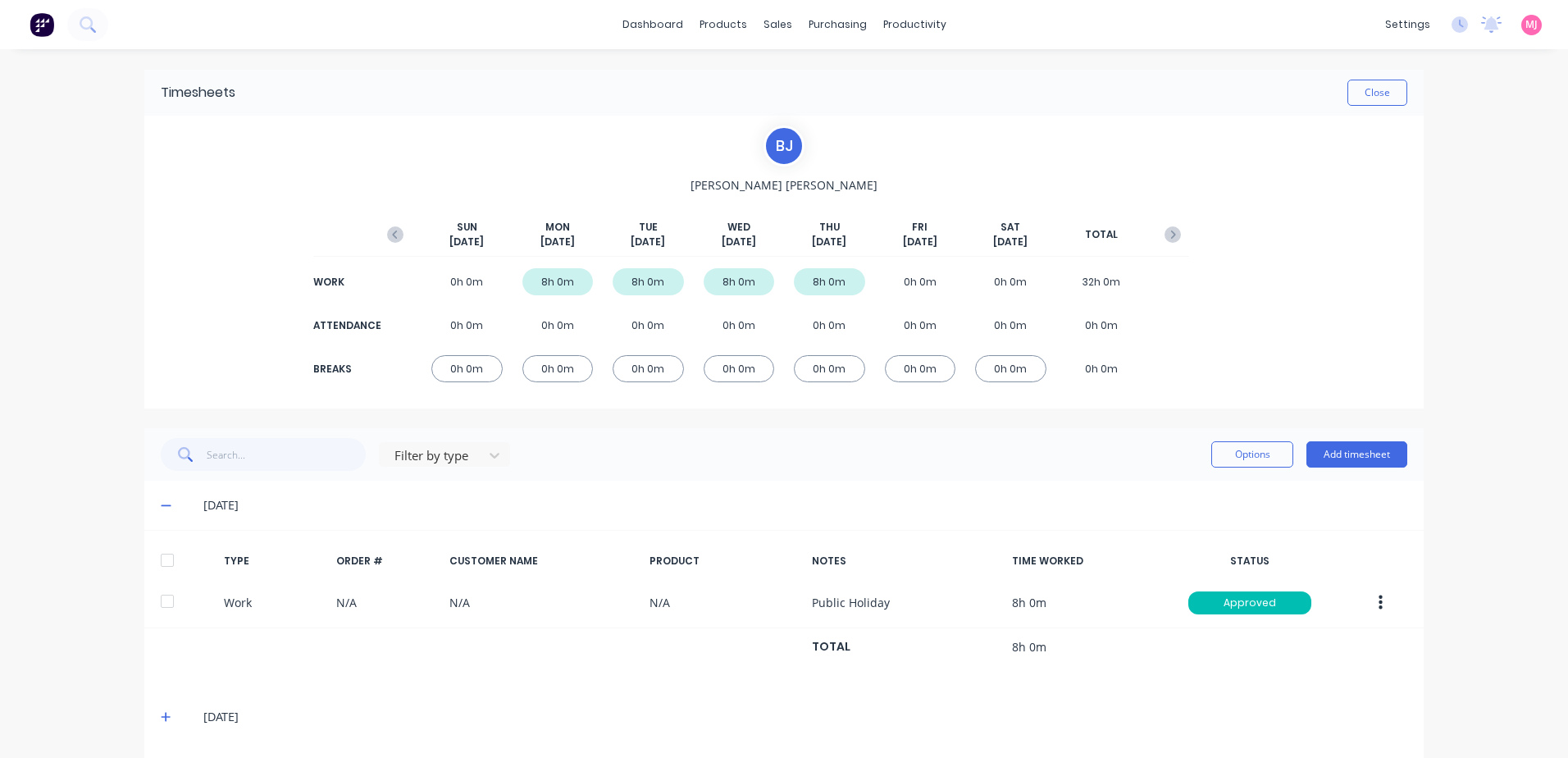
click at [160, 561] on div at bounding box center [167, 560] width 33 height 33
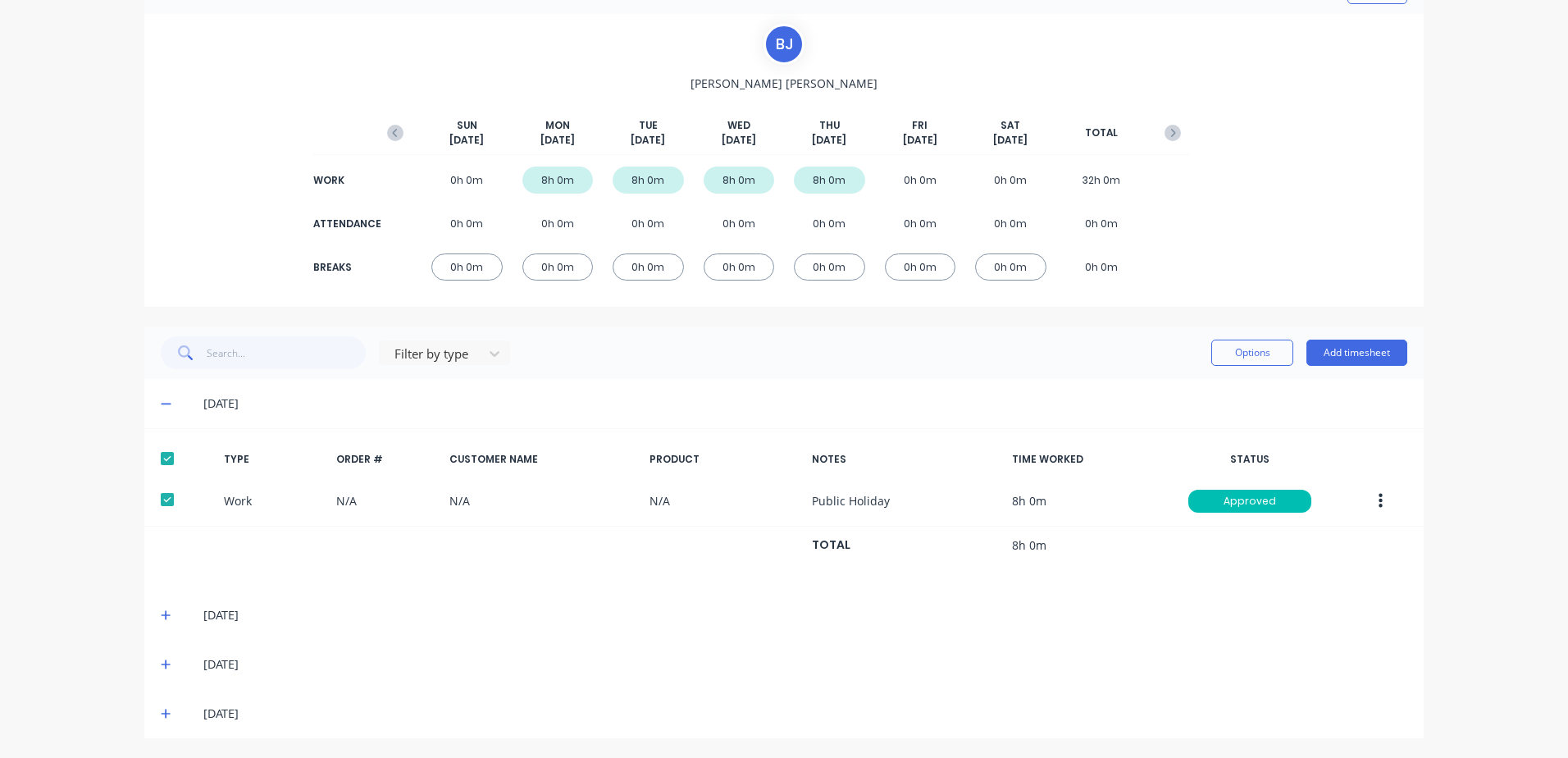
scroll to position [102, 0]
click at [160, 612] on icon at bounding box center [165, 615] width 11 height 12
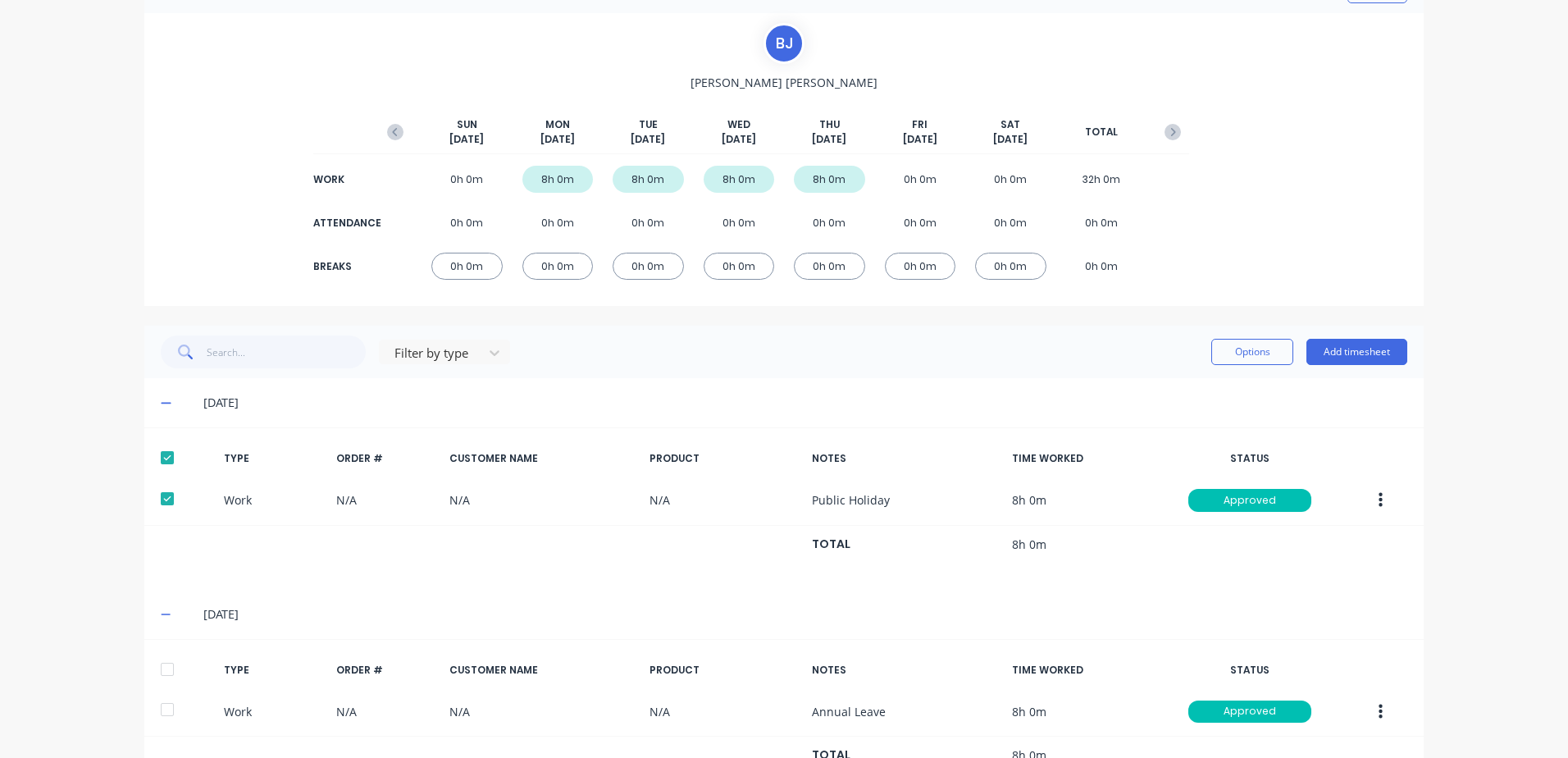
click at [160, 665] on div at bounding box center [167, 669] width 33 height 33
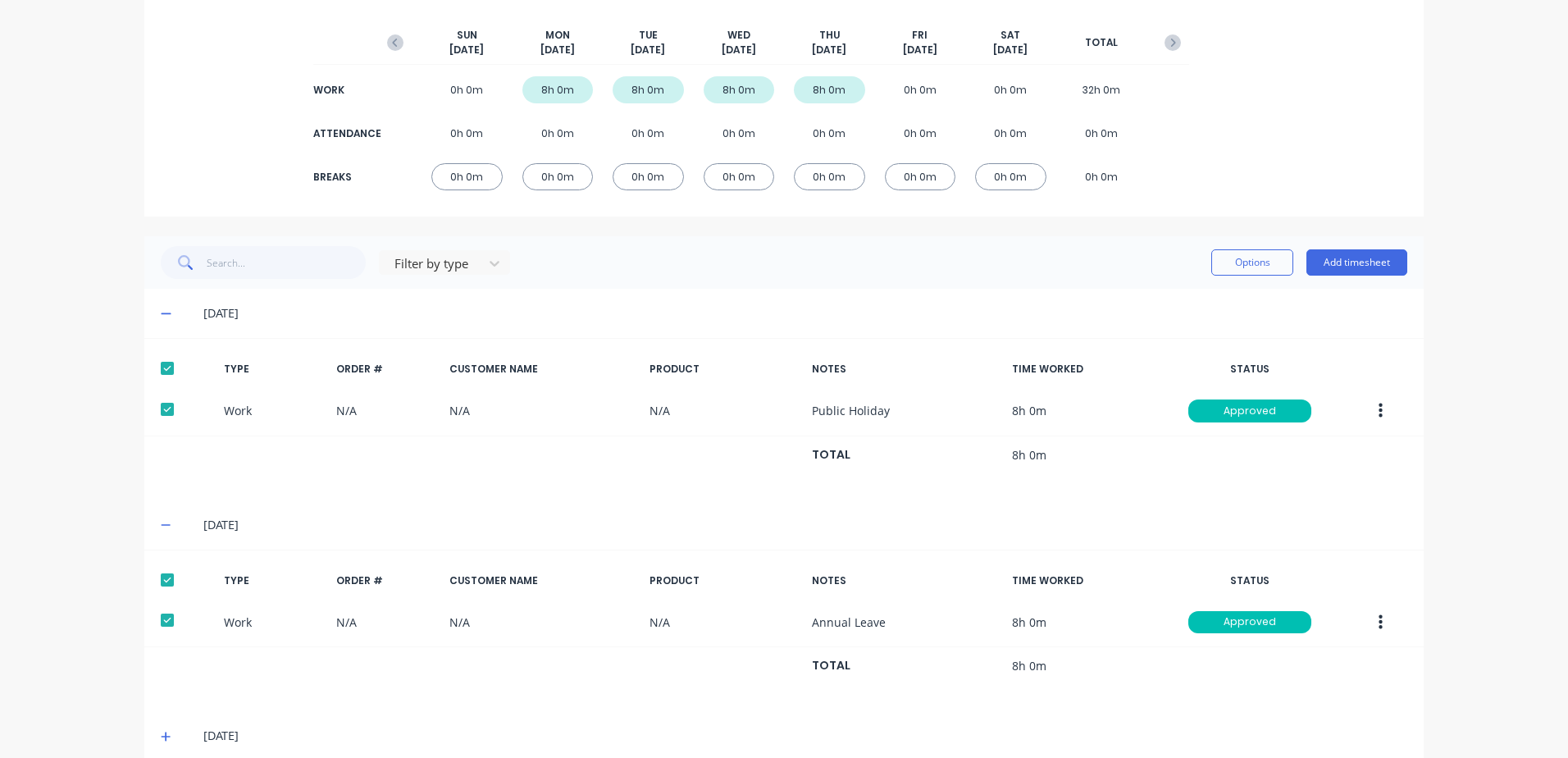
scroll to position [264, 0]
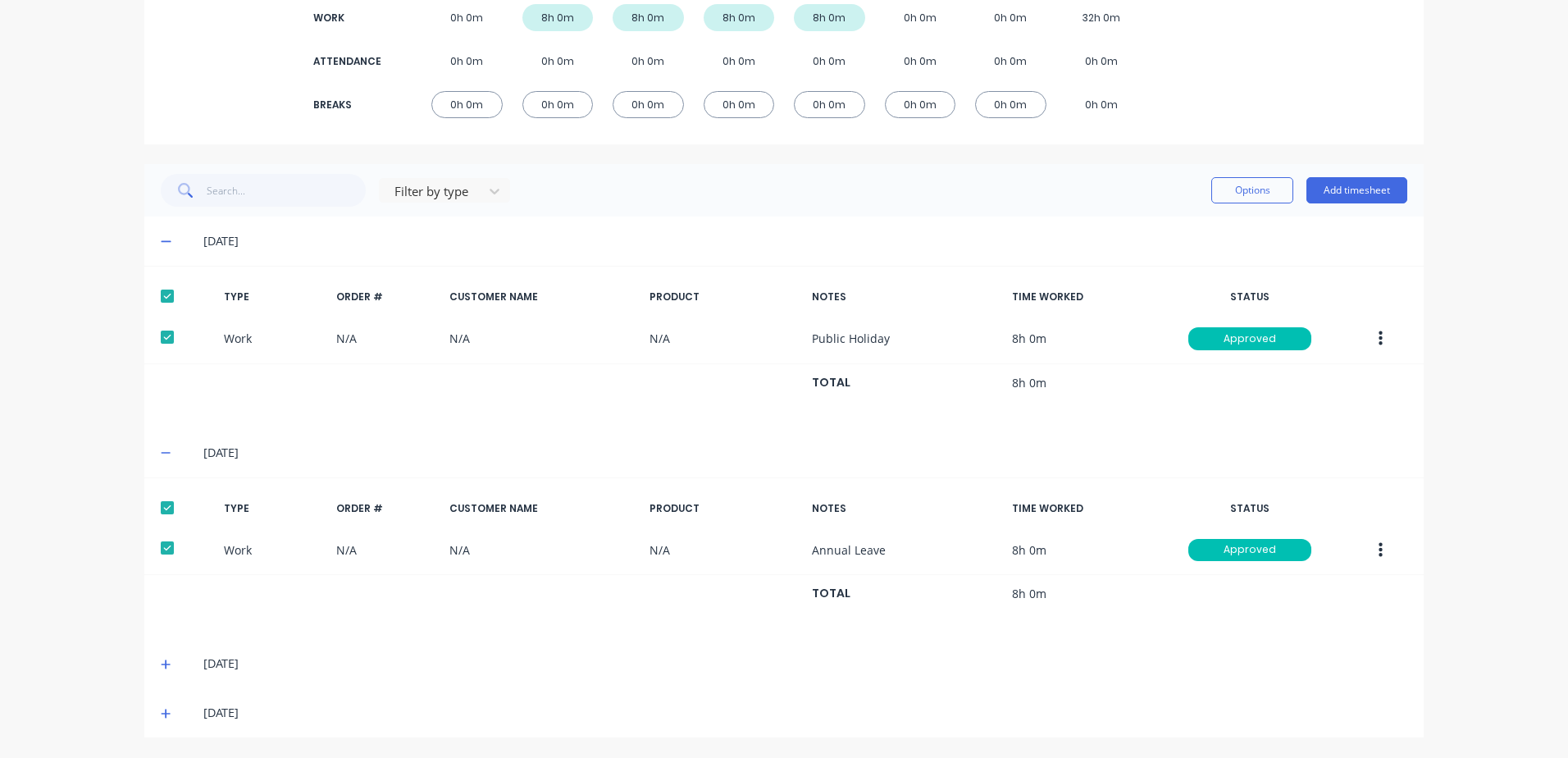
click at [162, 662] on icon at bounding box center [165, 664] width 11 height 12
click at [166, 718] on div at bounding box center [167, 718] width 33 height 33
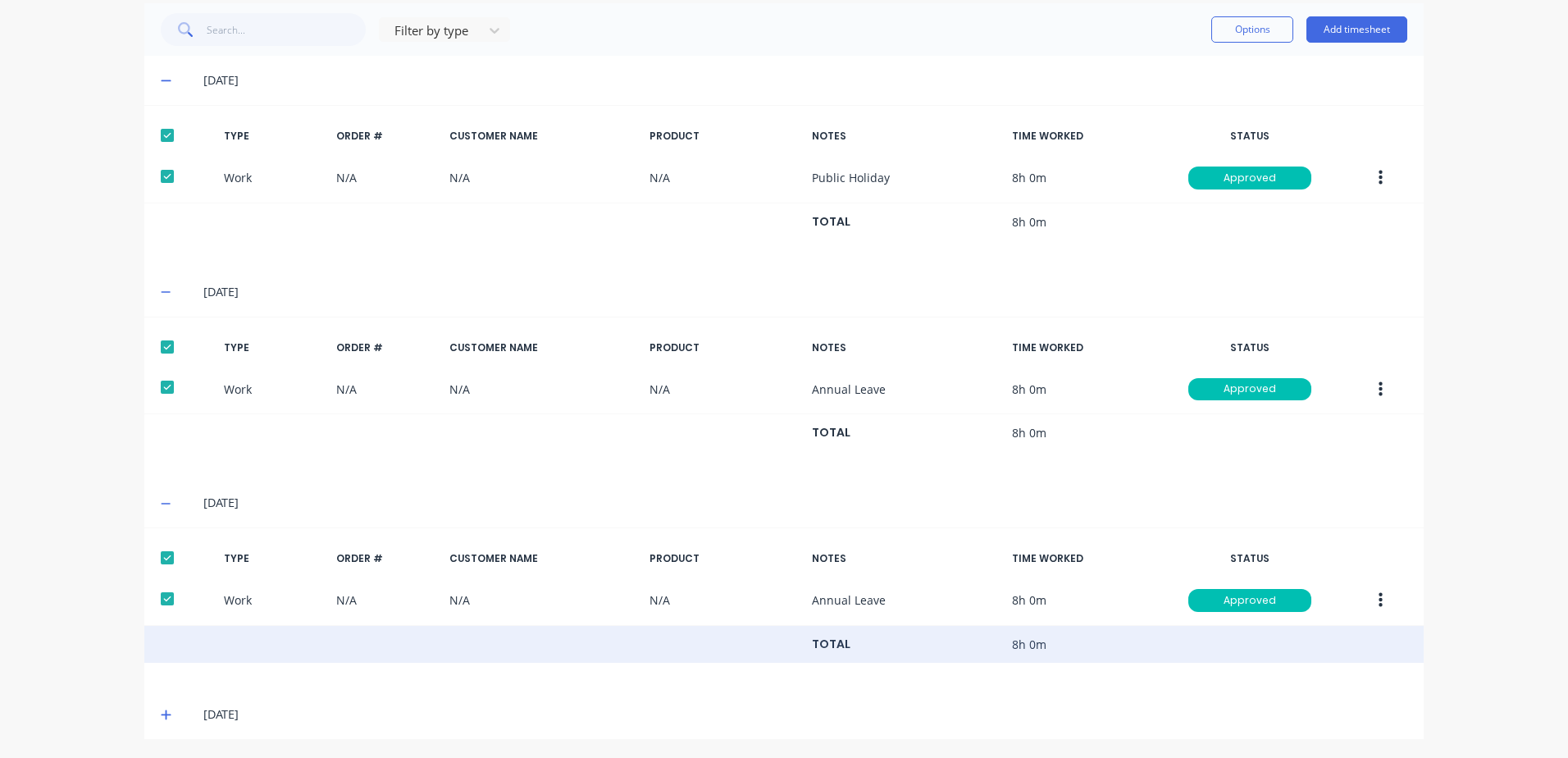
scroll to position [426, 0]
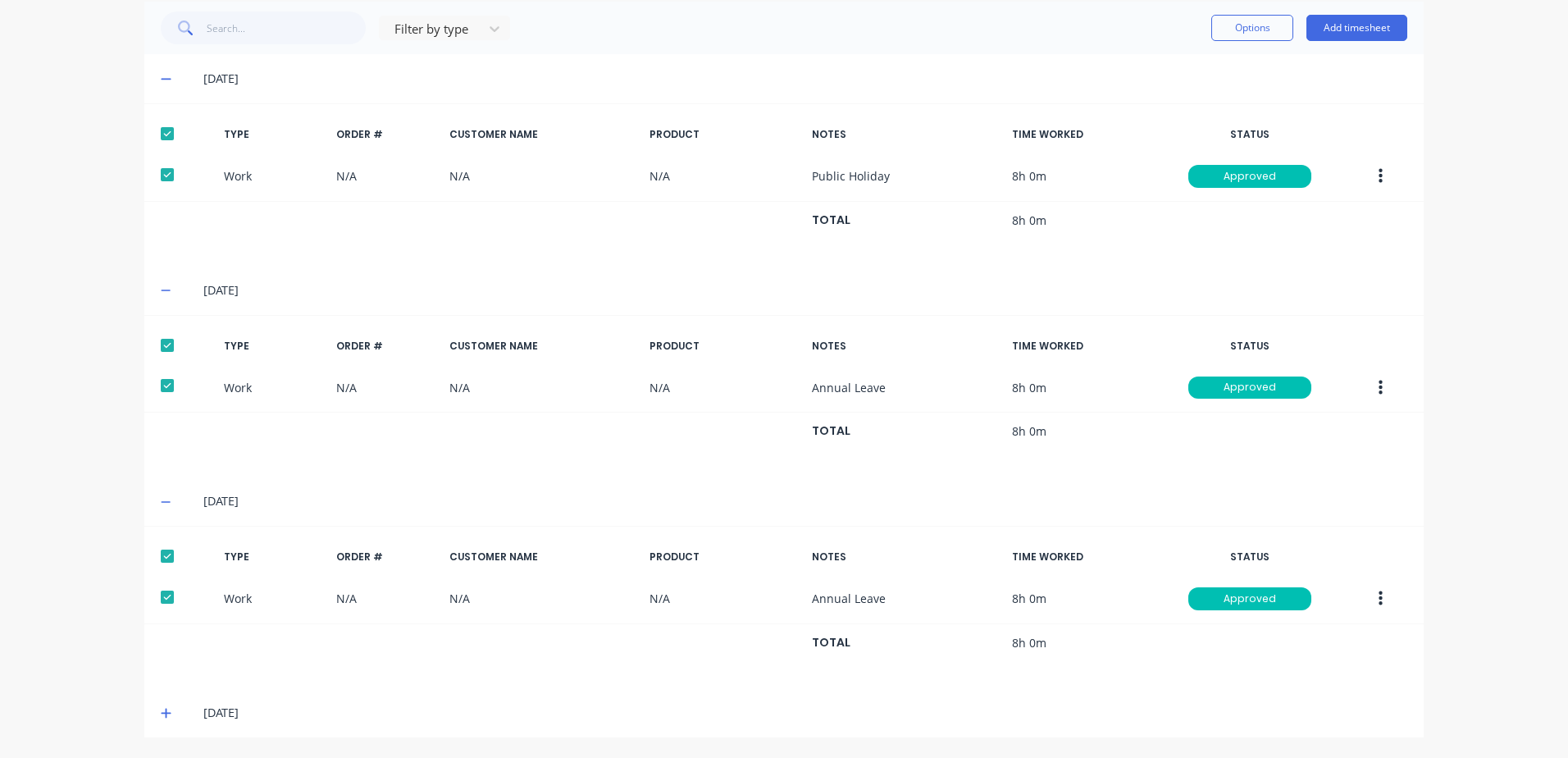
click at [160, 713] on icon at bounding box center [165, 713] width 10 height 10
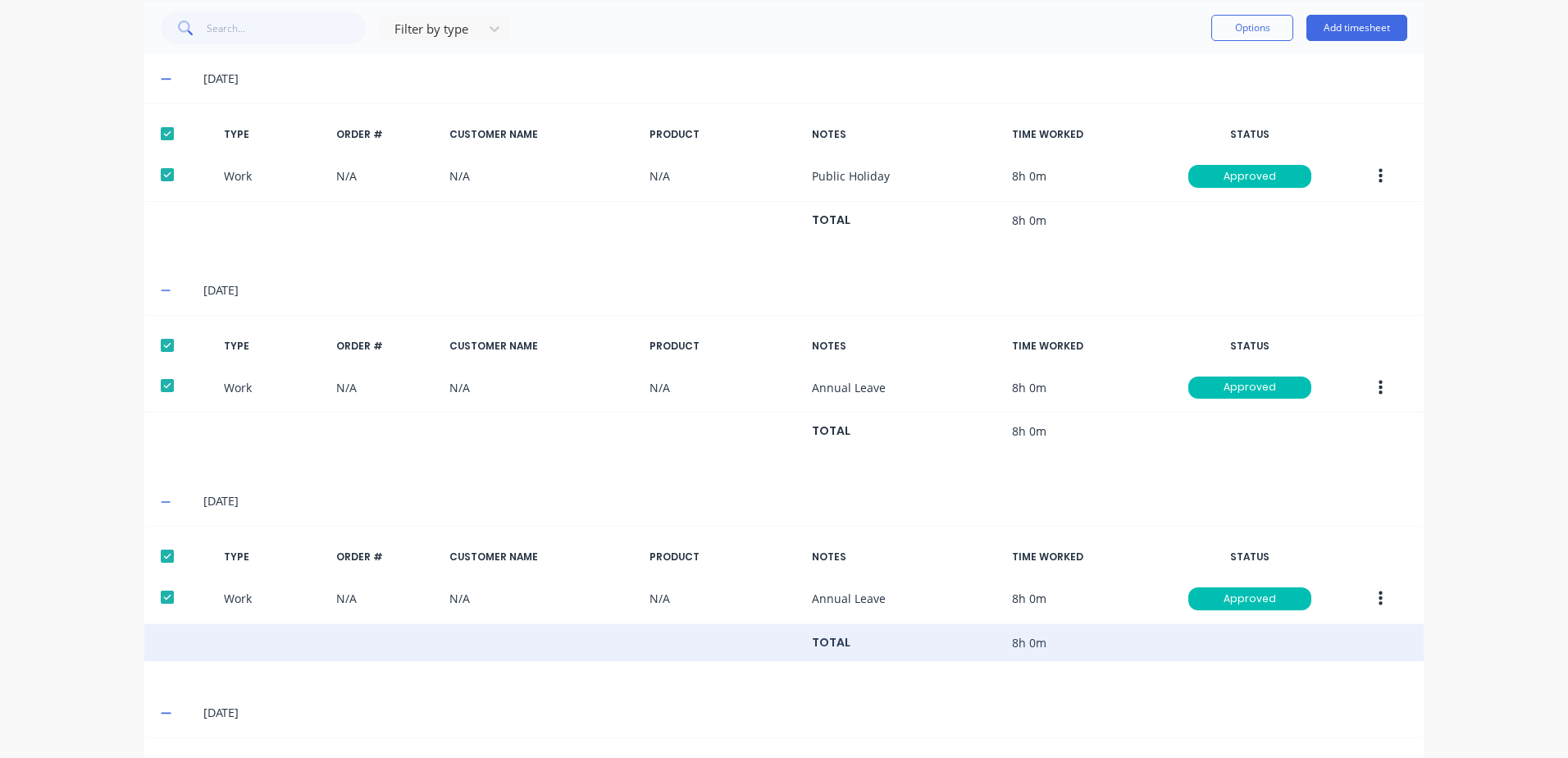
scroll to position [588, 0]
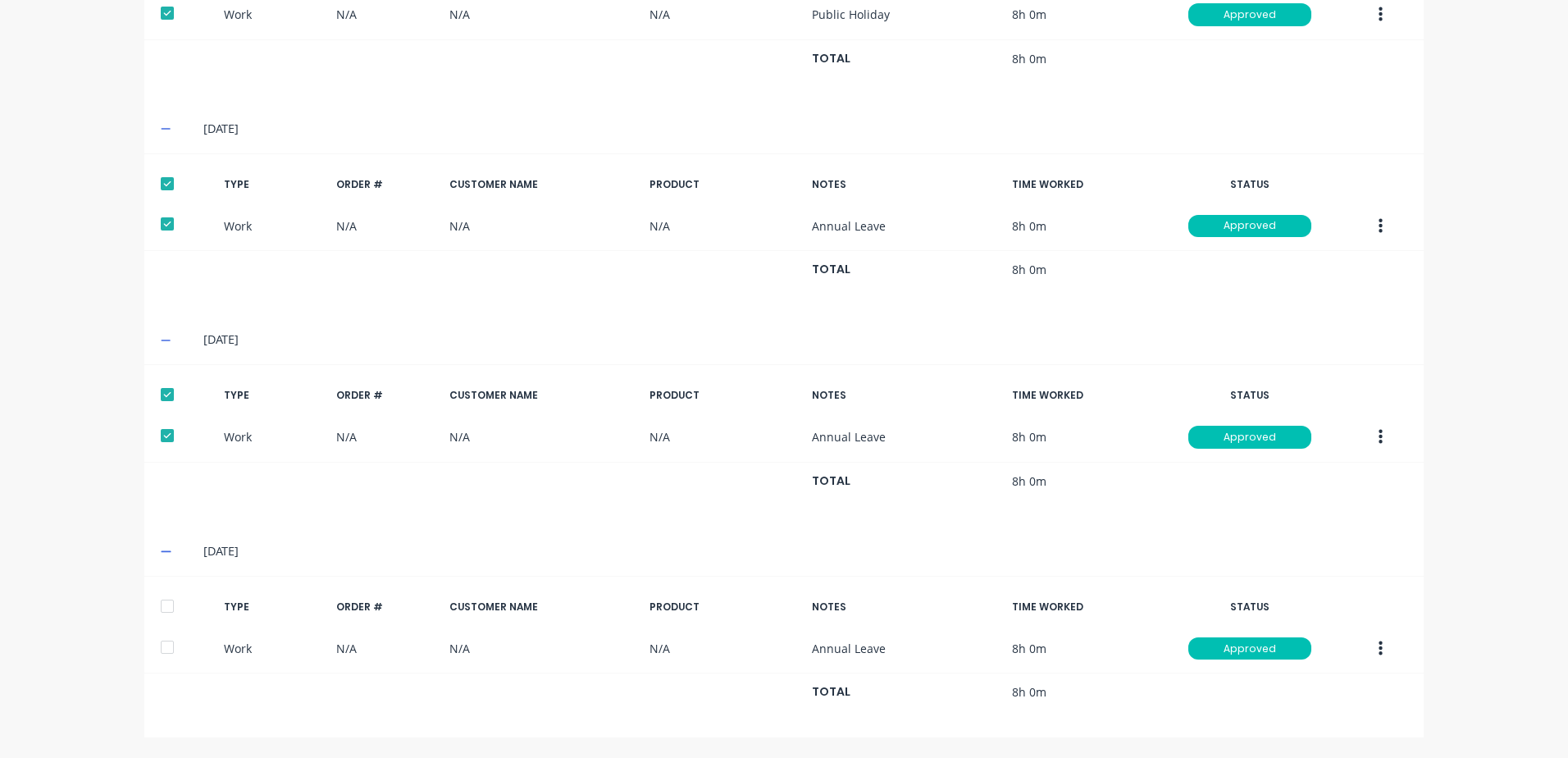
click at [166, 606] on div at bounding box center [167, 606] width 33 height 33
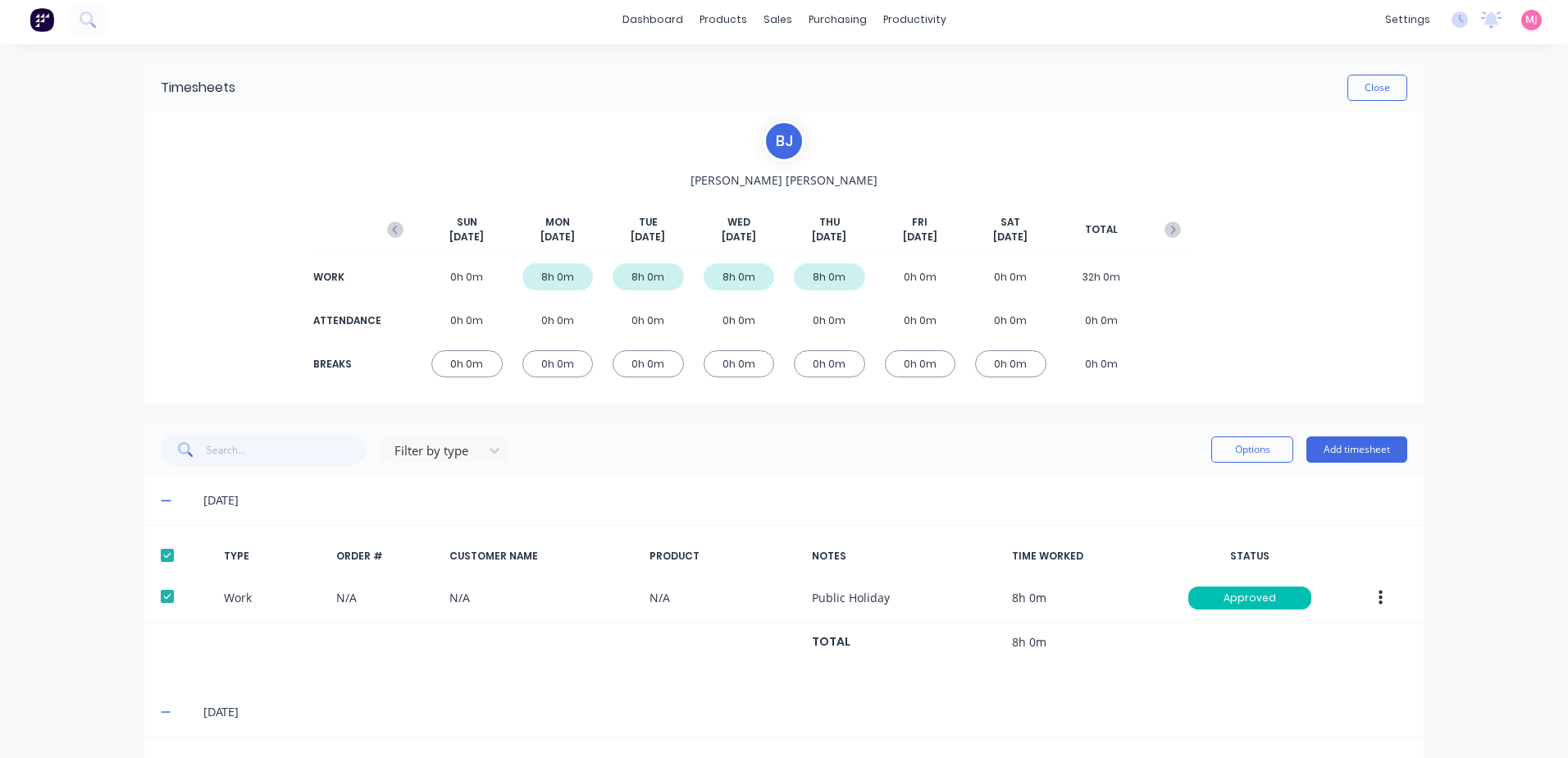
scroll to position [0, 0]
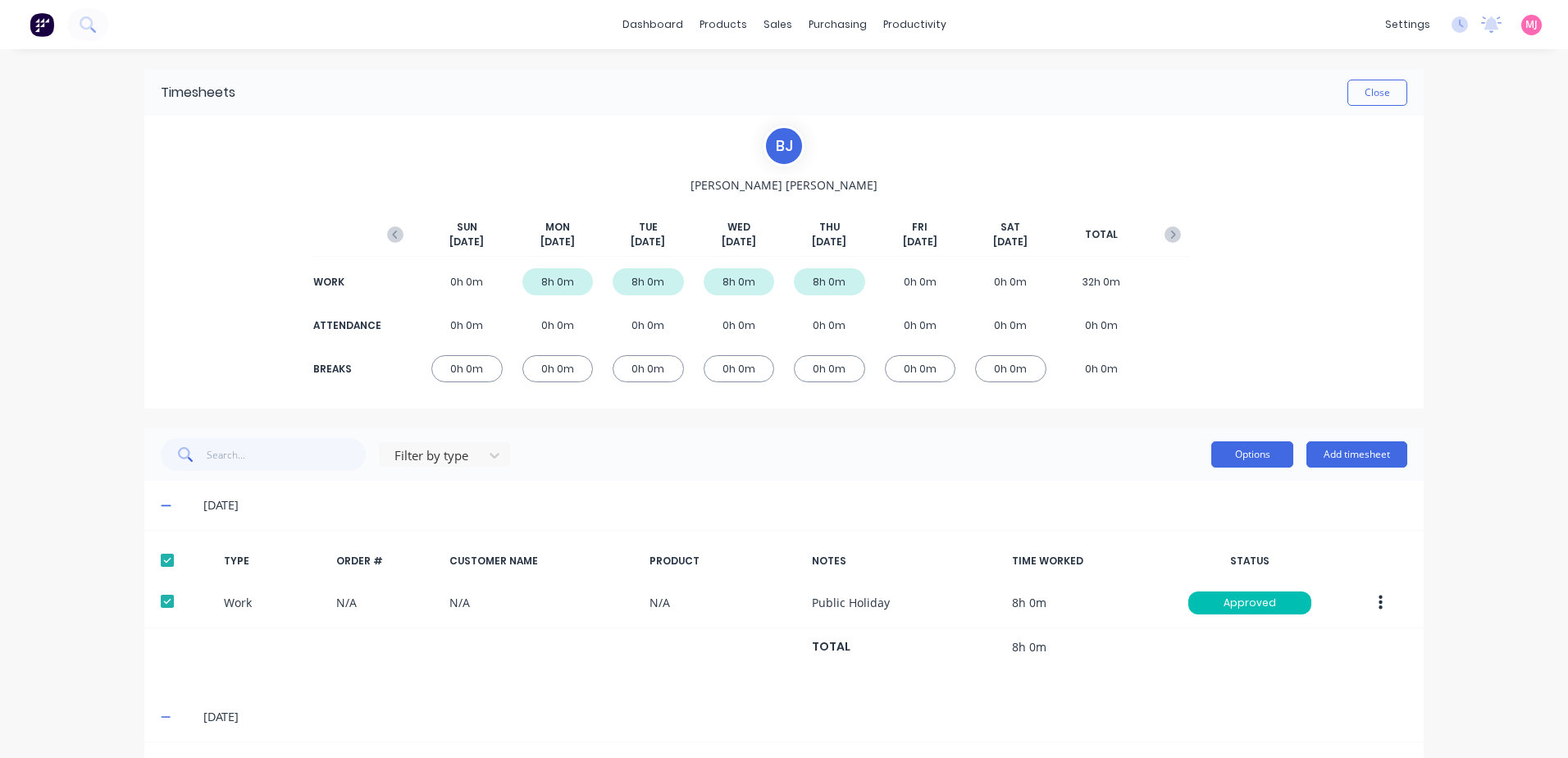
click at [1231, 456] on button "Options" at bounding box center [1252, 454] width 82 height 26
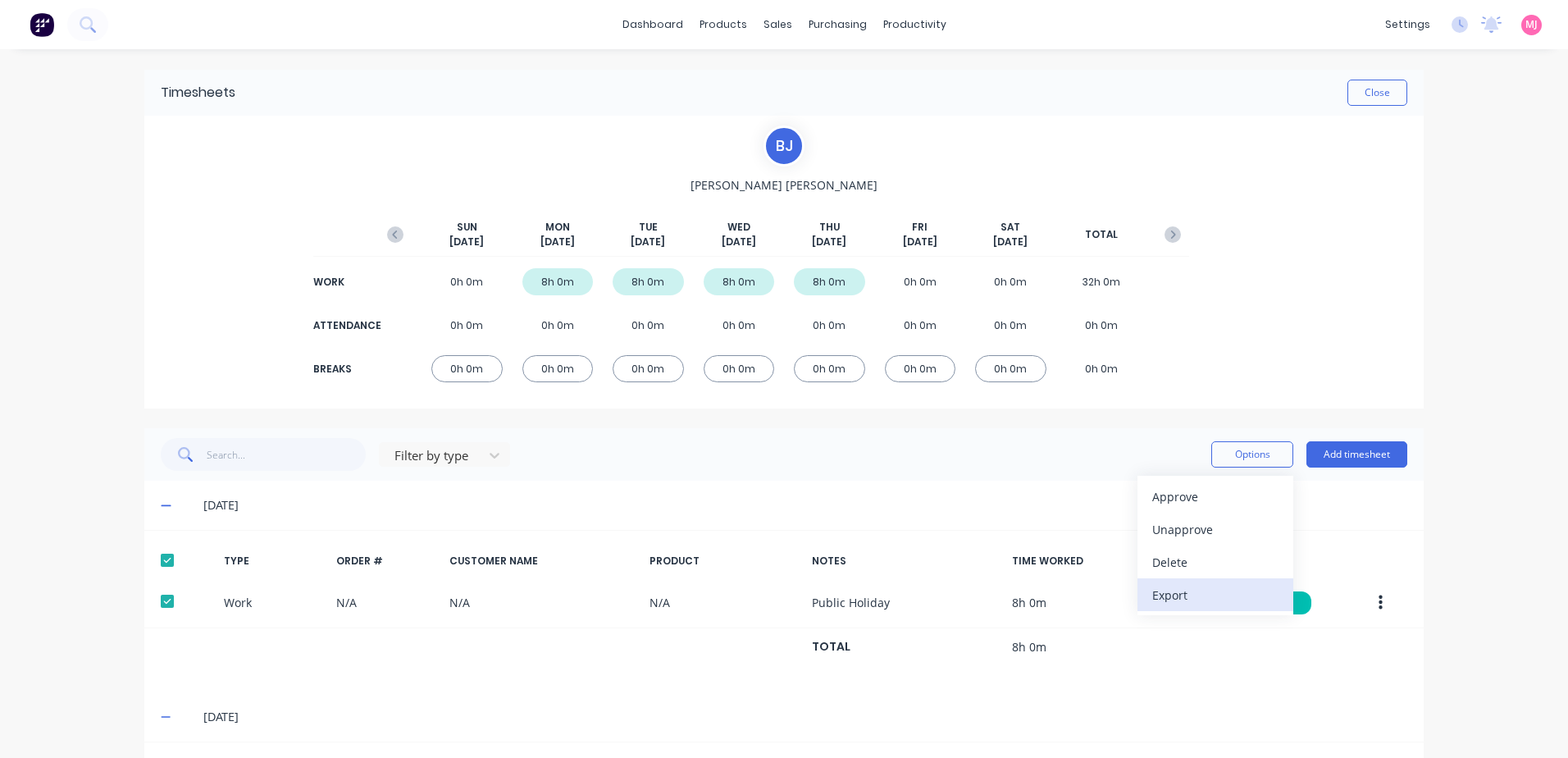
click at [1173, 598] on div "Export" at bounding box center [1215, 595] width 127 height 24
click at [1378, 95] on button "Close" at bounding box center [1376, 92] width 60 height 26
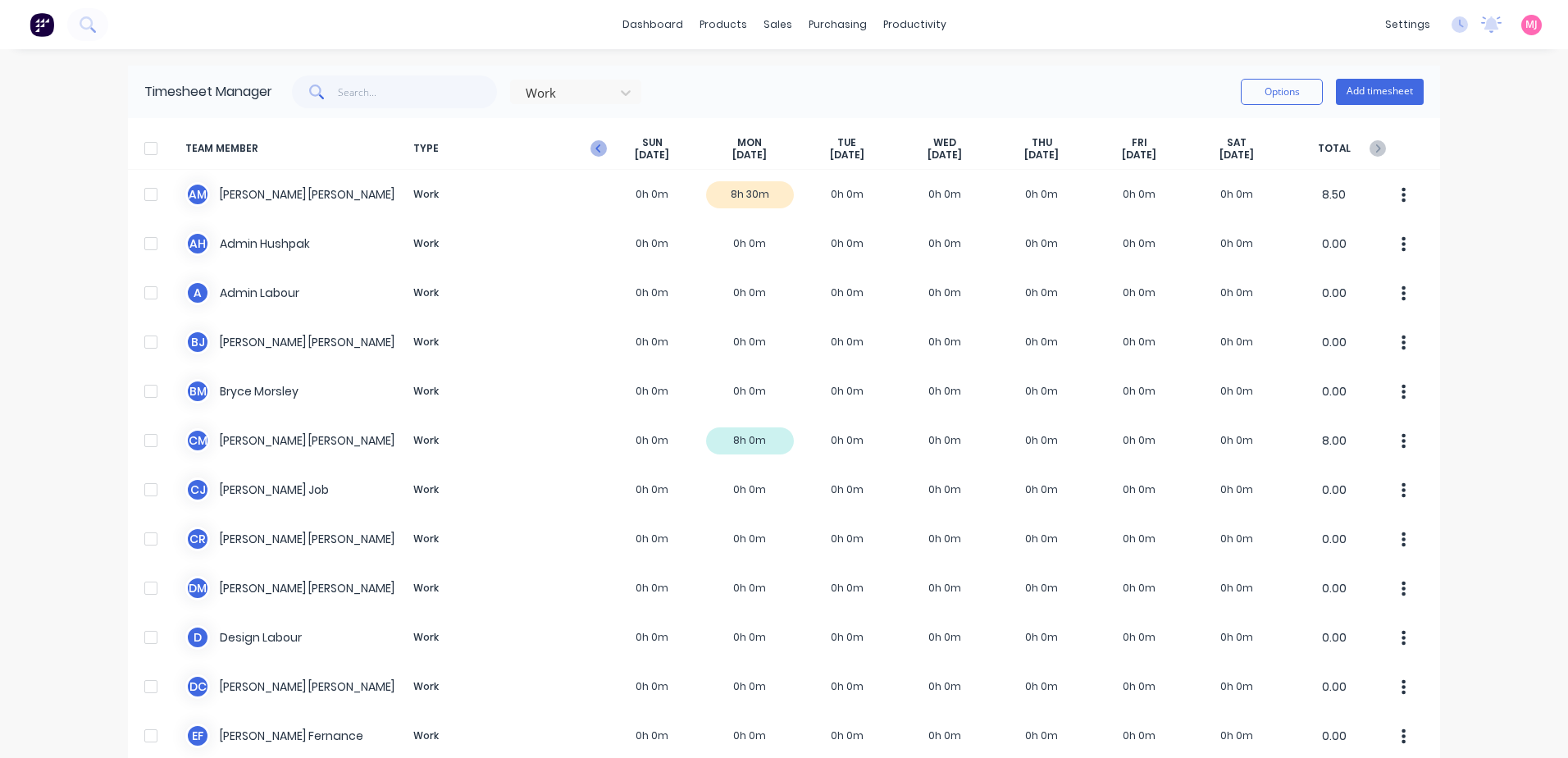
click at [592, 148] on icon "button" at bounding box center [598, 148] width 16 height 16
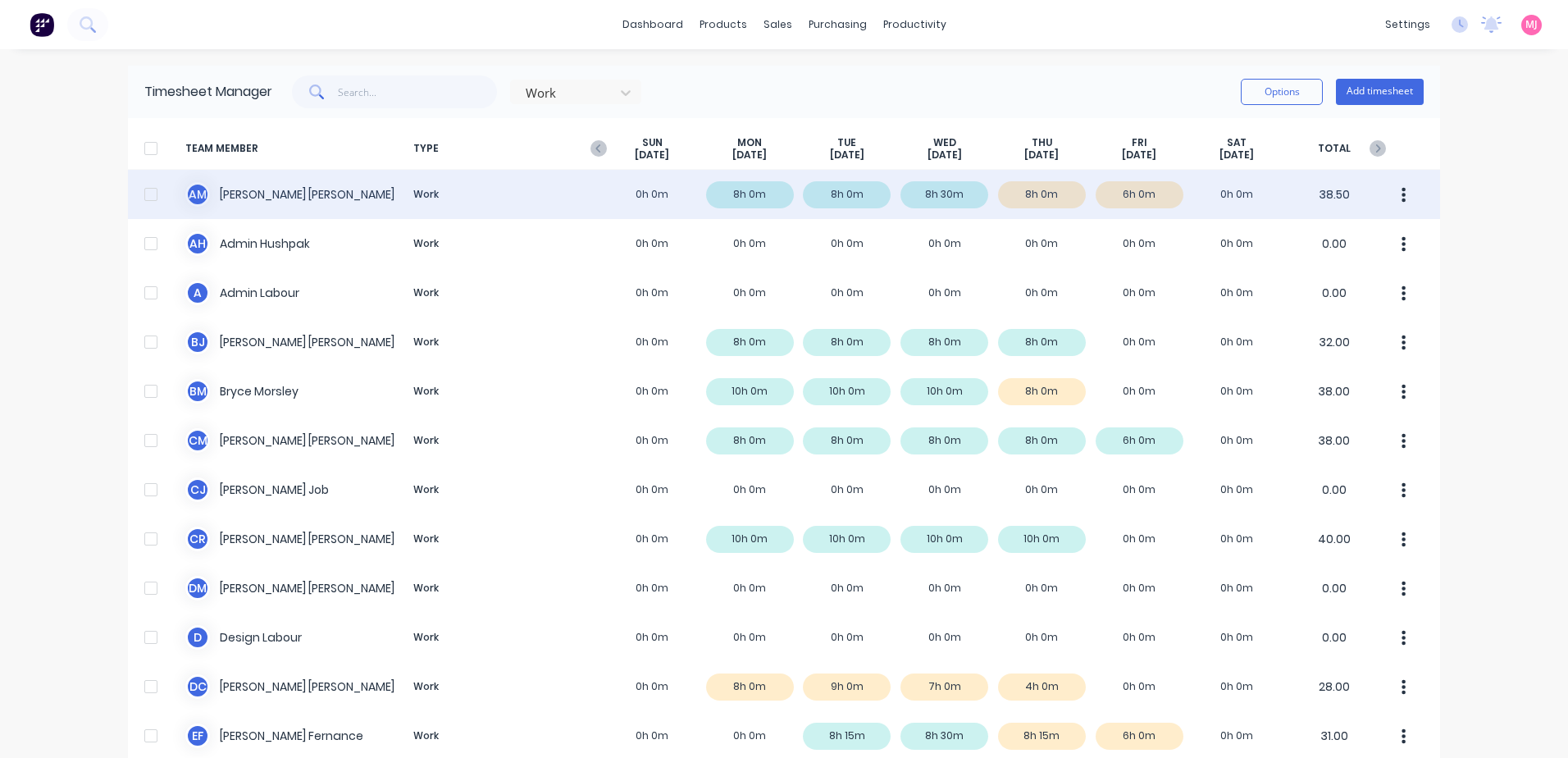
click at [266, 190] on div "A M [PERSON_NAME] Work 0h 0m 8h 0m 8h 0m 8h 30m 8h 0m 6h 0m 0h 0m 38.50" at bounding box center [784, 194] width 1311 height 49
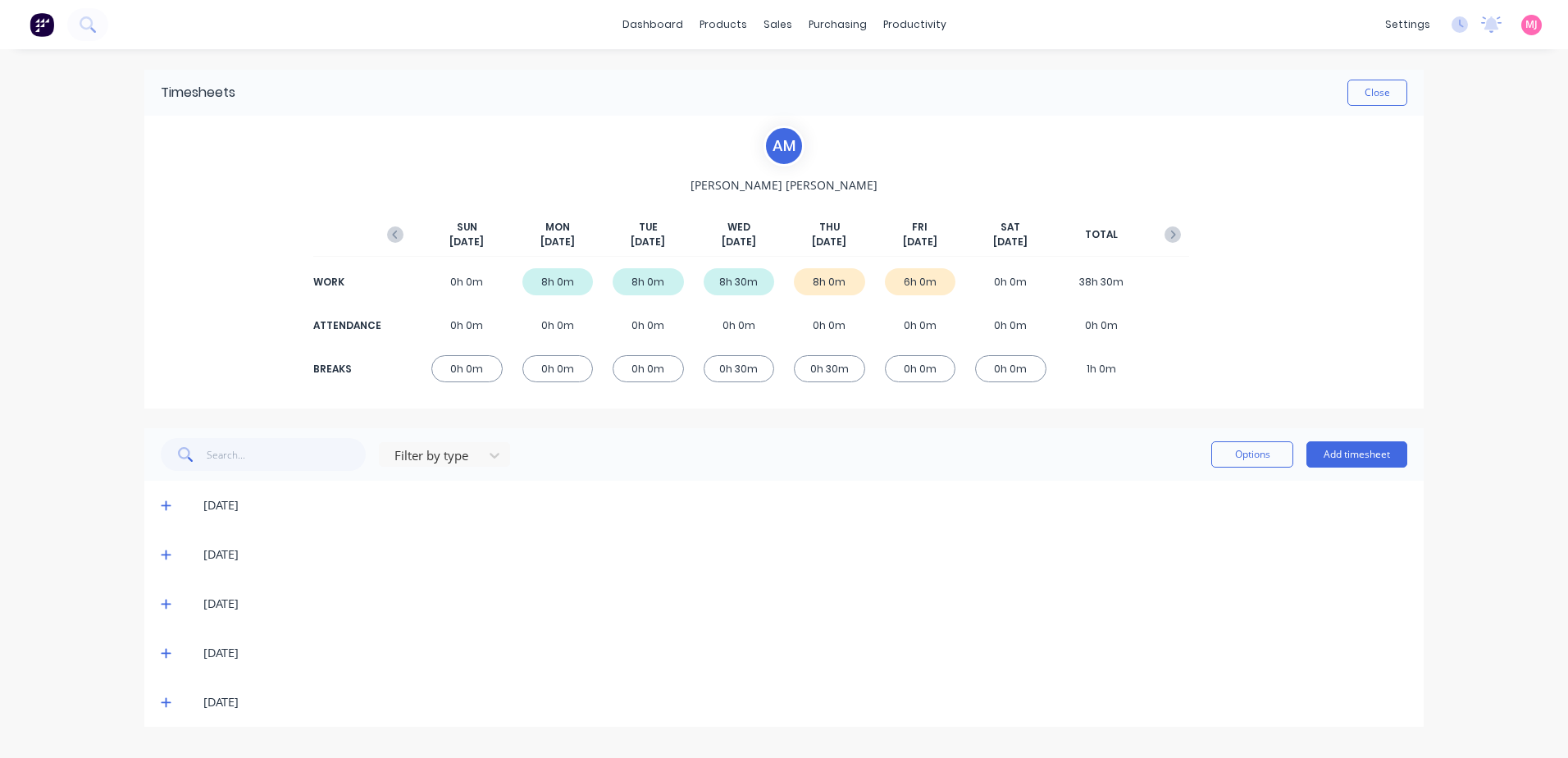
click at [162, 652] on icon at bounding box center [165, 653] width 11 height 12
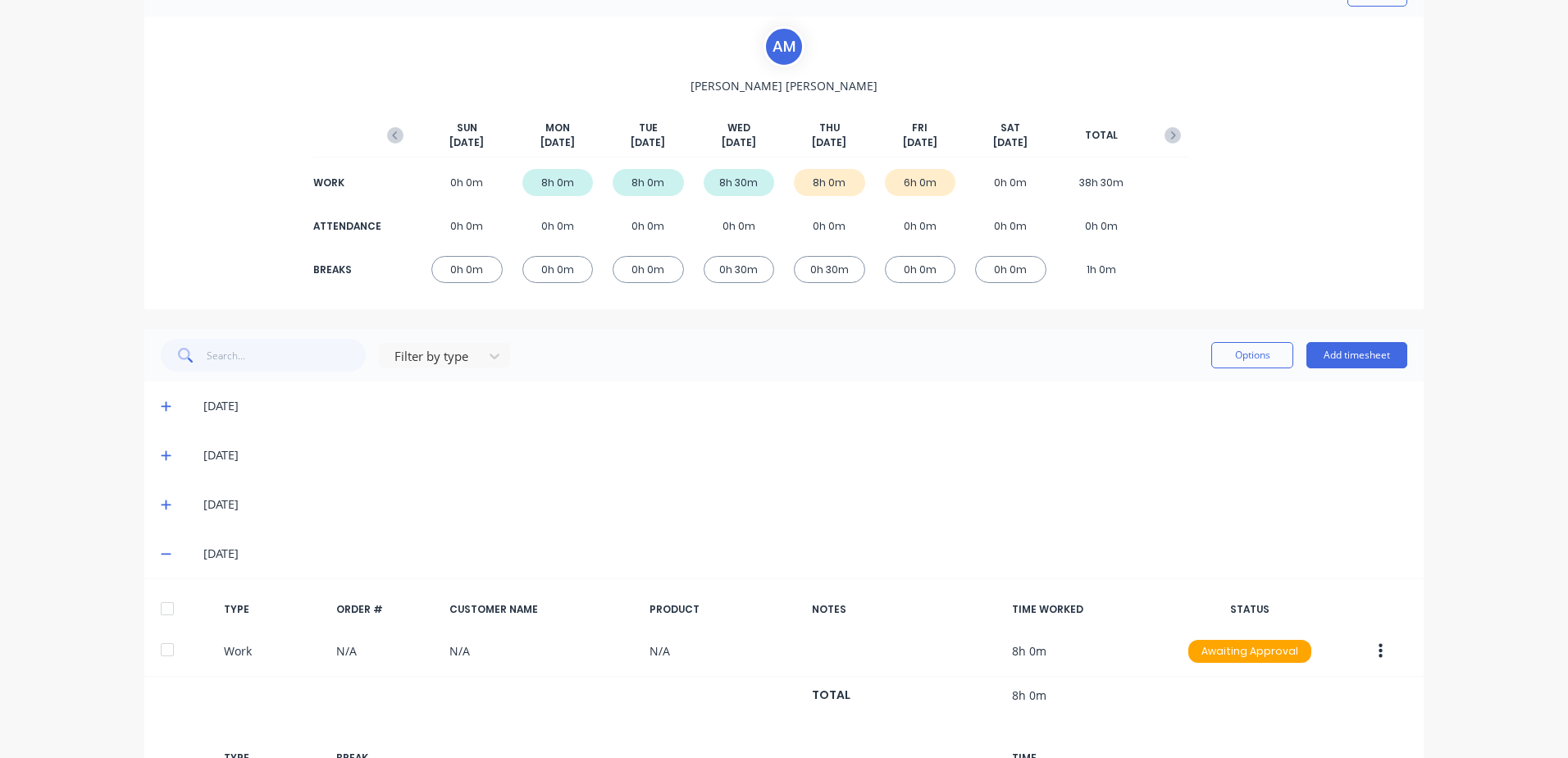
scroll to position [288, 0]
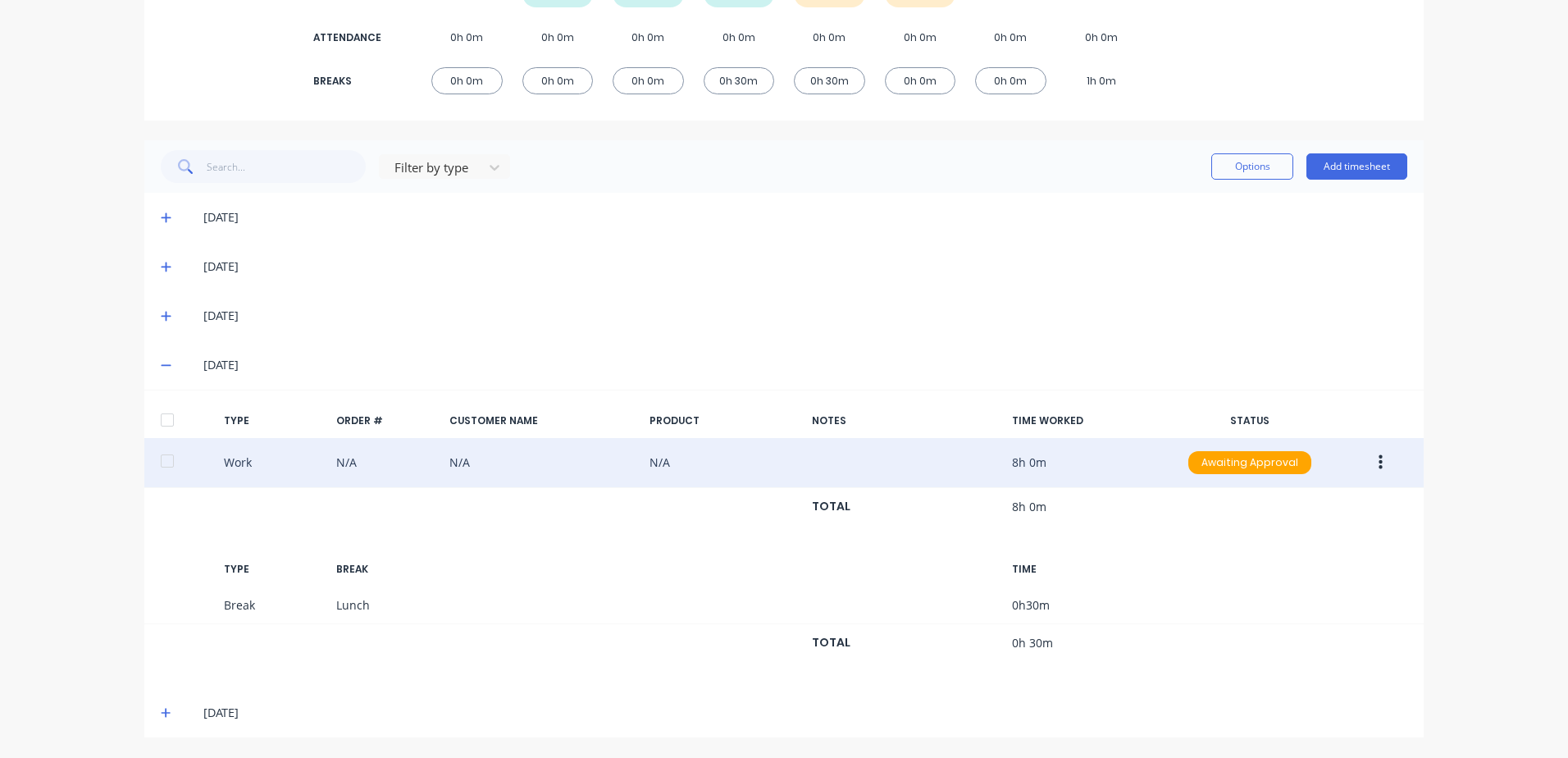
click at [1378, 463] on icon "button" at bounding box center [1380, 462] width 4 height 14
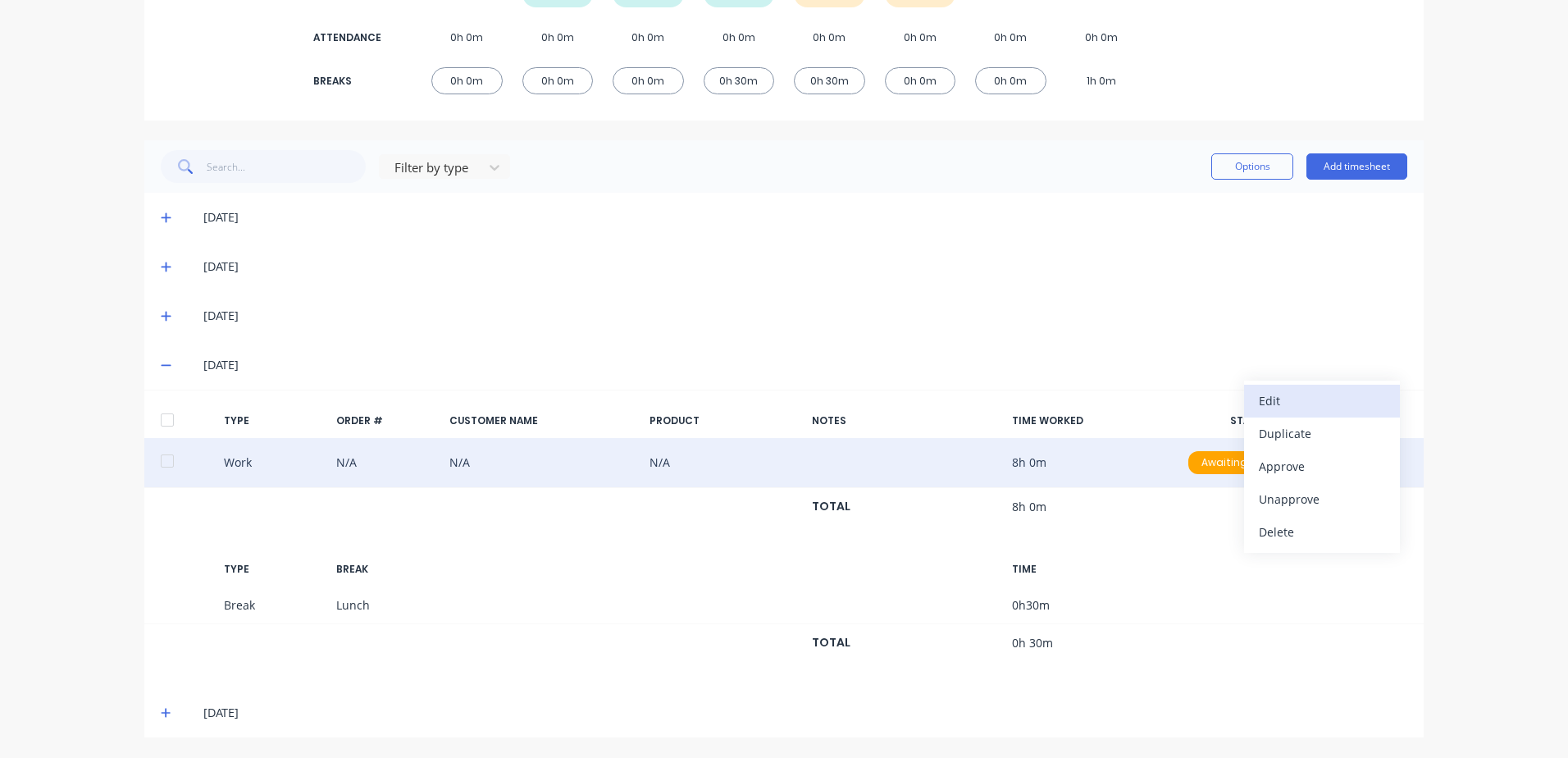
click at [1284, 398] on div "Edit" at bounding box center [1322, 401] width 127 height 24
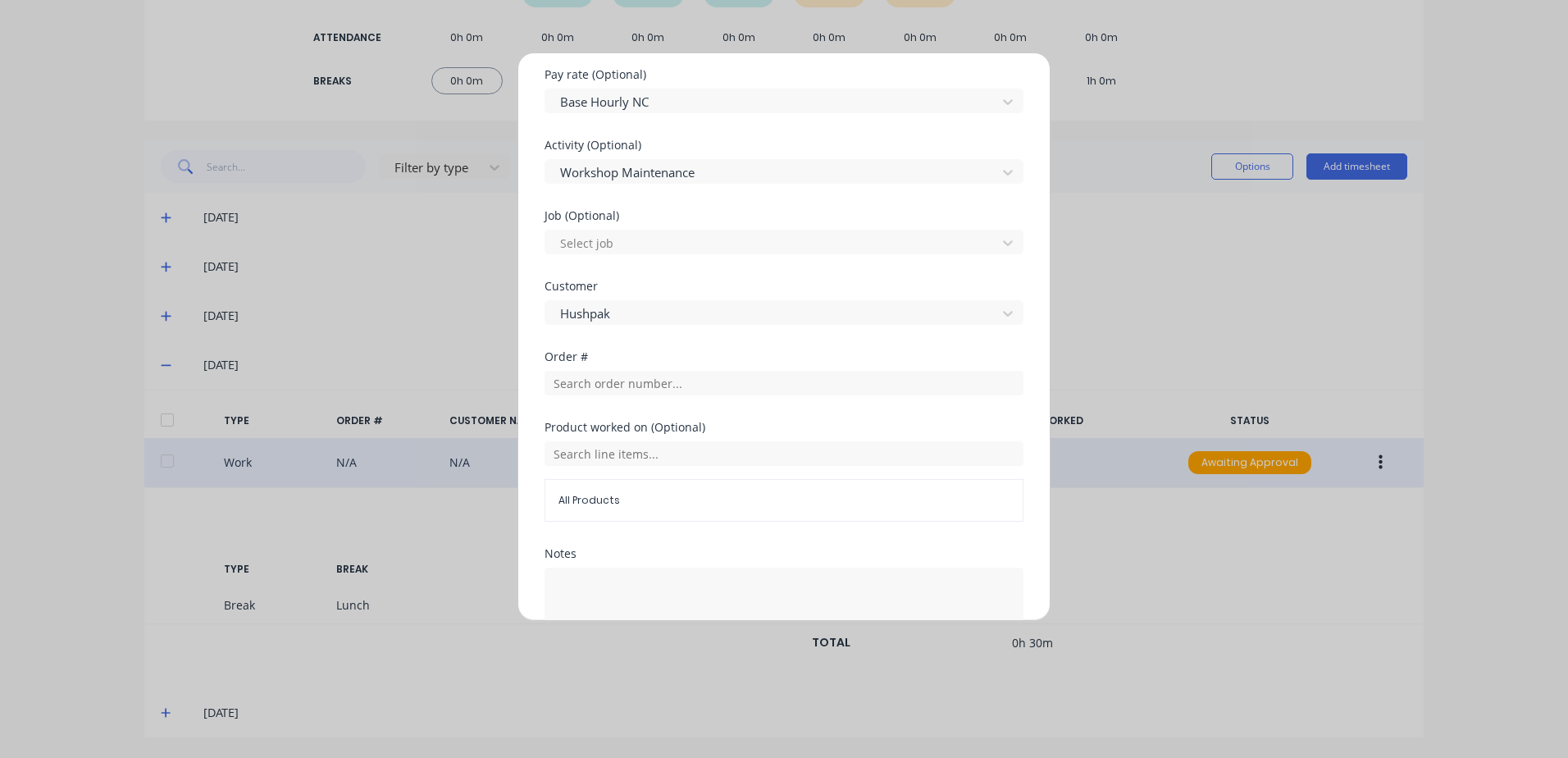
scroll to position [682, 0]
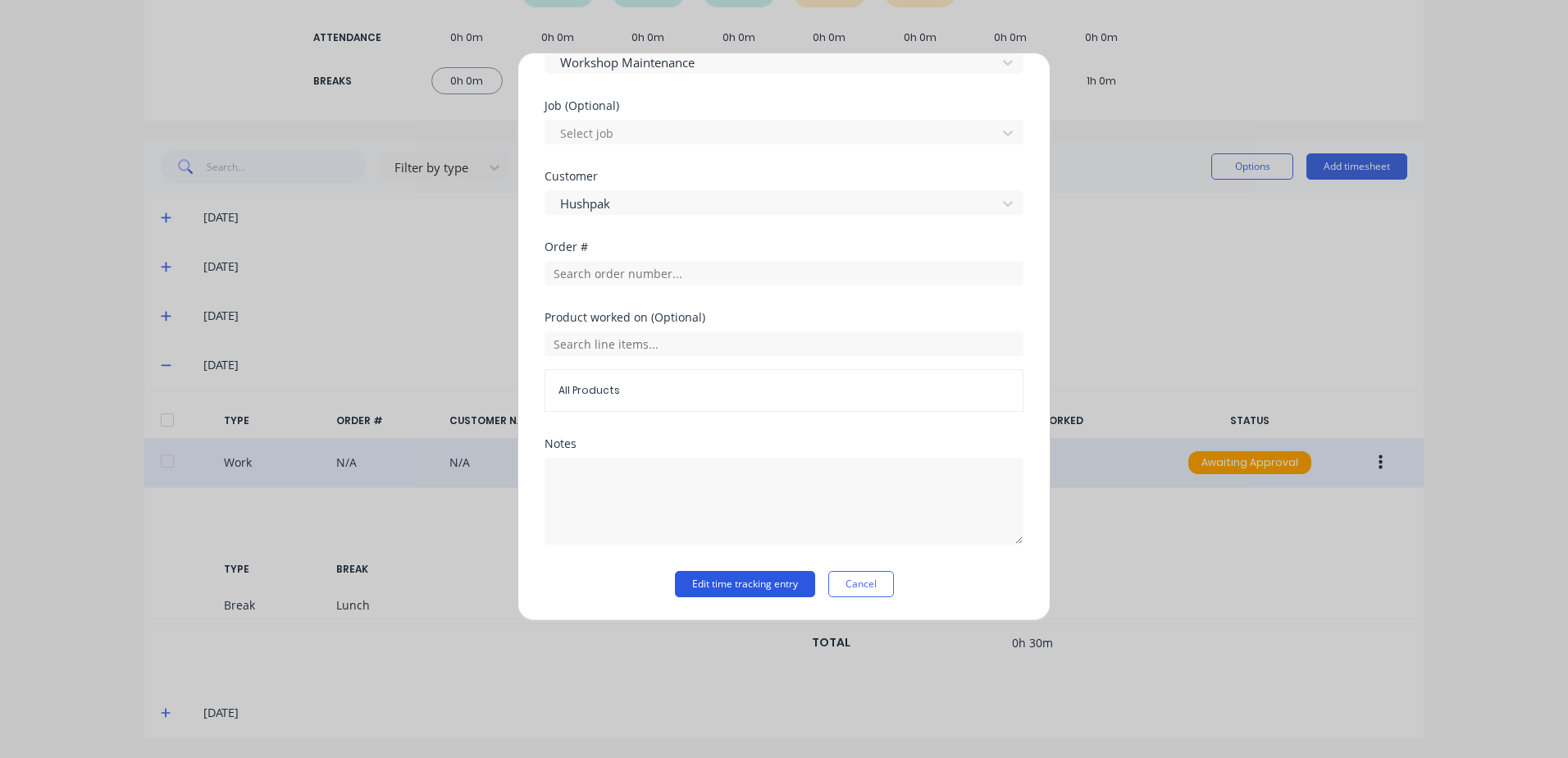
click at [711, 580] on button "Edit time tracking entry" at bounding box center [745, 583] width 140 height 26
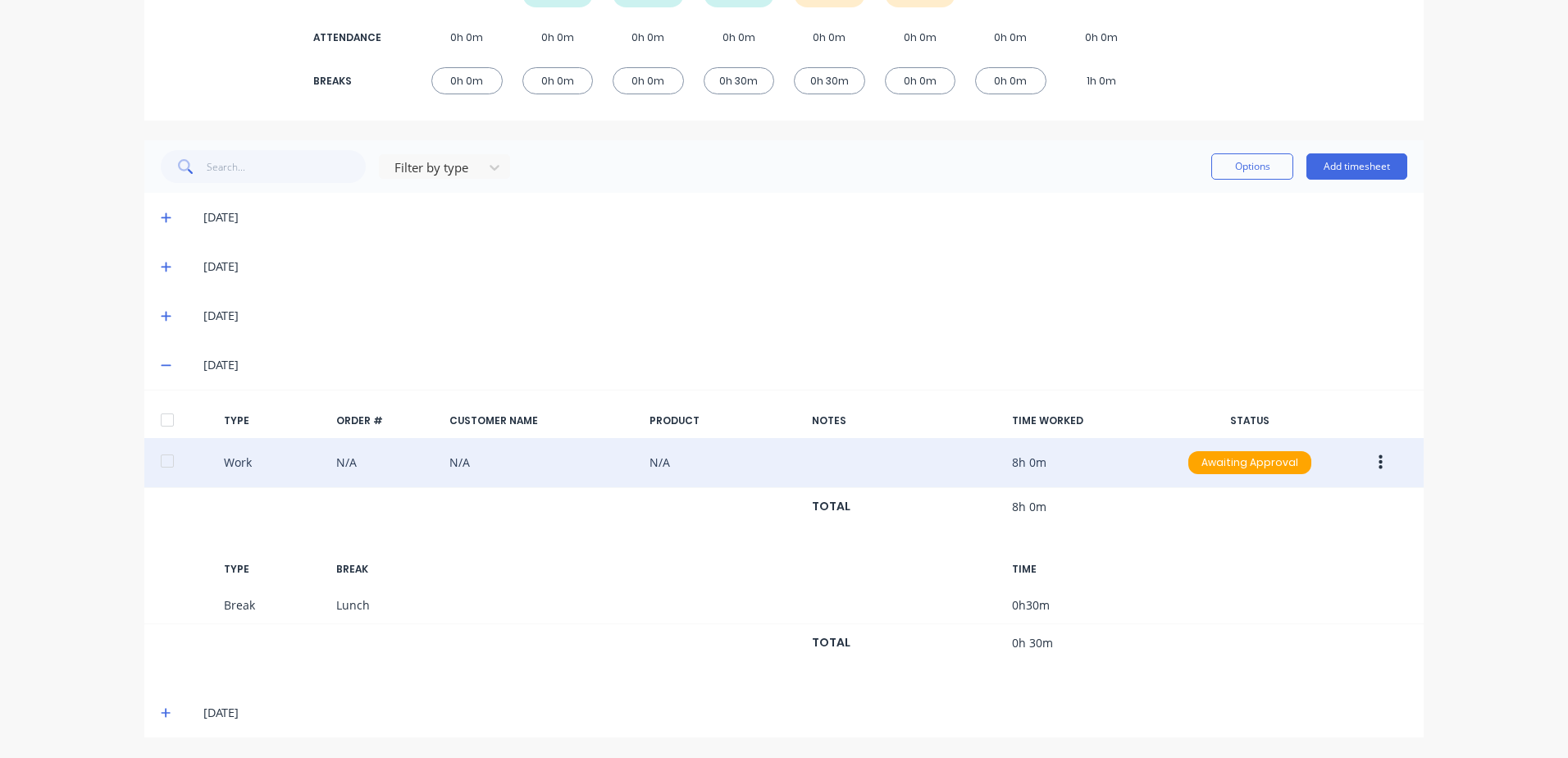
click at [1378, 461] on icon "button" at bounding box center [1380, 462] width 4 height 14
click at [1285, 467] on div "Approve" at bounding box center [1322, 466] width 127 height 24
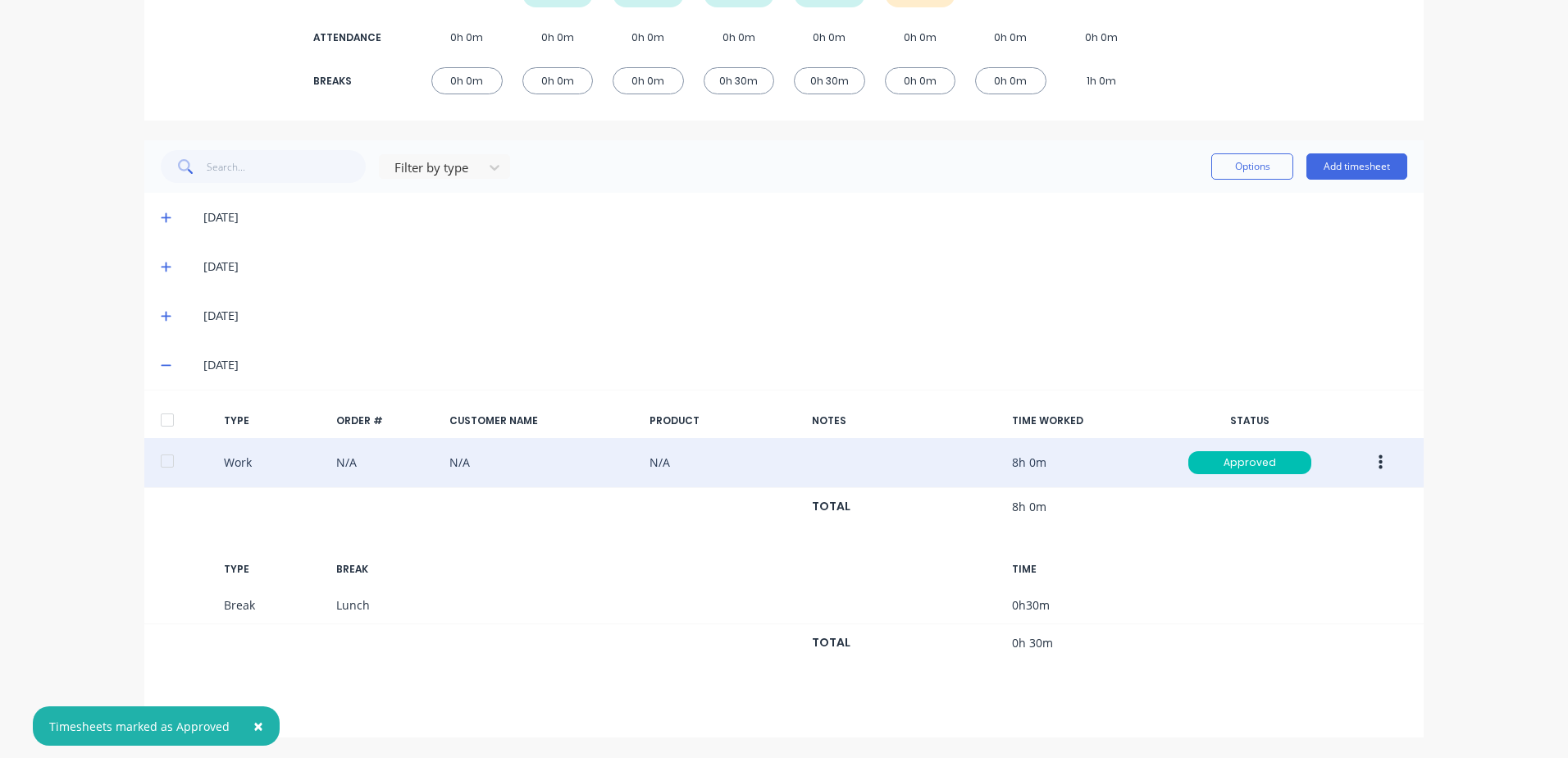
click at [165, 420] on div at bounding box center [167, 420] width 33 height 33
click at [253, 721] on span "×" at bounding box center [258, 725] width 10 height 23
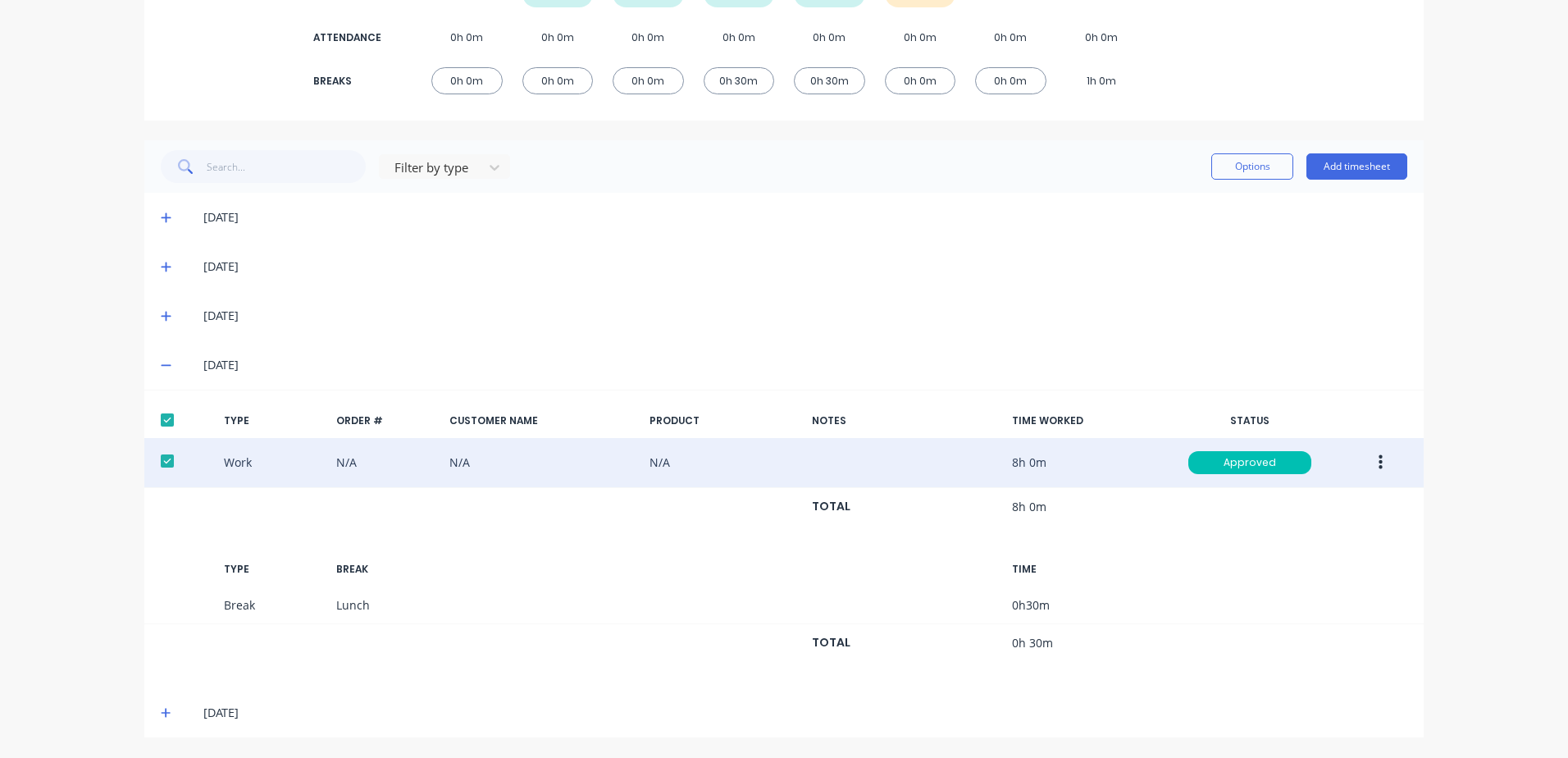
click at [160, 711] on icon at bounding box center [165, 712] width 10 height 10
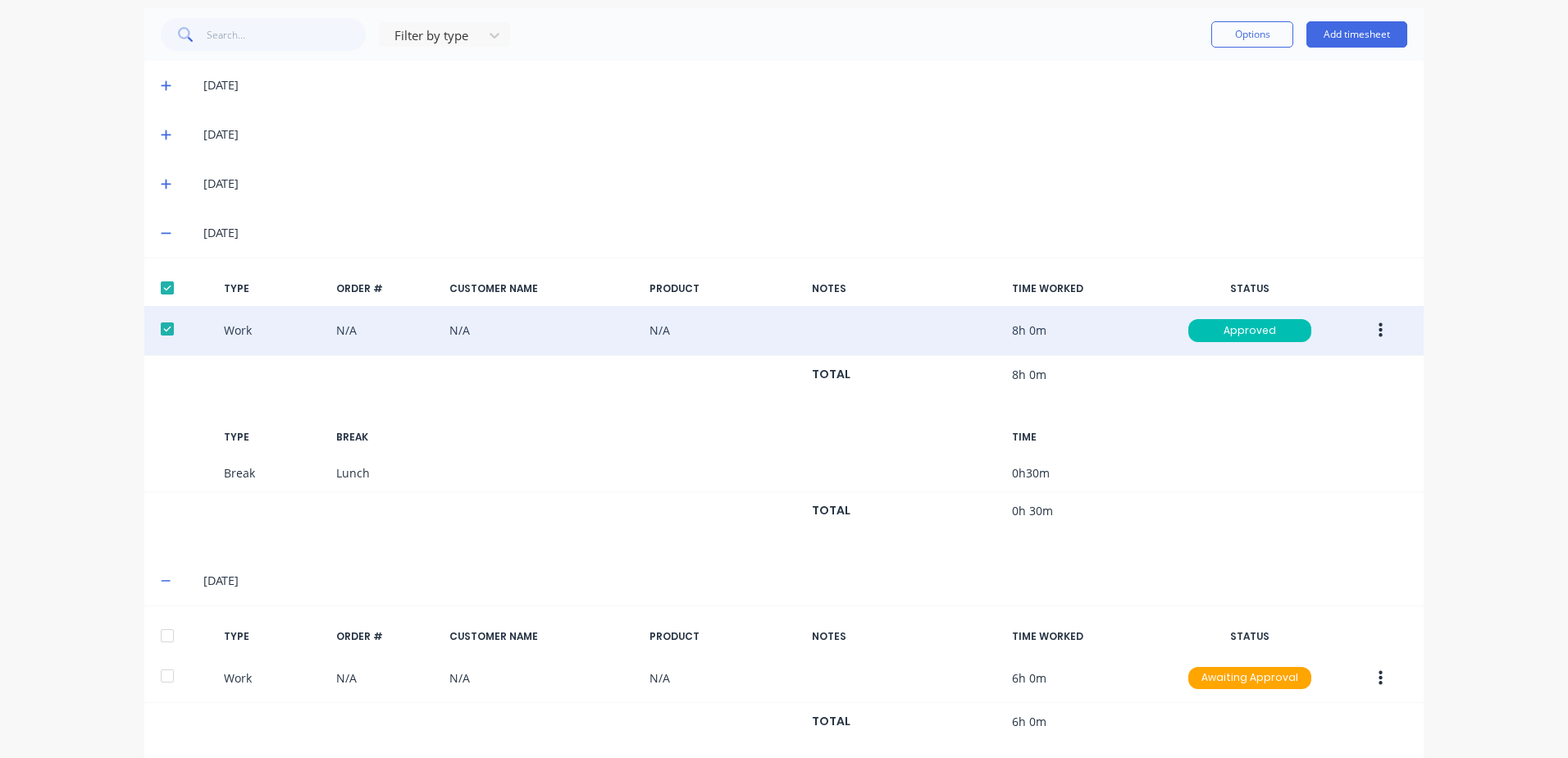
scroll to position [449, 0]
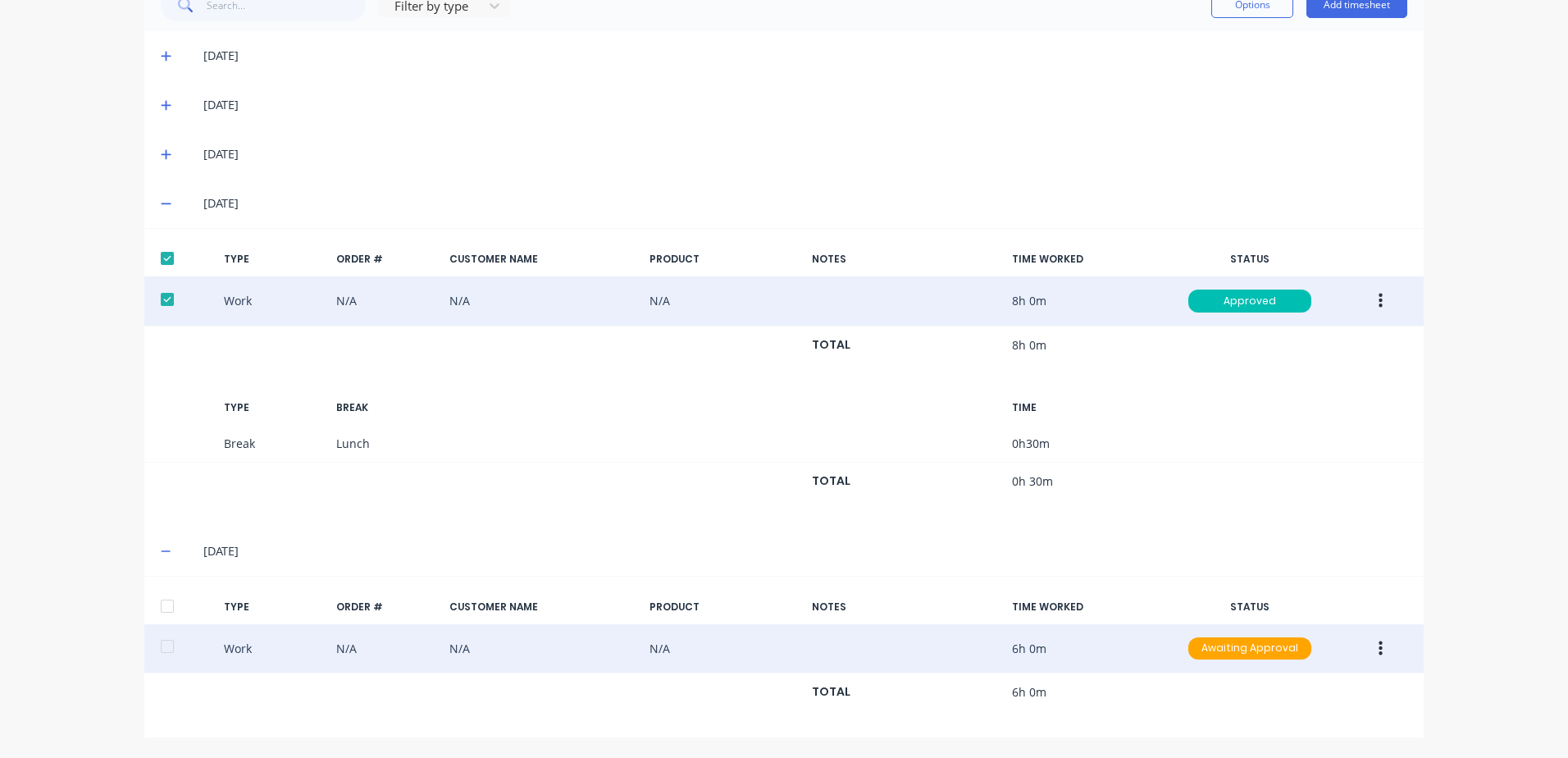
click at [1378, 648] on icon "button" at bounding box center [1380, 647] width 4 height 14
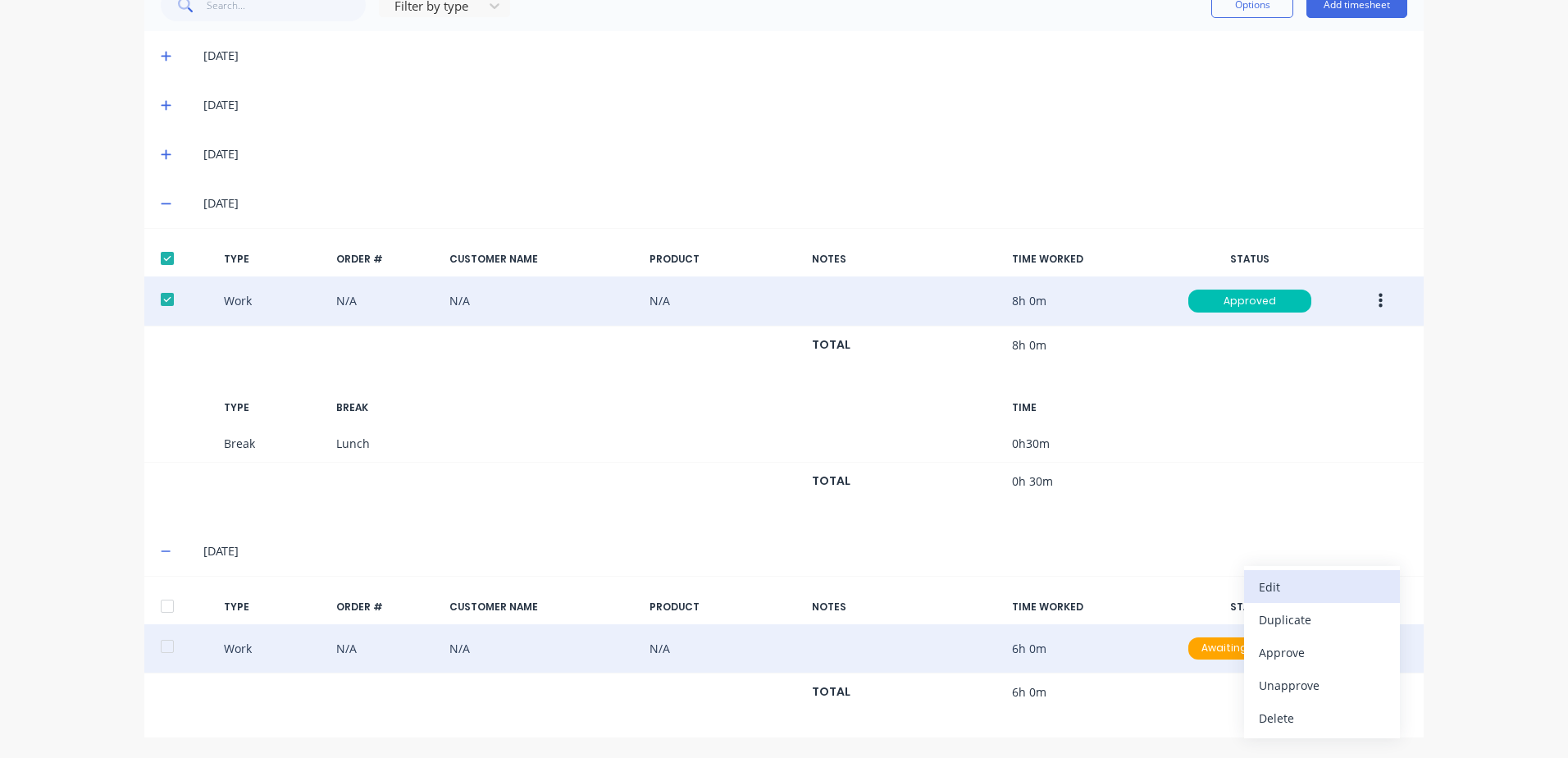
click at [1300, 587] on div "Edit" at bounding box center [1322, 587] width 127 height 24
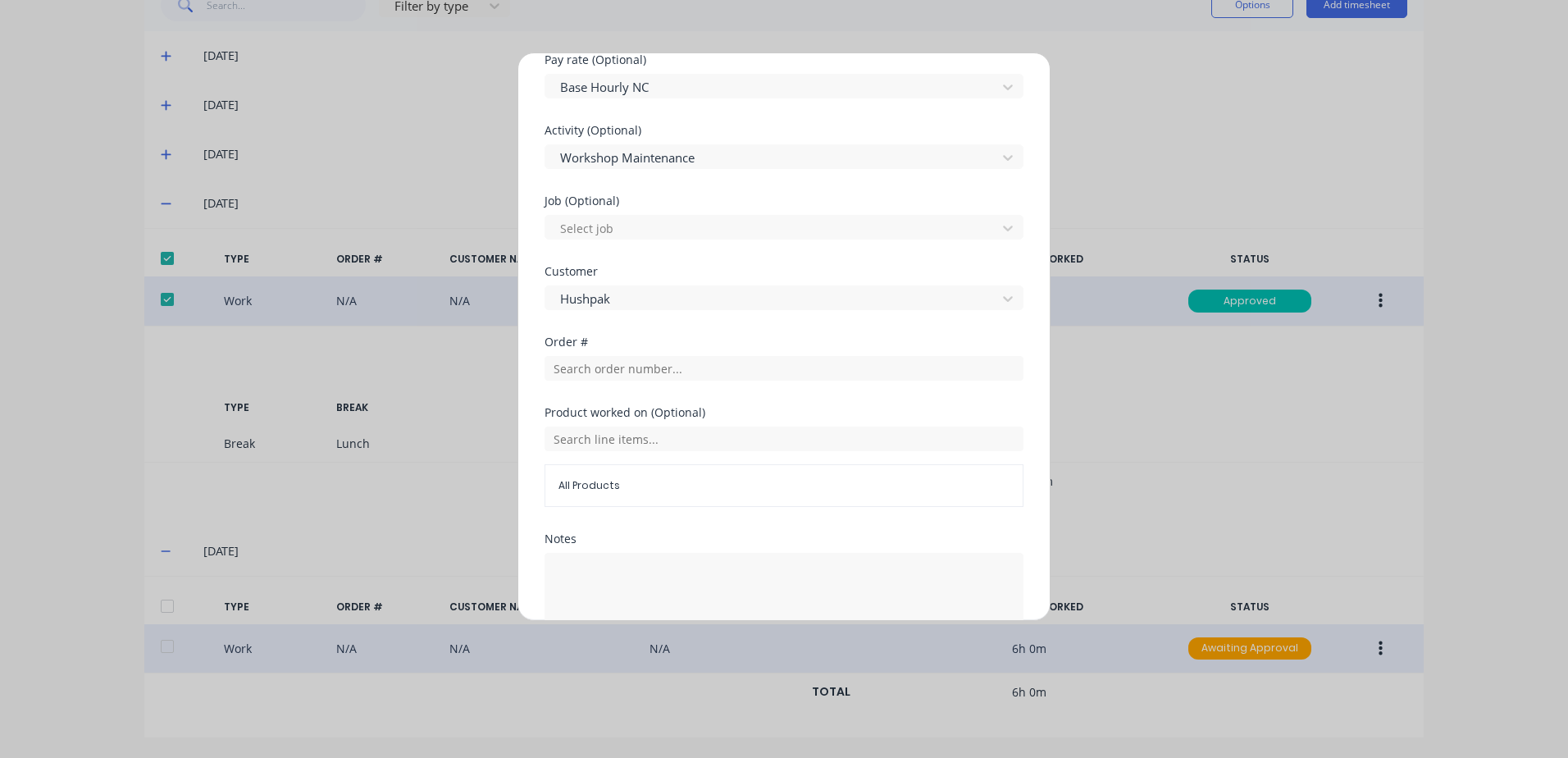
scroll to position [656, 0]
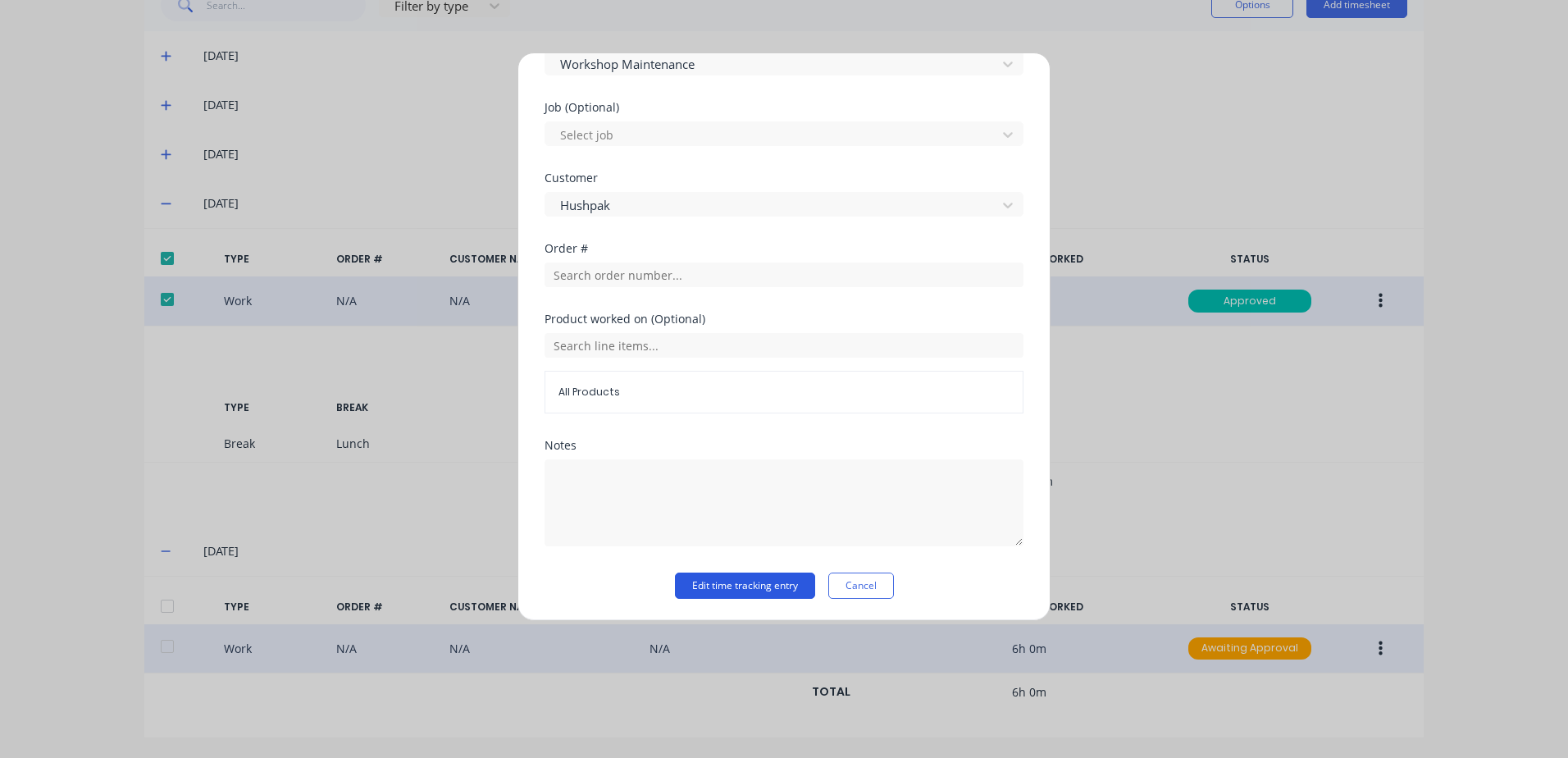
click at [695, 585] on button "Edit time tracking entry" at bounding box center [745, 585] width 140 height 26
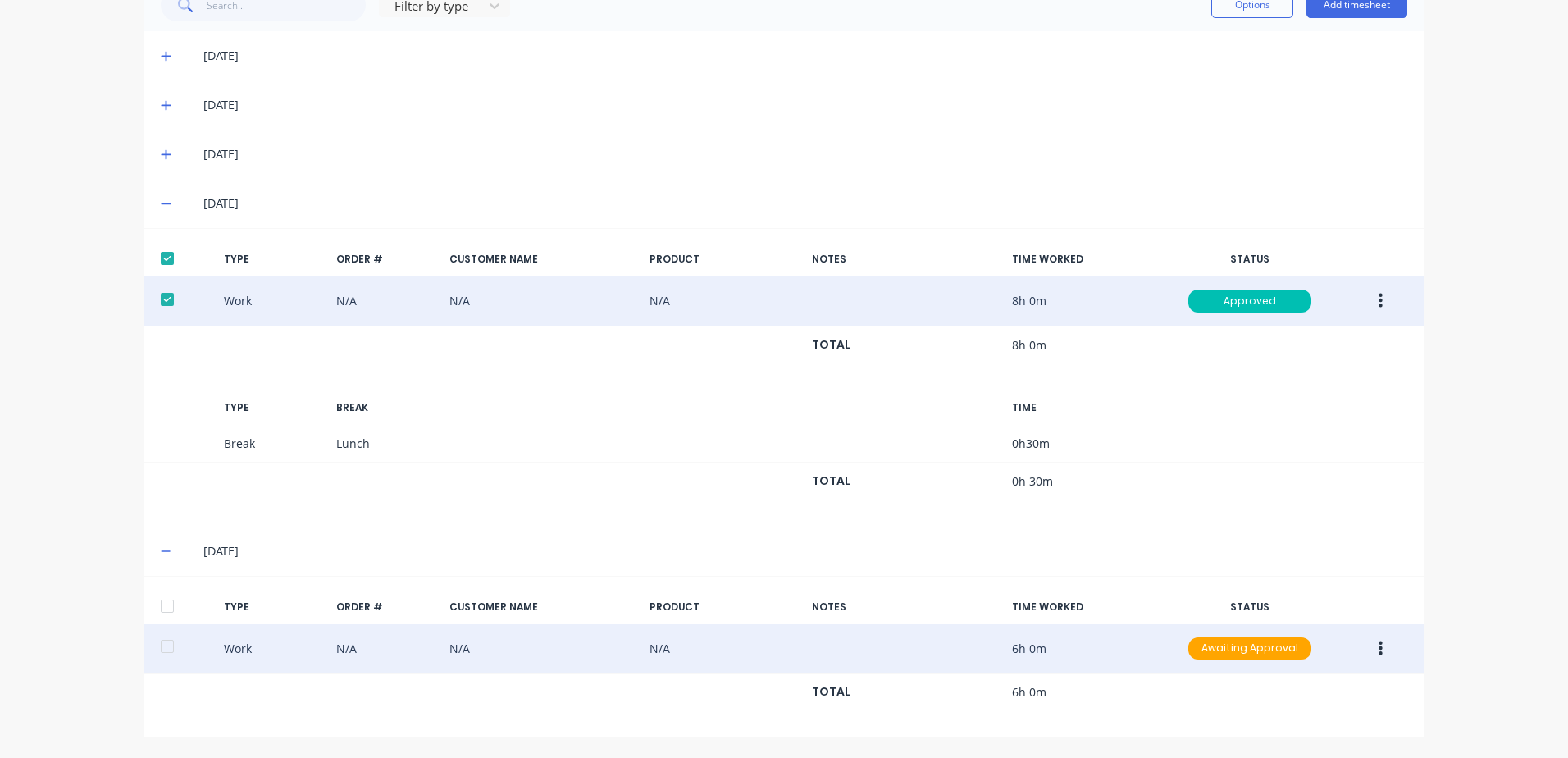
click at [1366, 647] on button "button" at bounding box center [1381, 648] width 39 height 30
click at [1269, 652] on div "Approve" at bounding box center [1322, 652] width 127 height 24
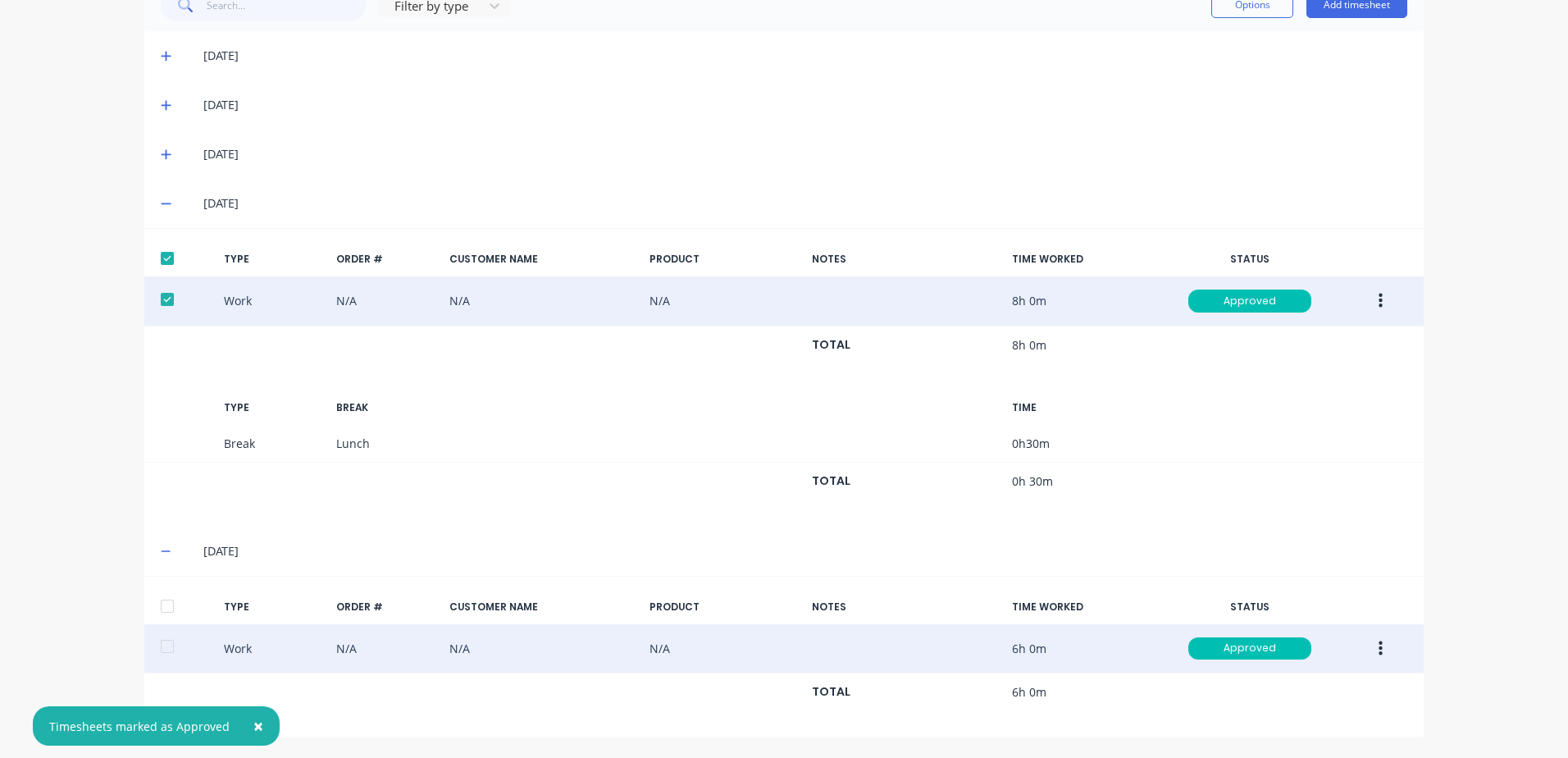
drag, startPoint x: 159, startPoint y: 641, endPoint x: 161, endPoint y: 598, distance: 43.0
click at [159, 640] on div at bounding box center [167, 646] width 33 height 33
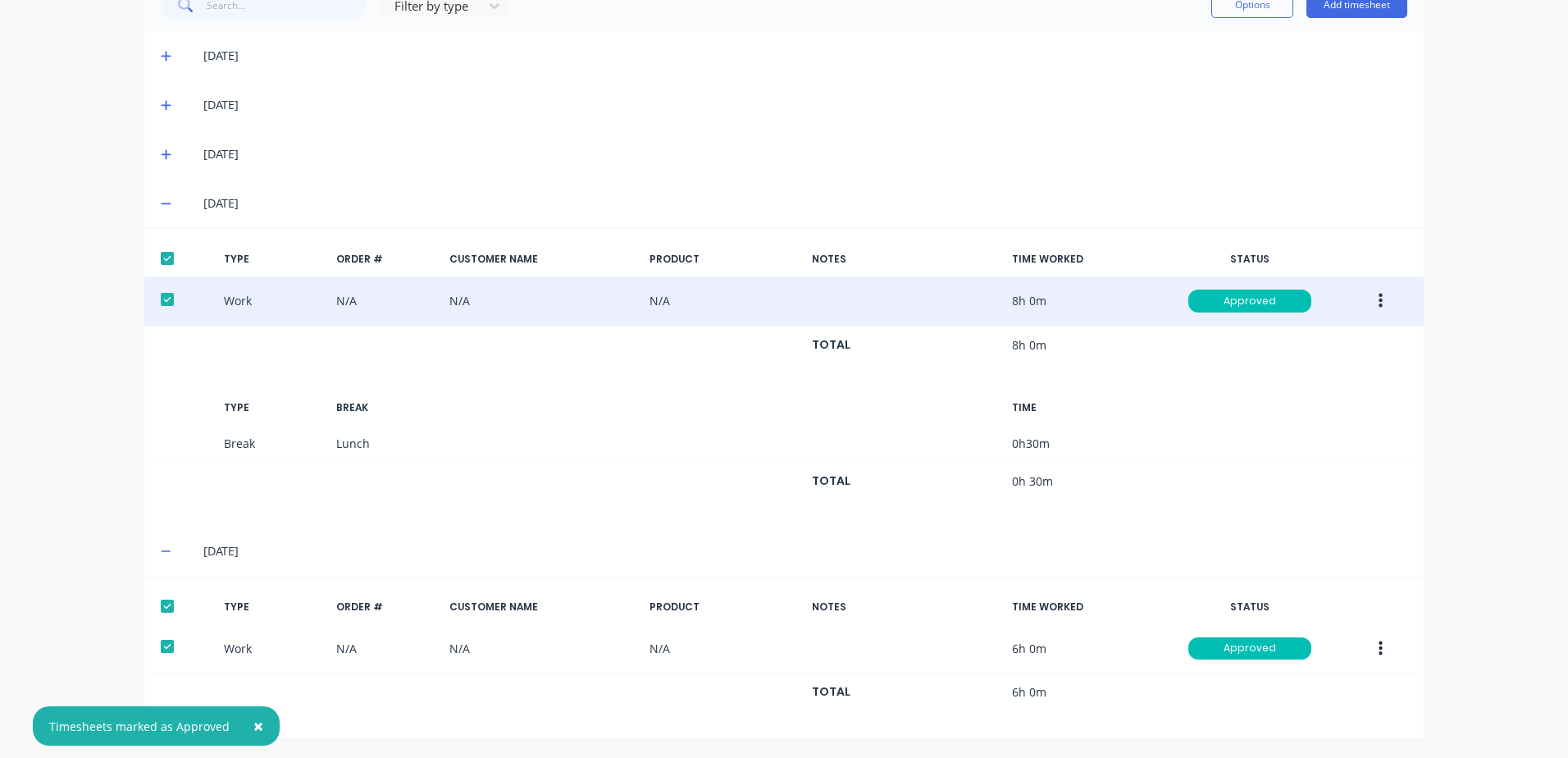
click at [160, 154] on icon at bounding box center [165, 155] width 10 height 10
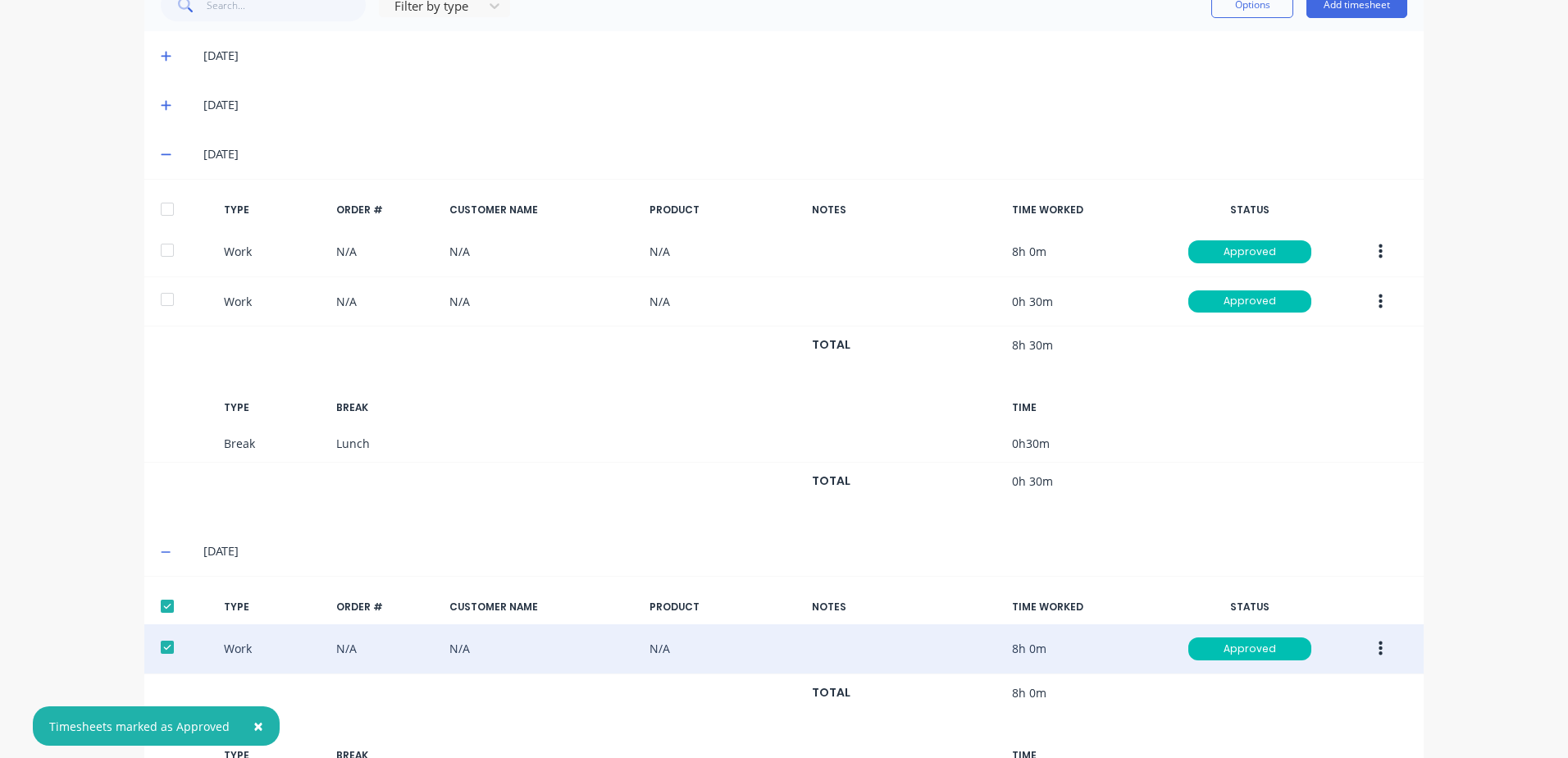
click at [160, 204] on div at bounding box center [167, 208] width 33 height 33
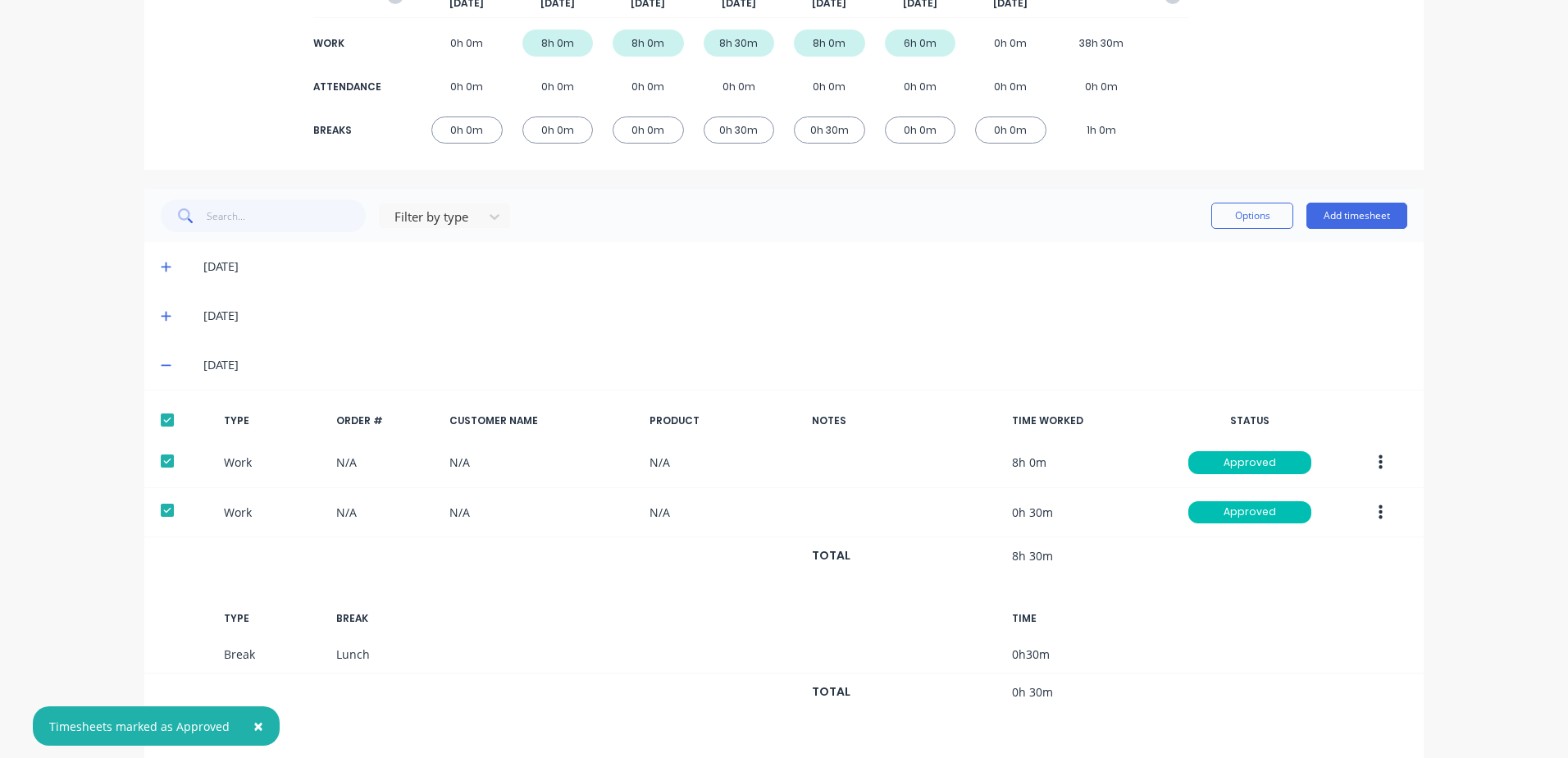
scroll to position [203, 0]
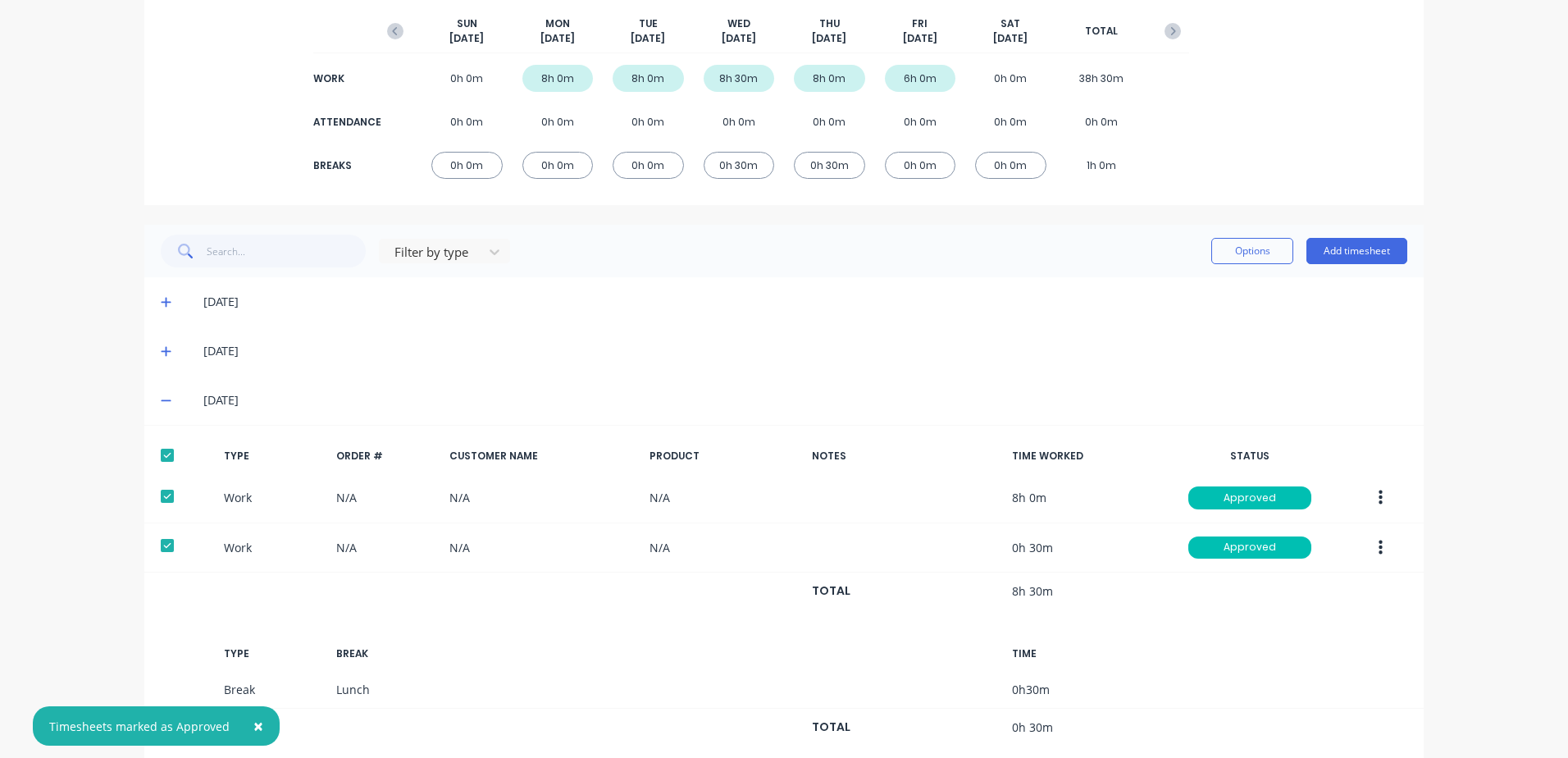
click at [160, 349] on icon at bounding box center [165, 351] width 11 height 12
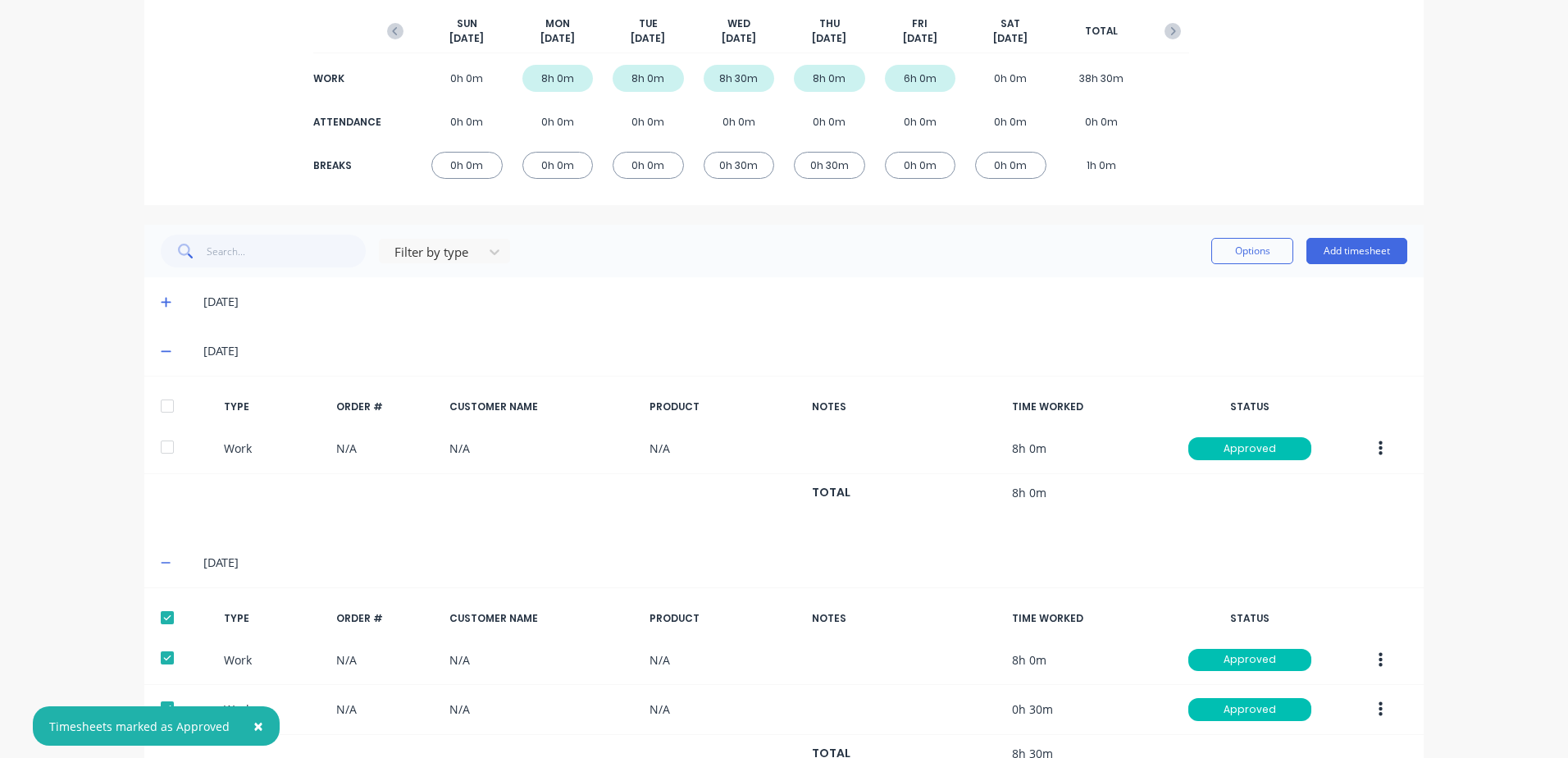
click at [157, 405] on div at bounding box center [167, 405] width 33 height 33
click at [161, 300] on icon at bounding box center [165, 302] width 11 height 12
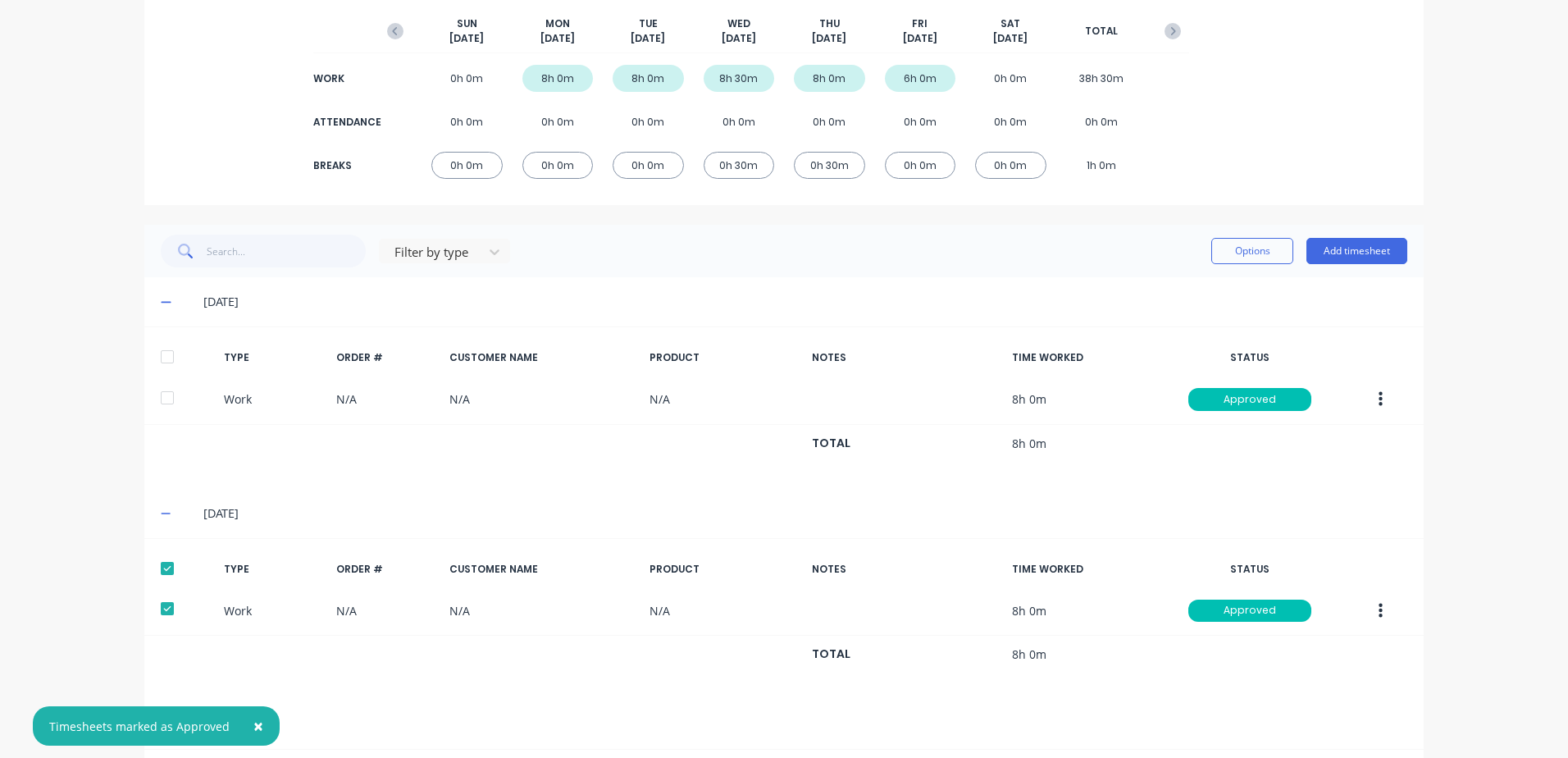
click at [163, 353] on div at bounding box center [167, 356] width 33 height 33
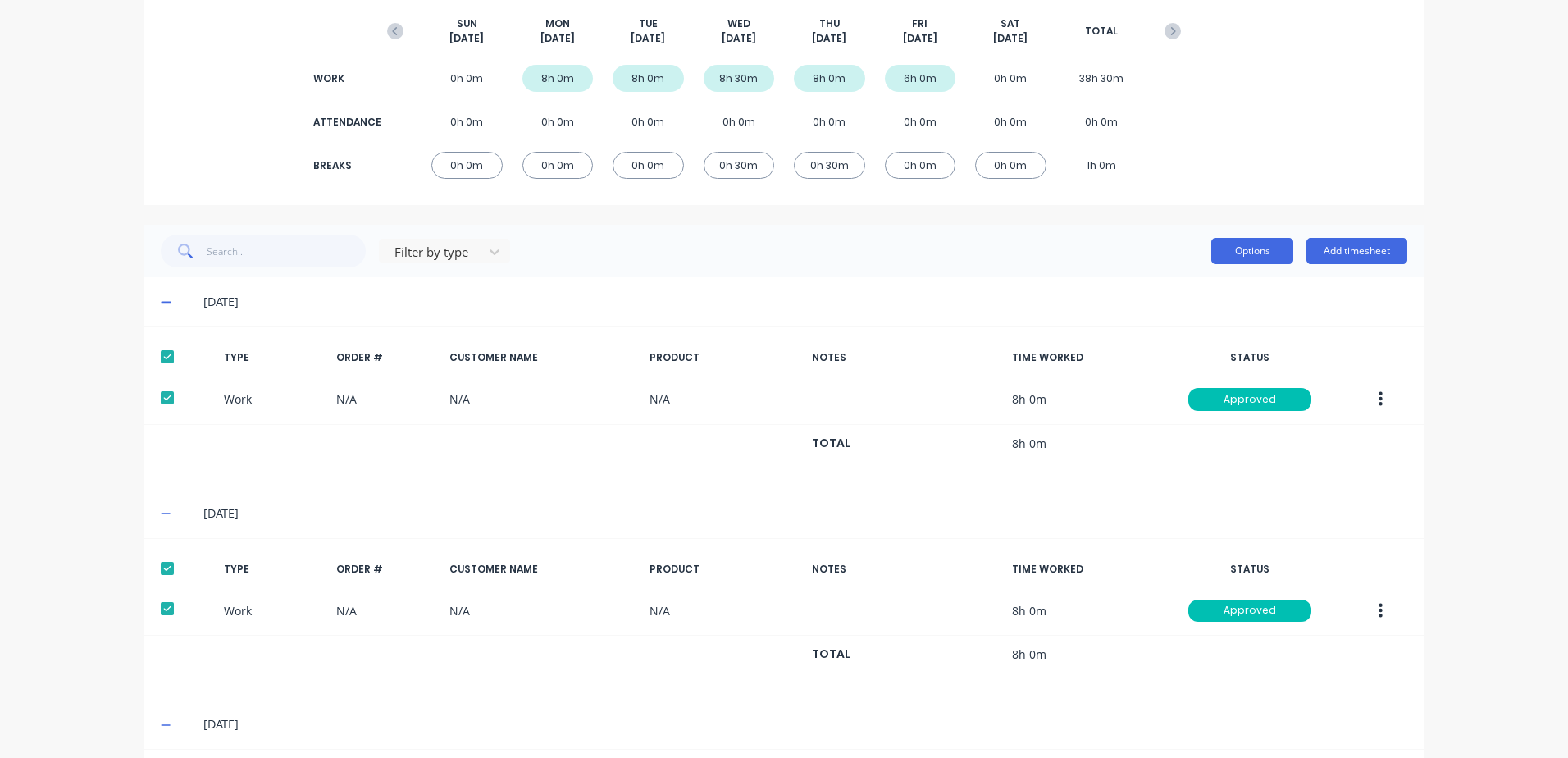
click at [1250, 251] on button "Options" at bounding box center [1252, 251] width 82 height 26
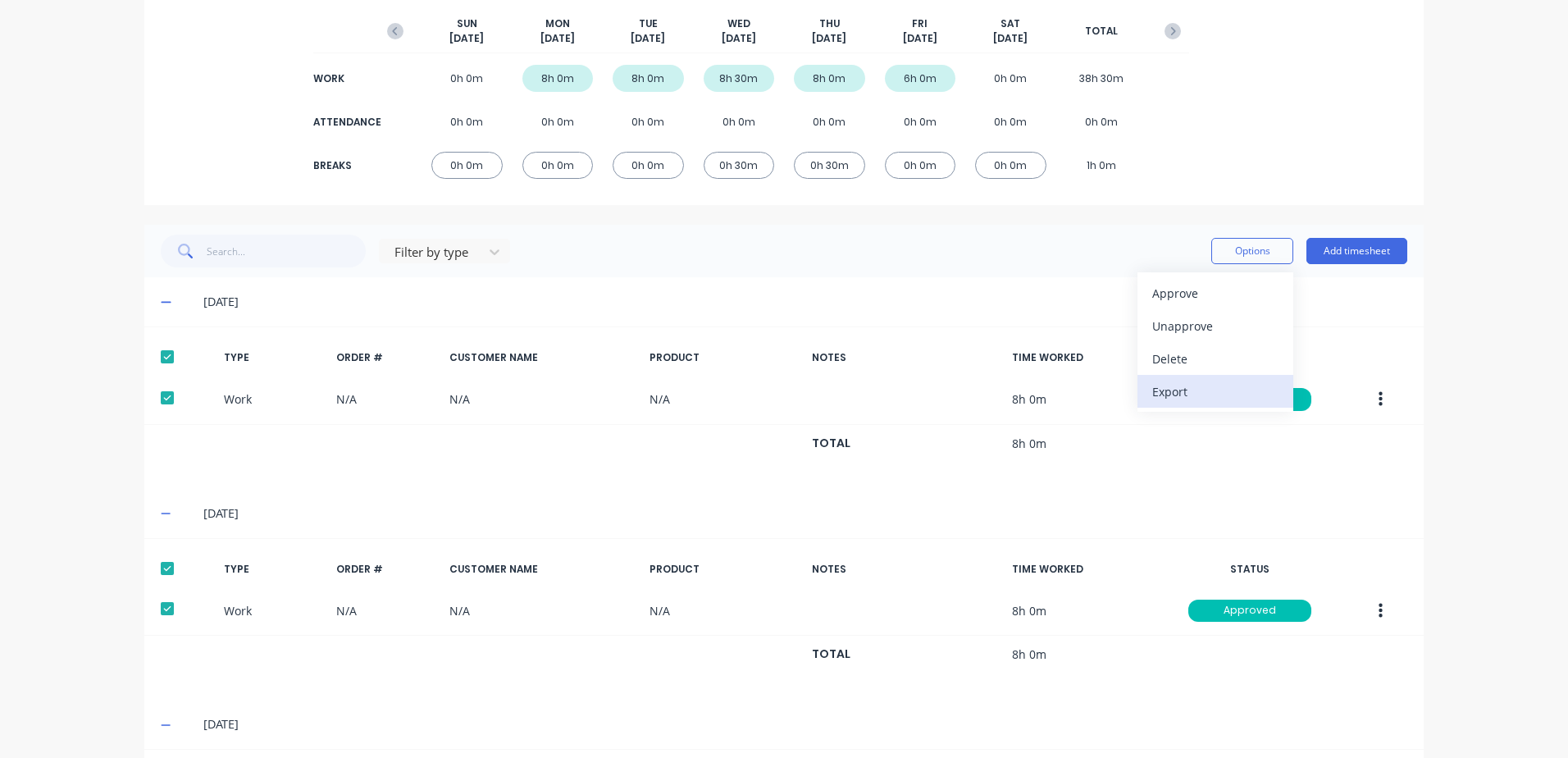
click at [1177, 393] on div "Export" at bounding box center [1215, 392] width 127 height 24
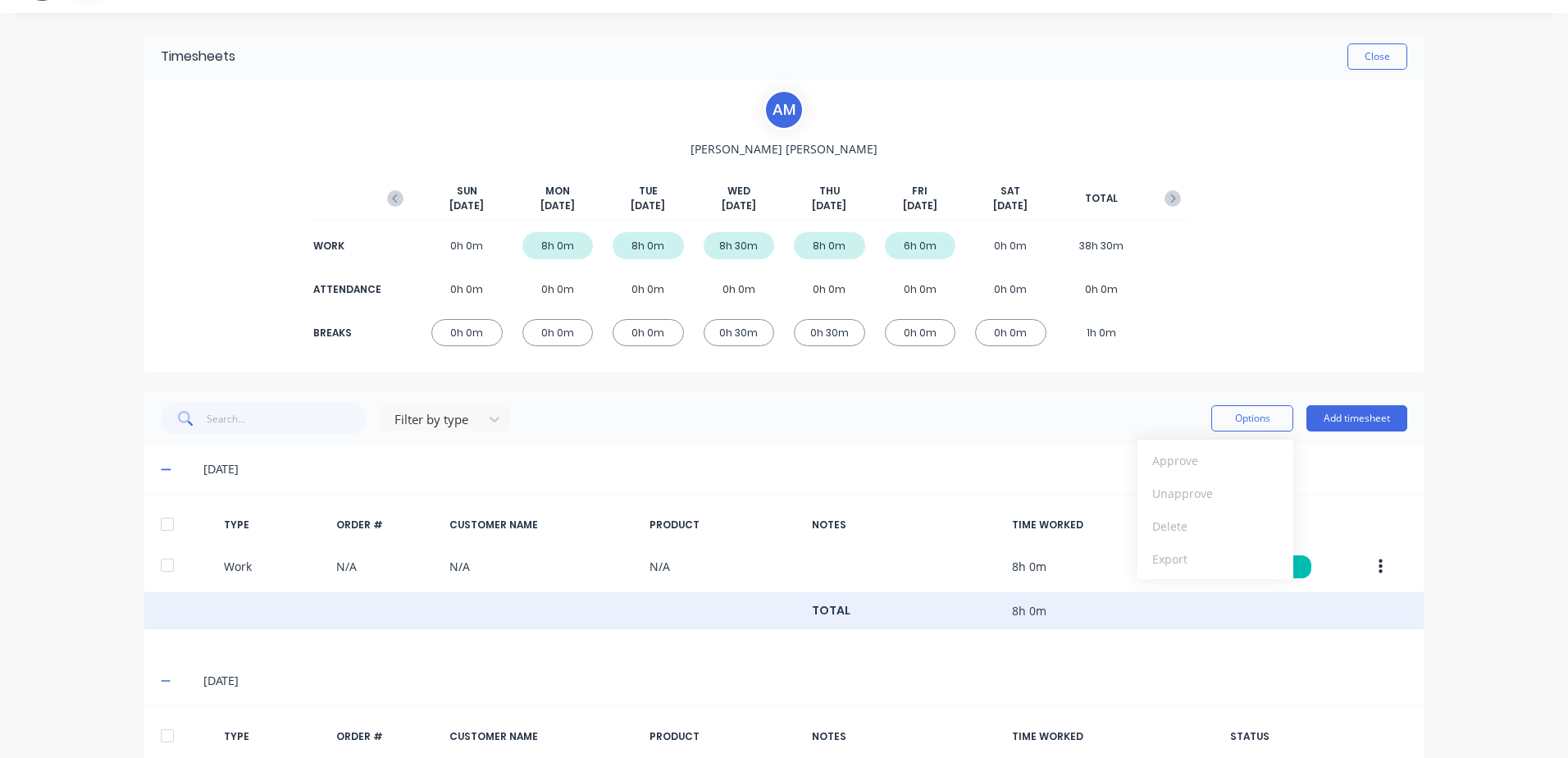
scroll to position [0, 0]
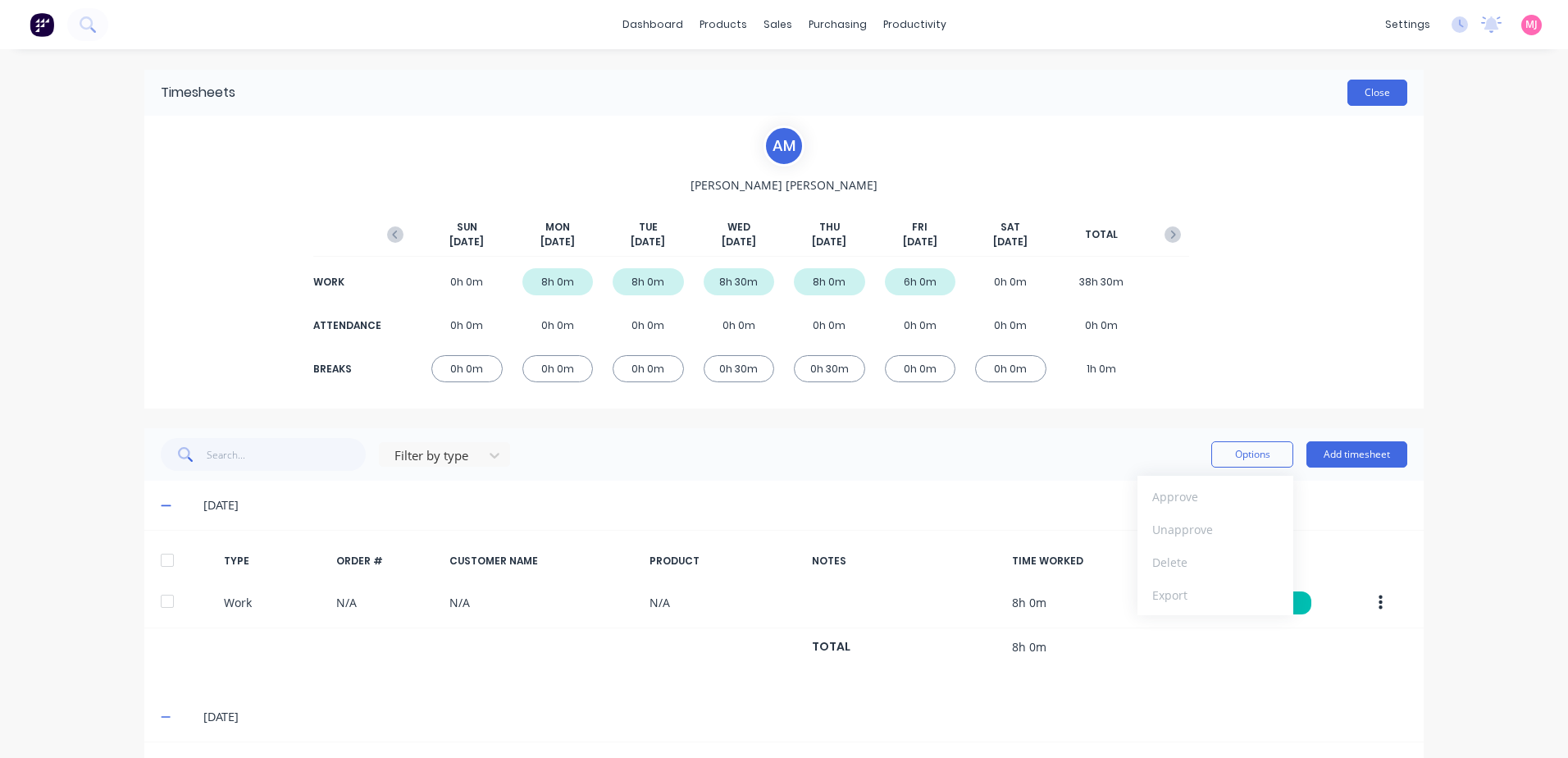
click at [1371, 92] on button "Close" at bounding box center [1376, 92] width 60 height 26
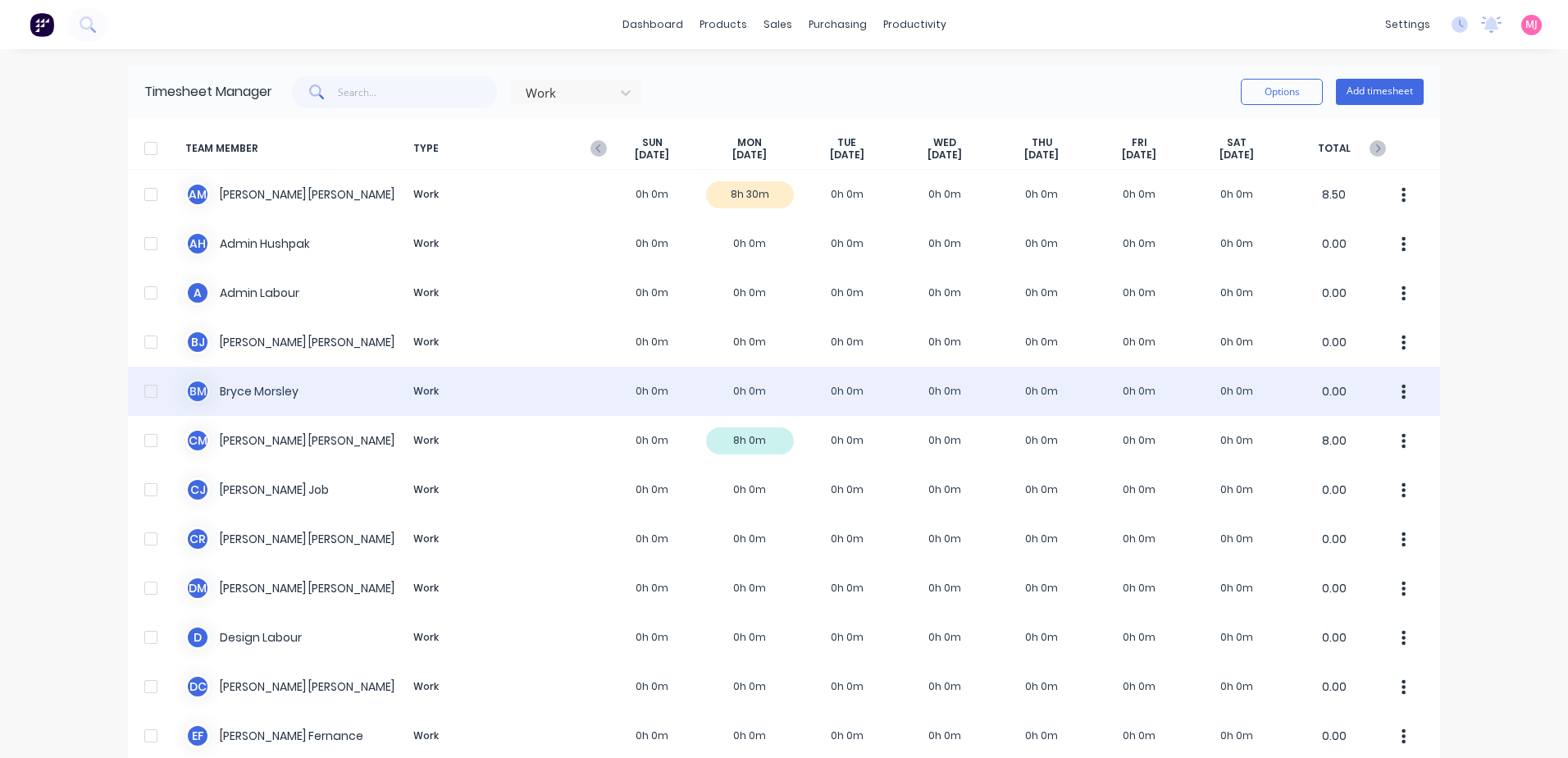
click at [248, 389] on div "B M [PERSON_NAME] Work 0h 0m 0h 0m 0h 0m 0h 0m 0h 0m 0h 0m 0h 0m 0.00" at bounding box center [784, 391] width 1311 height 49
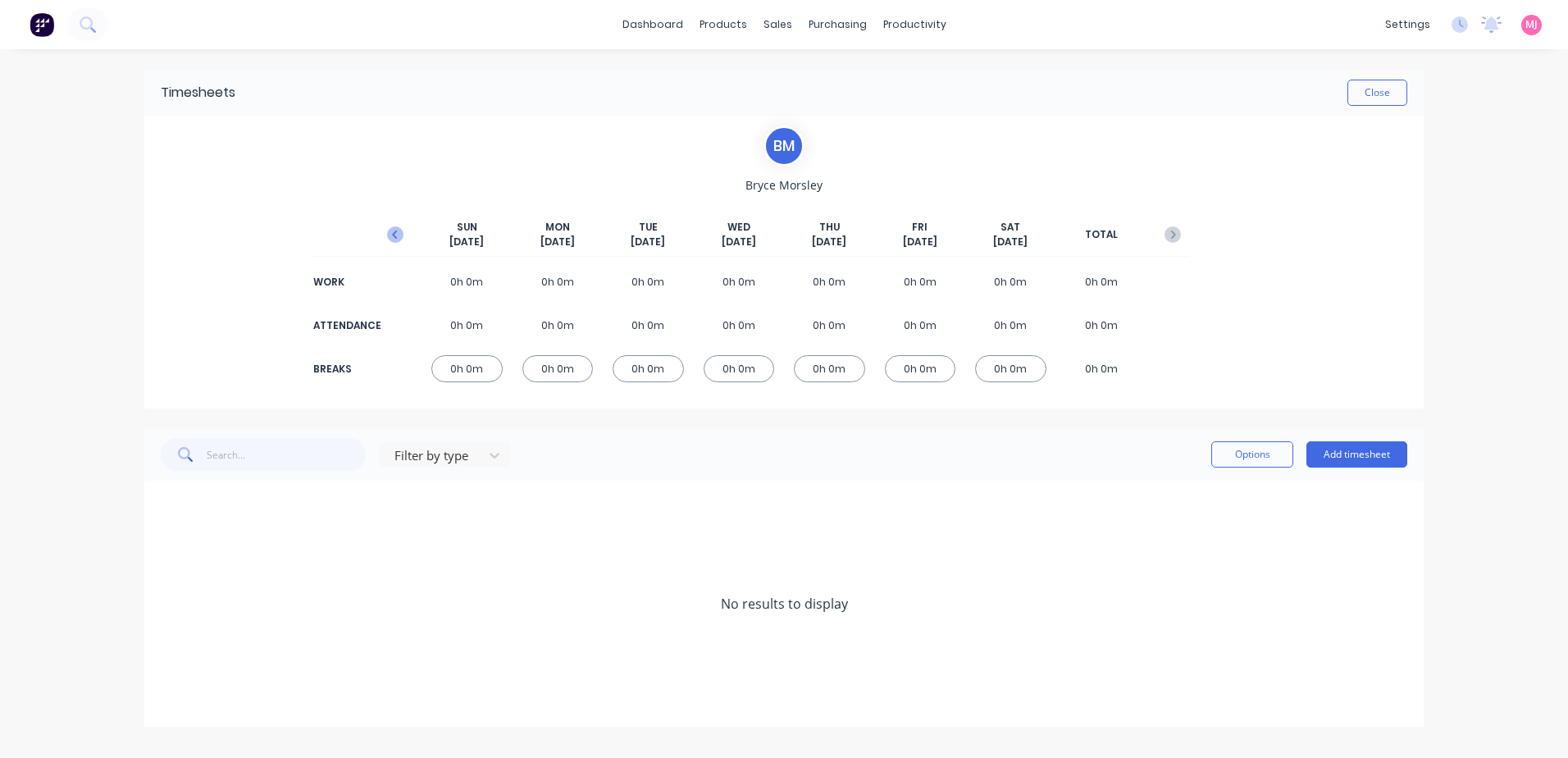
click at [392, 233] on icon "button" at bounding box center [395, 234] width 16 height 16
click at [165, 651] on icon at bounding box center [165, 653] width 11 height 12
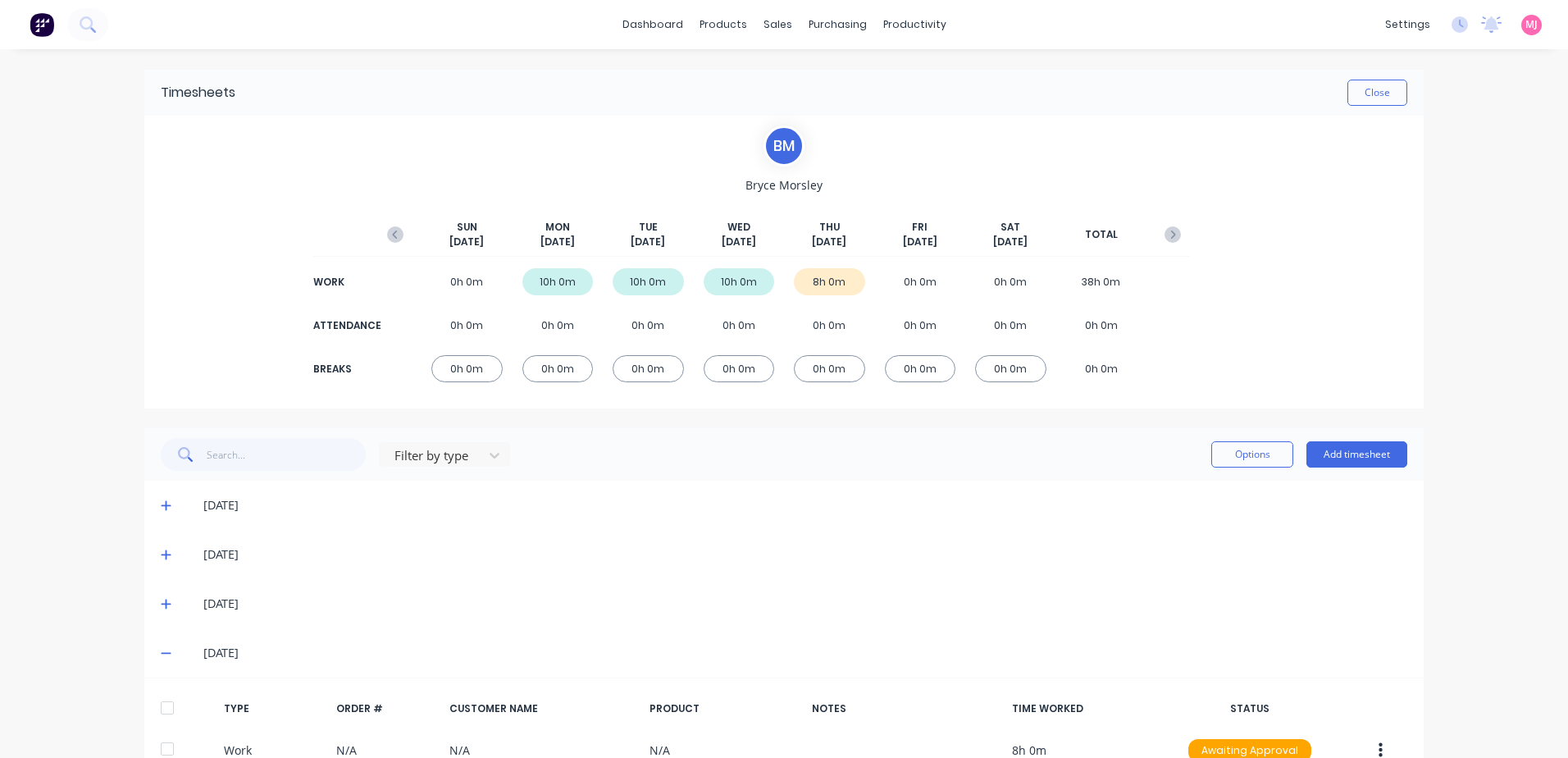
scroll to position [102, 0]
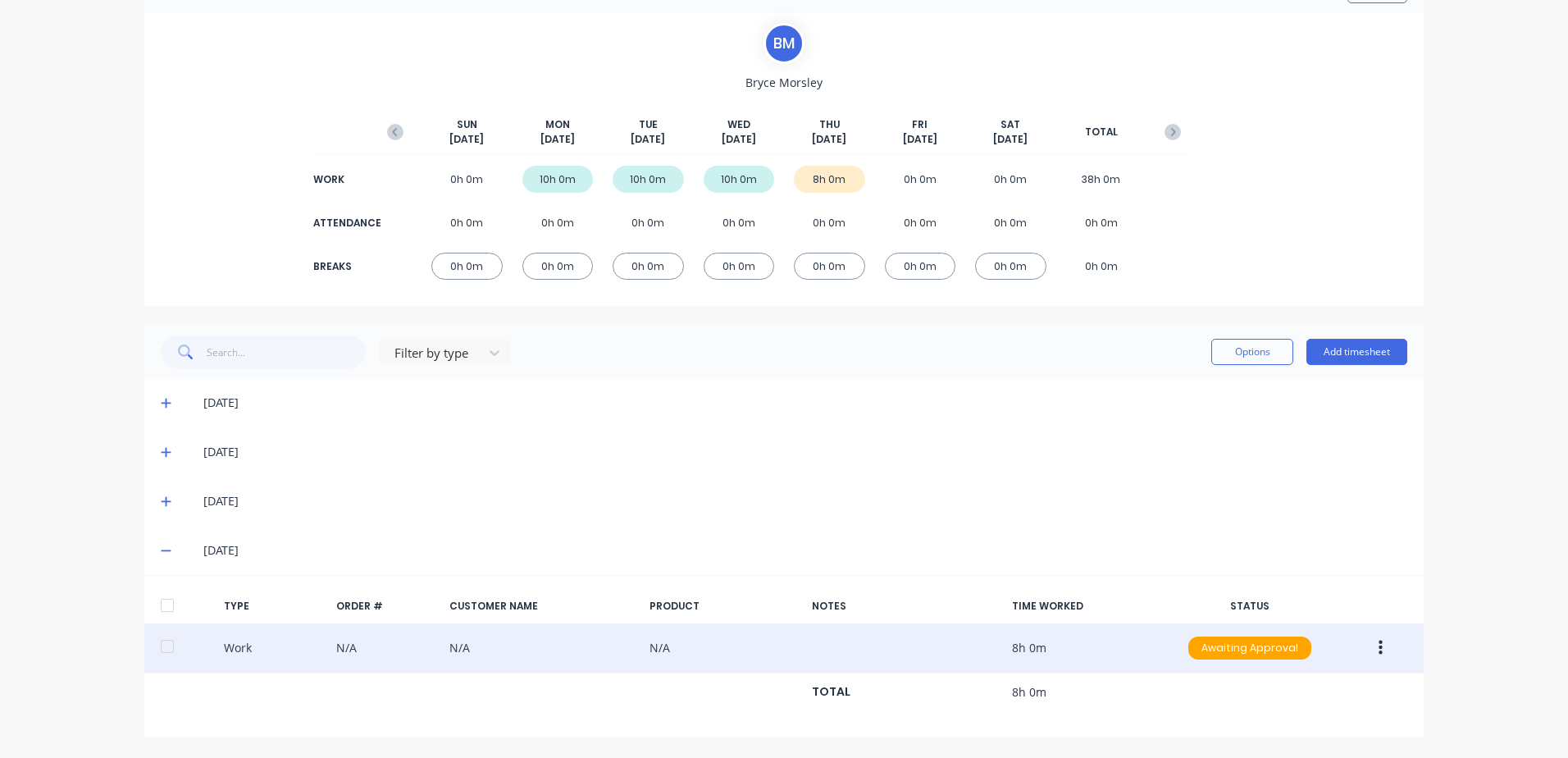
click at [1378, 649] on icon "button" at bounding box center [1380, 647] width 4 height 18
click at [1270, 652] on div "Approve" at bounding box center [1322, 652] width 127 height 24
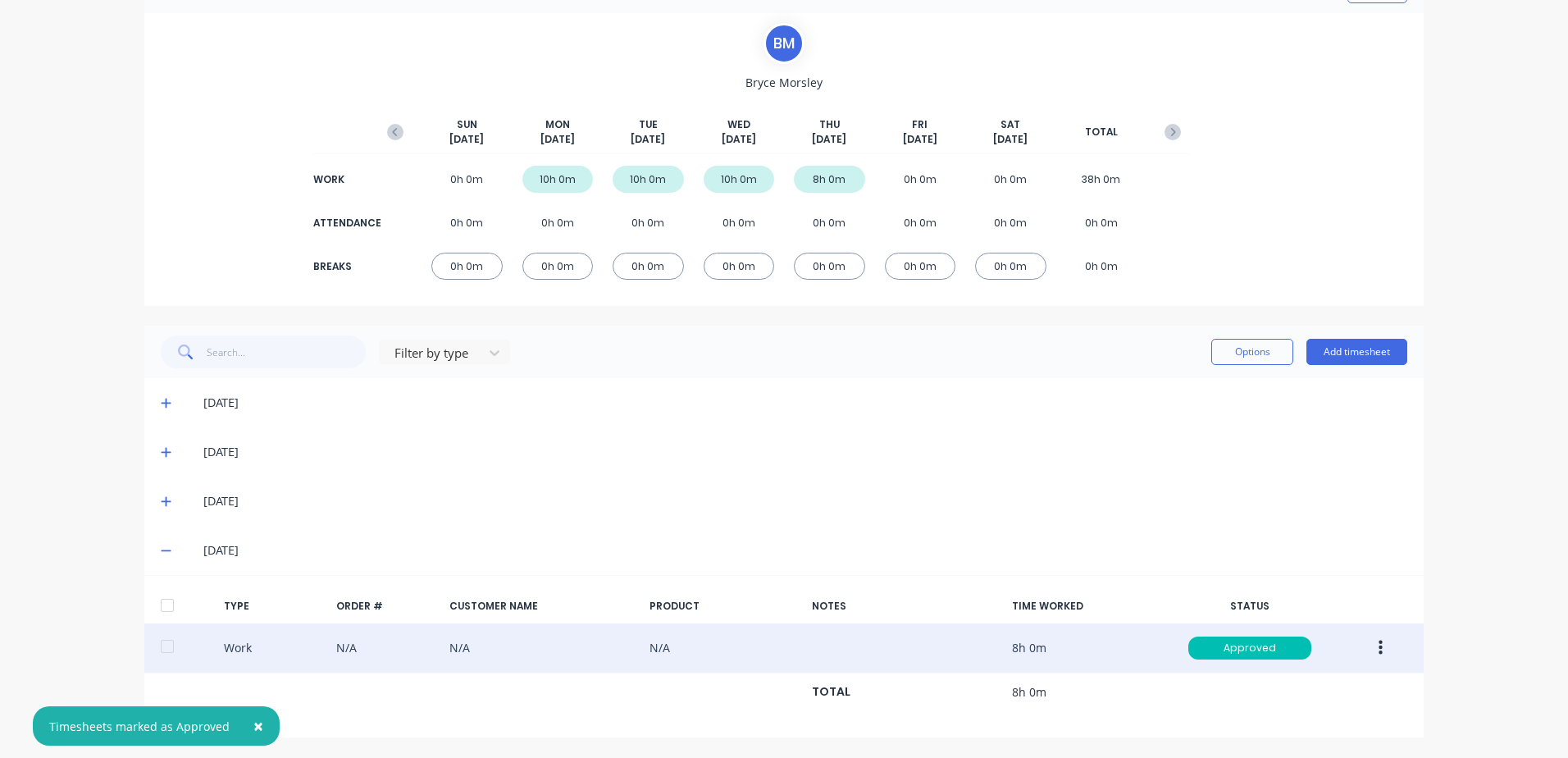
click at [163, 603] on div at bounding box center [167, 605] width 33 height 33
click at [160, 504] on icon at bounding box center [165, 501] width 11 height 12
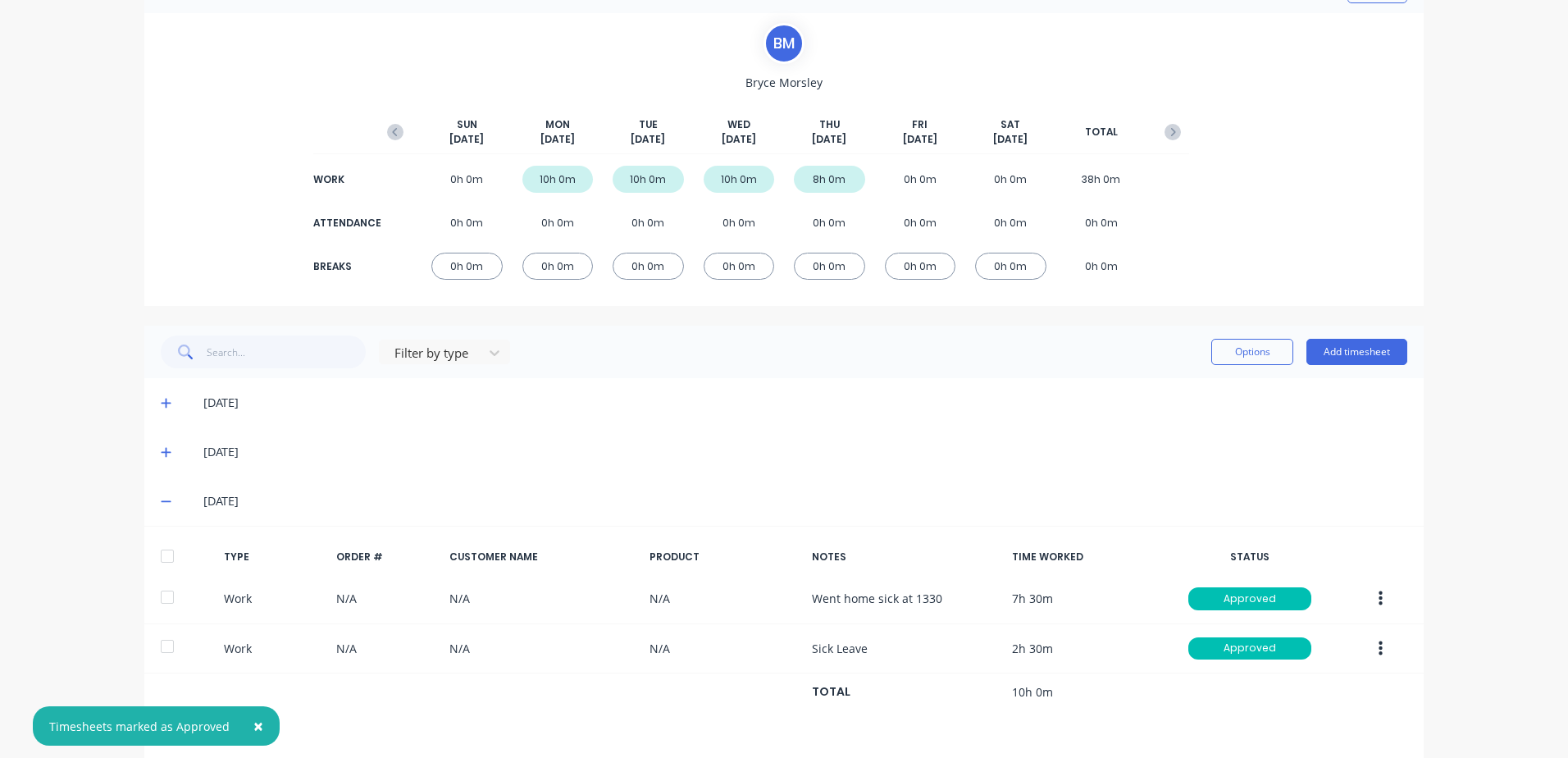
click at [161, 559] on div at bounding box center [167, 555] width 33 height 33
click at [160, 452] on icon at bounding box center [165, 452] width 10 height 10
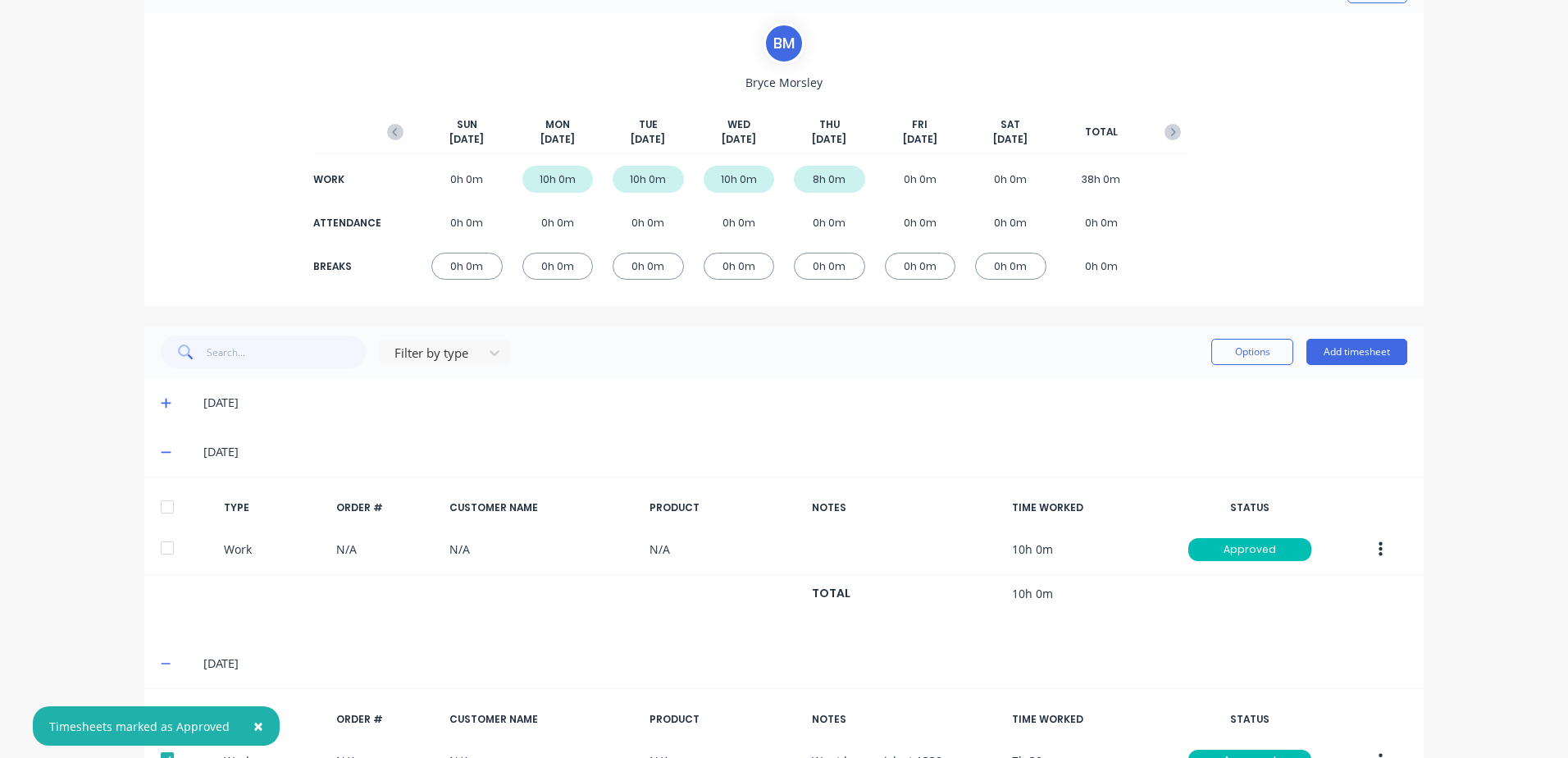
click at [158, 504] on div at bounding box center [167, 506] width 33 height 33
click at [160, 403] on icon at bounding box center [165, 403] width 10 height 10
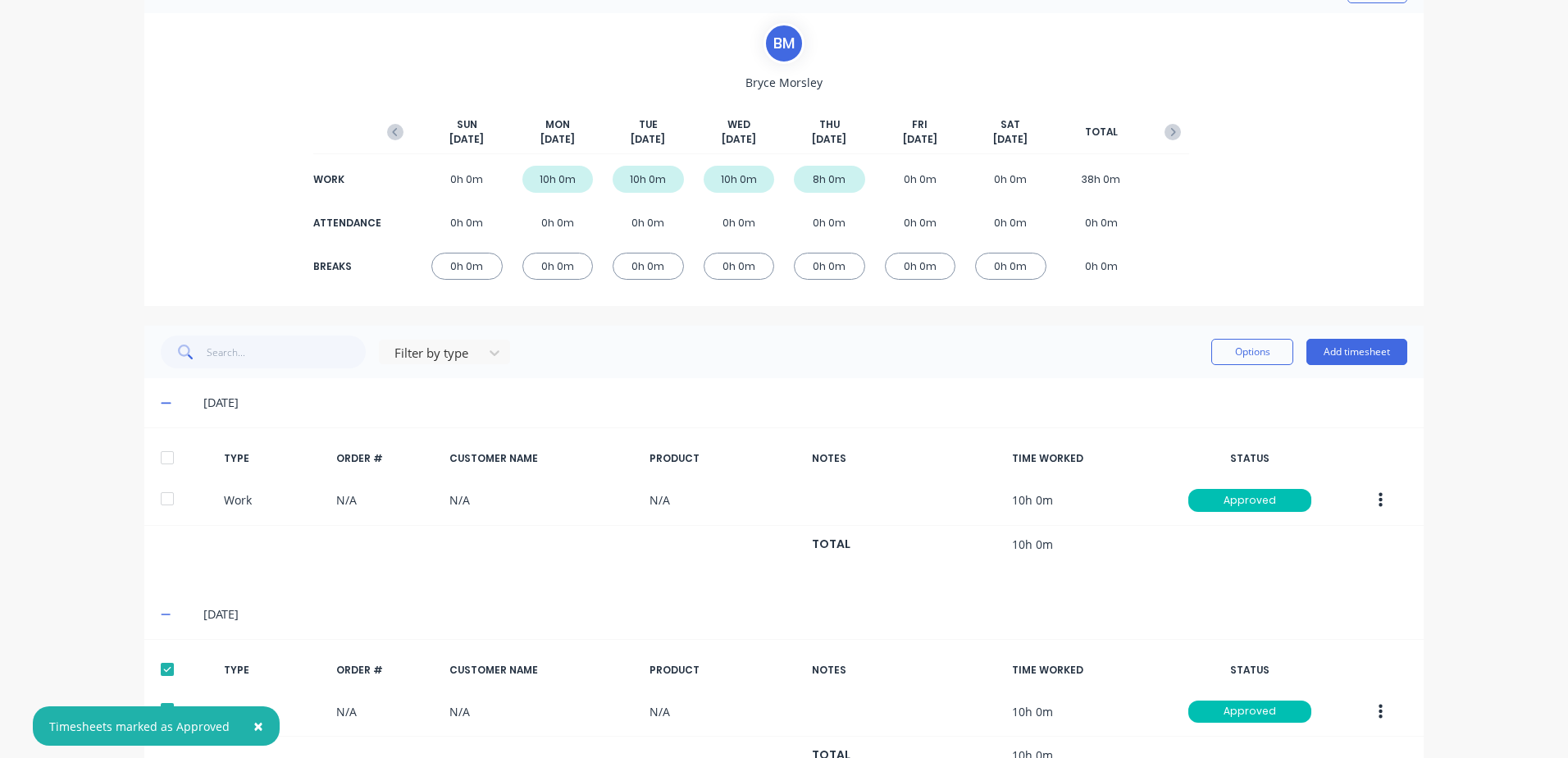
click at [159, 454] on div at bounding box center [167, 458] width 33 height 33
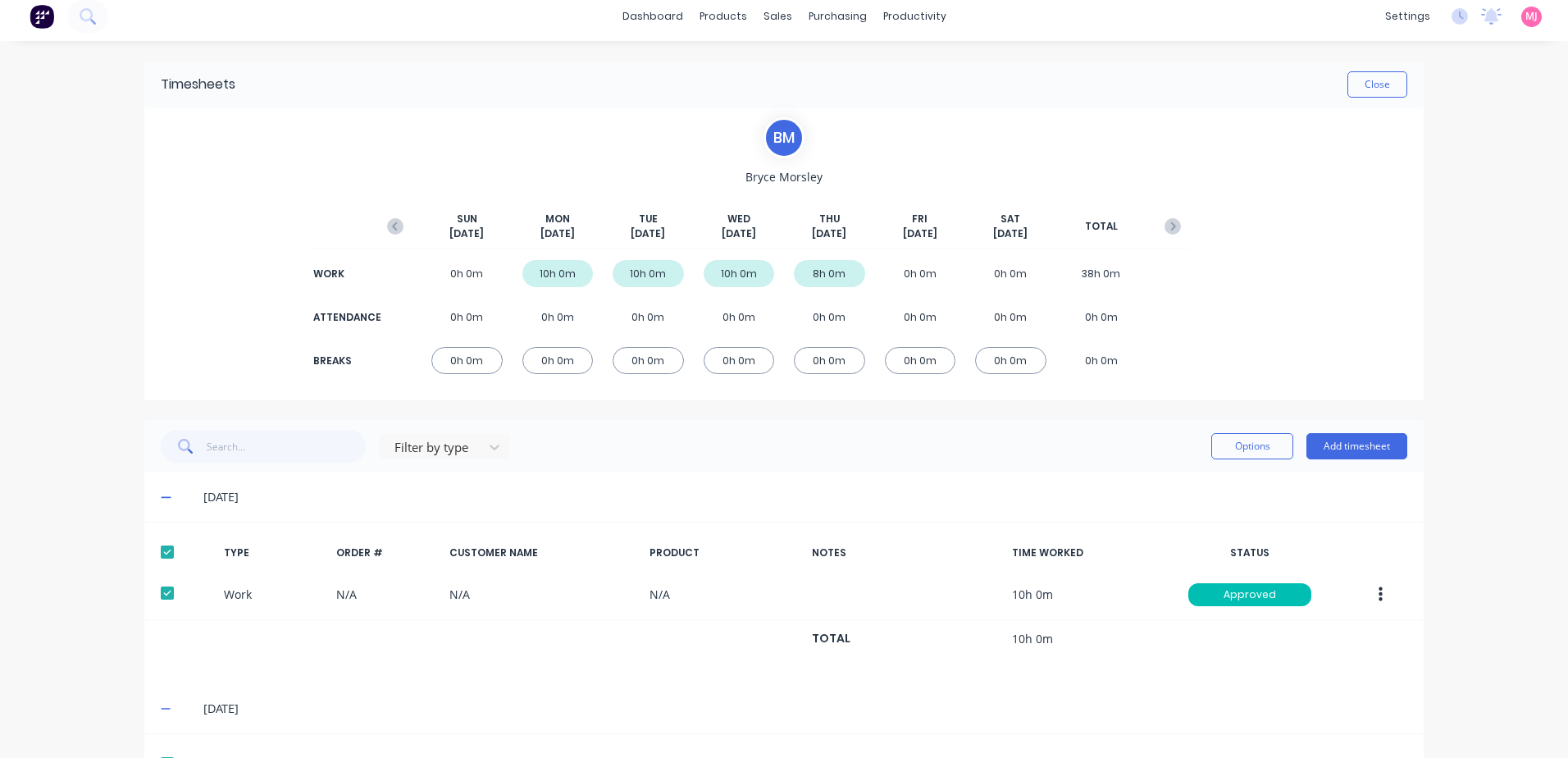
scroll to position [0, 0]
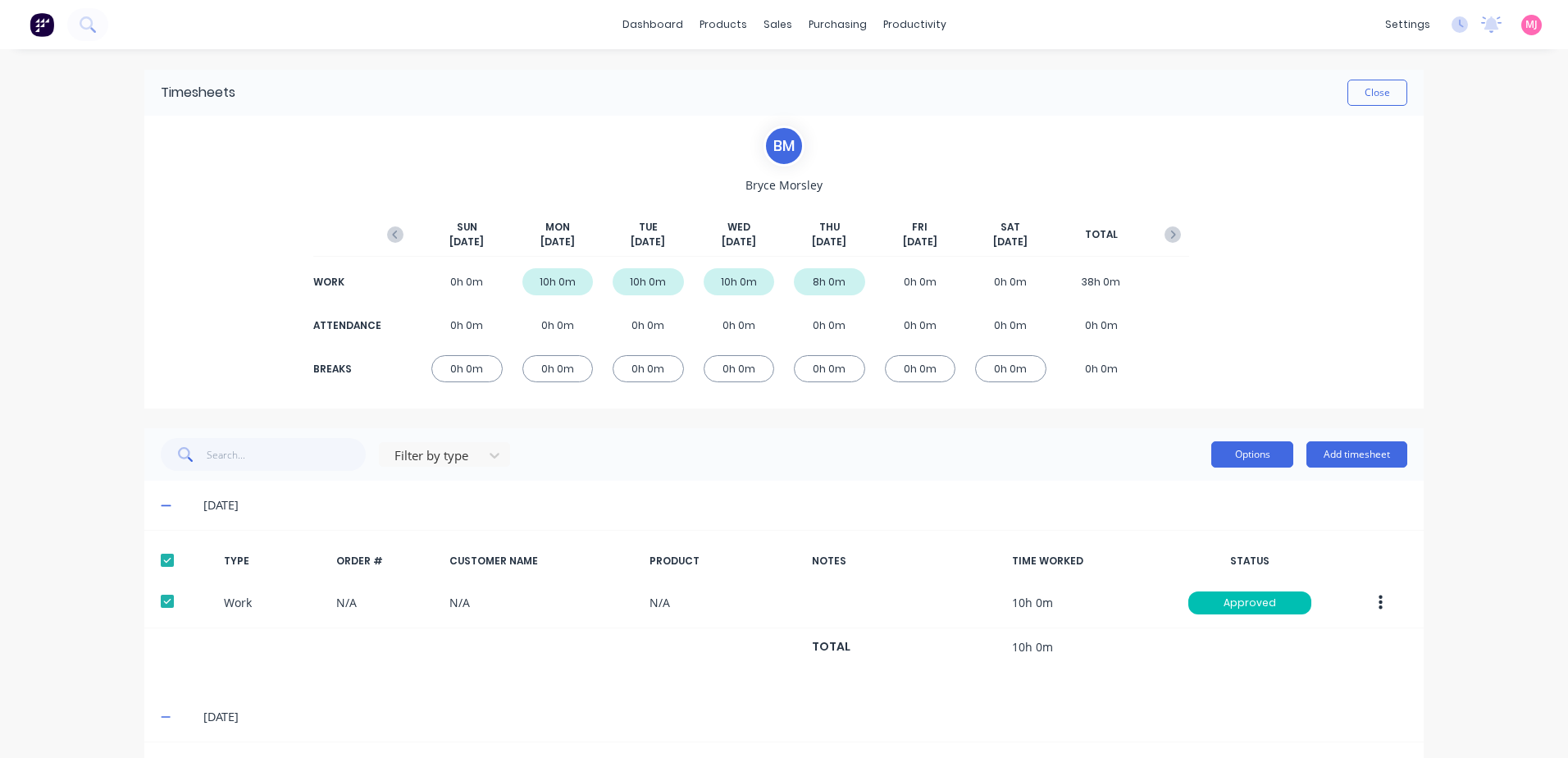
click at [1244, 451] on button "Options" at bounding box center [1252, 454] width 82 height 26
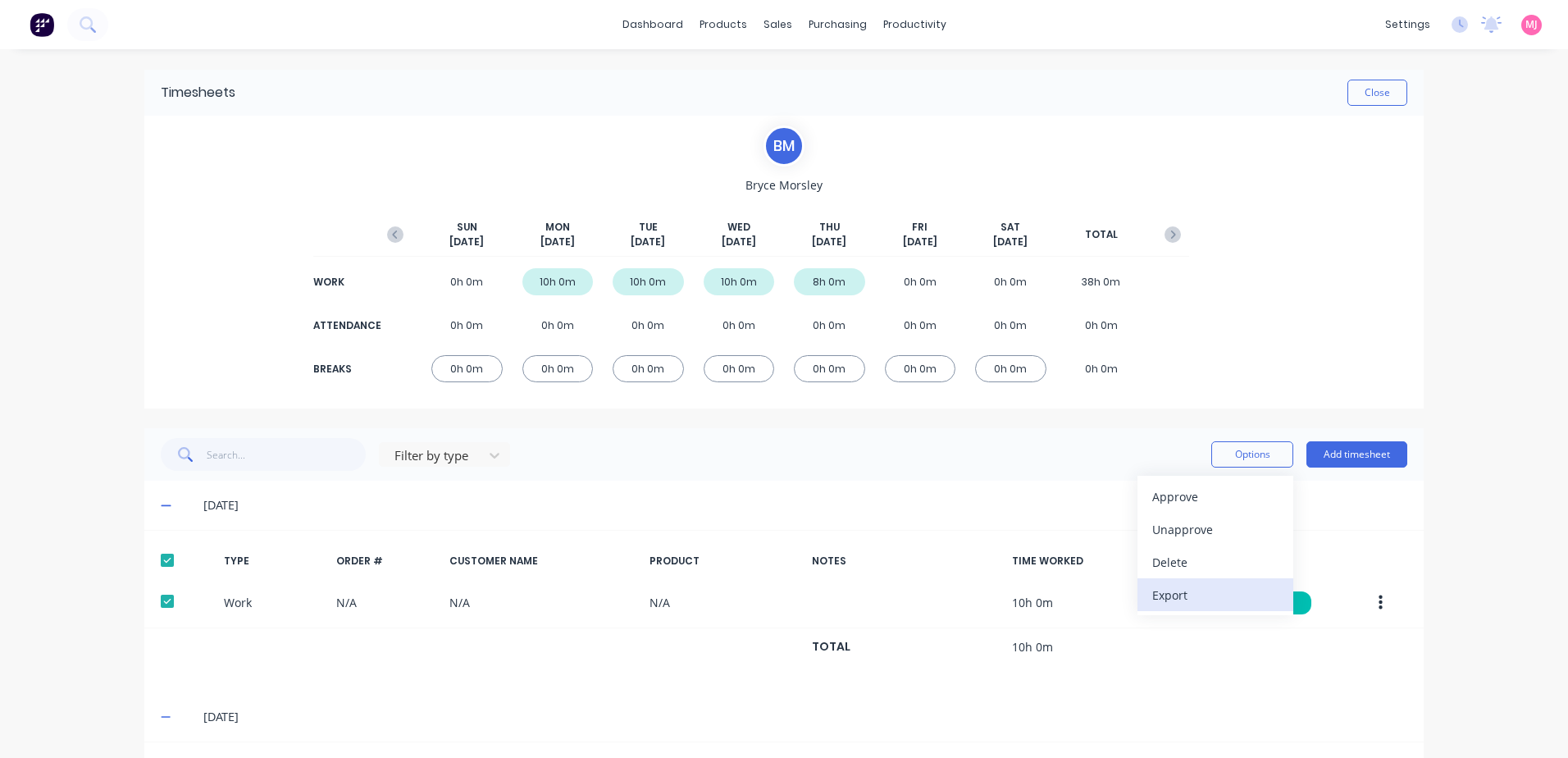
click at [1172, 596] on div "Export" at bounding box center [1215, 595] width 127 height 24
